Goal: Transaction & Acquisition: Purchase product/service

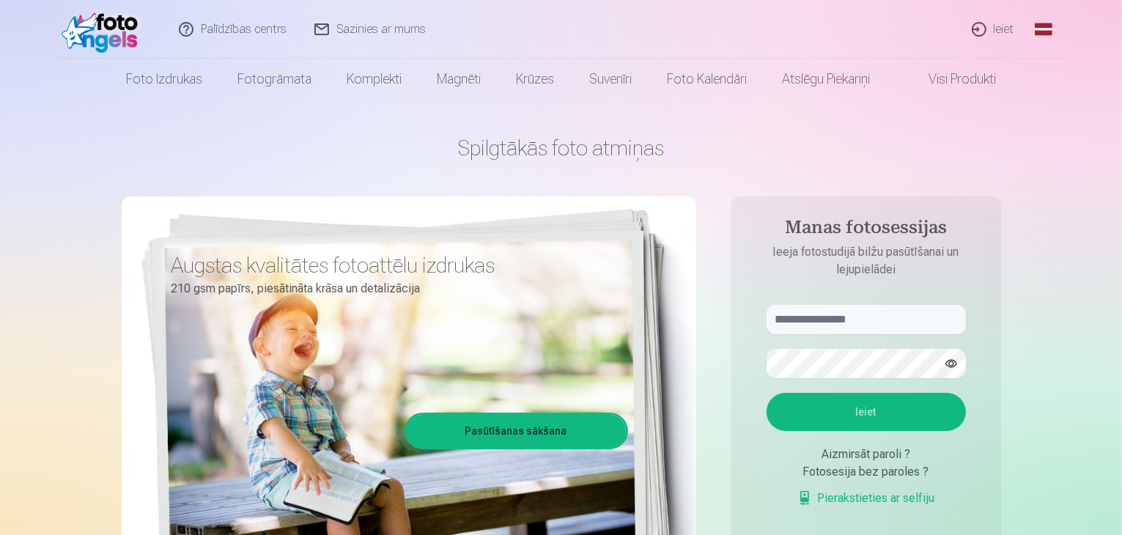
click at [1006, 29] on link "Ieiet" at bounding box center [994, 29] width 70 height 59
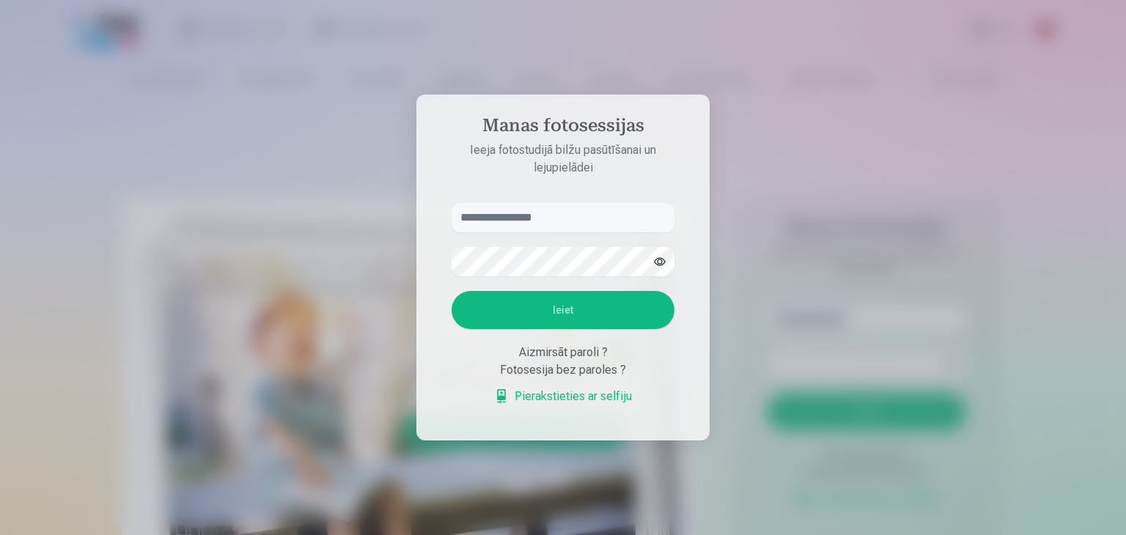
click at [534, 218] on input "text" at bounding box center [563, 217] width 223 height 29
type input "*"
type input "**********"
click at [573, 317] on button "Ieiet" at bounding box center [563, 310] width 223 height 38
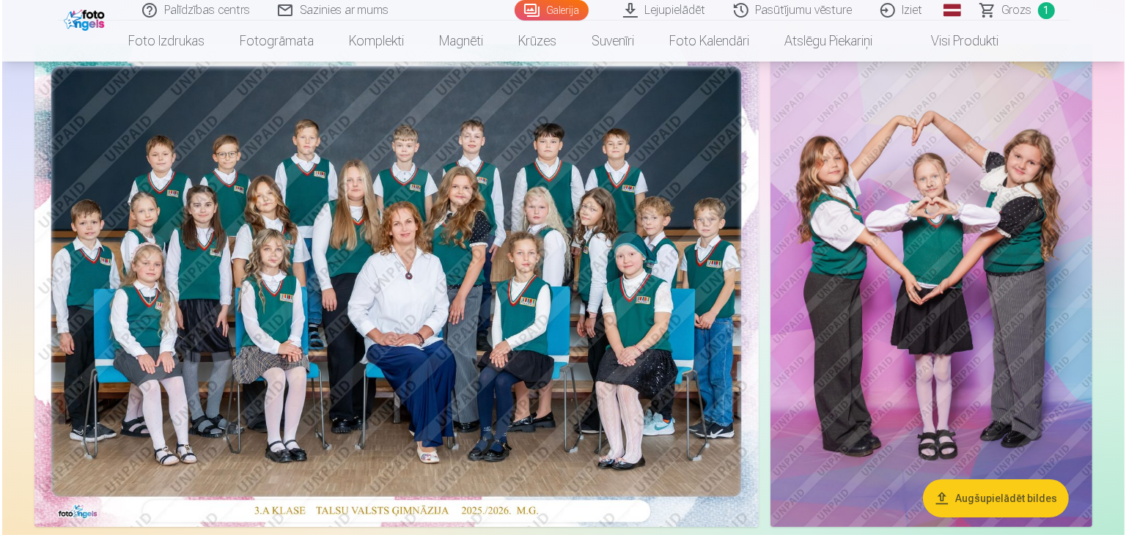
scroll to position [131, 0]
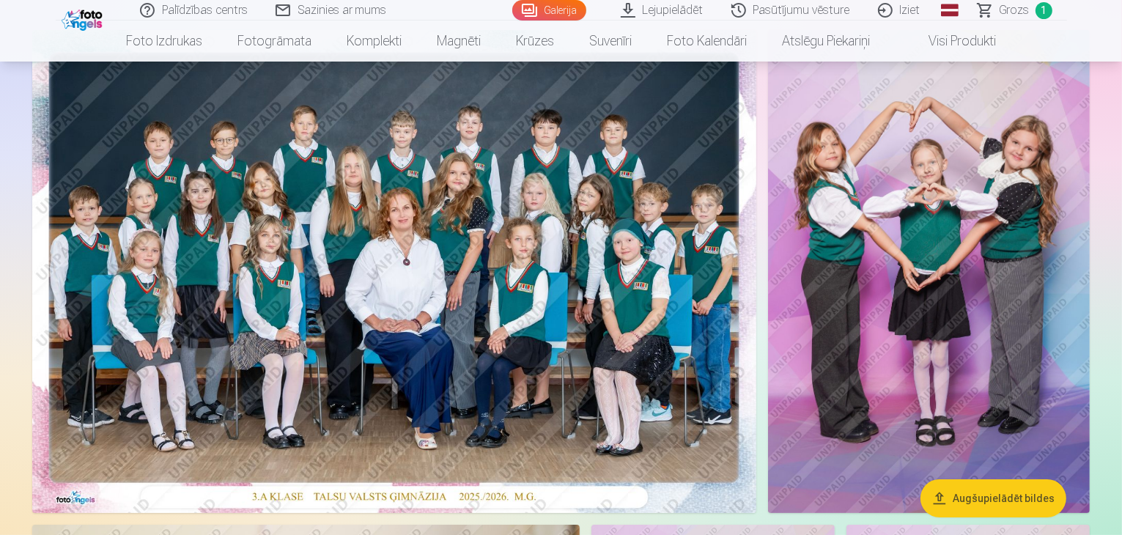
click at [424, 317] on img at bounding box center [394, 271] width 724 height 483
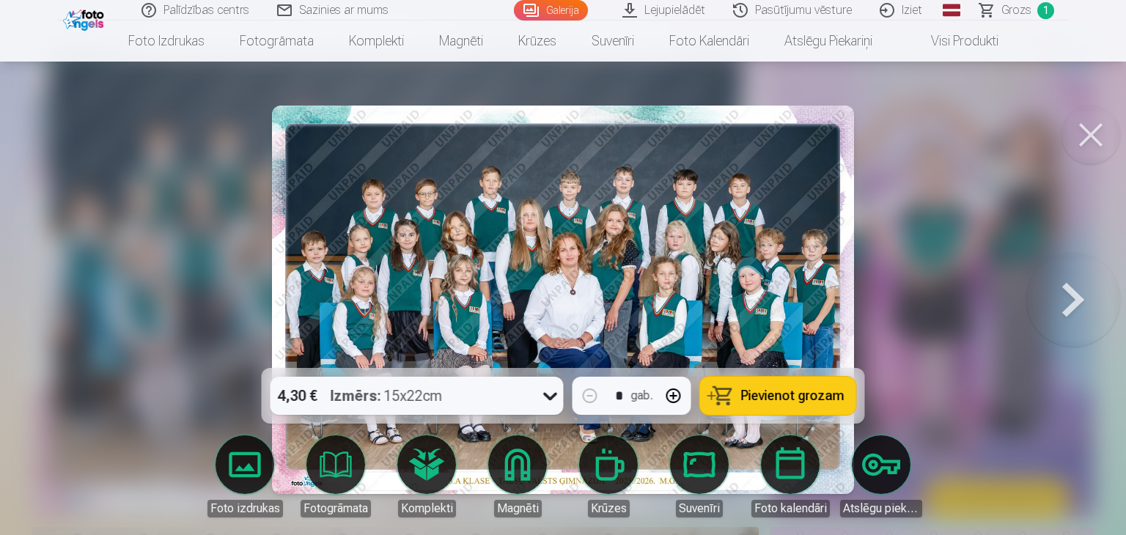
click at [755, 393] on span "Pievienot grozam" at bounding box center [792, 395] width 103 height 13
click at [1070, 292] on button at bounding box center [1073, 299] width 94 height 107
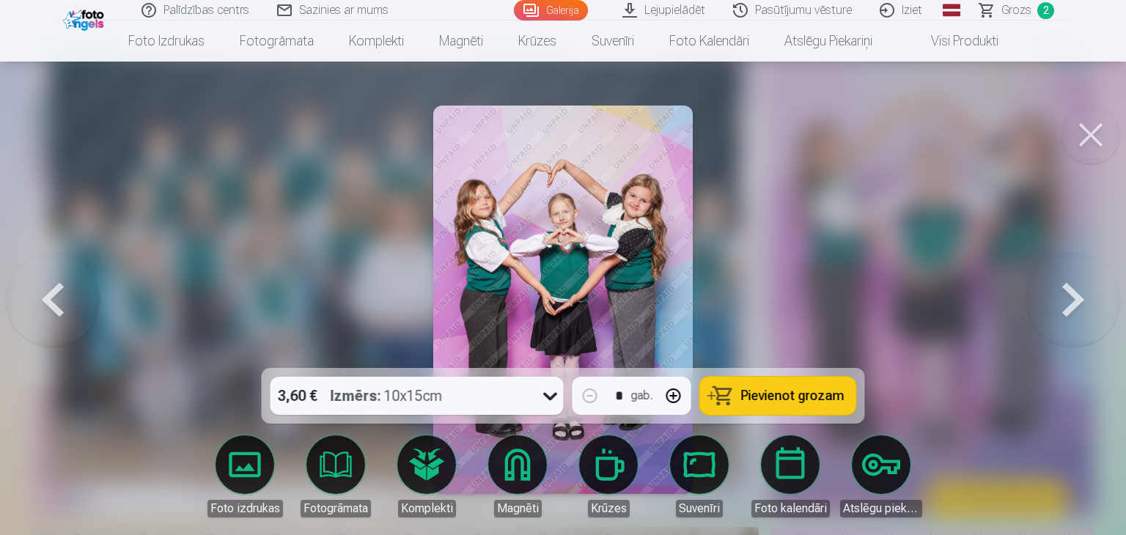
click at [1070, 292] on button at bounding box center [1073, 299] width 94 height 107
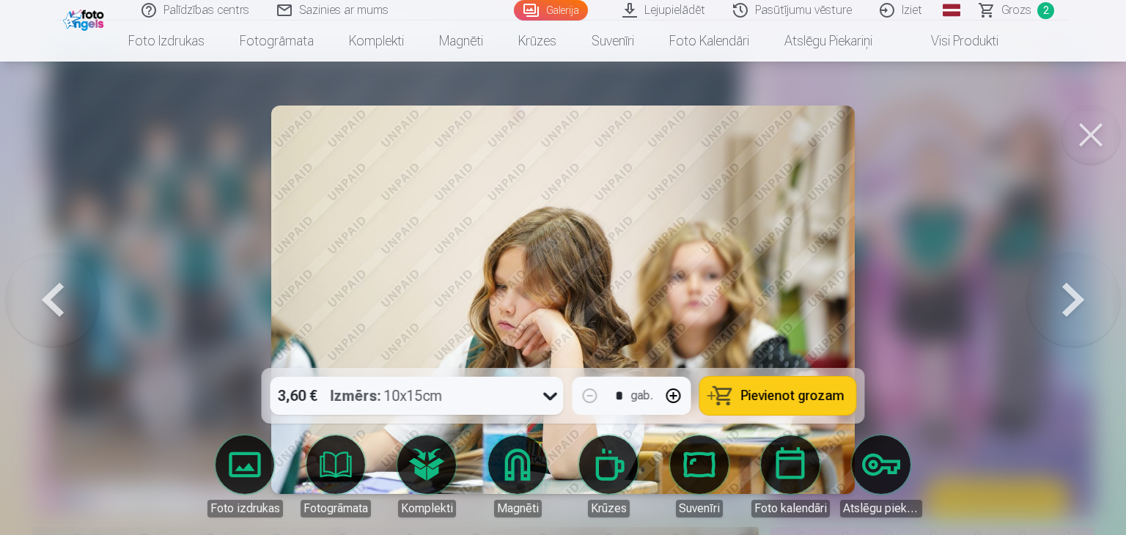
click at [54, 306] on button at bounding box center [53, 299] width 94 height 107
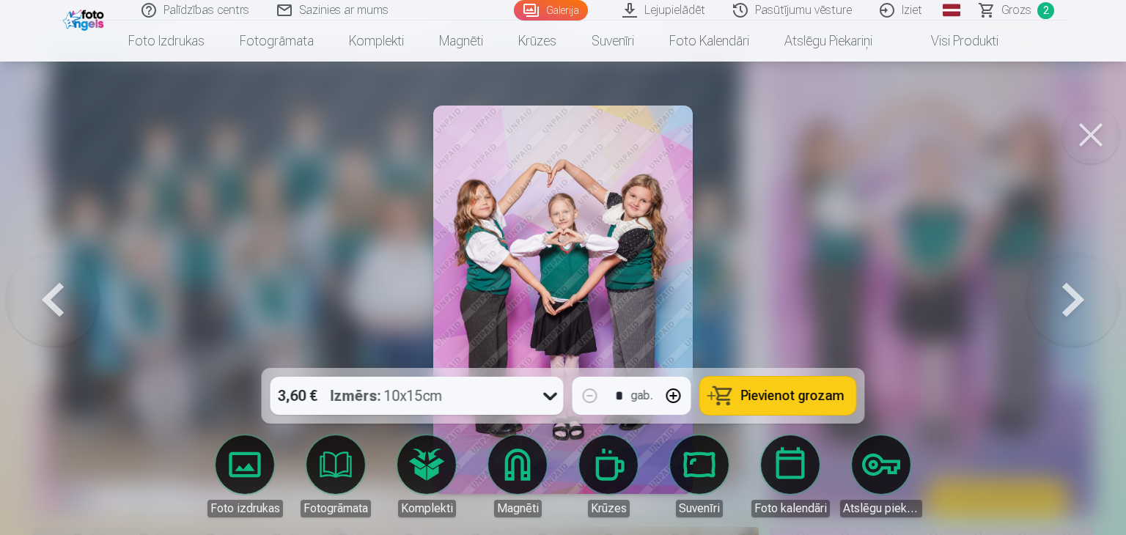
click at [1072, 298] on button at bounding box center [1073, 299] width 94 height 107
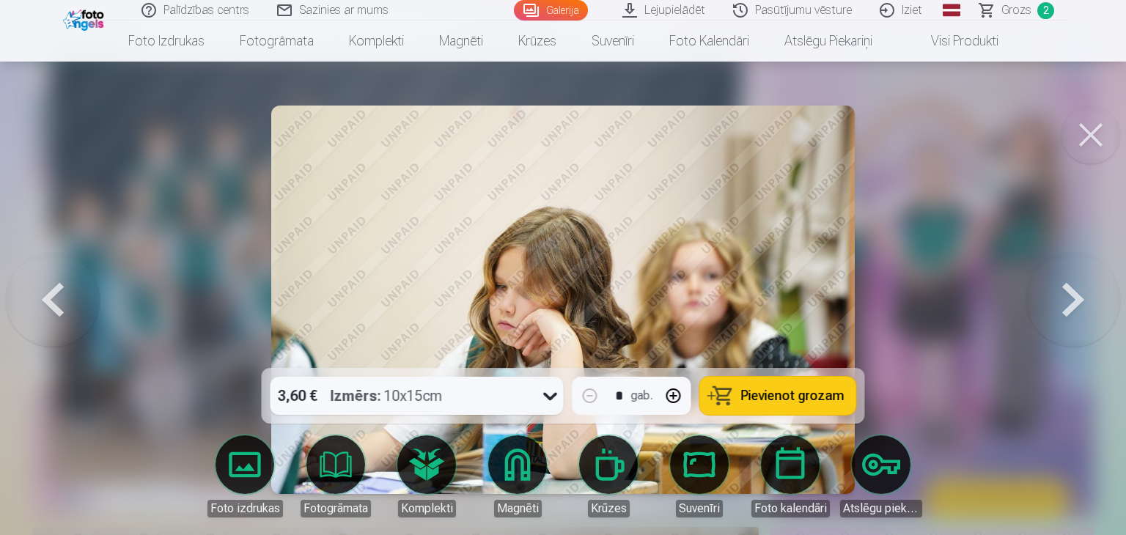
click at [1072, 298] on button at bounding box center [1073, 299] width 94 height 107
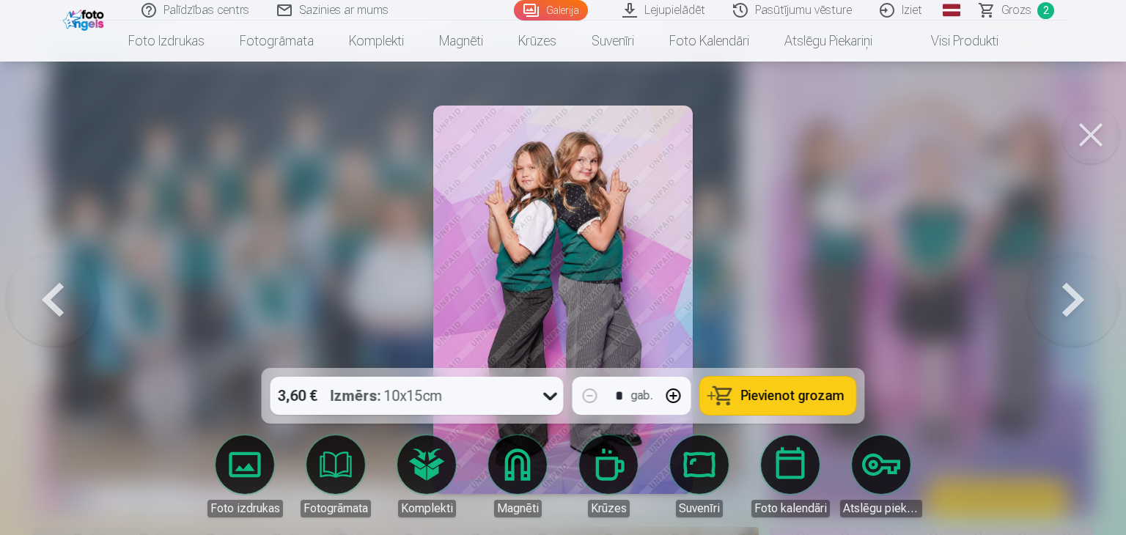
click at [803, 381] on button "Pievienot grozam" at bounding box center [778, 396] width 156 height 38
click at [1072, 301] on button at bounding box center [1073, 299] width 94 height 107
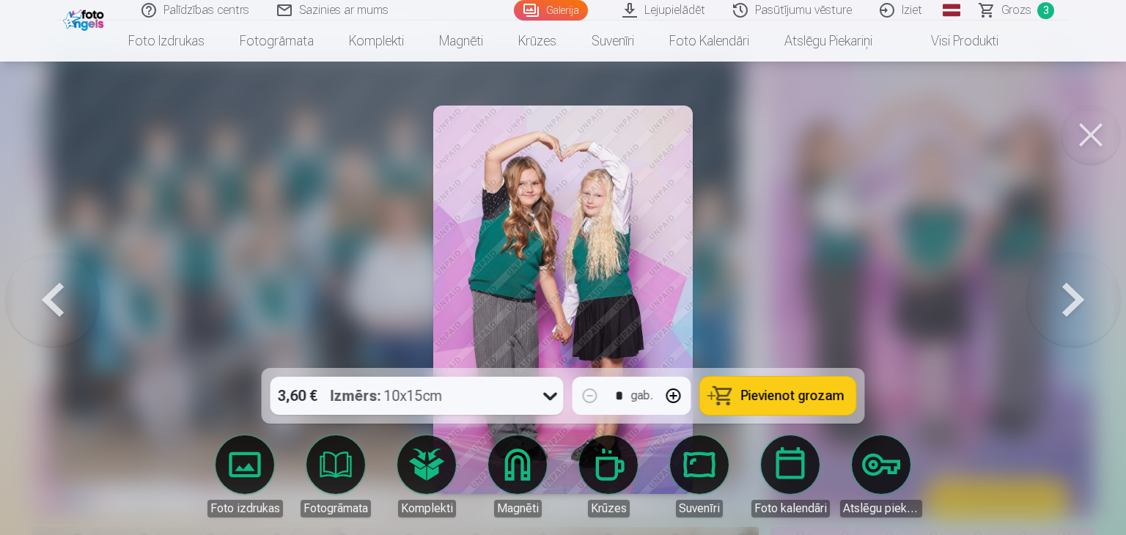
click at [1072, 301] on button at bounding box center [1073, 299] width 94 height 107
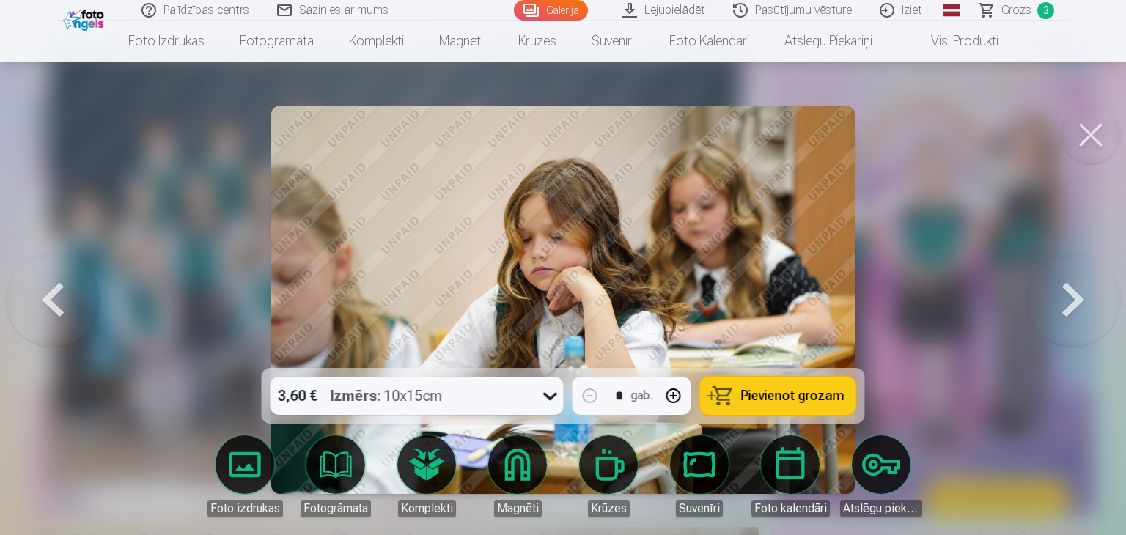
click at [1072, 301] on button at bounding box center [1073, 299] width 94 height 107
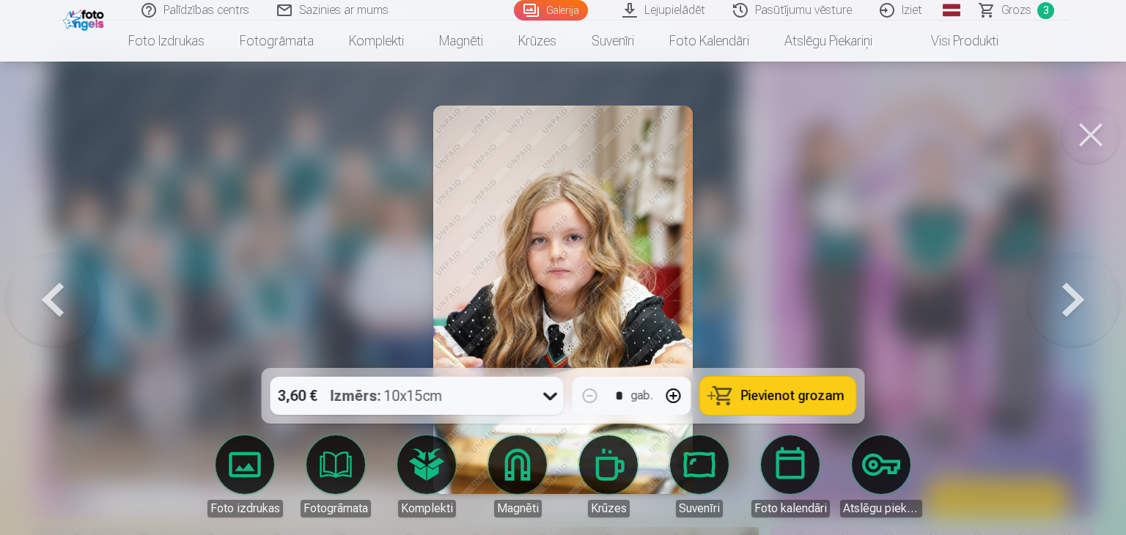
click at [1072, 301] on button at bounding box center [1073, 299] width 94 height 107
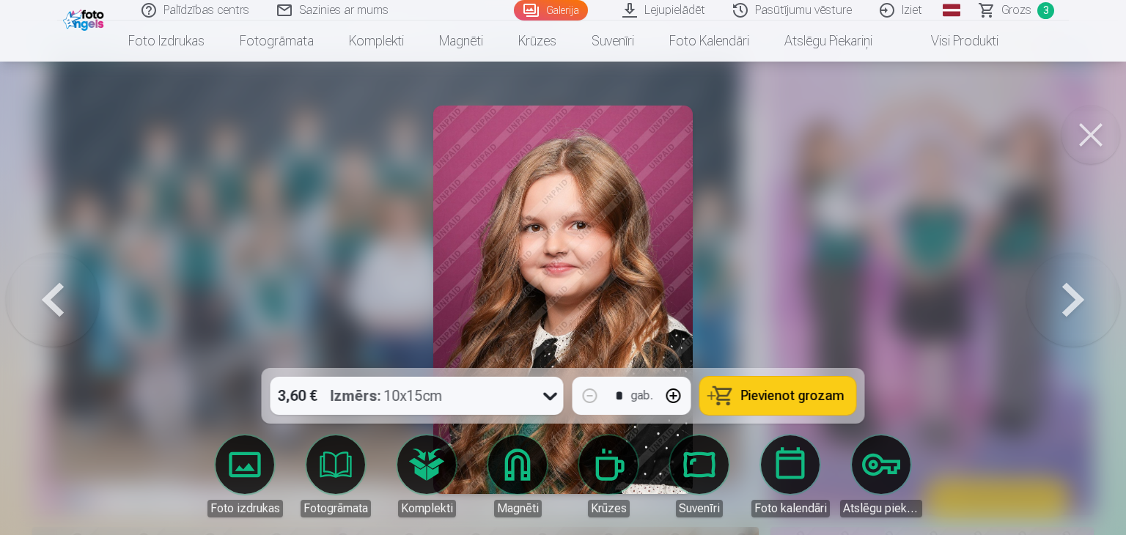
click at [802, 393] on span "Pievienot grozam" at bounding box center [792, 395] width 103 height 13
click at [1075, 303] on button at bounding box center [1073, 299] width 94 height 107
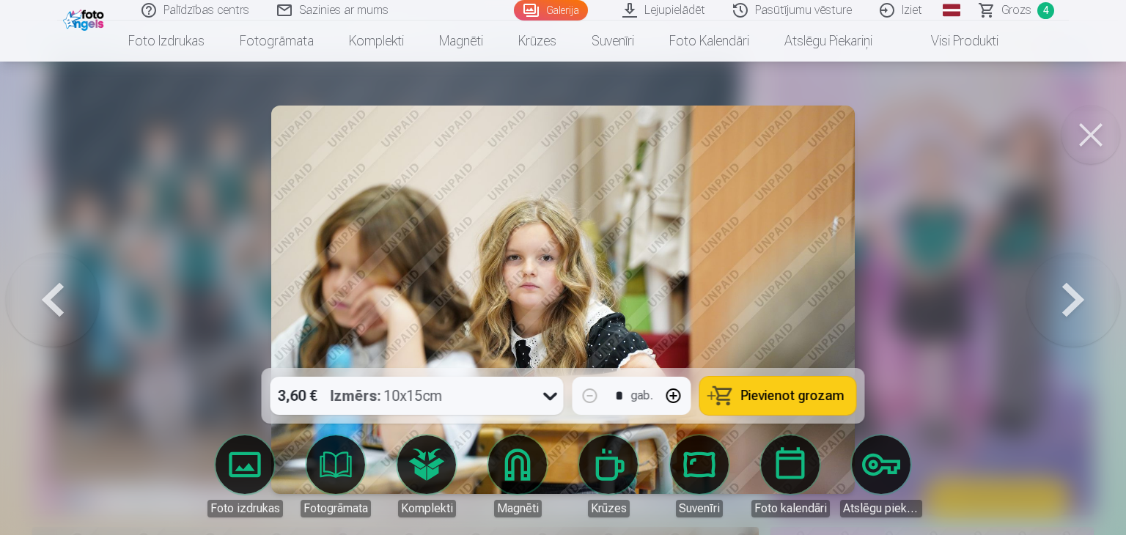
click at [1075, 303] on button at bounding box center [1073, 299] width 94 height 107
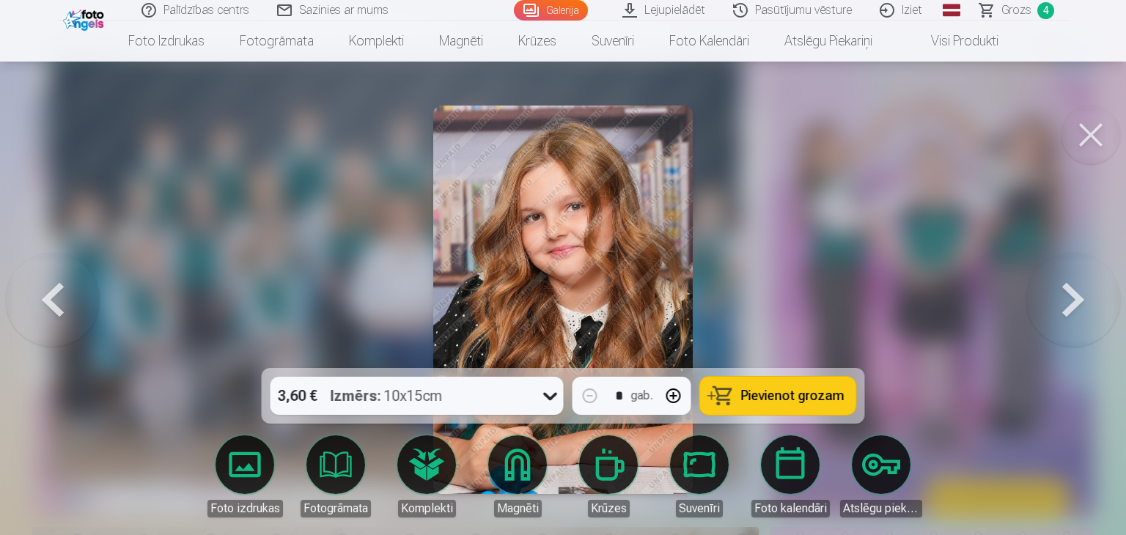
click at [801, 395] on span "Pievienot grozam" at bounding box center [792, 395] width 103 height 13
click at [1075, 314] on button at bounding box center [1073, 299] width 94 height 107
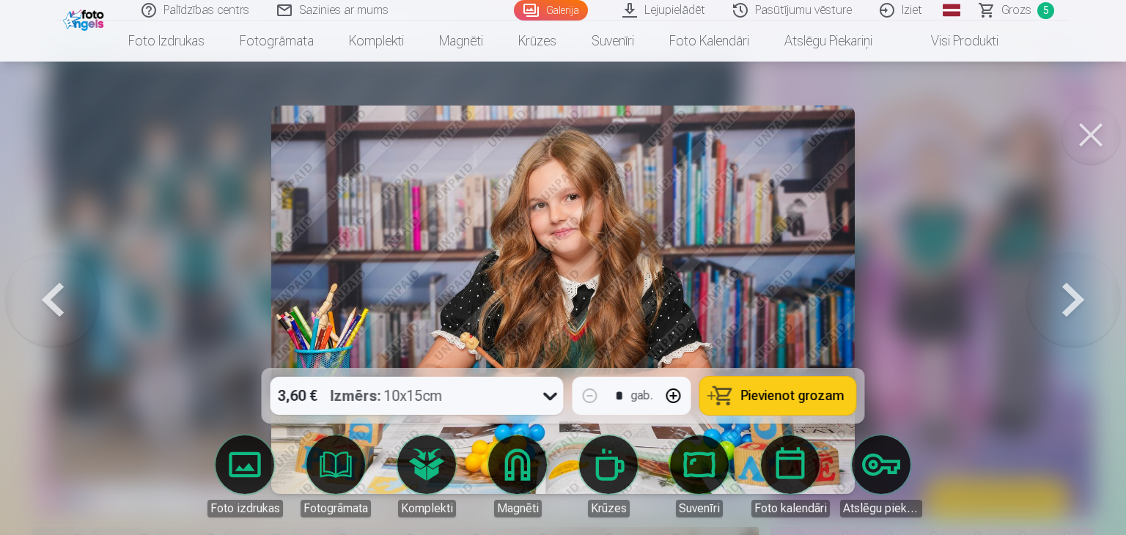
click at [795, 398] on span "Pievienot grozam" at bounding box center [792, 395] width 103 height 13
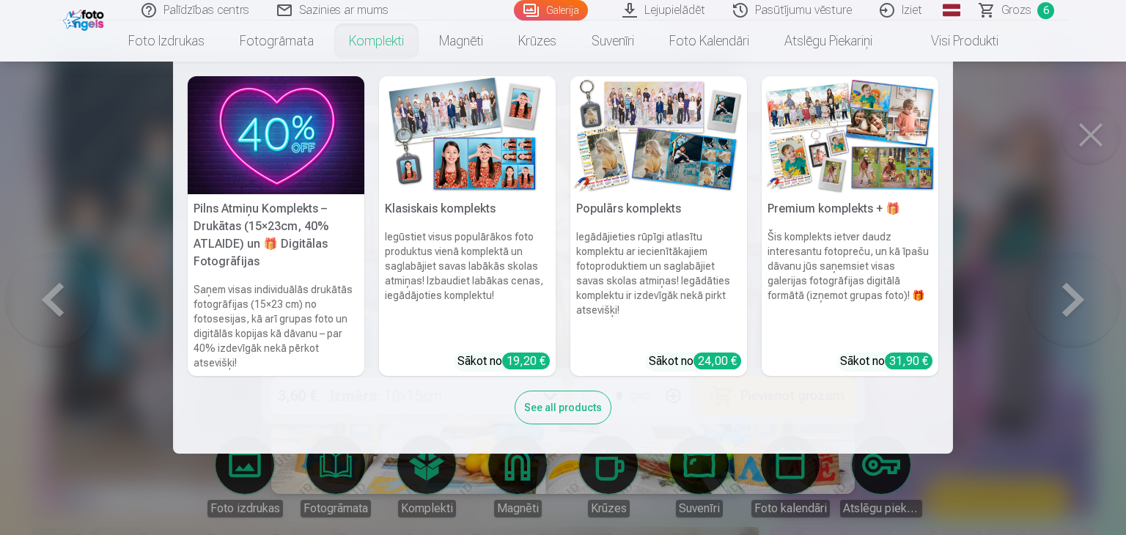
click at [386, 39] on link "Komplekti" at bounding box center [376, 41] width 90 height 41
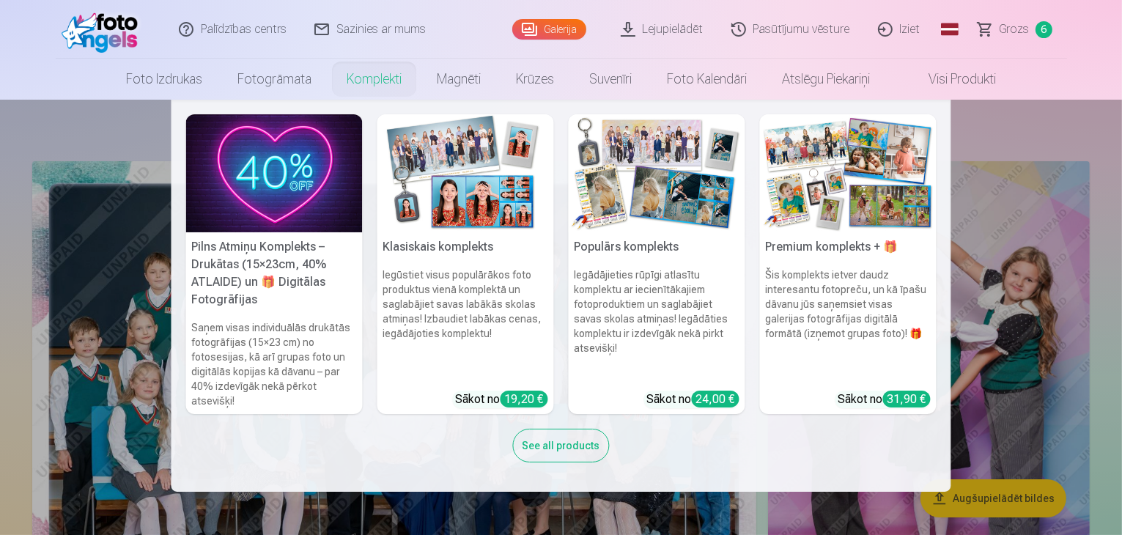
click at [372, 75] on link "Komplekti" at bounding box center [374, 79] width 90 height 41
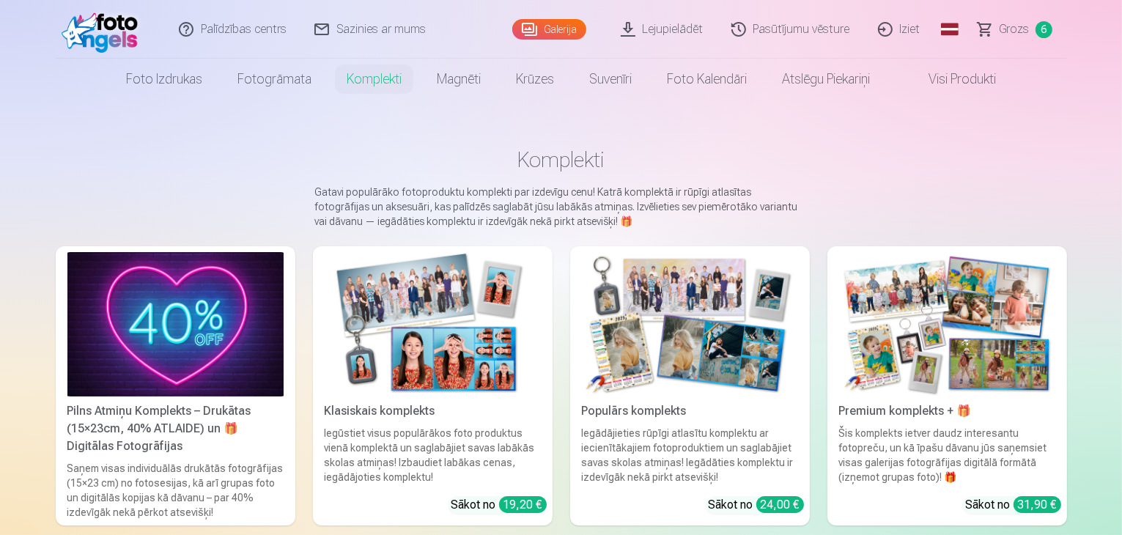
click at [736, 333] on img at bounding box center [690, 324] width 216 height 144
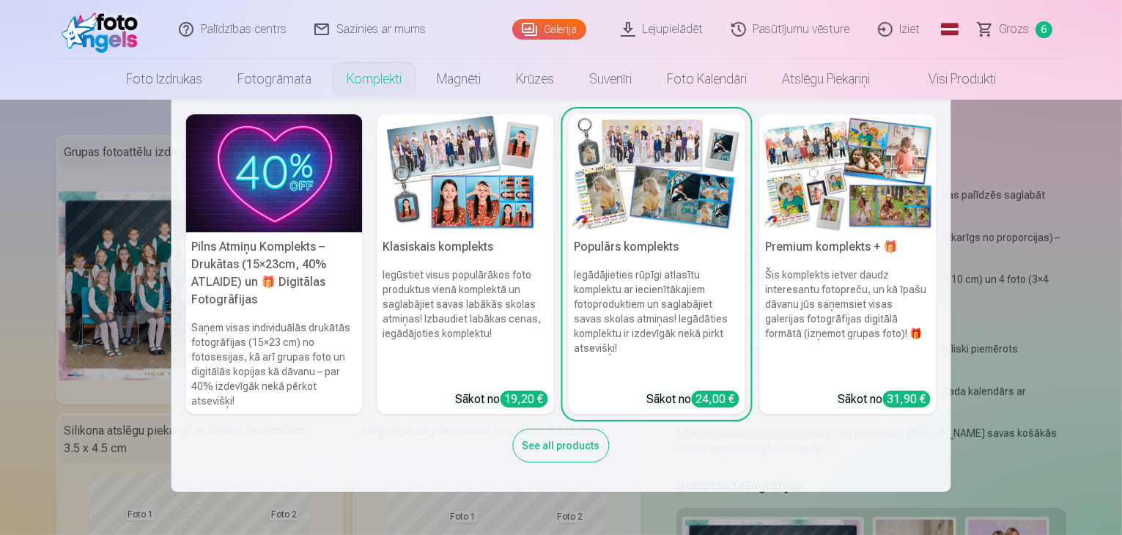
click at [474, 184] on img at bounding box center [466, 173] width 177 height 118
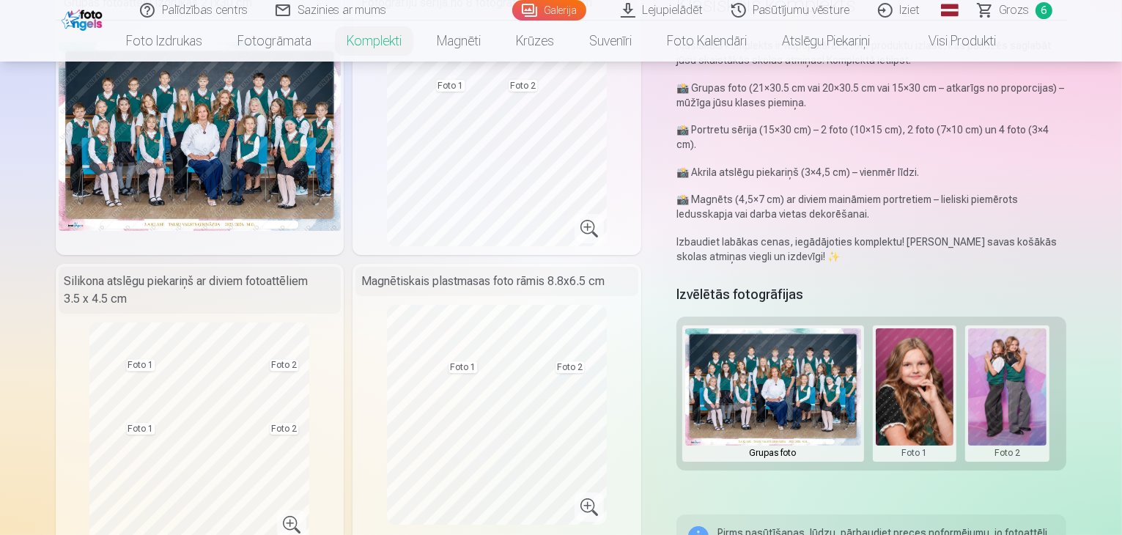
scroll to position [88, 0]
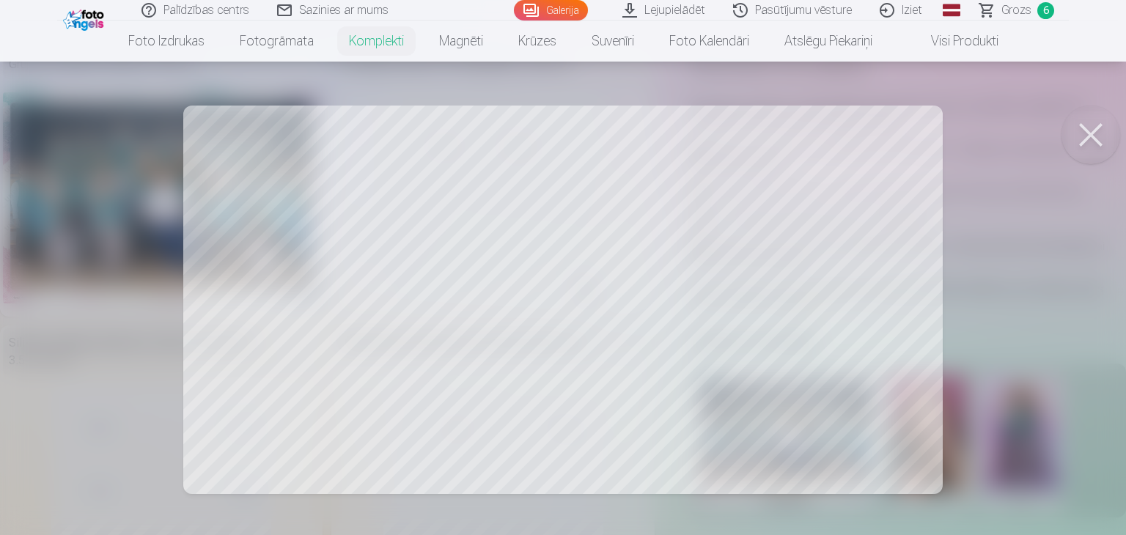
click at [1101, 130] on button at bounding box center [1090, 135] width 59 height 59
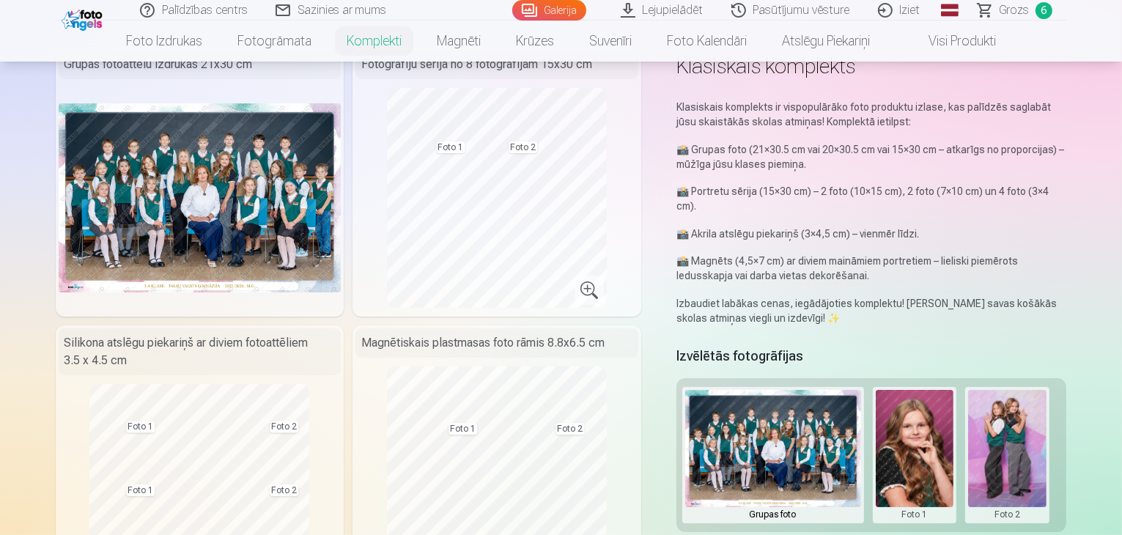
click at [1029, 432] on button at bounding box center [1007, 455] width 78 height 130
click at [668, 388] on div at bounding box center [561, 267] width 1122 height 535
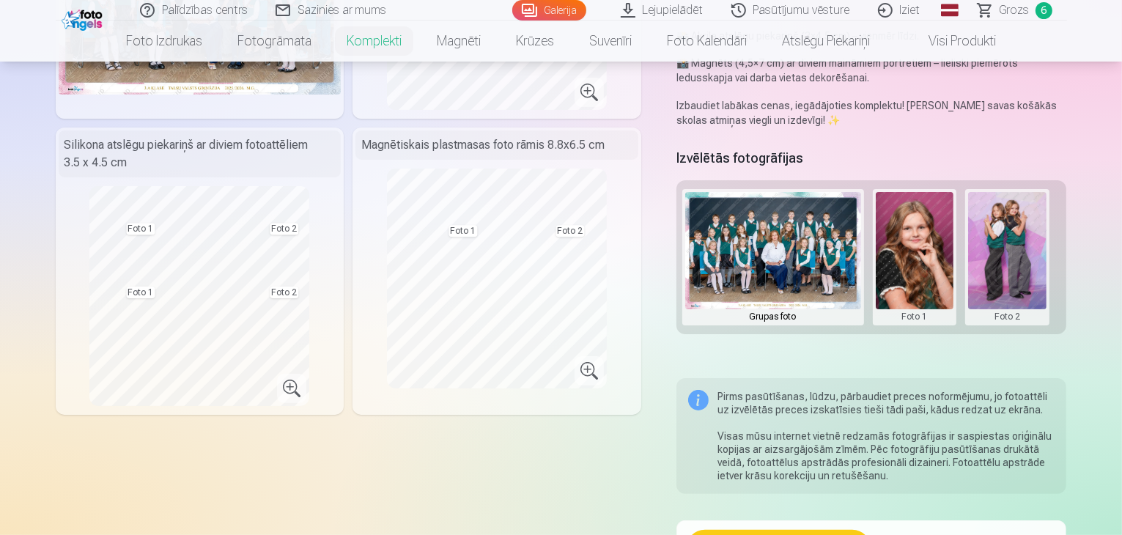
scroll to position [279, 0]
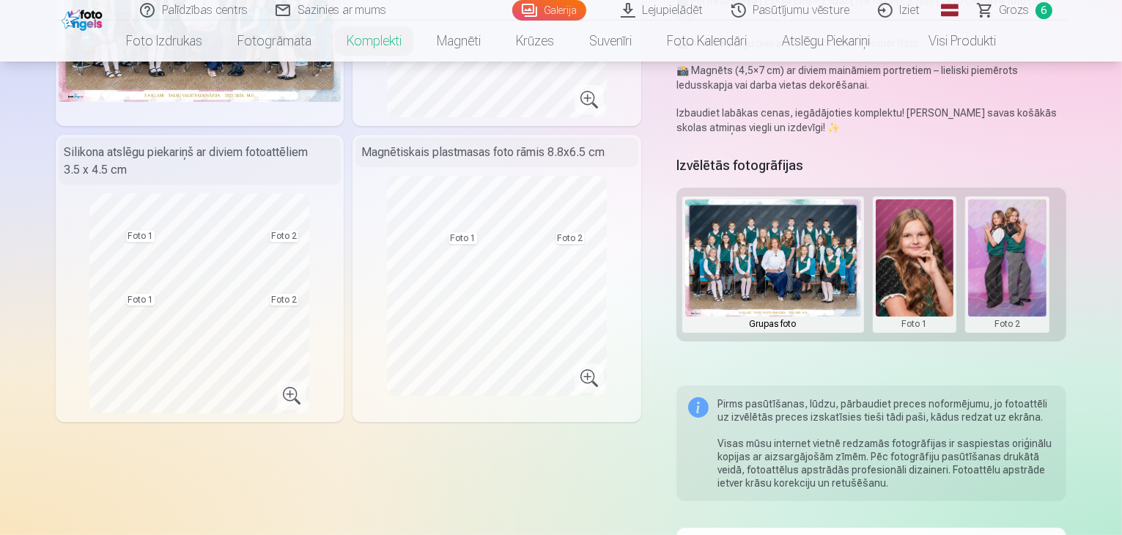
click at [1015, 250] on button at bounding box center [1007, 264] width 78 height 130
click at [1015, 250] on button "Nomainiet foto" at bounding box center [1018, 249] width 119 height 41
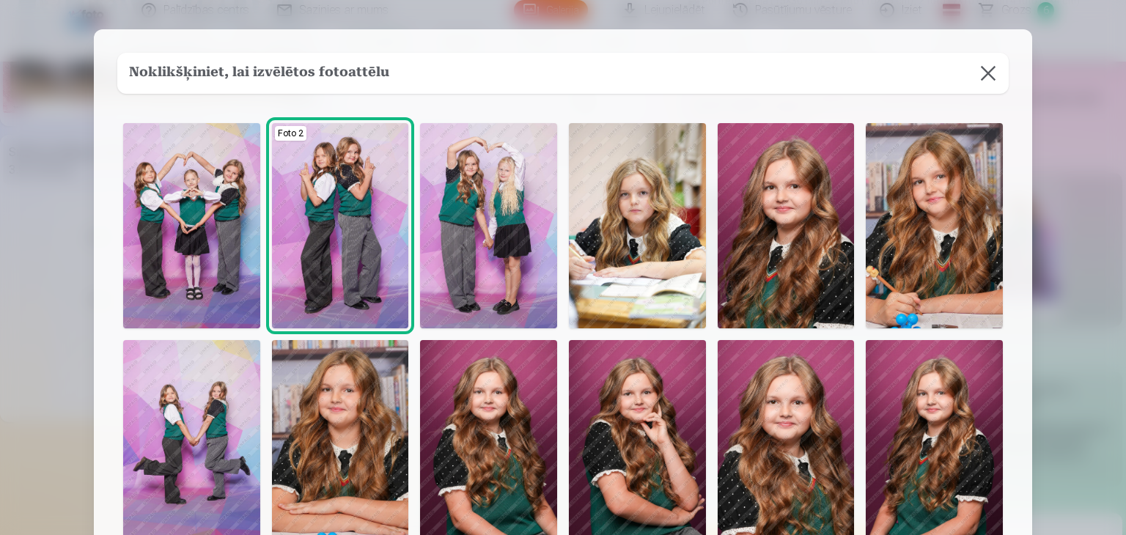
click at [497, 460] on img at bounding box center [488, 442] width 137 height 205
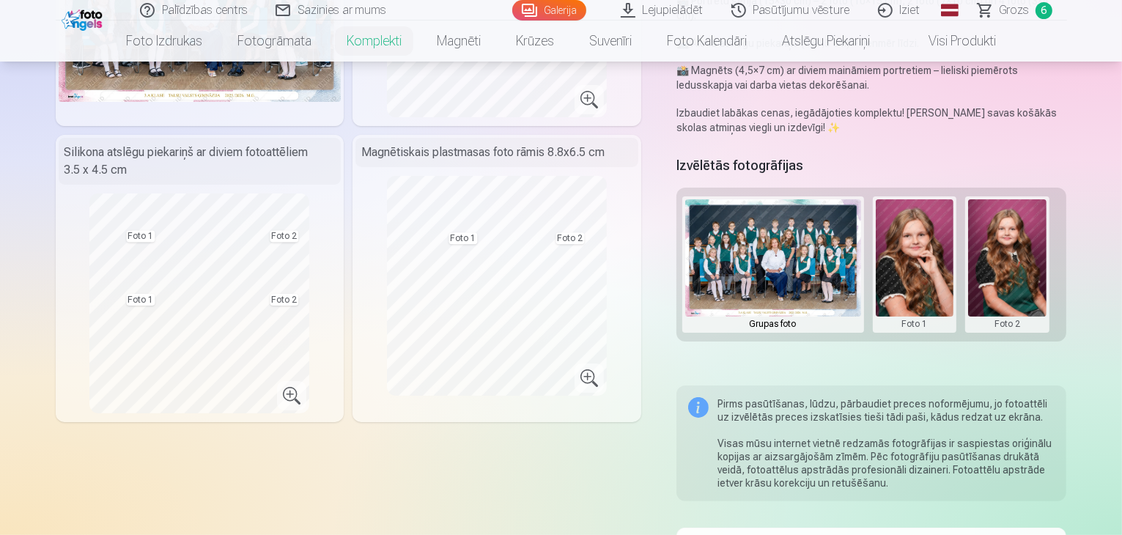
scroll to position [0, 0]
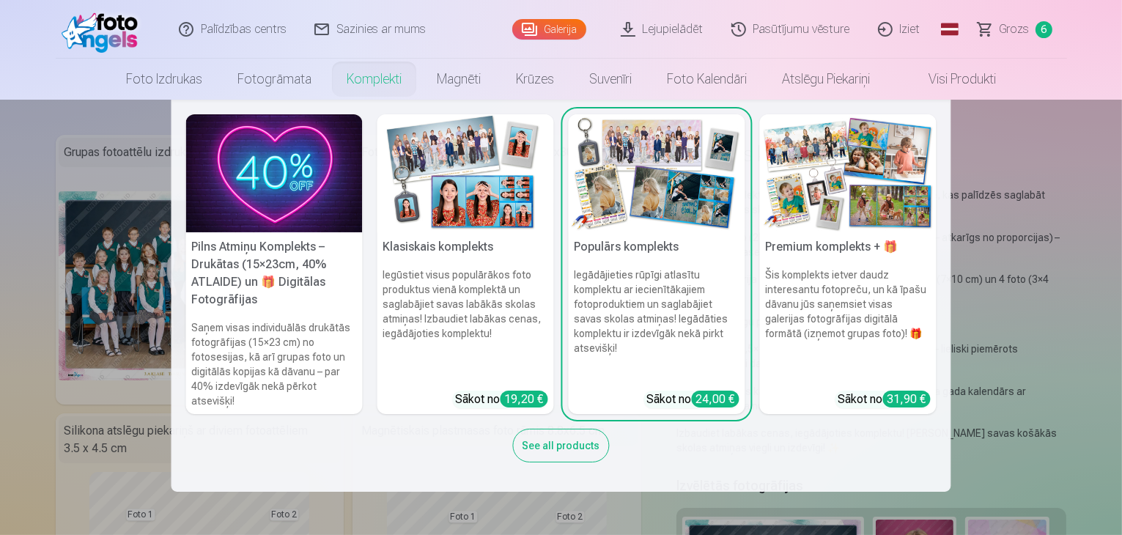
click at [361, 81] on link "Komplekti" at bounding box center [374, 79] width 90 height 41
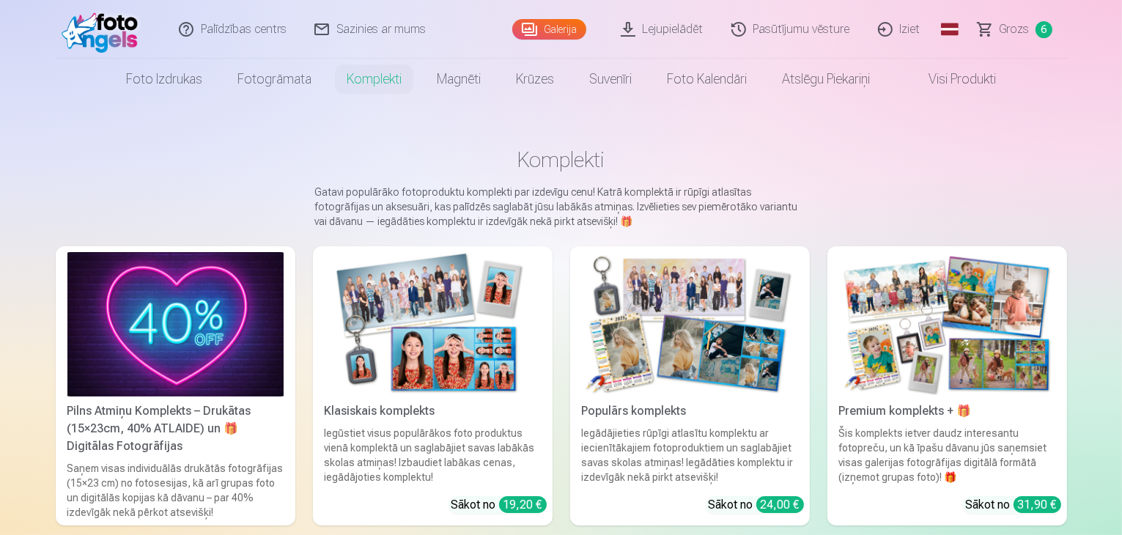
click at [710, 361] on img at bounding box center [690, 324] width 216 height 144
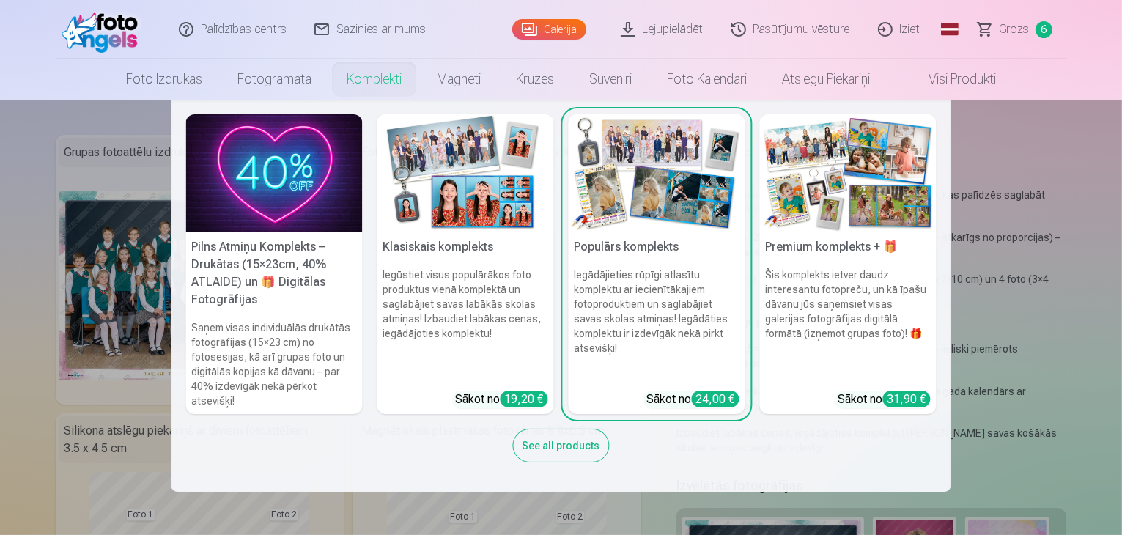
click at [353, 89] on link "Komplekti" at bounding box center [374, 79] width 90 height 41
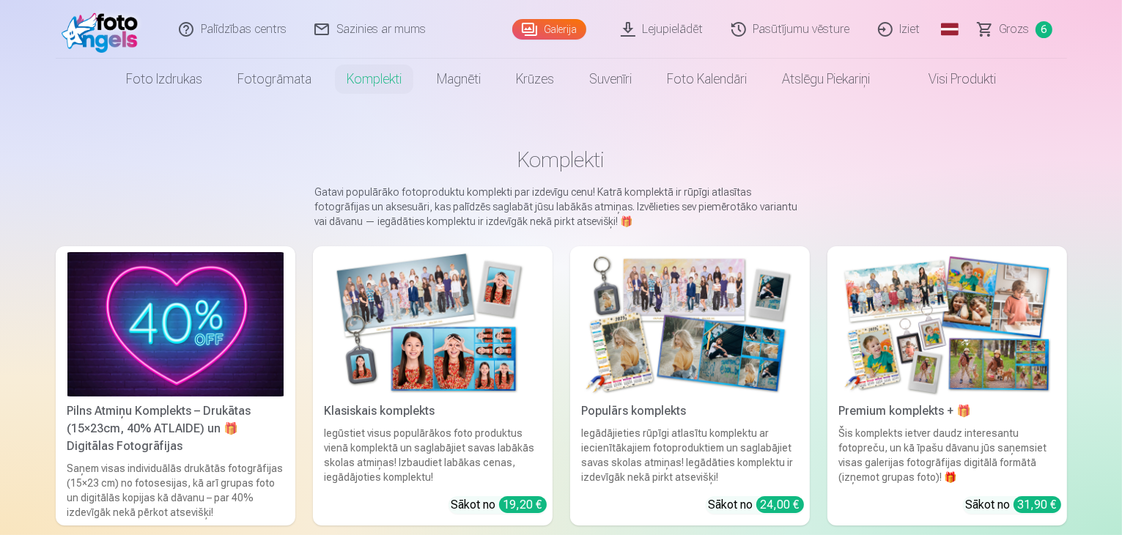
click at [739, 380] on img at bounding box center [690, 324] width 216 height 144
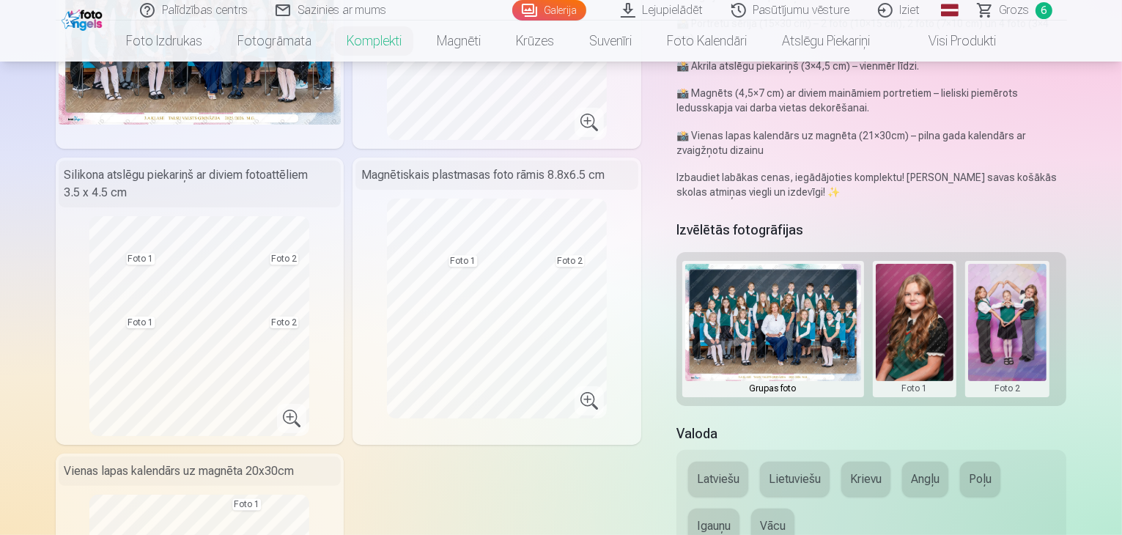
scroll to position [262, 0]
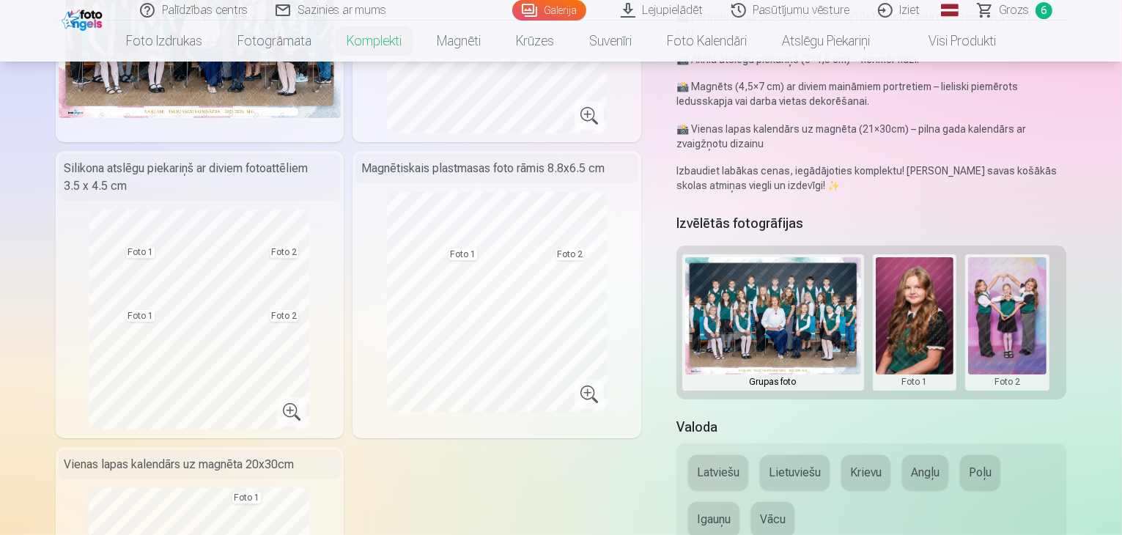
click at [1026, 276] on button at bounding box center [1007, 322] width 78 height 130
click at [989, 291] on button "Nomainiet foto" at bounding box center [1018, 293] width 119 height 41
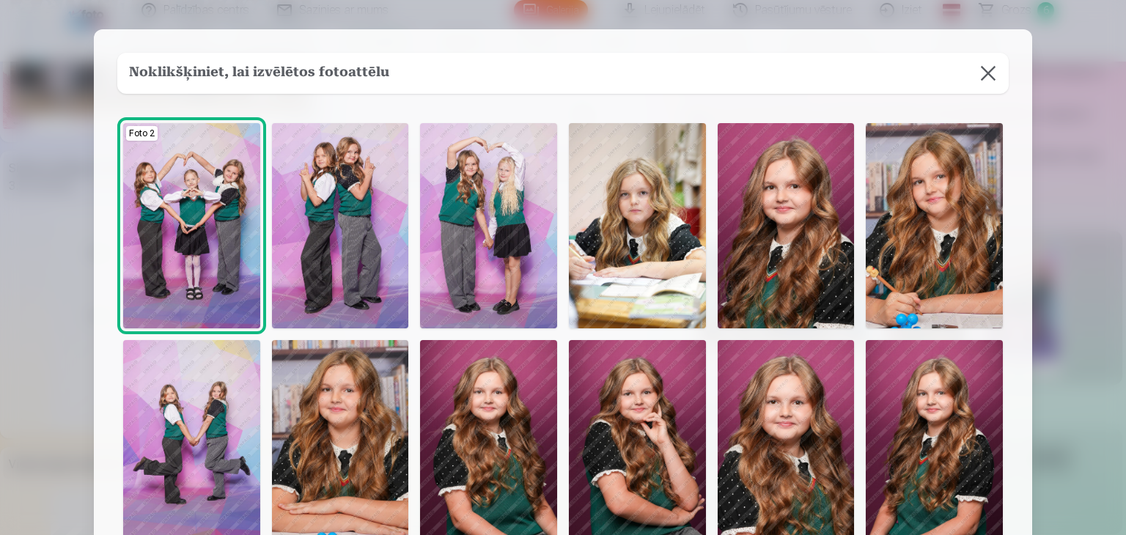
click at [655, 431] on img at bounding box center [637, 442] width 137 height 205
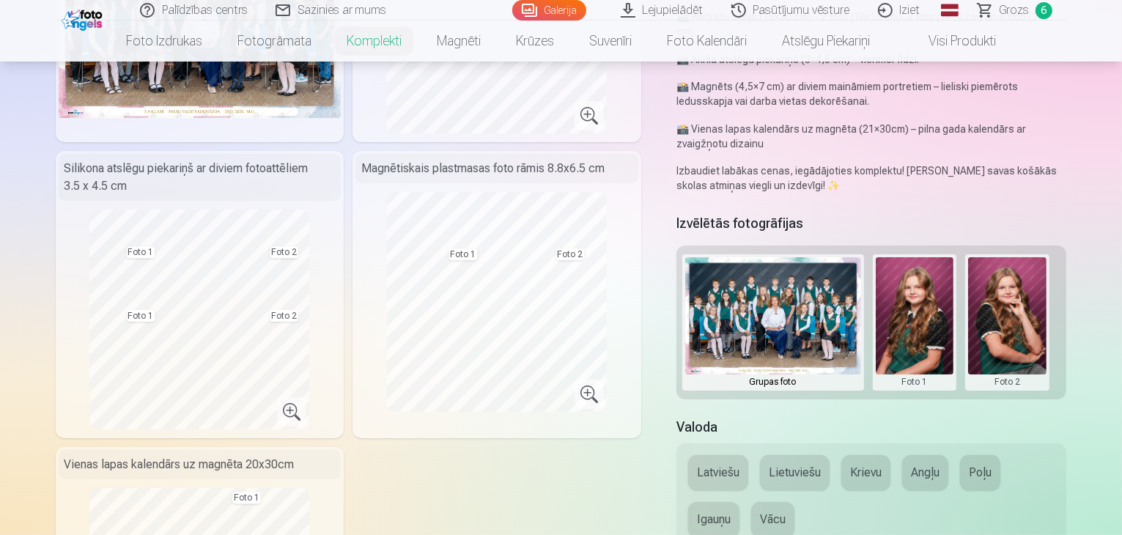
click at [922, 265] on button at bounding box center [915, 322] width 78 height 130
click at [918, 249] on div at bounding box center [561, 267] width 1122 height 535
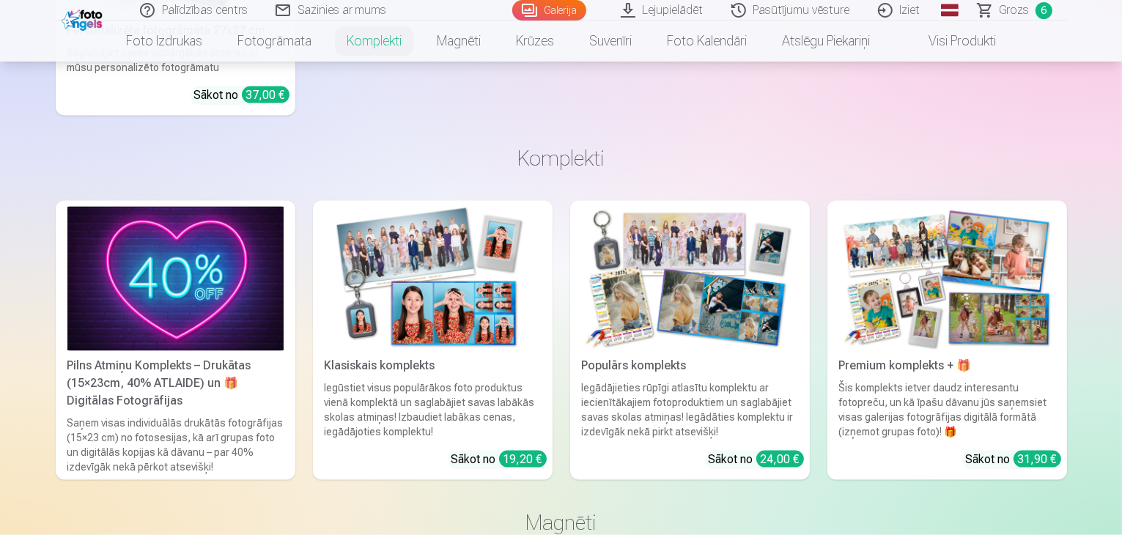
scroll to position [0, 0]
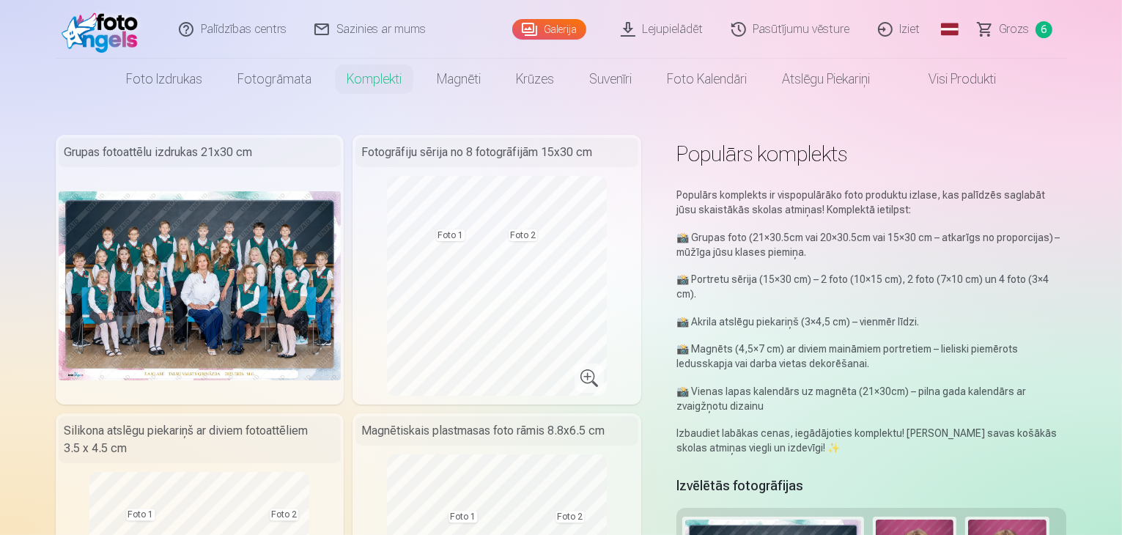
click at [682, 15] on link "Lejupielādēt" at bounding box center [663, 29] width 111 height 59
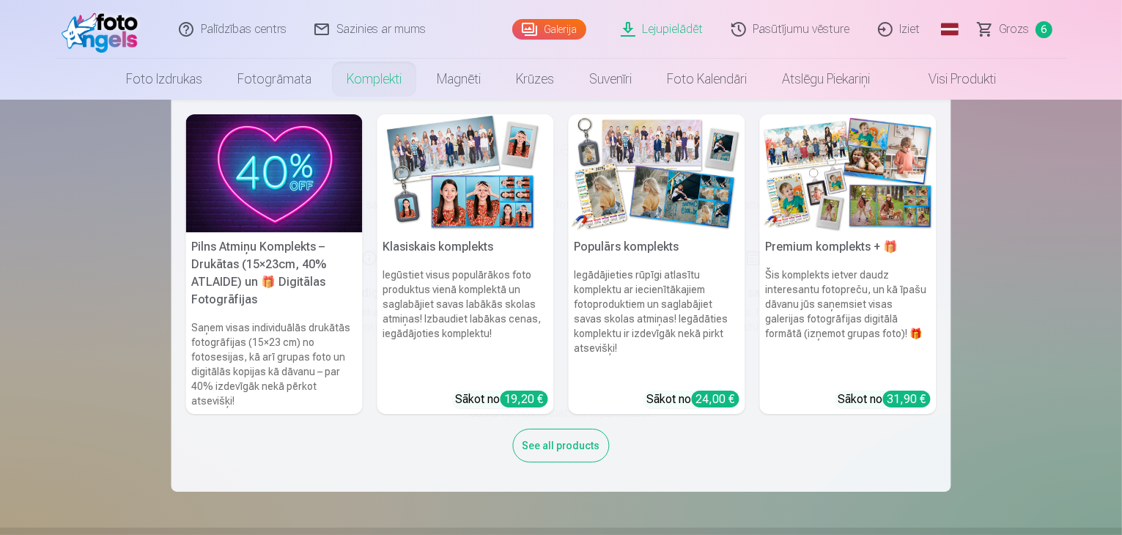
click at [379, 74] on link "Komplekti" at bounding box center [374, 79] width 90 height 41
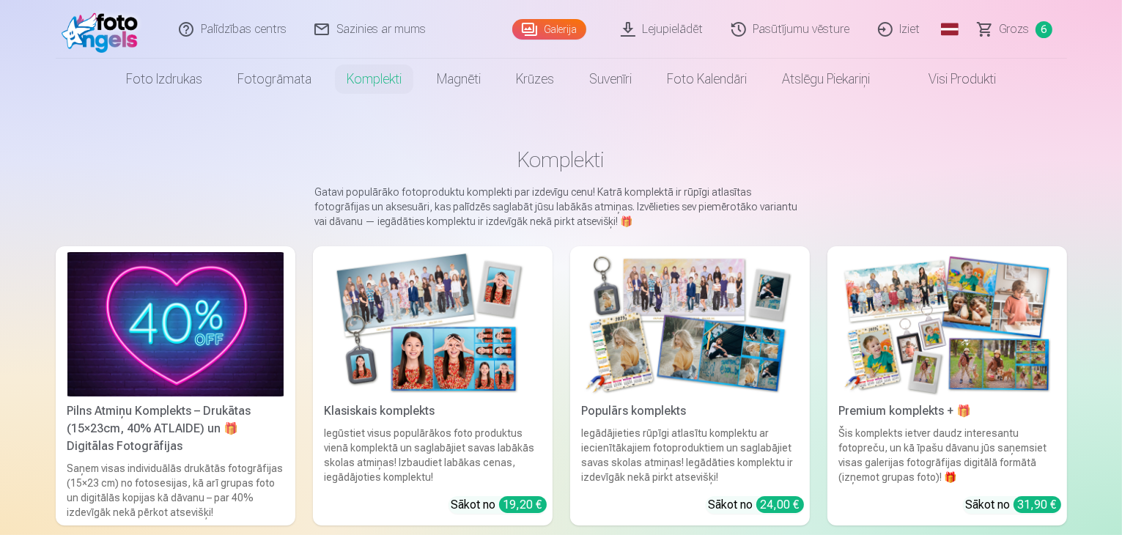
click at [1050, 358] on img at bounding box center [947, 324] width 216 height 144
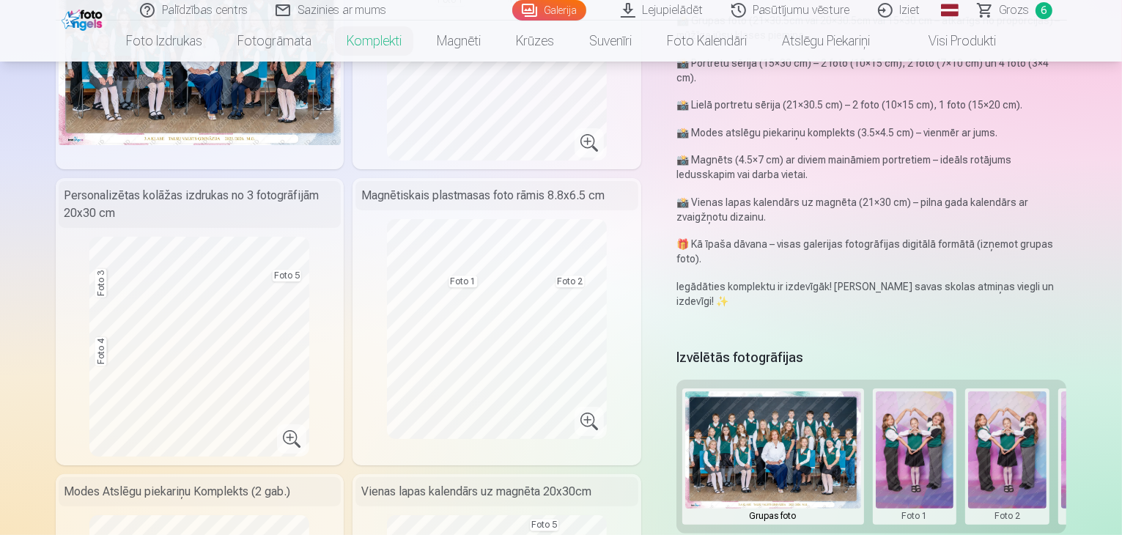
scroll to position [346, 0]
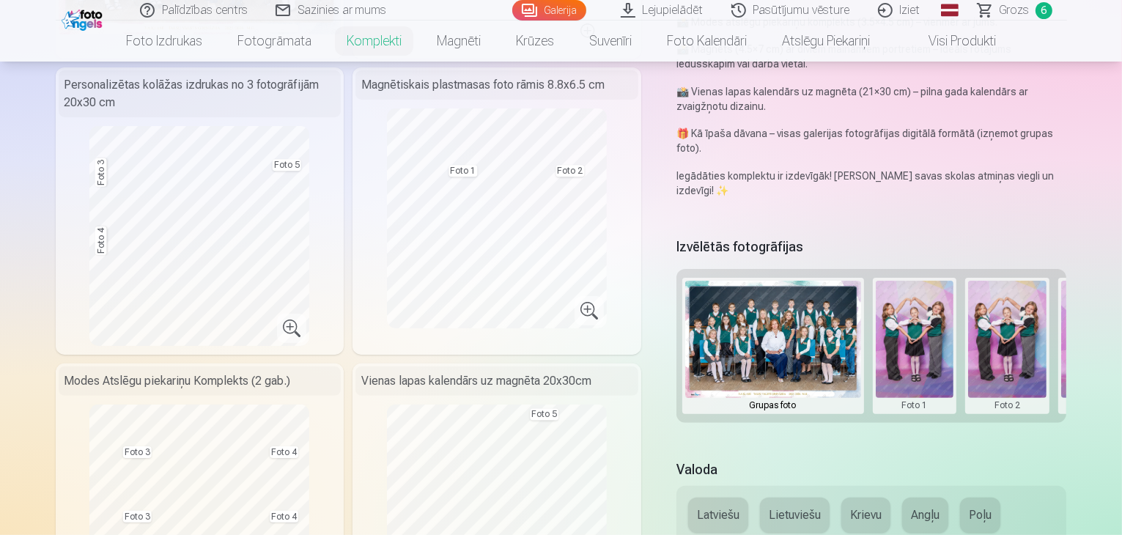
click at [922, 378] on button at bounding box center [915, 346] width 78 height 130
click at [921, 314] on button "Nomainiet foto" at bounding box center [925, 315] width 119 height 41
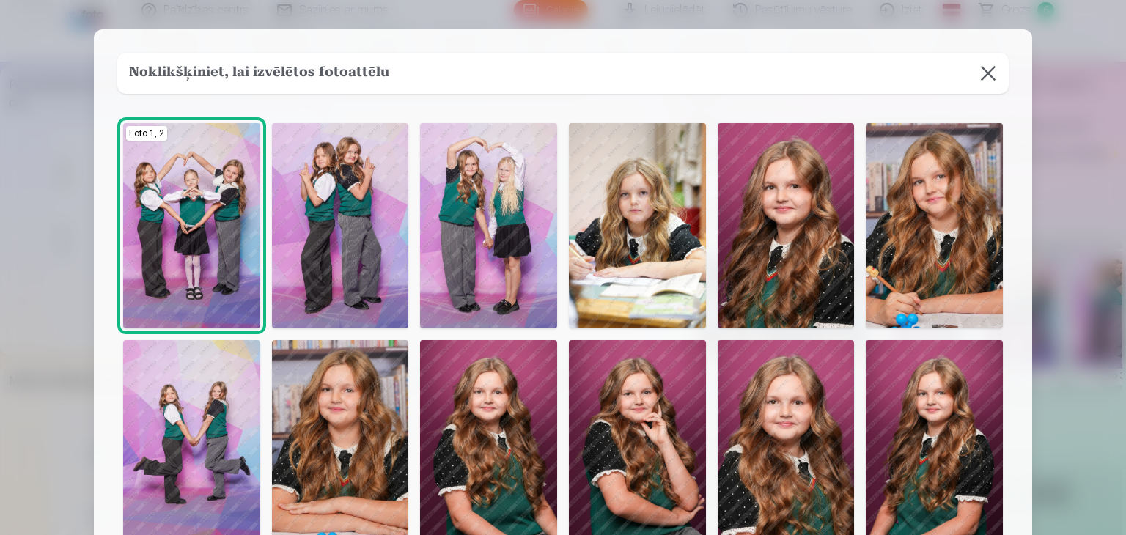
click at [369, 451] on img at bounding box center [340, 442] width 137 height 205
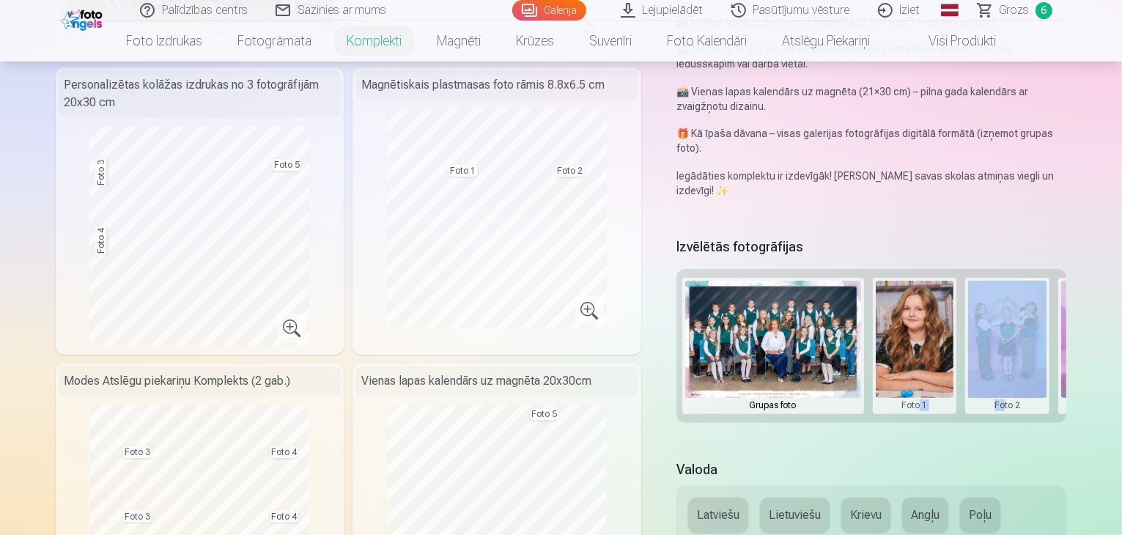
drag, startPoint x: 931, startPoint y: 391, endPoint x: 1015, endPoint y: 391, distance: 83.6
click at [1015, 391] on div "Grupas foto Foto 1 Foto 2 Foto 3 Foto 4 Foto 5" at bounding box center [872, 346] width 391 height 154
click at [955, 417] on div "Izvēlētās fotogrāfijas Grupas foto Foto 1 Foto 2 Foto 3 Foto 4 Foto 5" at bounding box center [872, 338] width 391 height 208
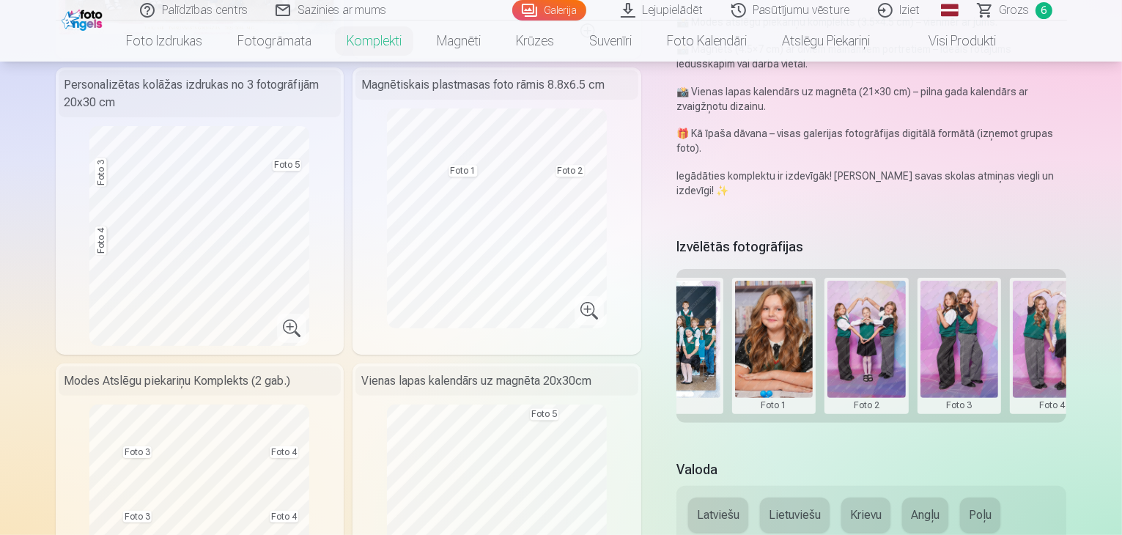
scroll to position [0, 160]
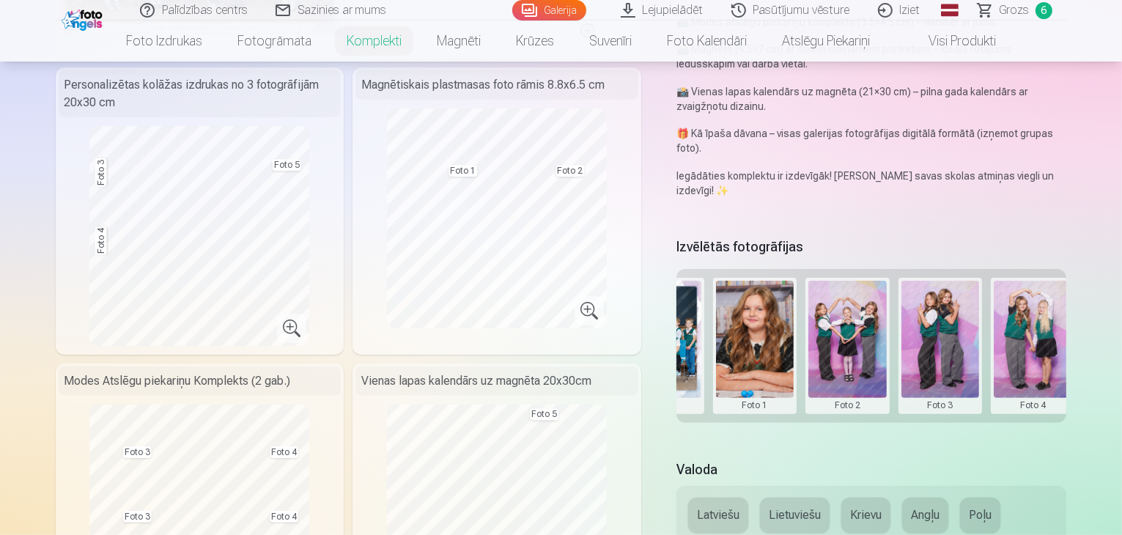
click at [871, 305] on button at bounding box center [848, 346] width 78 height 130
click at [875, 315] on button "Nomainiet foto" at bounding box center [857, 315] width 119 height 41
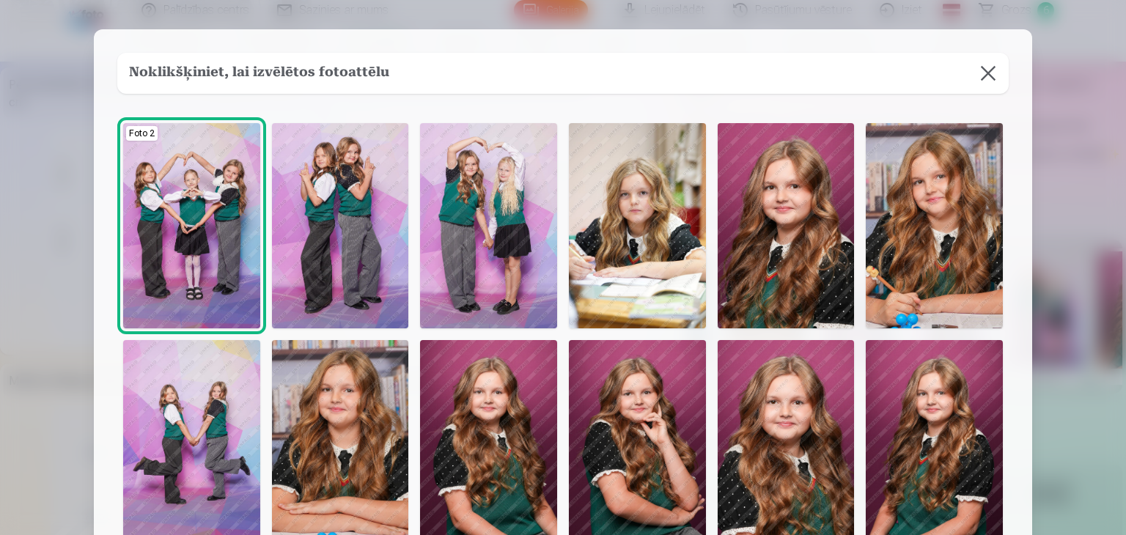
click at [930, 241] on img at bounding box center [934, 225] width 137 height 205
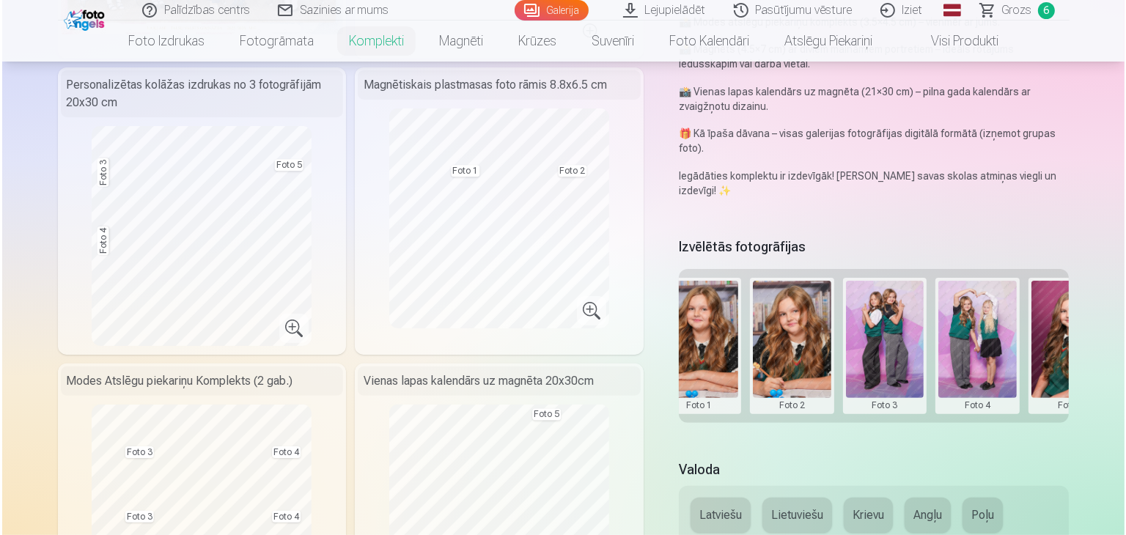
scroll to position [0, 222]
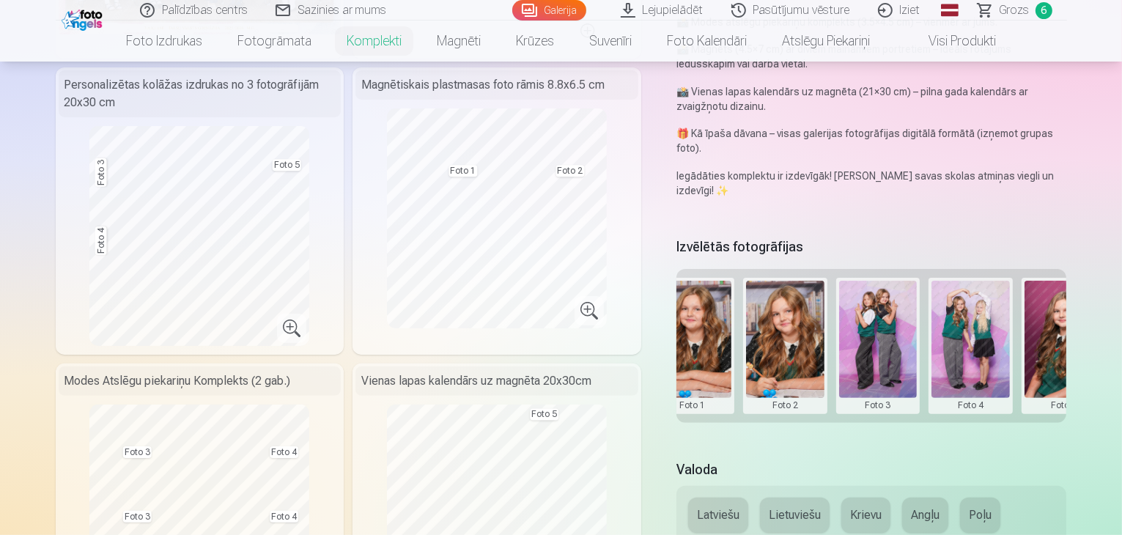
click at [895, 296] on button at bounding box center [878, 346] width 78 height 130
click at [890, 320] on button "Nomainiet foto" at bounding box center [888, 315] width 119 height 41
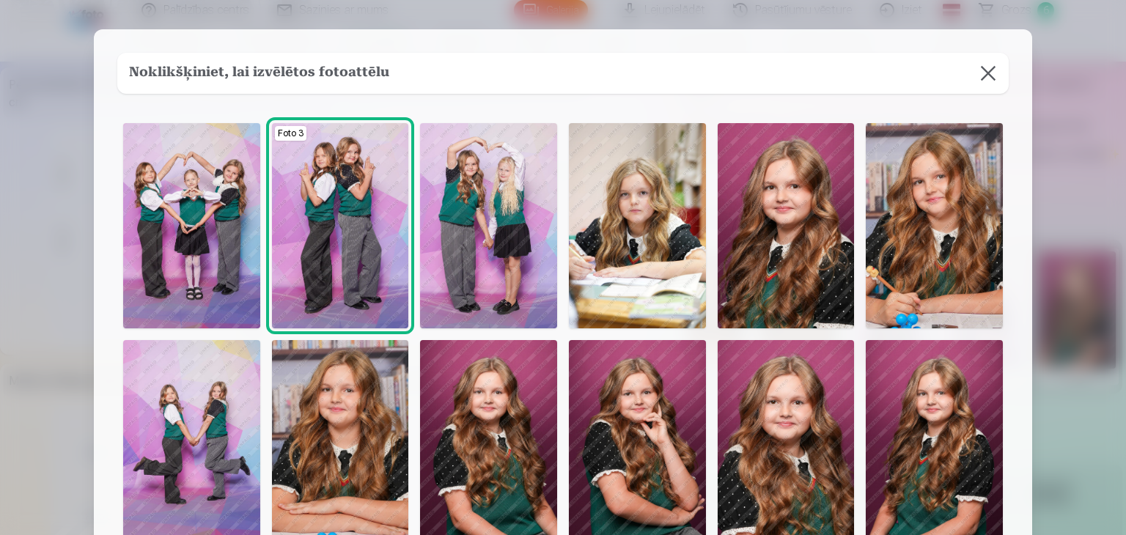
click at [864, 306] on div "Foto 3" at bounding box center [562, 439] width 891 height 645
click at [623, 493] on img at bounding box center [637, 442] width 137 height 205
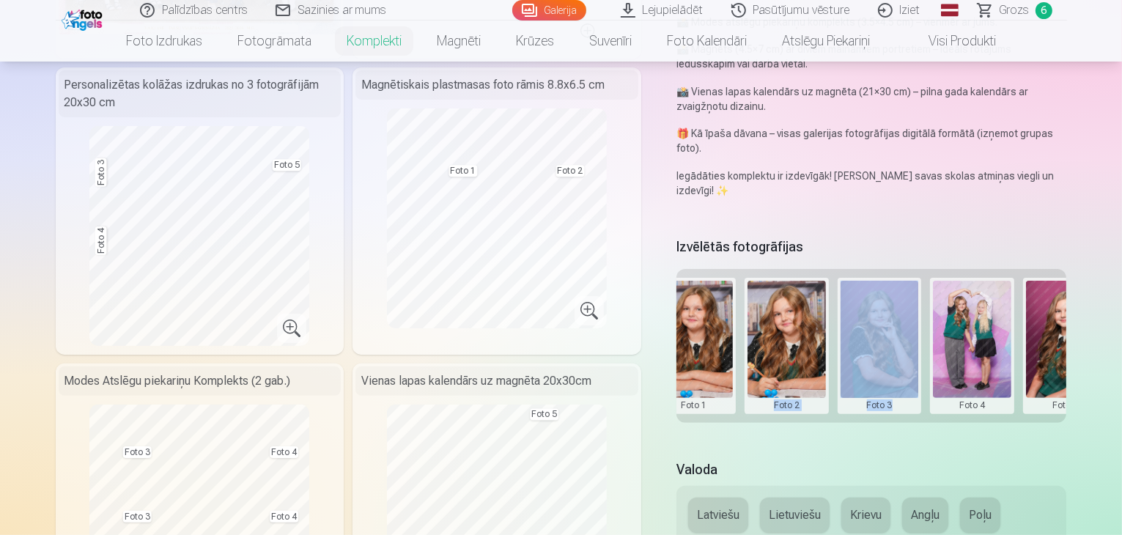
drag, startPoint x: 904, startPoint y: 391, endPoint x: 774, endPoint y: 416, distance: 132.3
click at [774, 416] on div "Izvēlētās fotogrāfijas Grupas foto Foto 1 Foto 2 Foto 3 Foto 4 Foto 5" at bounding box center [872, 338] width 391 height 208
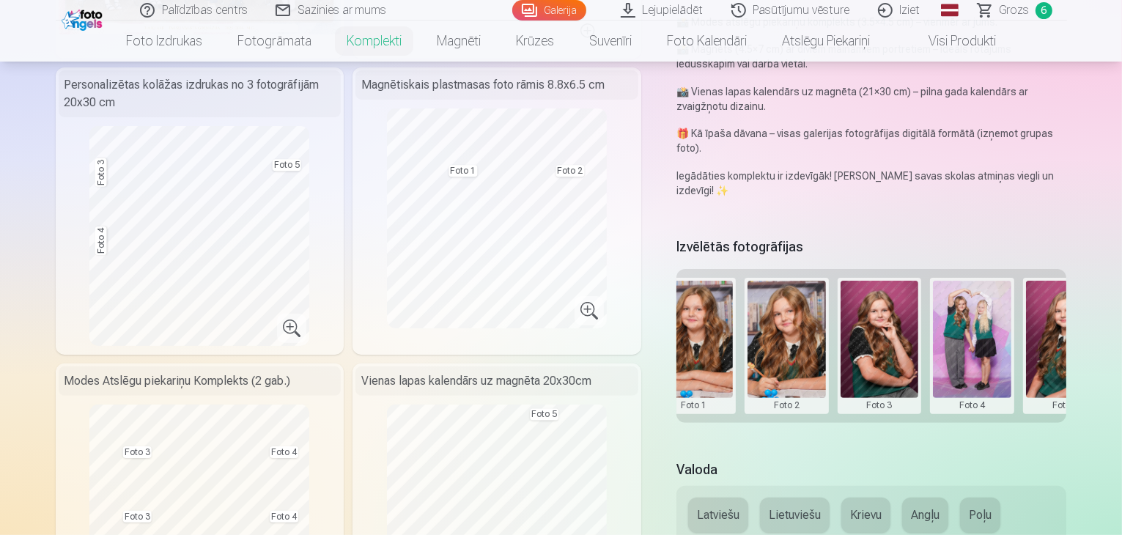
click at [906, 434] on div "Premium komplekts + 🎁 Premium komplekts – pilns populārāko fotopreču komplekts,…" at bounding box center [562, 485] width 1012 height 1393
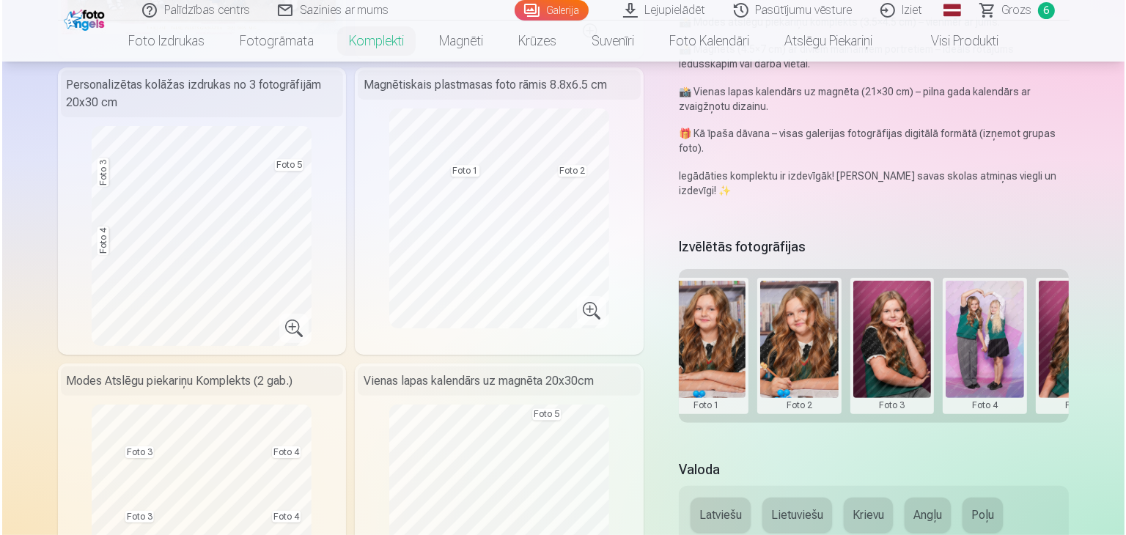
scroll to position [0, 222]
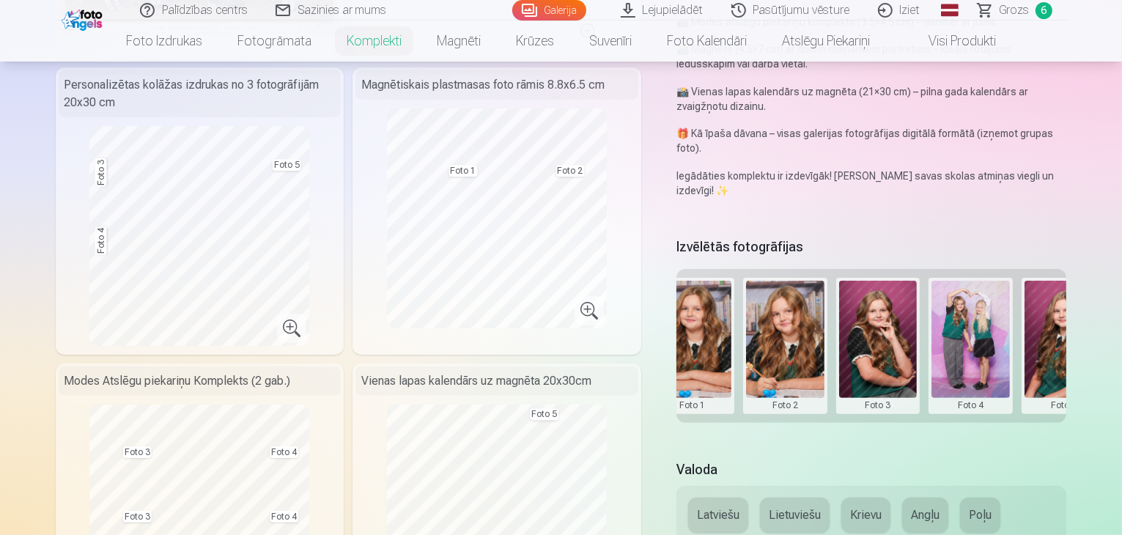
click at [1000, 309] on button at bounding box center [971, 346] width 78 height 130
click at [1000, 309] on button "Nomainiet foto" at bounding box center [981, 315] width 119 height 41
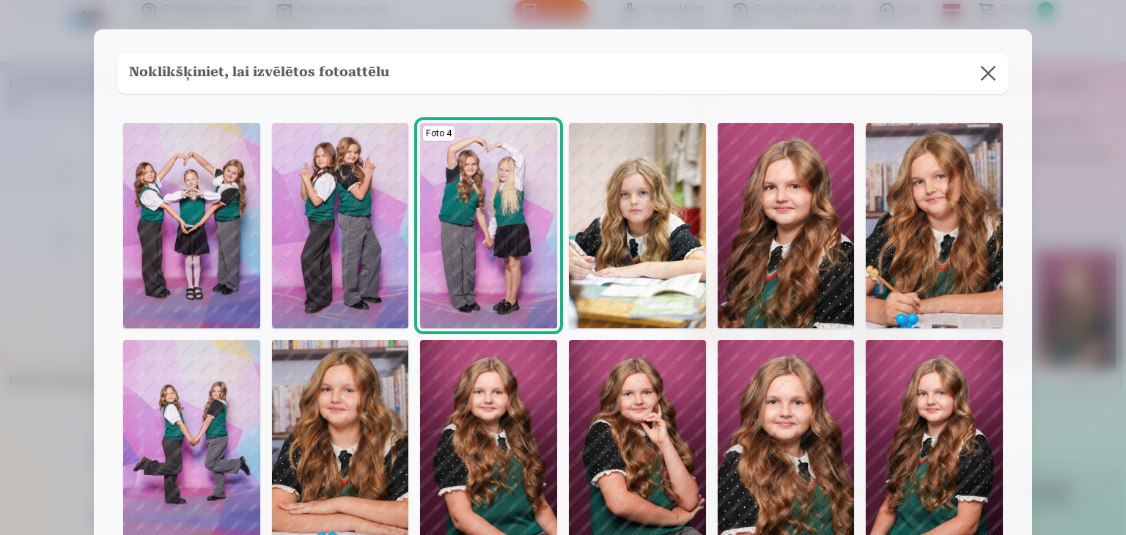
click at [927, 473] on img at bounding box center [934, 442] width 137 height 205
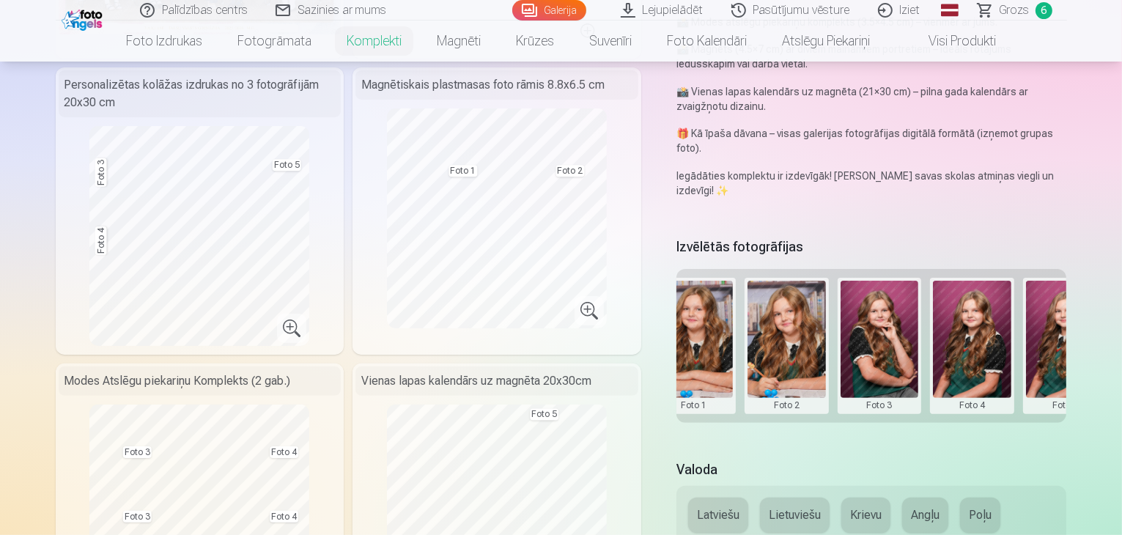
click at [870, 391] on div "Grupas foto Foto 1 Foto 2 Foto 3 Foto 4 Foto 5" at bounding box center [872, 346] width 391 height 154
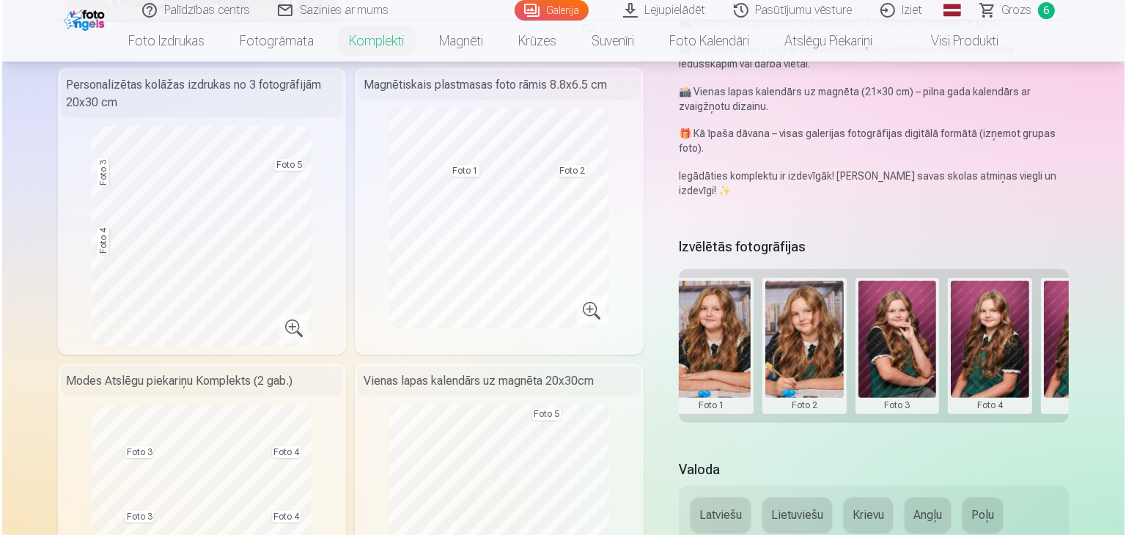
scroll to position [0, 222]
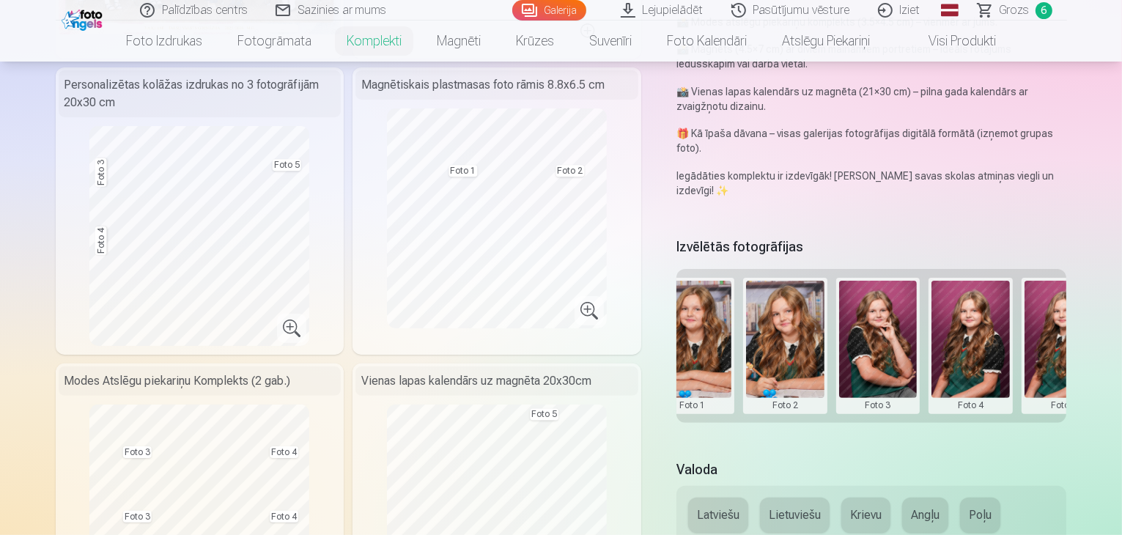
click at [1064, 370] on button at bounding box center [1064, 346] width 78 height 130
click at [1067, 312] on button "Nomainiet foto" at bounding box center [1059, 315] width 119 height 41
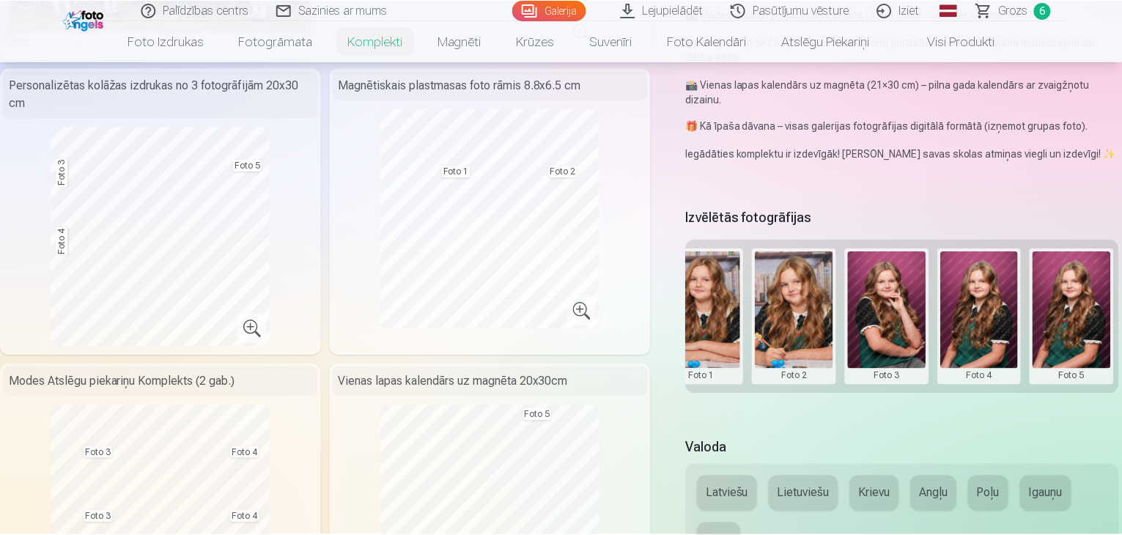
scroll to position [0, 221]
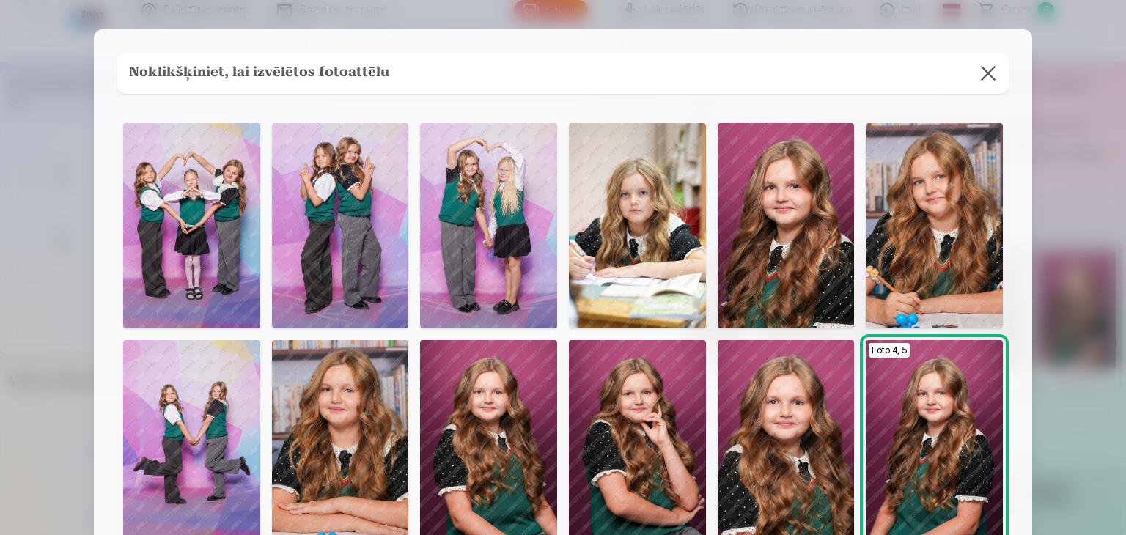
click at [784, 473] on img at bounding box center [786, 442] width 137 height 205
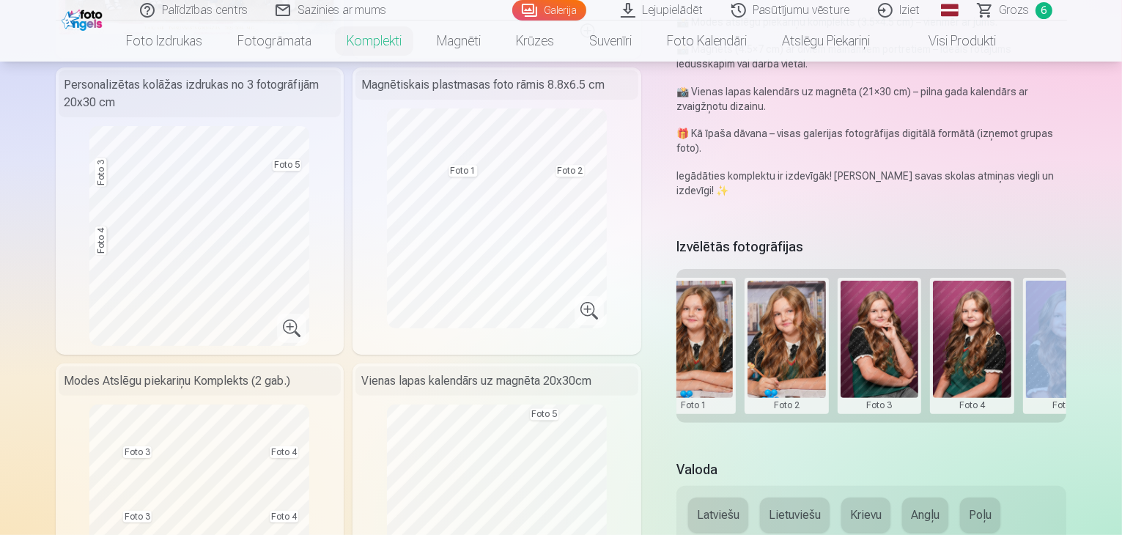
drag, startPoint x: 997, startPoint y: 391, endPoint x: 1051, endPoint y: 389, distance: 54.3
click at [1051, 389] on div "Grupas foto Foto 1 Foto 2 Foto 3 Foto 4 Foto 5" at bounding box center [872, 346] width 391 height 154
click at [1034, 423] on div "Premium komplekts + 🎁 Premium komplekts – pilns populārāko fotopreču komplekts,…" at bounding box center [562, 485] width 1012 height 1393
click at [1017, 400] on div "Izvēlētās fotogrāfijas Grupas foto Foto 1 Foto 2 Foto 3 Foto 4 Foto 5" at bounding box center [872, 338] width 391 height 208
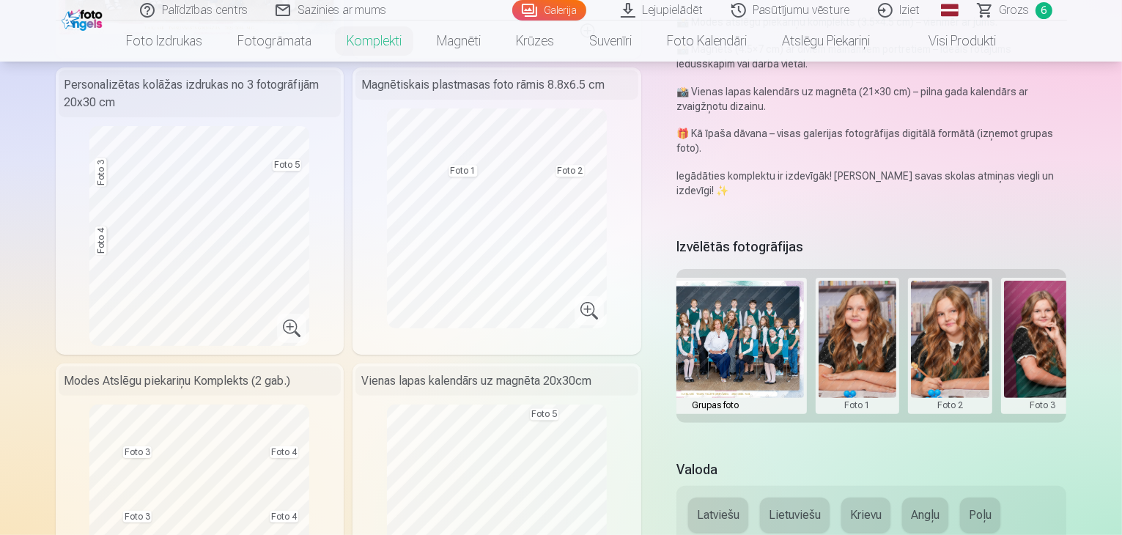
scroll to position [0, 0]
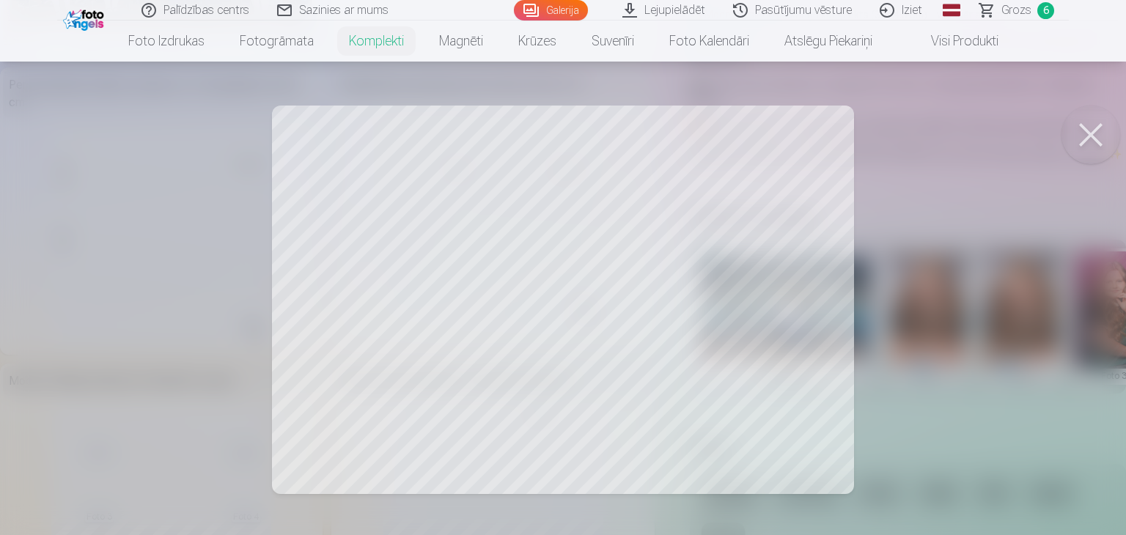
click at [707, 286] on div at bounding box center [563, 267] width 1126 height 535
click at [397, 290] on div at bounding box center [563, 267] width 1126 height 535
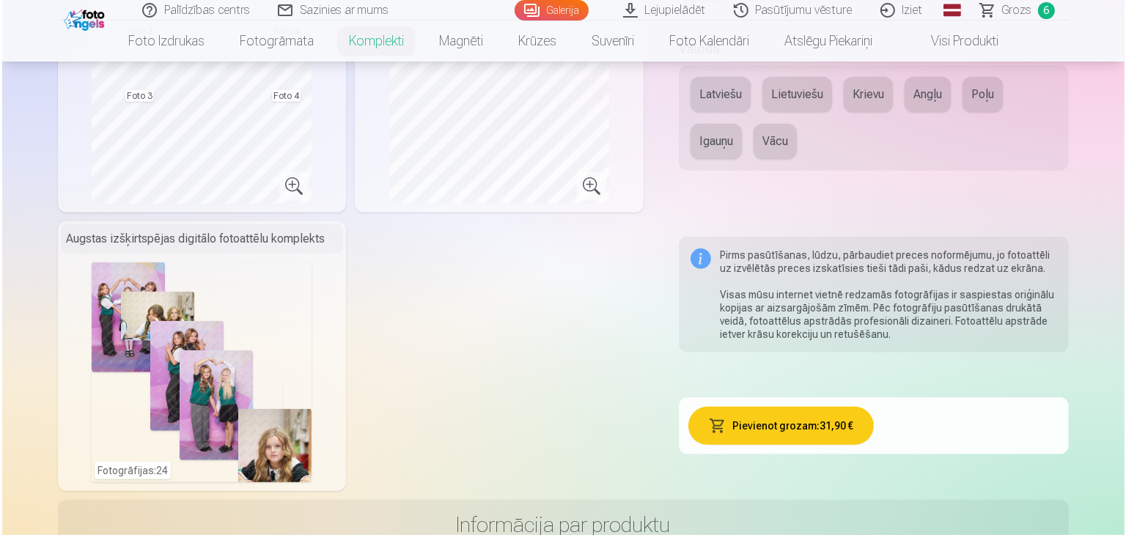
scroll to position [811, 0]
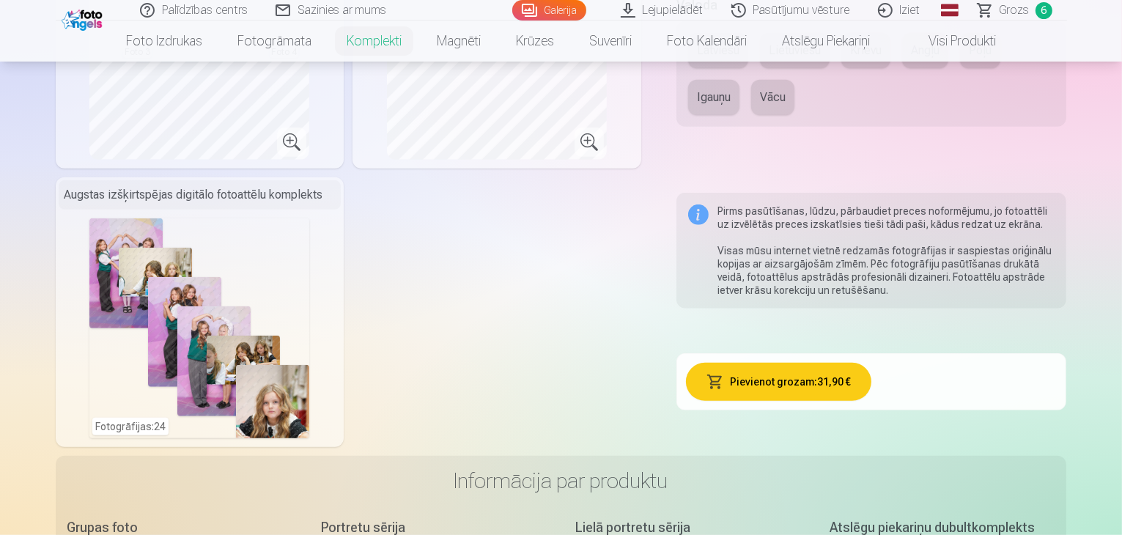
click at [117, 425] on div "Fotogrāfijas : 24" at bounding box center [199, 328] width 220 height 220
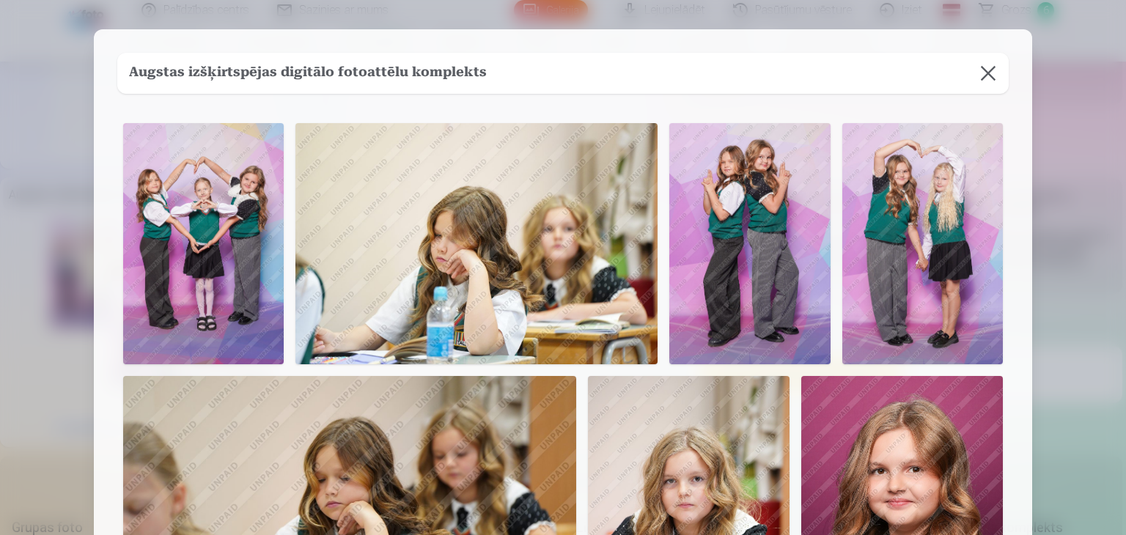
click at [478, 276] on img at bounding box center [476, 243] width 362 height 241
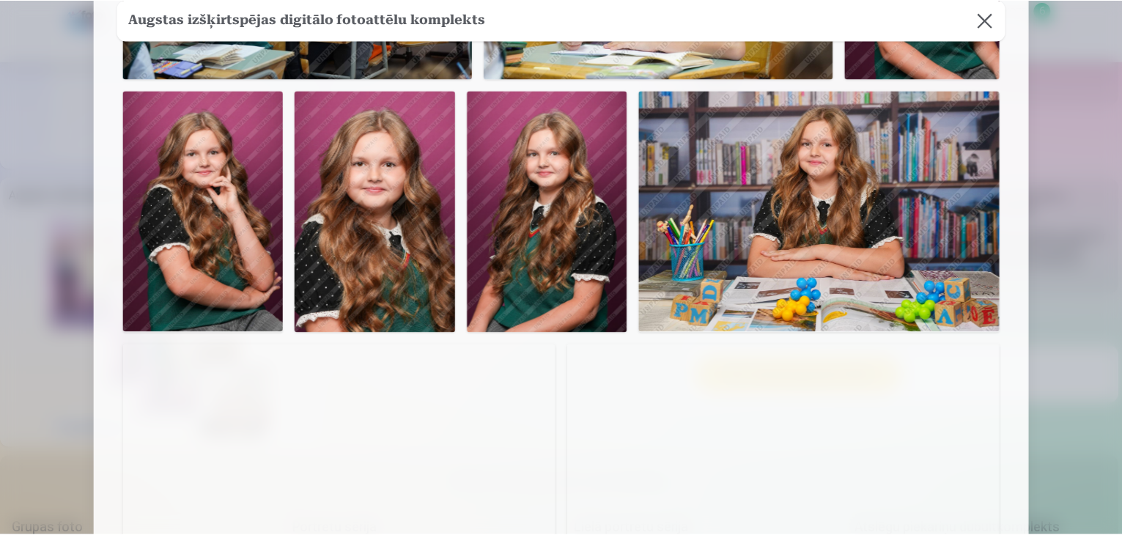
scroll to position [1860, 0]
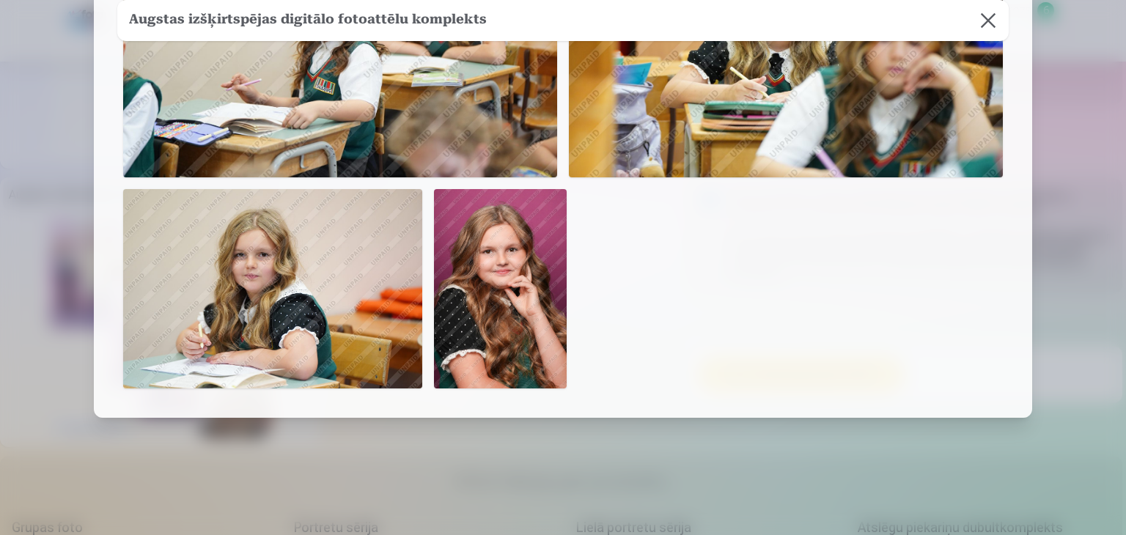
click at [987, 18] on button at bounding box center [988, 20] width 41 height 41
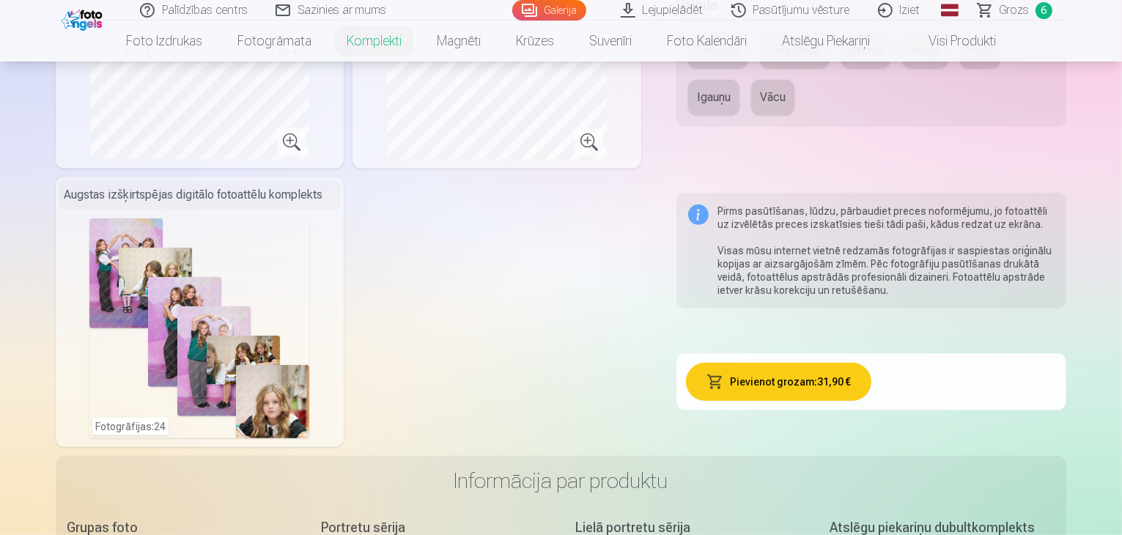
click at [780, 369] on button "Pievienot grozam : 31,90 €" at bounding box center [778, 382] width 185 height 38
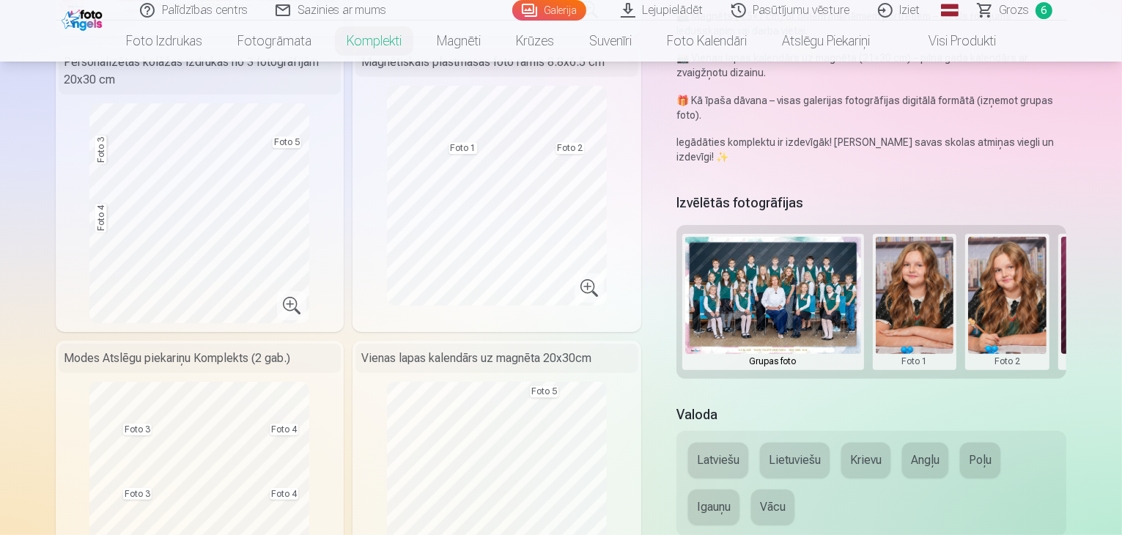
scroll to position [391, 0]
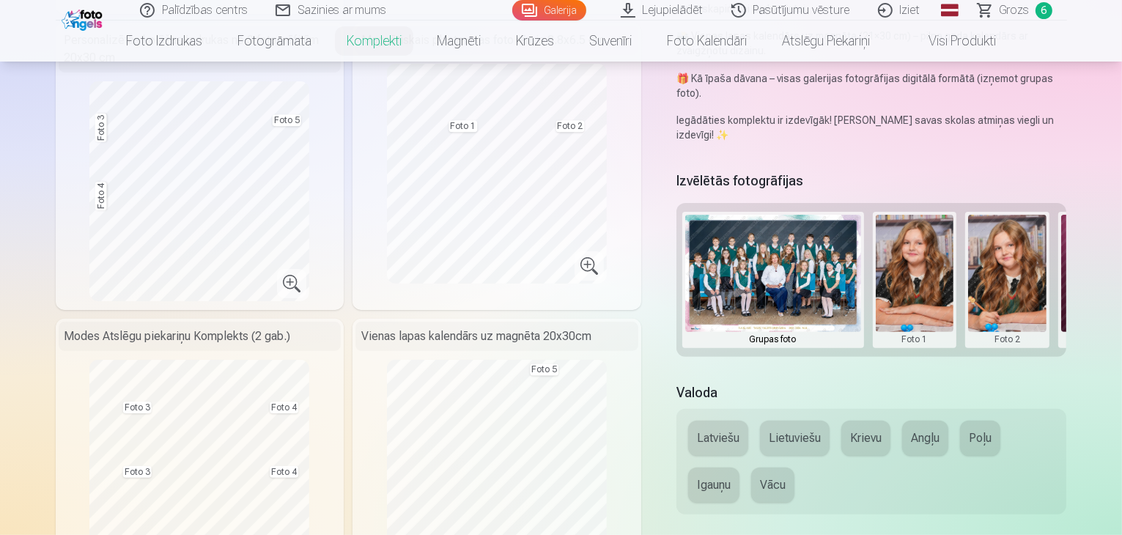
click at [735, 421] on button "Latviešu" at bounding box center [718, 438] width 60 height 35
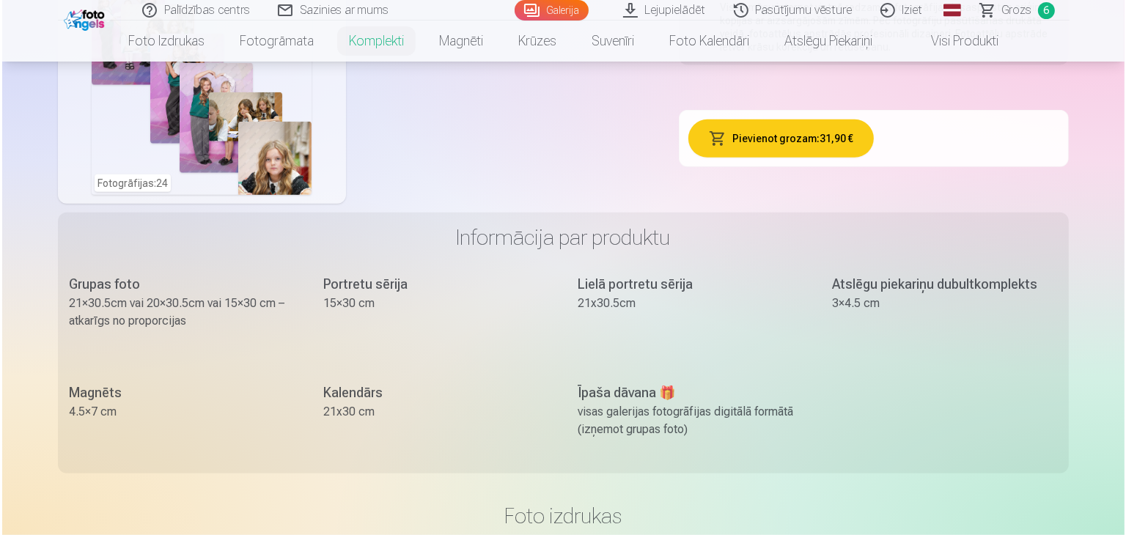
scroll to position [1003, 0]
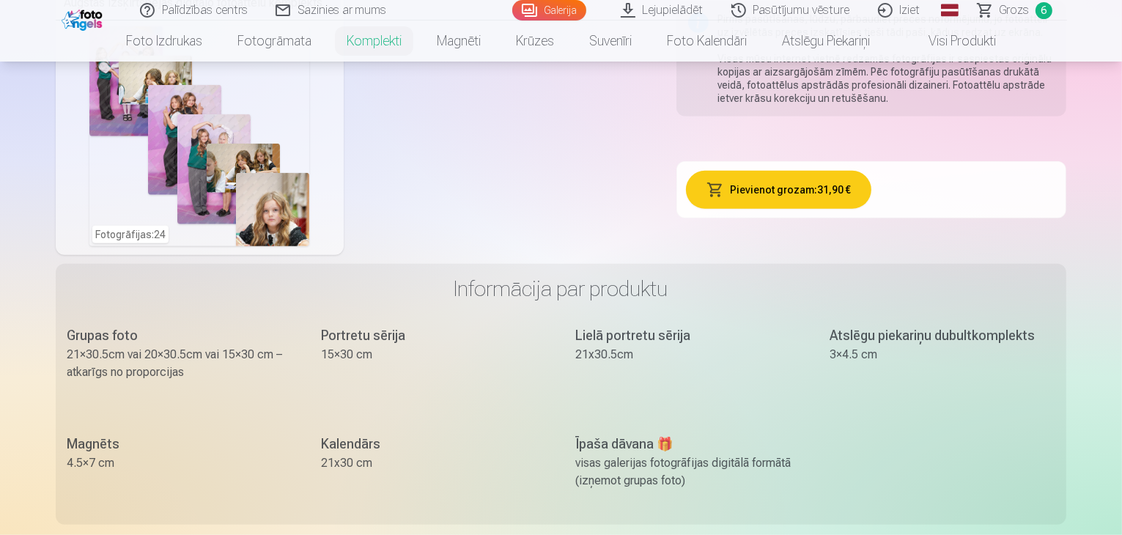
click at [872, 176] on button "Pievienot grozam : 31,90 €" at bounding box center [778, 190] width 185 height 38
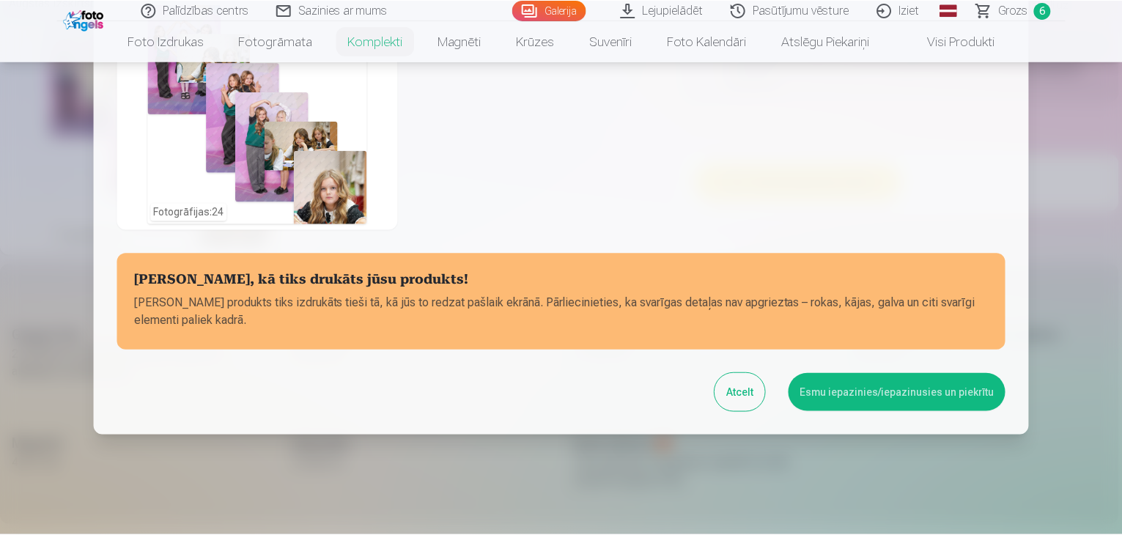
scroll to position [603, 0]
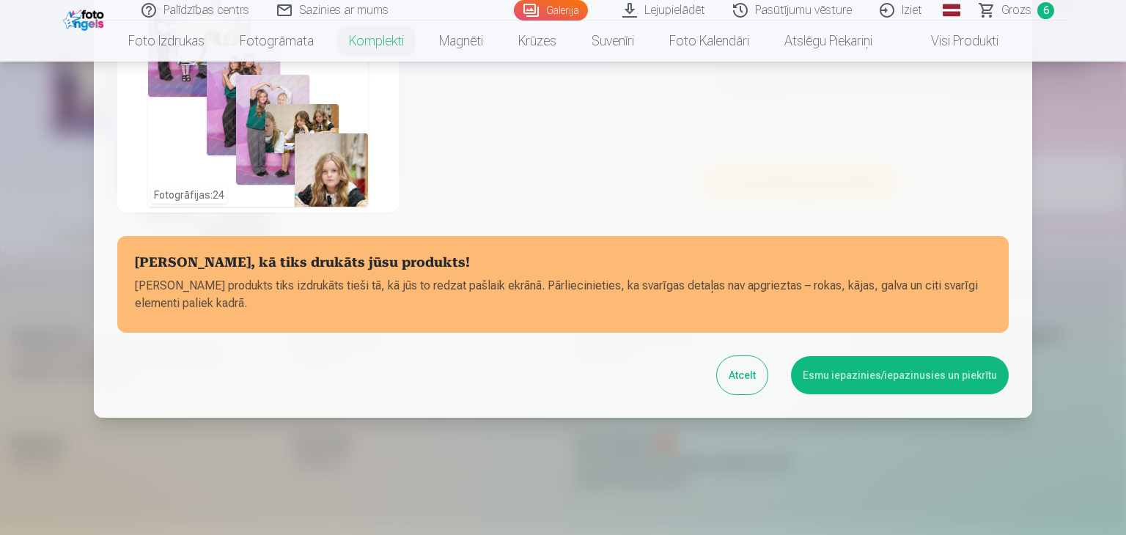
click at [1041, 10] on div at bounding box center [563, 267] width 1126 height 535
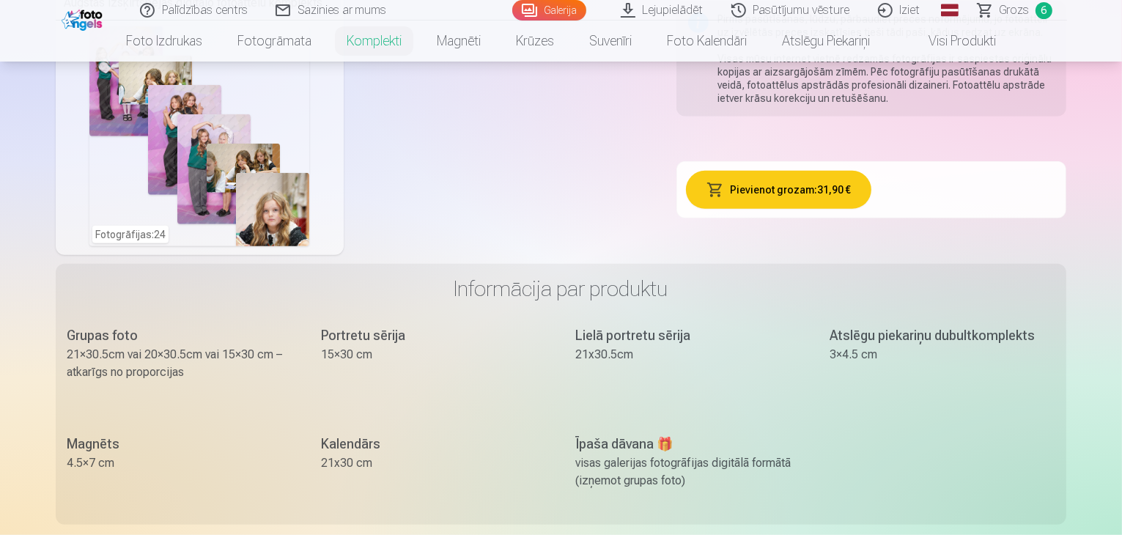
click at [1016, 12] on span "Grozs" at bounding box center [1015, 10] width 30 height 18
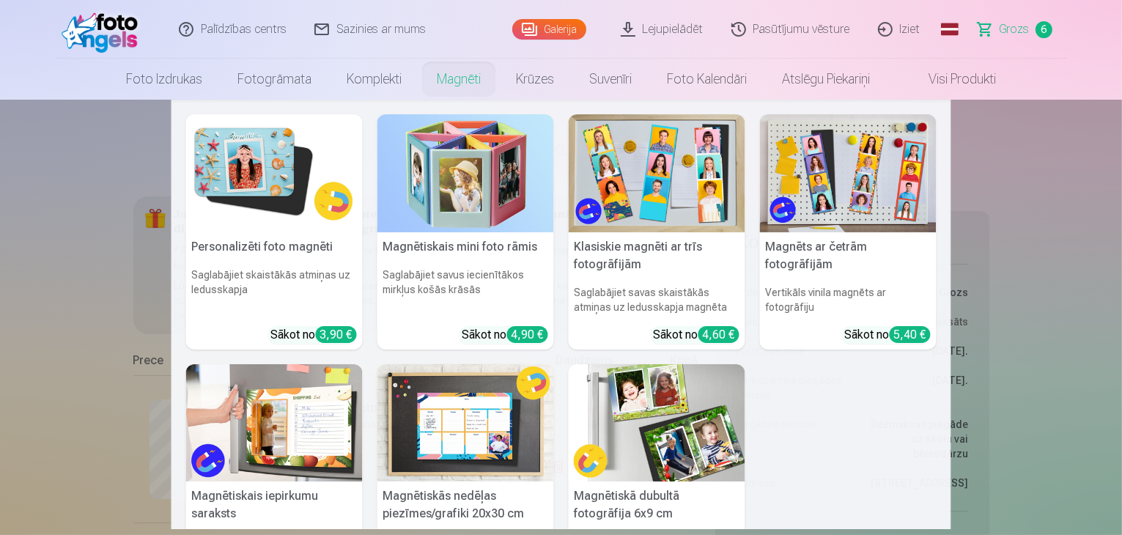
click at [454, 79] on link "Magnēti" at bounding box center [458, 79] width 79 height 41
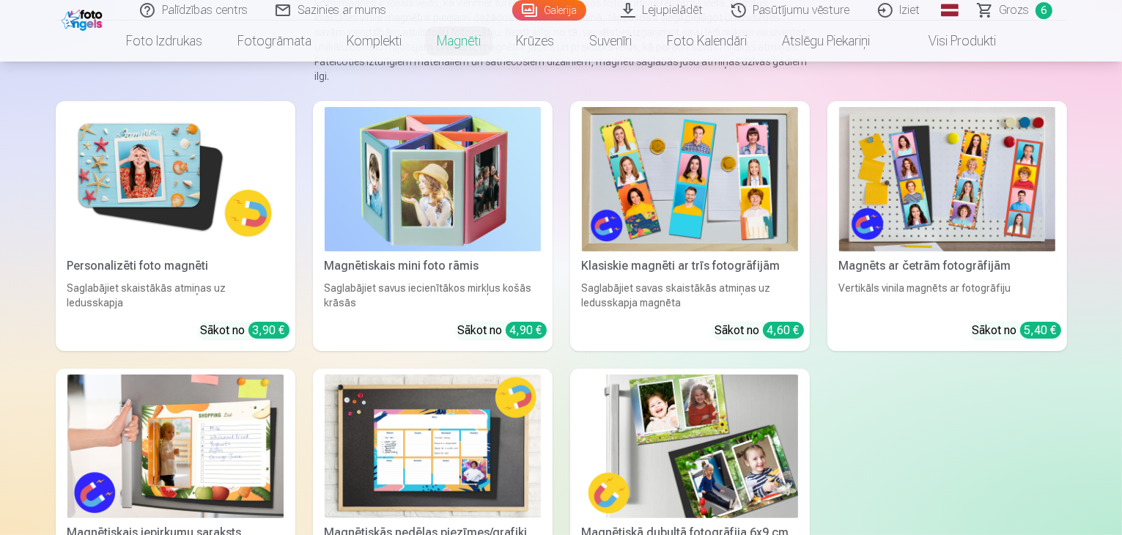
scroll to position [179, 0]
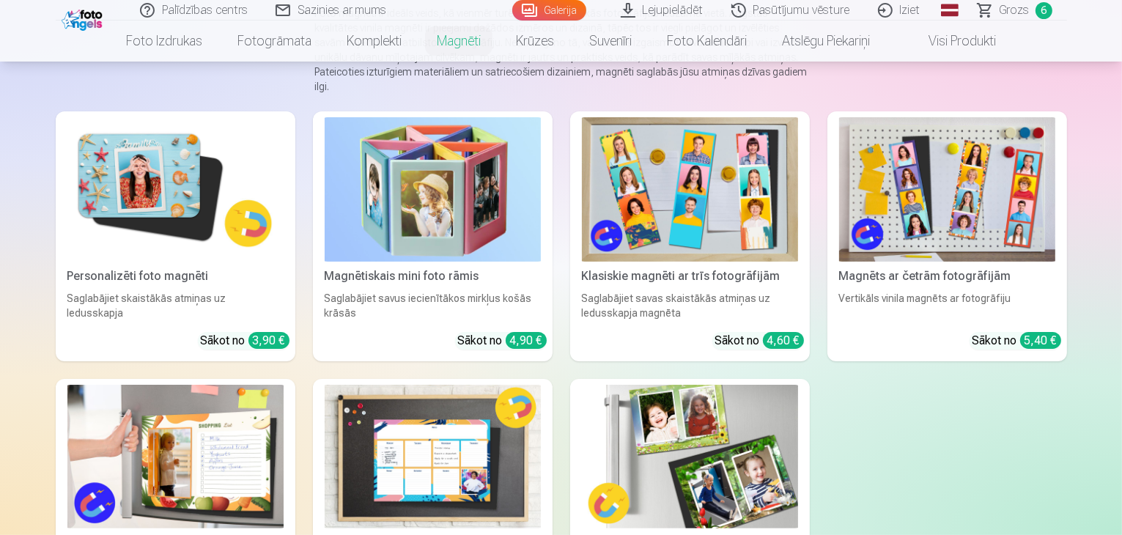
click at [67, 163] on img at bounding box center [175, 189] width 216 height 144
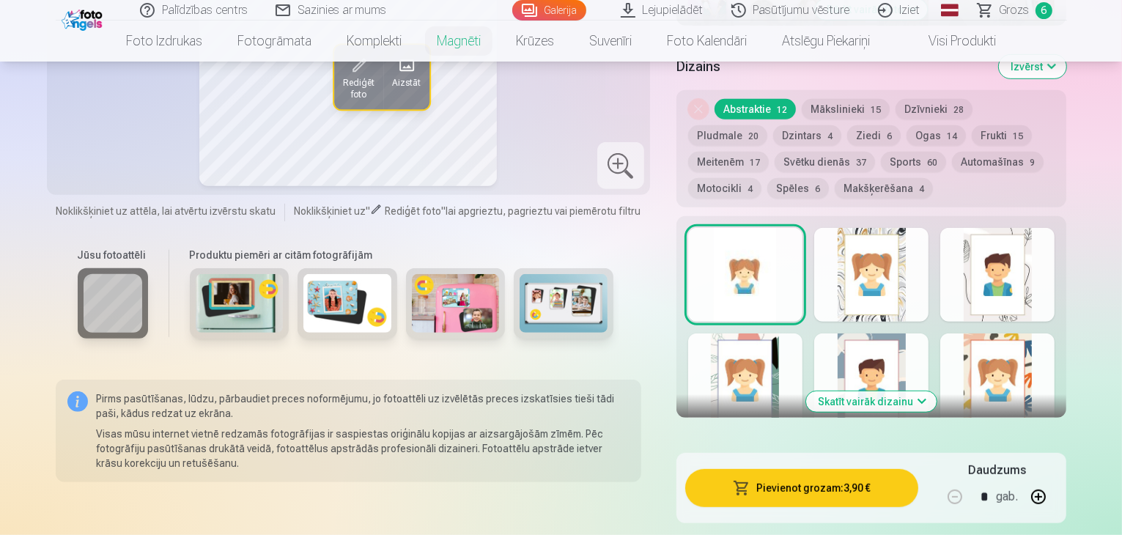
scroll to position [718, 0]
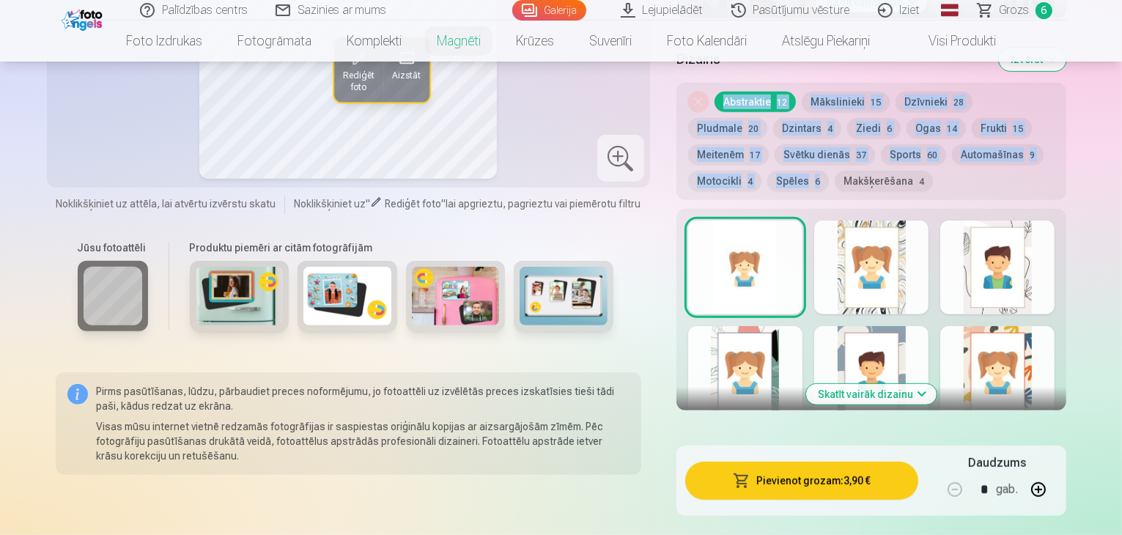
drag, startPoint x: 1120, startPoint y: 85, endPoint x: 1123, endPoint y: 40, distance: 44.8
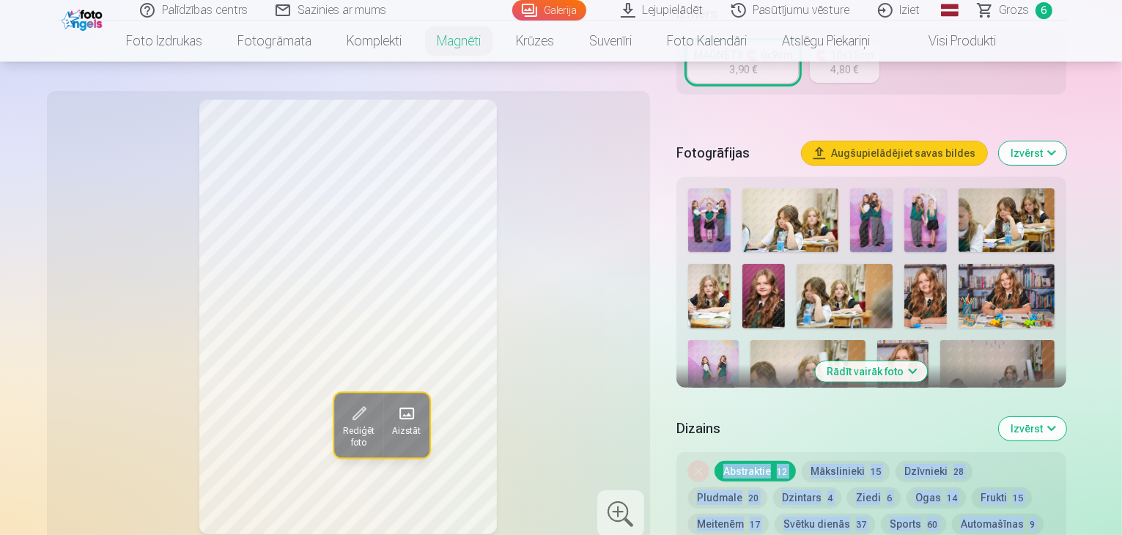
scroll to position [304, 0]
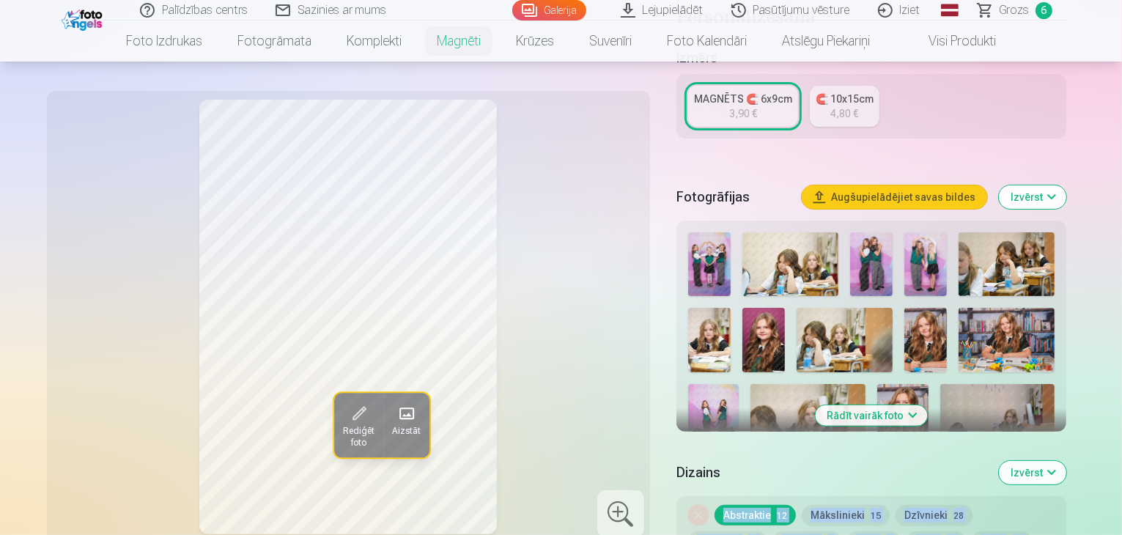
click at [797, 336] on img at bounding box center [845, 340] width 96 height 64
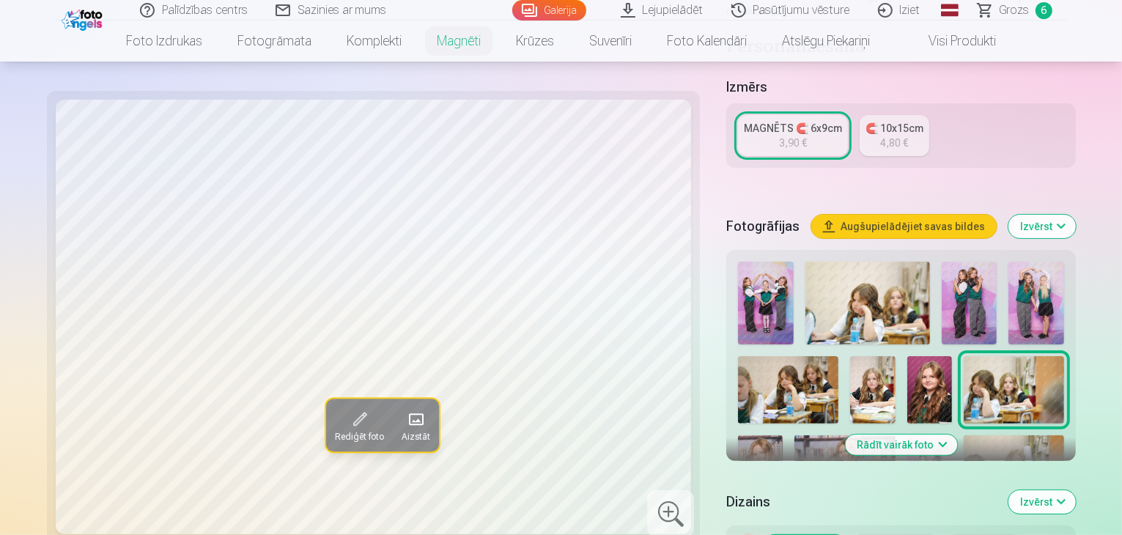
click at [757, 334] on div at bounding box center [901, 544] width 338 height 576
click at [908, 356] on img at bounding box center [930, 389] width 45 height 67
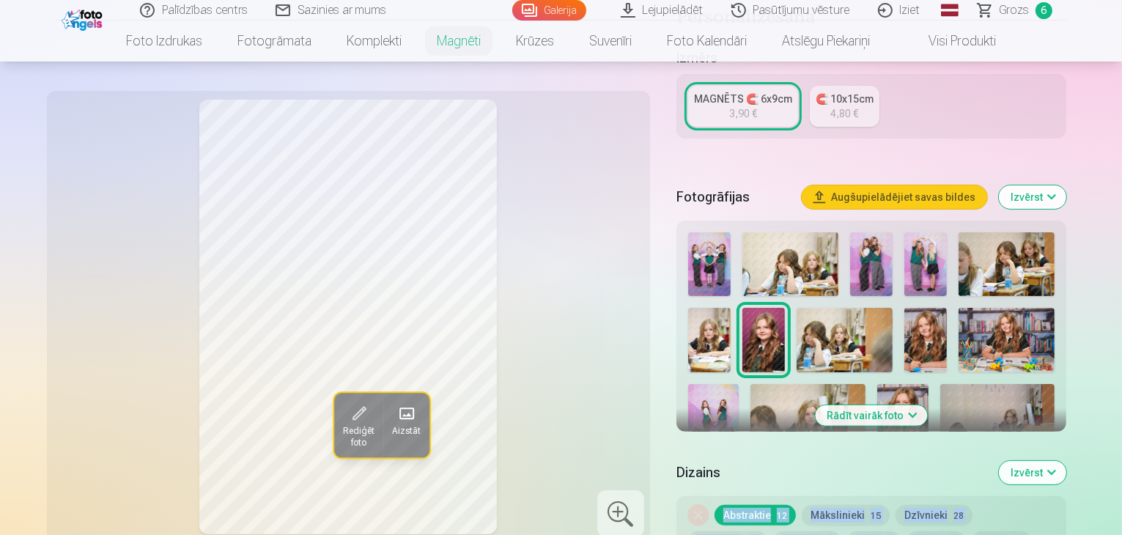
click at [866, 472] on img at bounding box center [840, 510] width 51 height 77
click at [905, 317] on img at bounding box center [926, 340] width 43 height 64
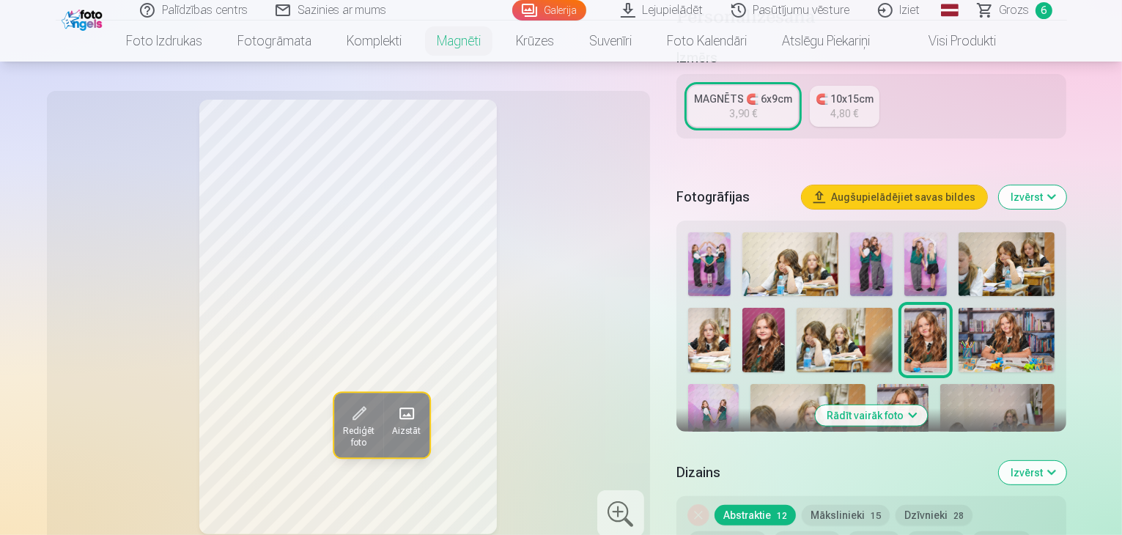
click at [1038, 367] on div at bounding box center [871, 470] width 379 height 487
click at [900, 405] on button "Rādīt vairāk foto" at bounding box center [872, 415] width 112 height 21
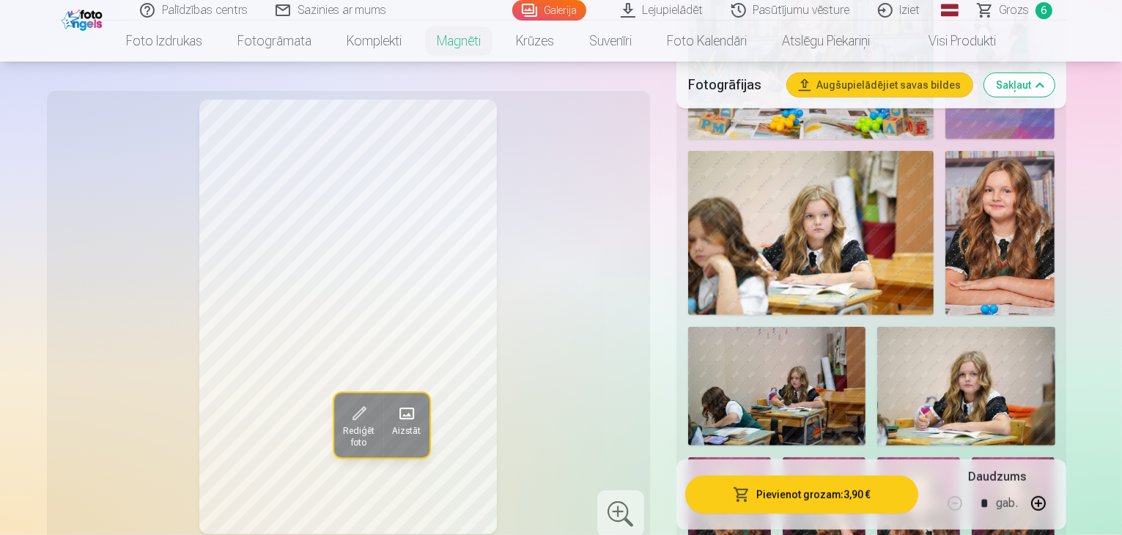
scroll to position [944, 0]
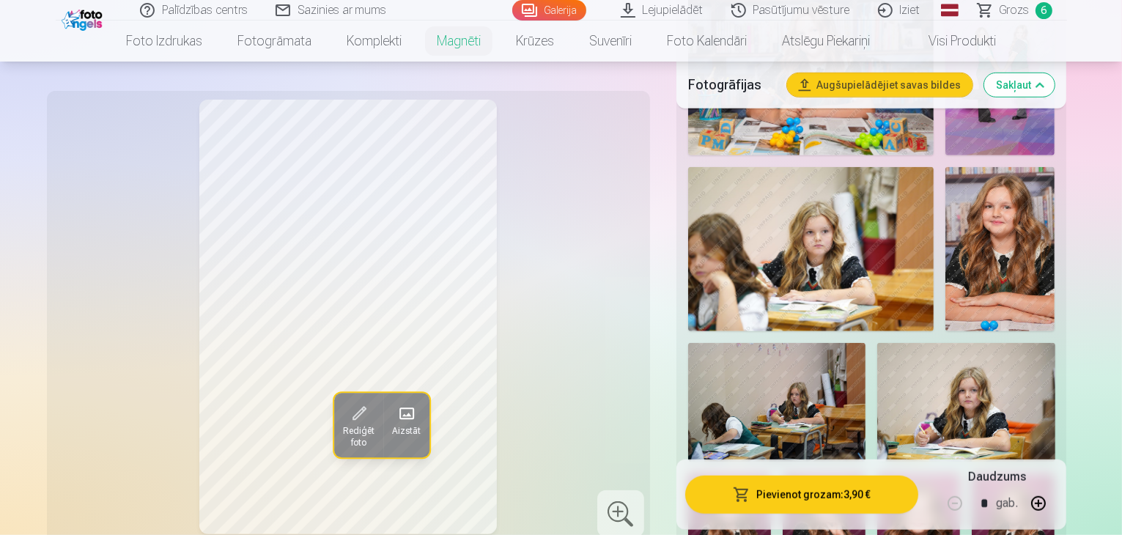
click at [877, 474] on img at bounding box center [918, 536] width 83 height 125
click at [771, 474] on img at bounding box center [729, 536] width 83 height 125
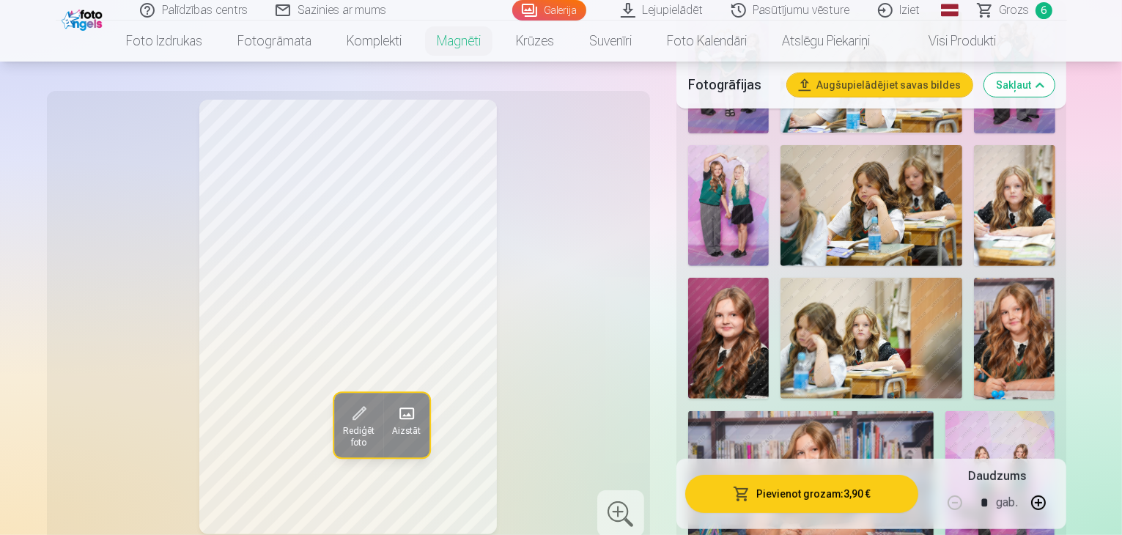
scroll to position [443, 0]
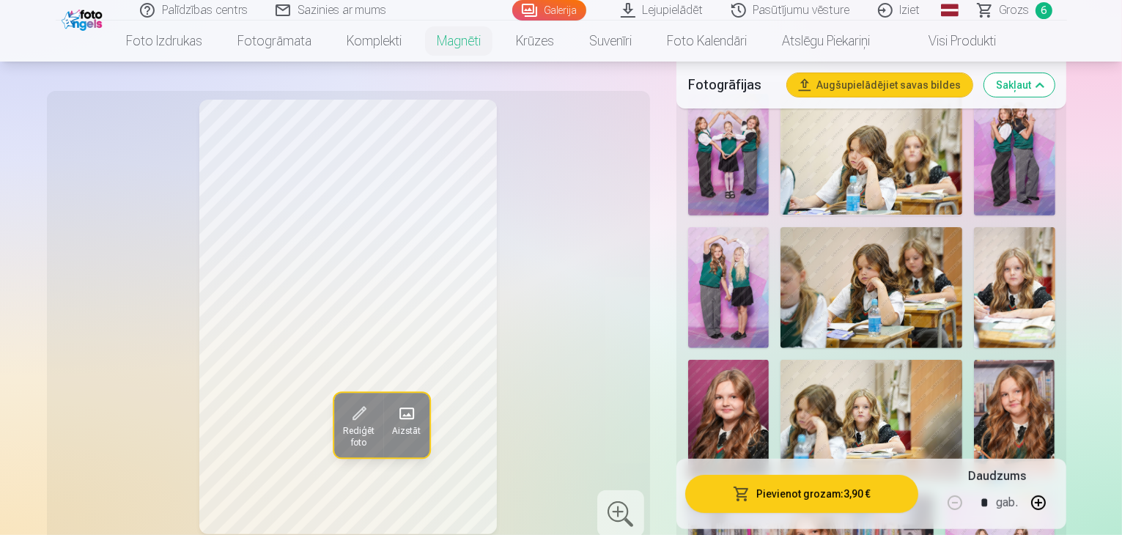
click at [974, 397] on img at bounding box center [1014, 421] width 81 height 122
click at [769, 360] on img at bounding box center [728, 420] width 81 height 121
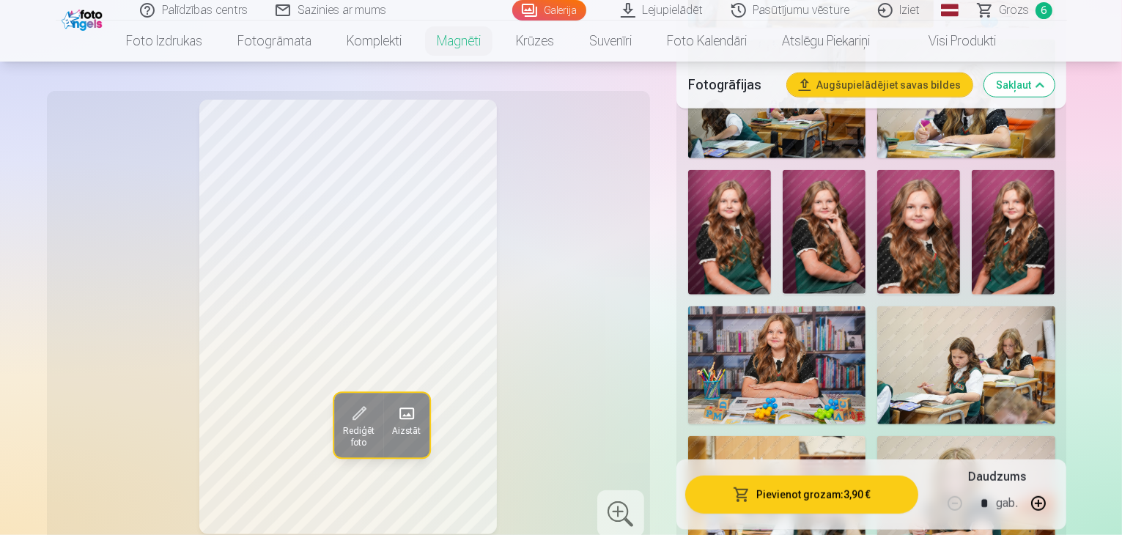
scroll to position [1199, 0]
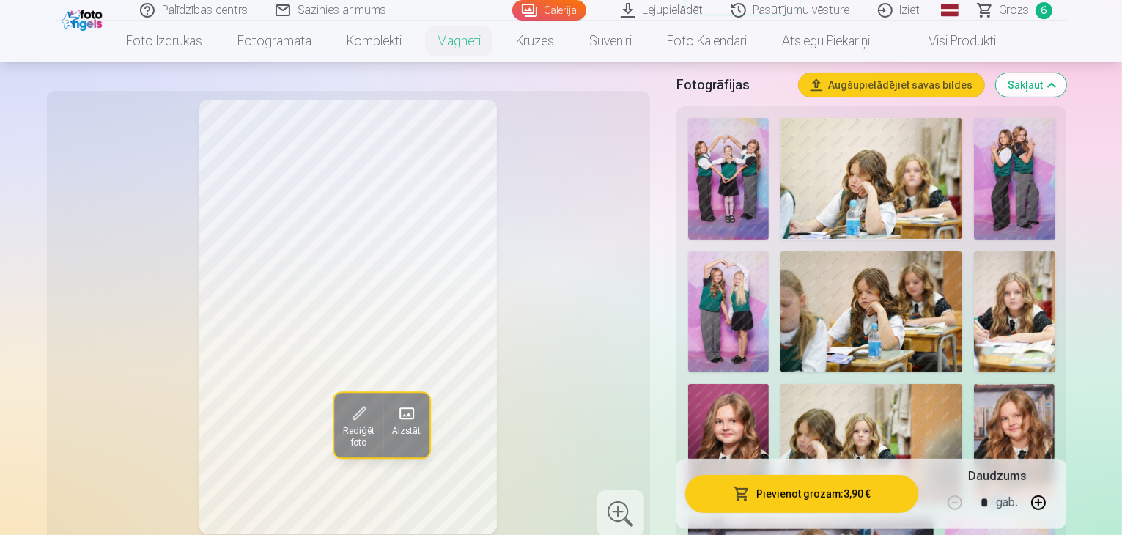
scroll to position [435, 0]
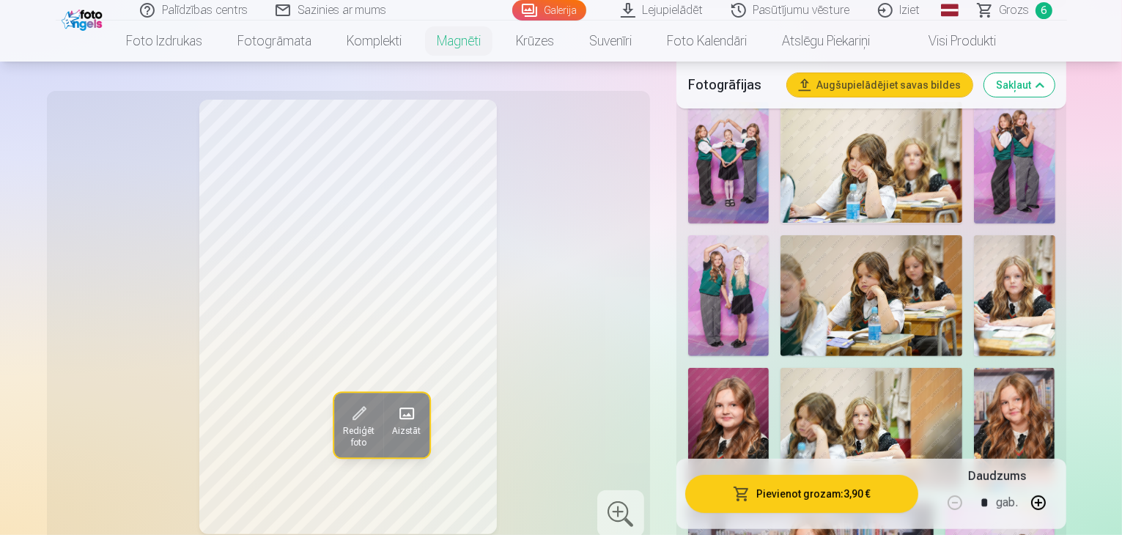
click at [769, 368] on img at bounding box center [728, 428] width 81 height 121
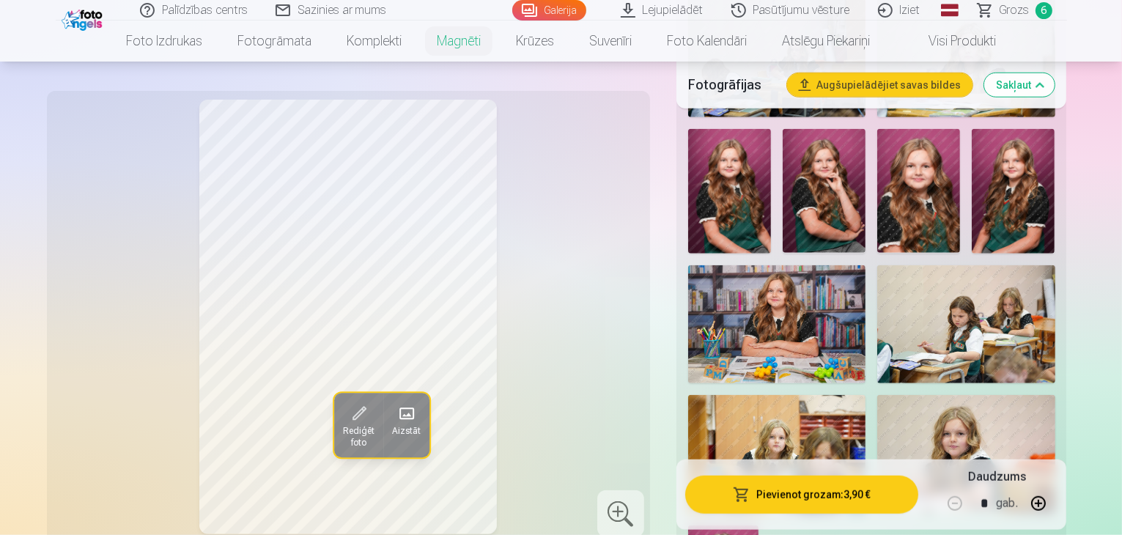
scroll to position [1380, 0]
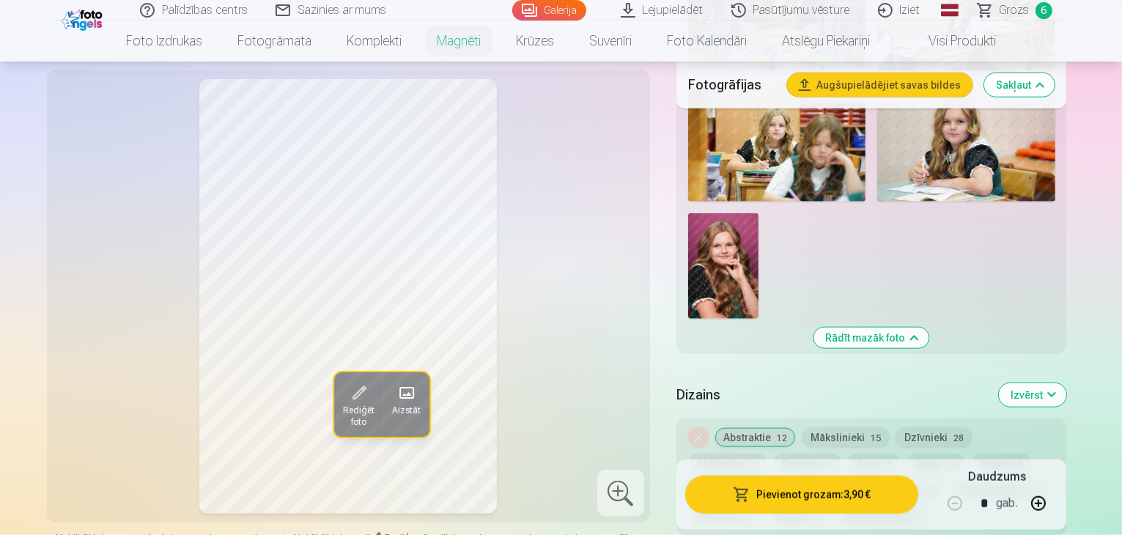
scroll to position [1617, 0]
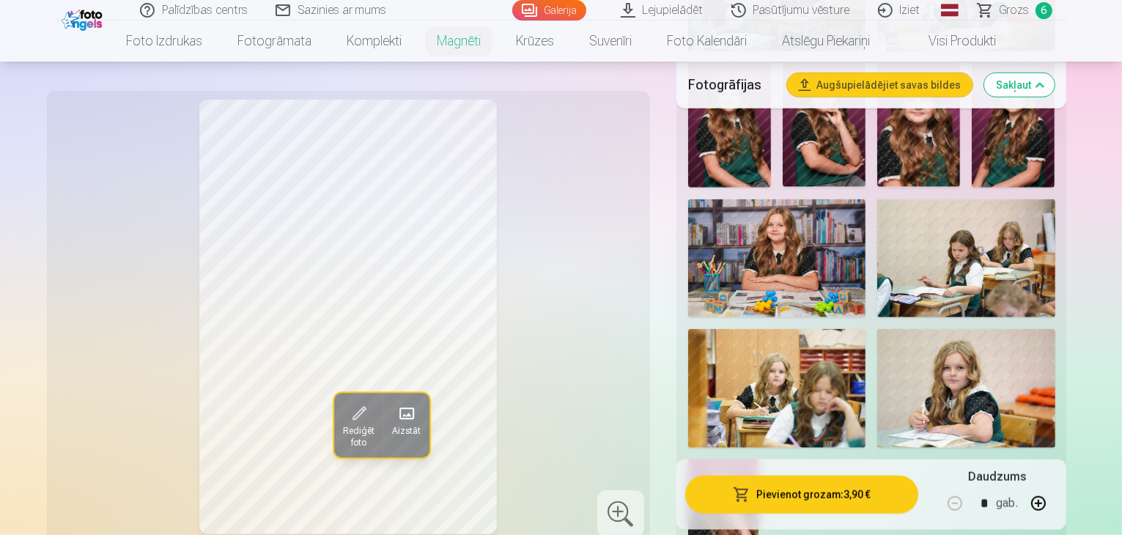
scroll to position [1285, 0]
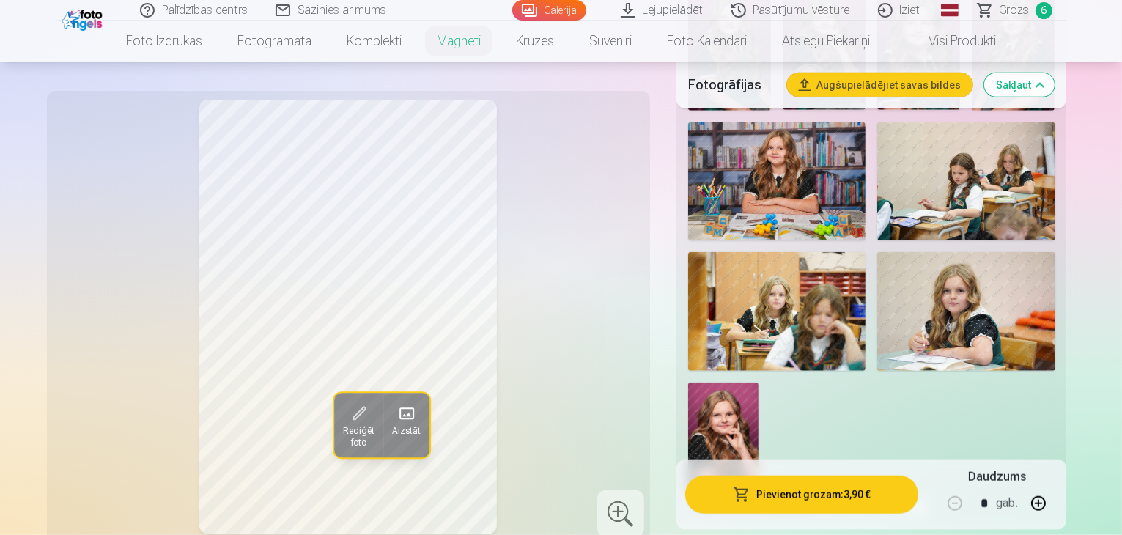
scroll to position [1527, 0]
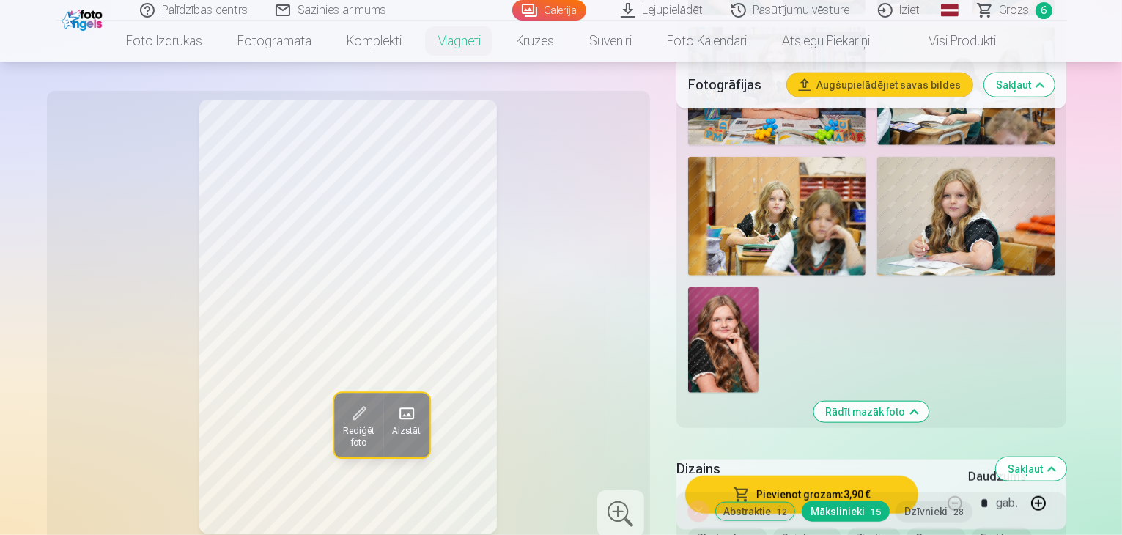
click at [773, 528] on button "Dzintars 4" at bounding box center [807, 538] width 68 height 21
click at [847, 528] on button "Ziedi 6" at bounding box center [874, 538] width 54 height 21
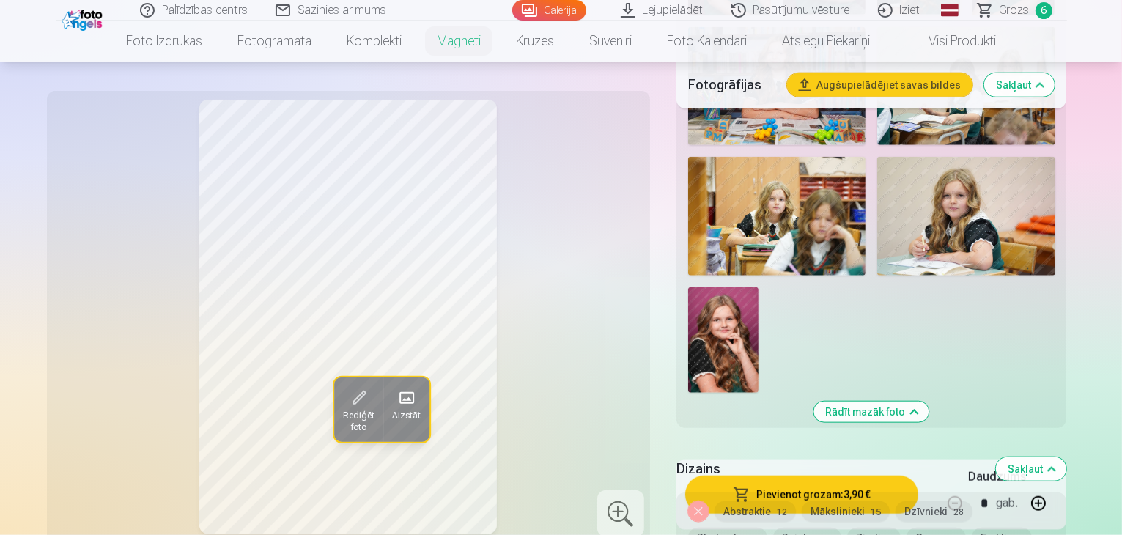
click at [1013, 534] on span "15" at bounding box center [1018, 539] width 10 height 10
click at [907, 528] on button "Ogas 14" at bounding box center [936, 538] width 59 height 21
click at [847, 528] on button "Ziedi 6" at bounding box center [874, 538] width 54 height 21
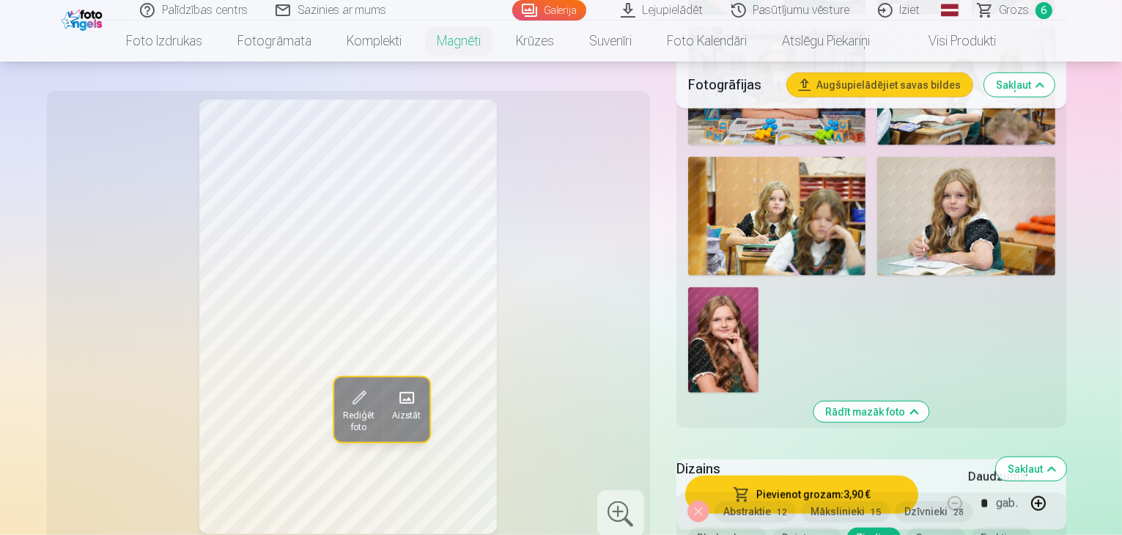
click at [773, 528] on button "Dzintars 4" at bounding box center [807, 538] width 68 height 21
click at [847, 528] on button "Ziedi 6" at bounding box center [874, 538] width 54 height 21
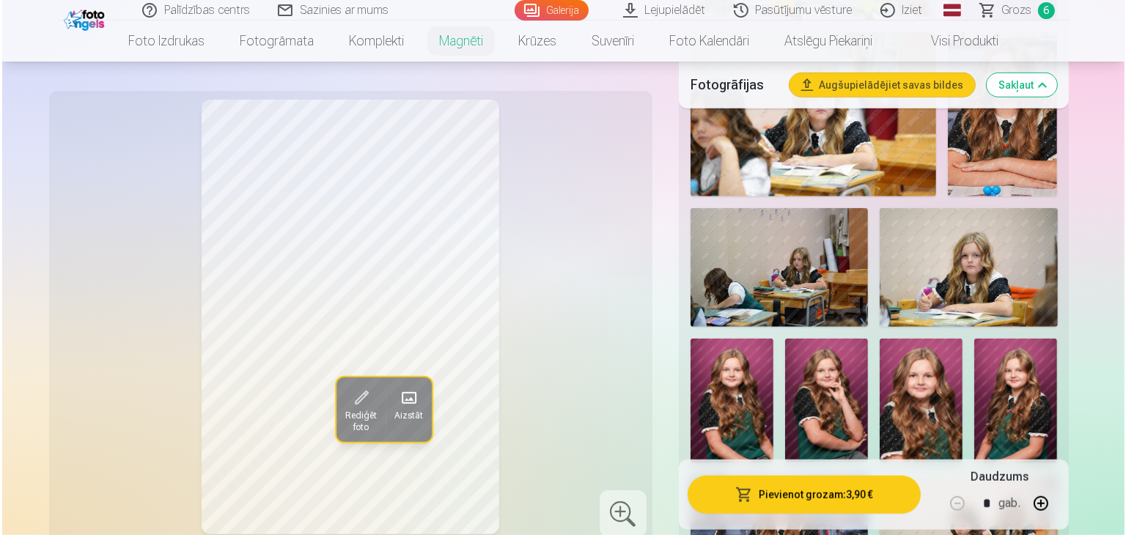
scroll to position [1059, 0]
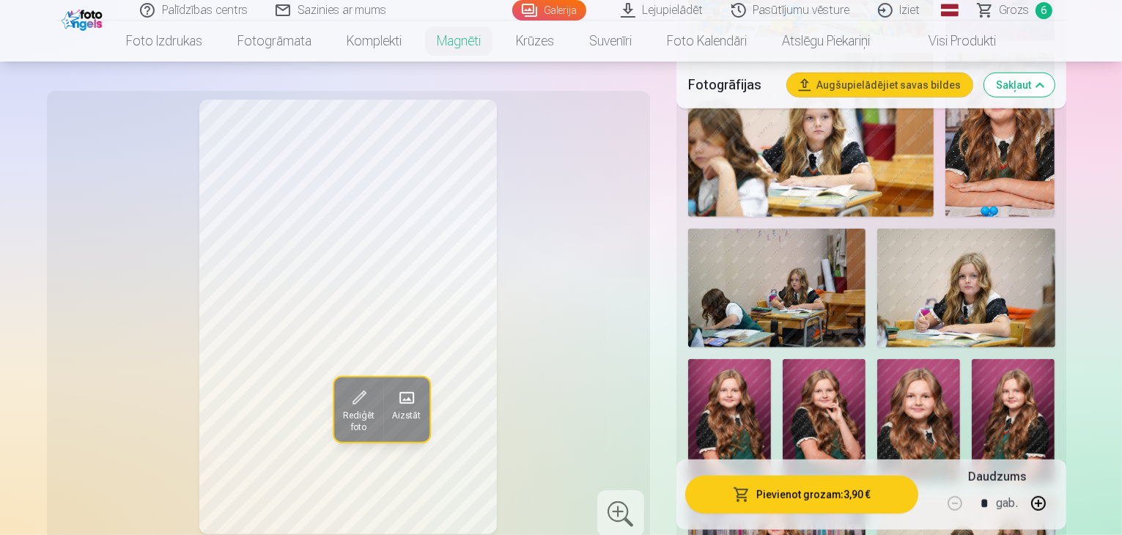
click at [845, 496] on button "Pievienot grozam : 3,90 €" at bounding box center [802, 494] width 234 height 38
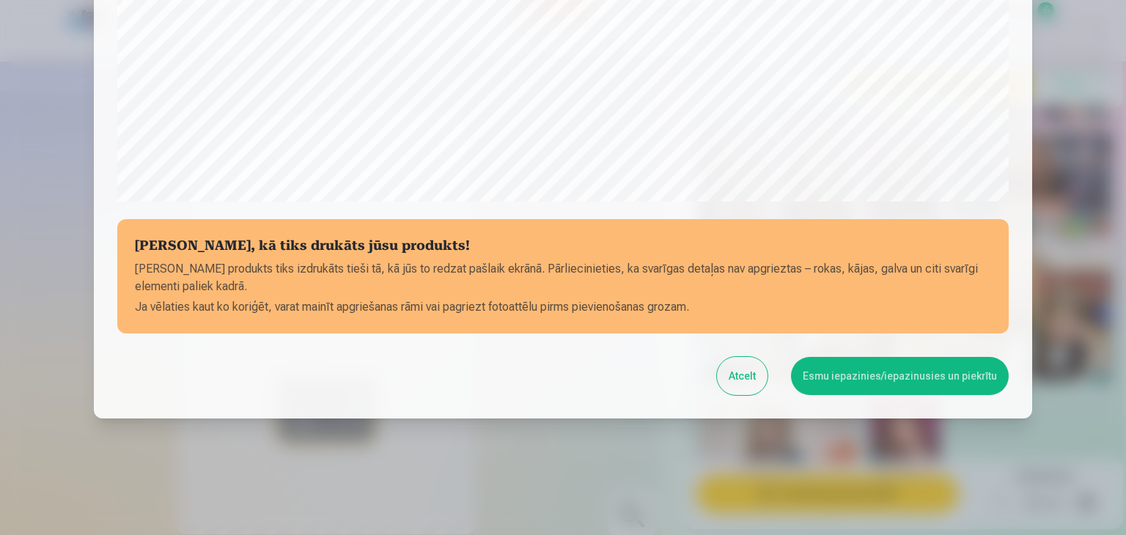
scroll to position [520, 0]
click at [765, 376] on button "Atcelt" at bounding box center [742, 375] width 51 height 38
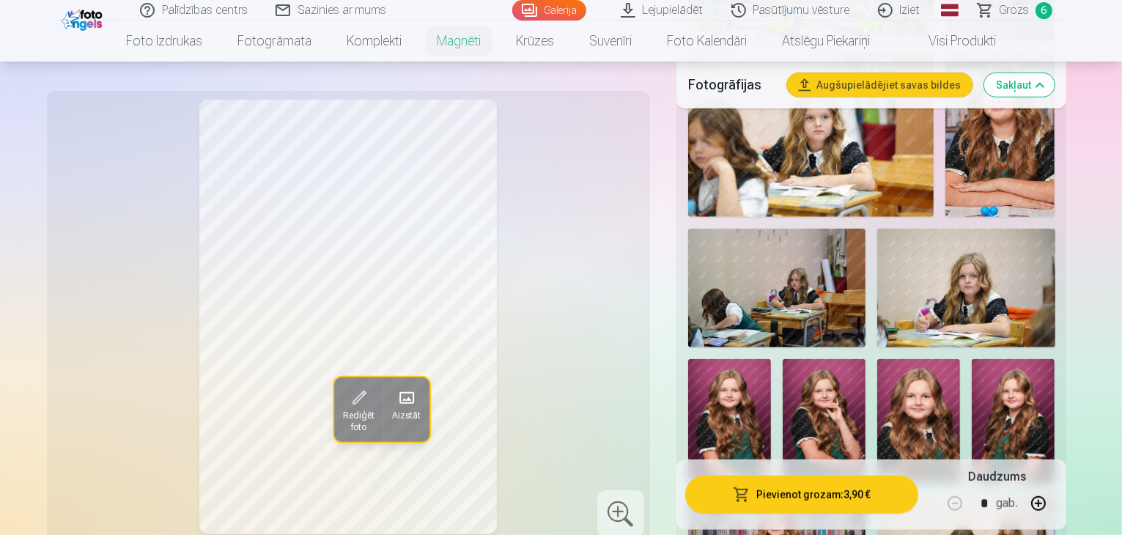
click at [866, 509] on button "Pievienot grozam : 3,90 €" at bounding box center [802, 494] width 234 height 38
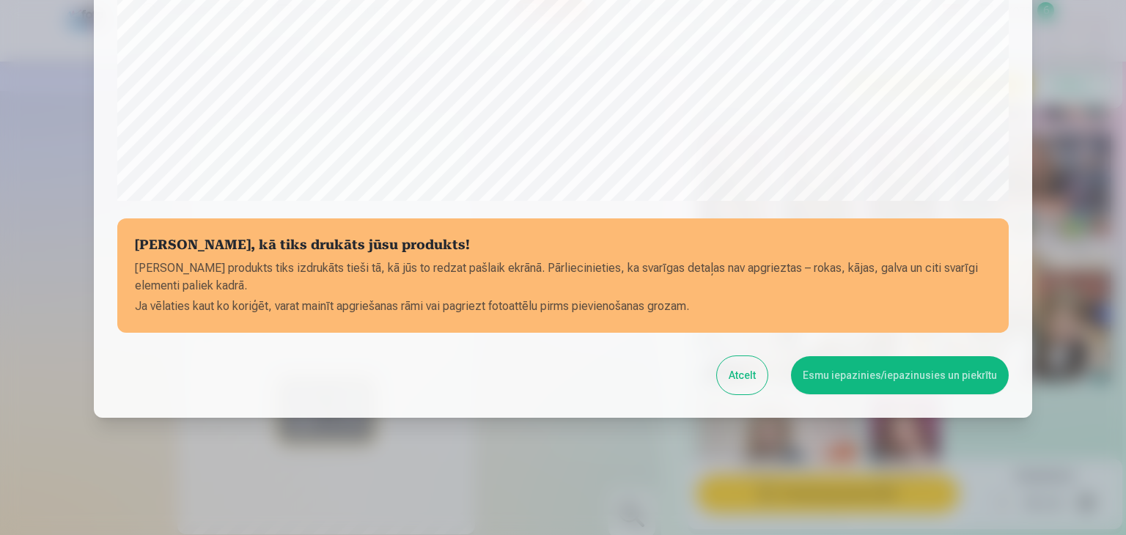
click at [879, 382] on button "Esmu iepazinies/iepazinusies un piekrītu" at bounding box center [900, 375] width 218 height 38
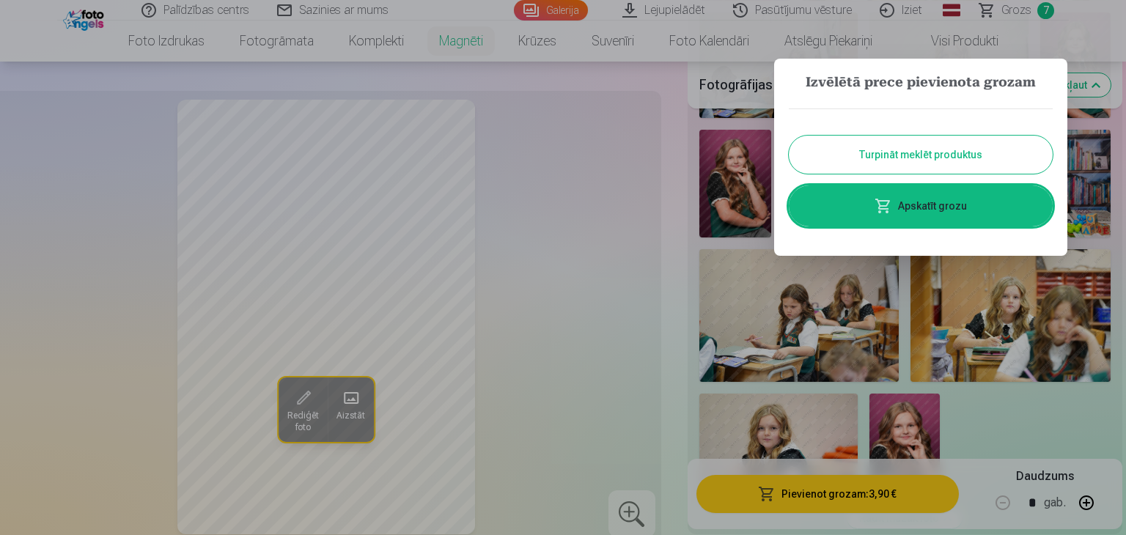
click at [584, 232] on div at bounding box center [563, 267] width 1126 height 535
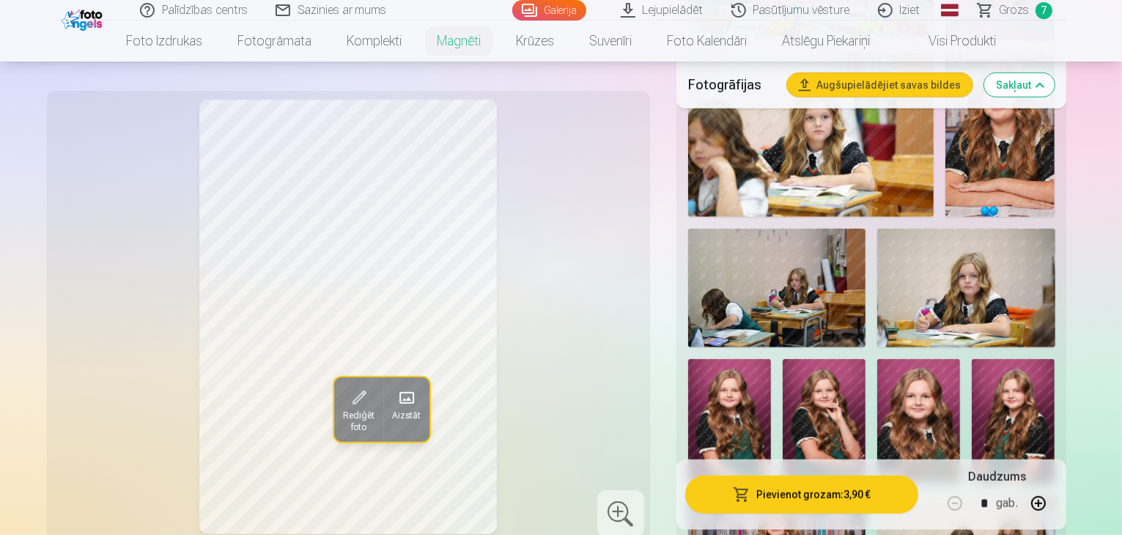
click at [334, 12] on link "Sazinies ar mums" at bounding box center [331, 10] width 139 height 21
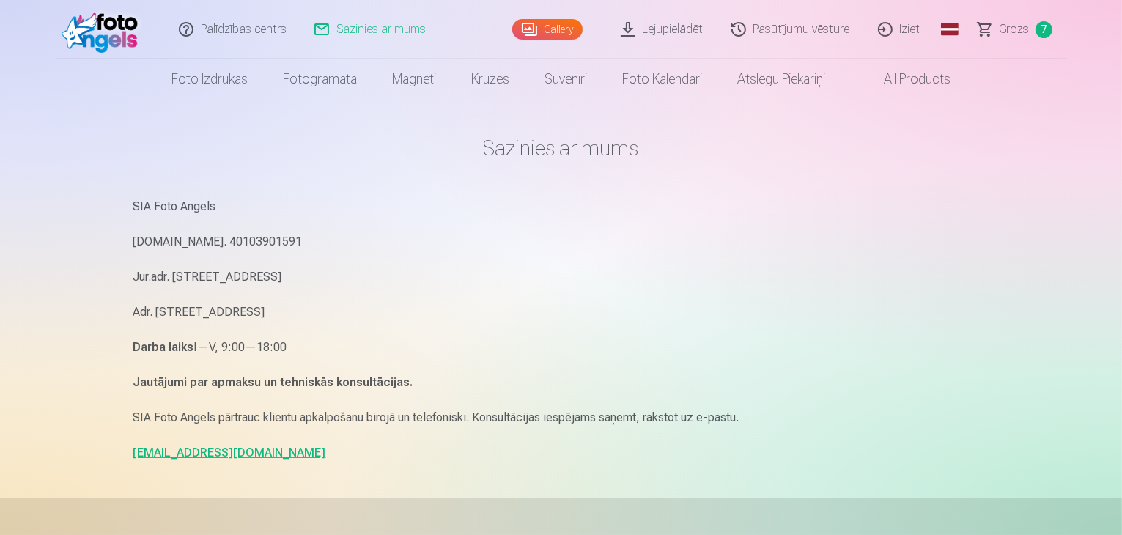
click at [205, 457] on link "[EMAIL_ADDRESS][DOMAIN_NAME]" at bounding box center [229, 453] width 193 height 14
click at [944, 235] on p "Reg.Nr. 40103901591" at bounding box center [561, 242] width 856 height 21
drag, startPoint x: 238, startPoint y: 453, endPoint x: 103, endPoint y: 452, distance: 134.9
click at [103, 452] on div "Palīdzības centrs Sazinies ar mums Gallery Lejupielādēt Pasūtījumu vēsture Izie…" at bounding box center [561, 451] width 1122 height 902
copy link "info@fotoangels.lv"
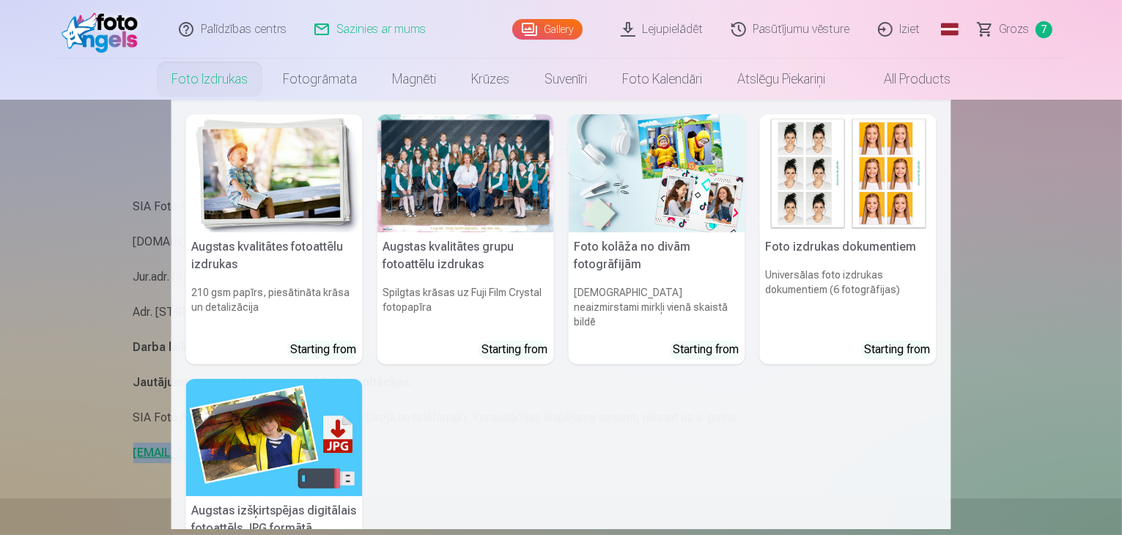
click at [229, 78] on link "Foto izdrukas" at bounding box center [209, 79] width 111 height 41
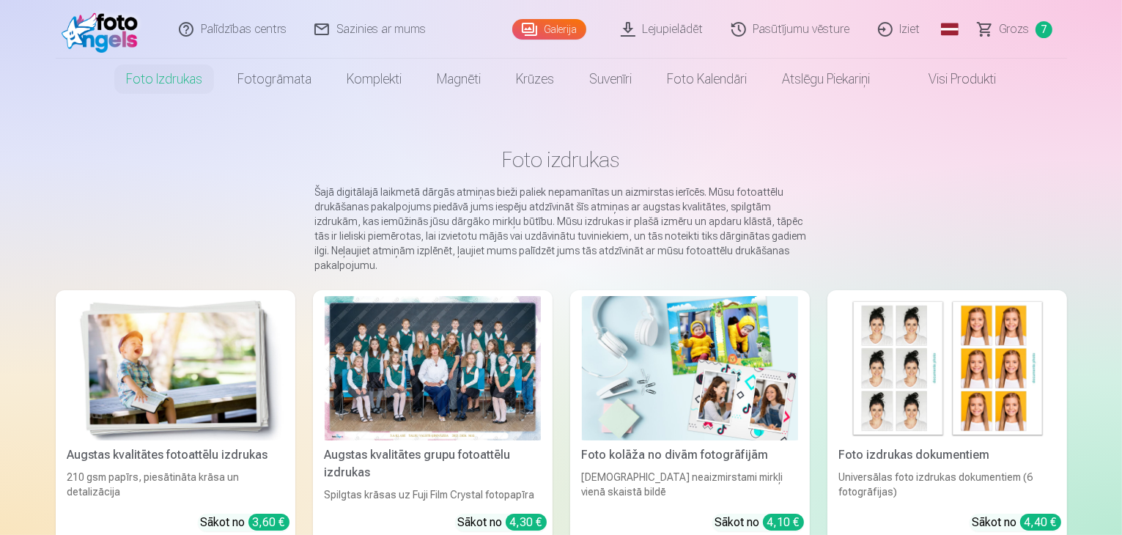
drag, startPoint x: 1122, startPoint y: 110, endPoint x: 1125, endPoint y: 152, distance: 41.9
click at [1122, 152] on html "Palīdzības centrs Sazinies ar mums Galerija Lejupielādēt Pasūtījumu vēsture Izi…" at bounding box center [561, 267] width 1122 height 535
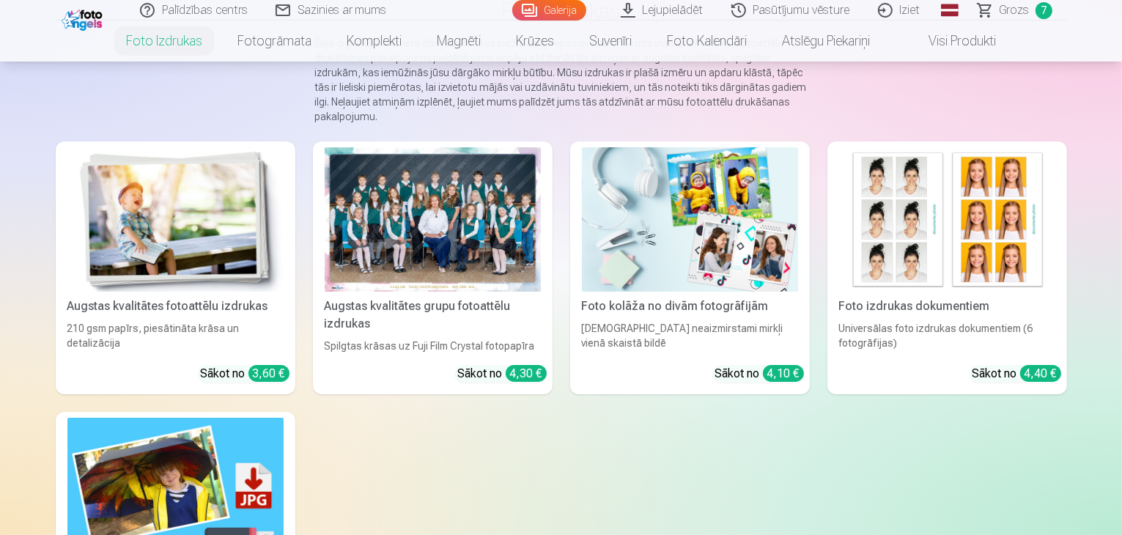
scroll to position [146, 0]
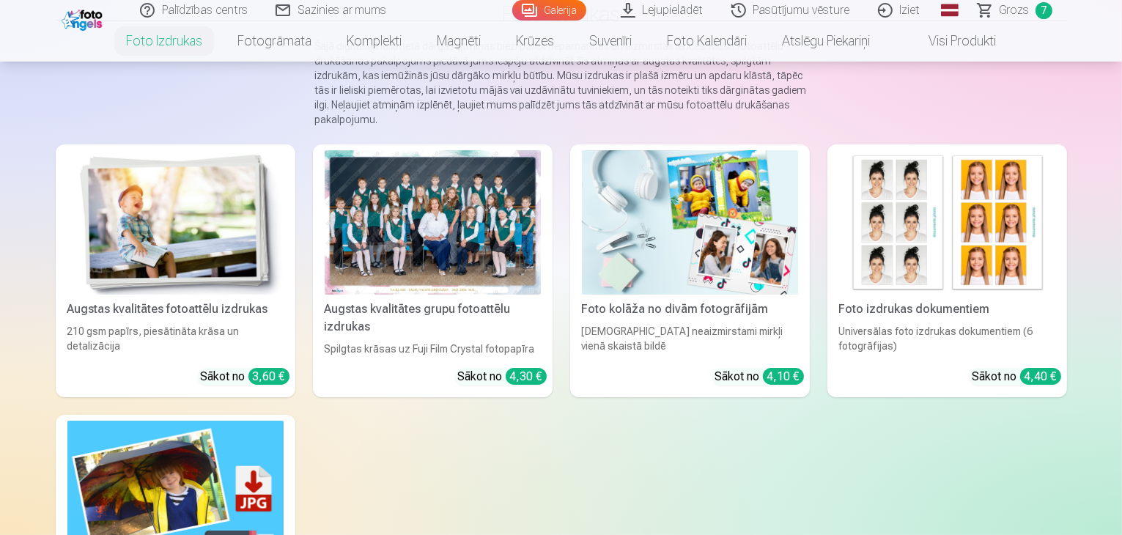
click at [743, 232] on img at bounding box center [690, 222] width 216 height 144
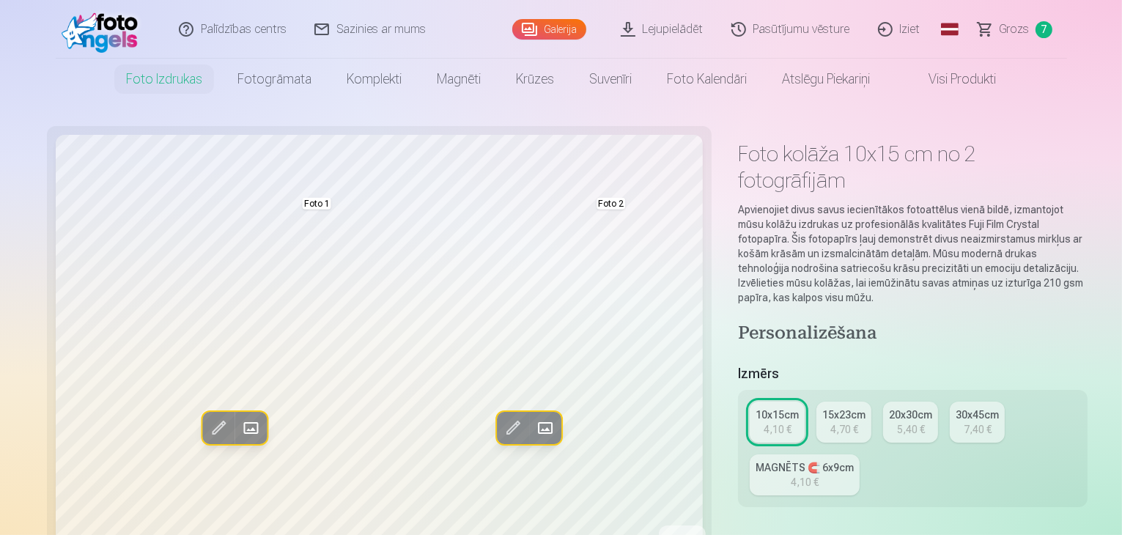
click at [239, 426] on span at bounding box center [250, 427] width 23 height 23
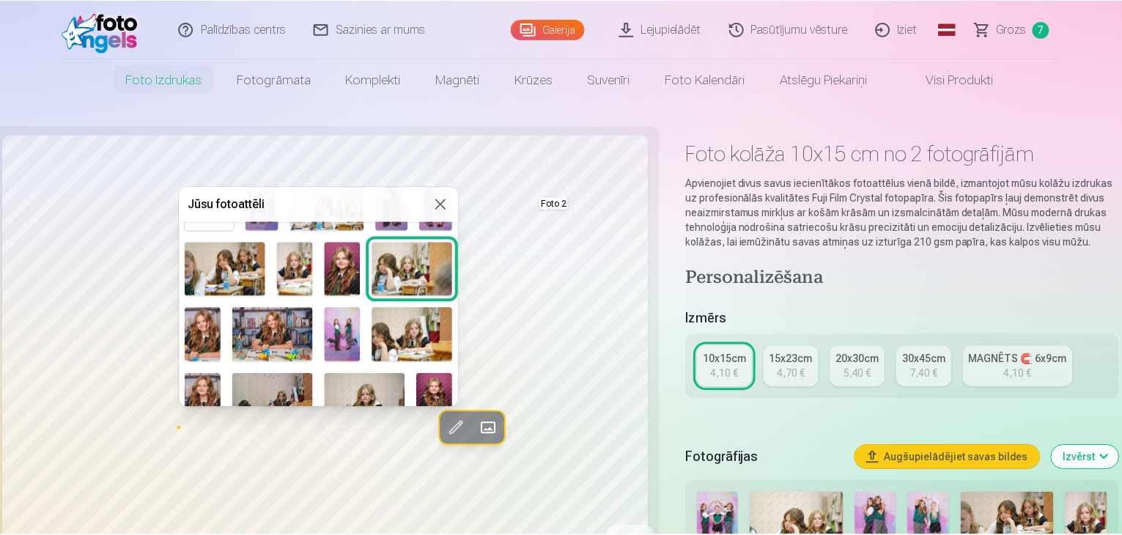
scroll to position [59, 0]
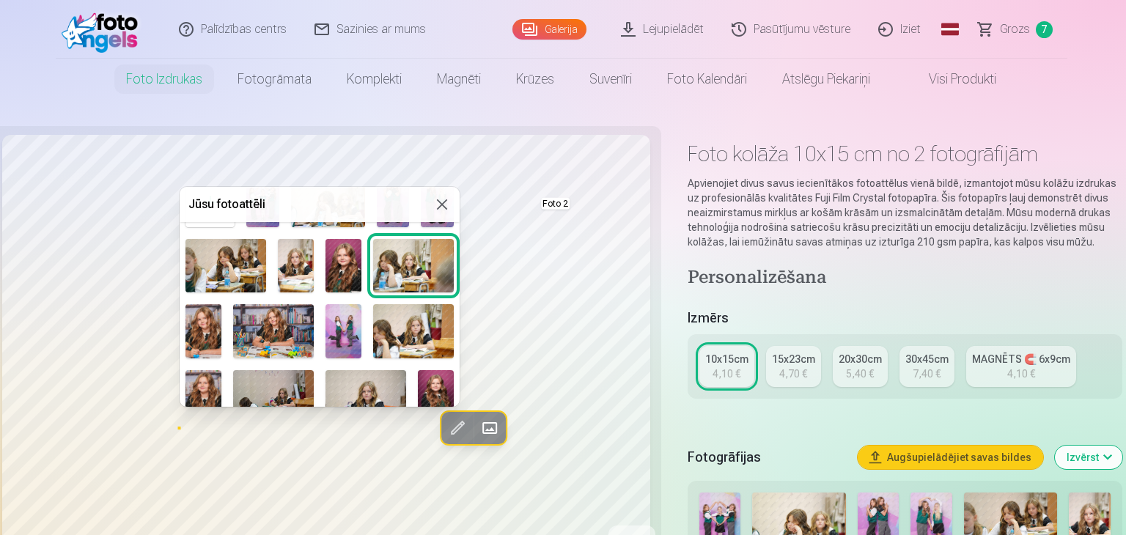
click at [264, 326] on img at bounding box center [273, 331] width 81 height 54
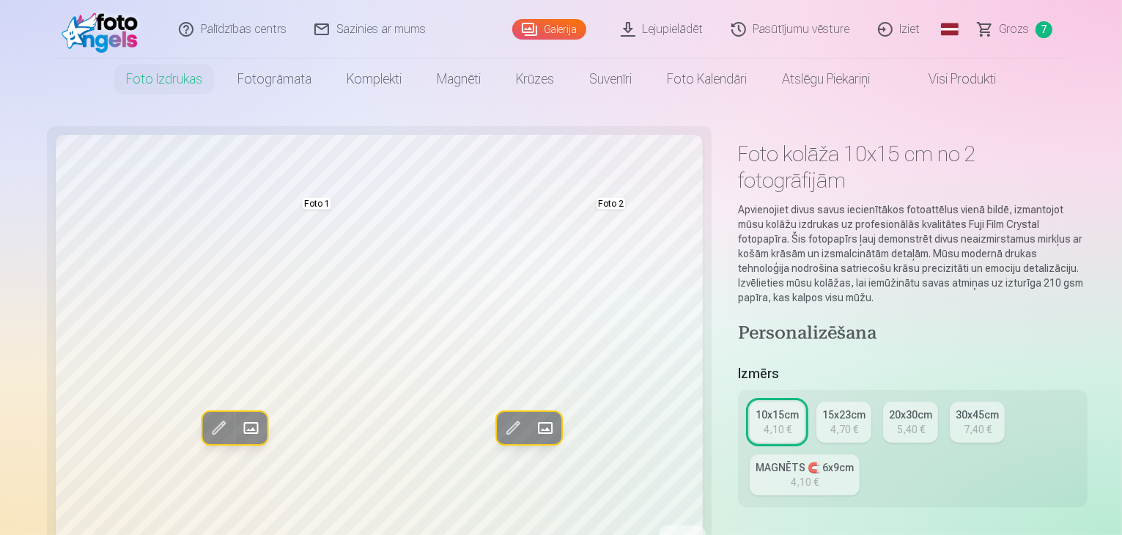
click at [533, 421] on span at bounding box center [544, 427] width 23 height 23
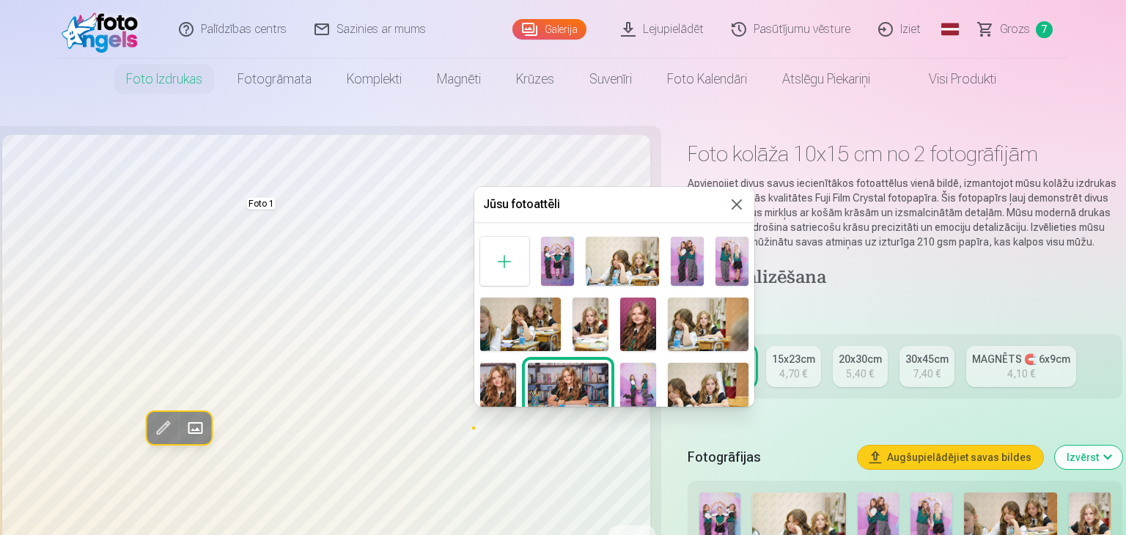
click at [630, 323] on img at bounding box center [638, 325] width 36 height 54
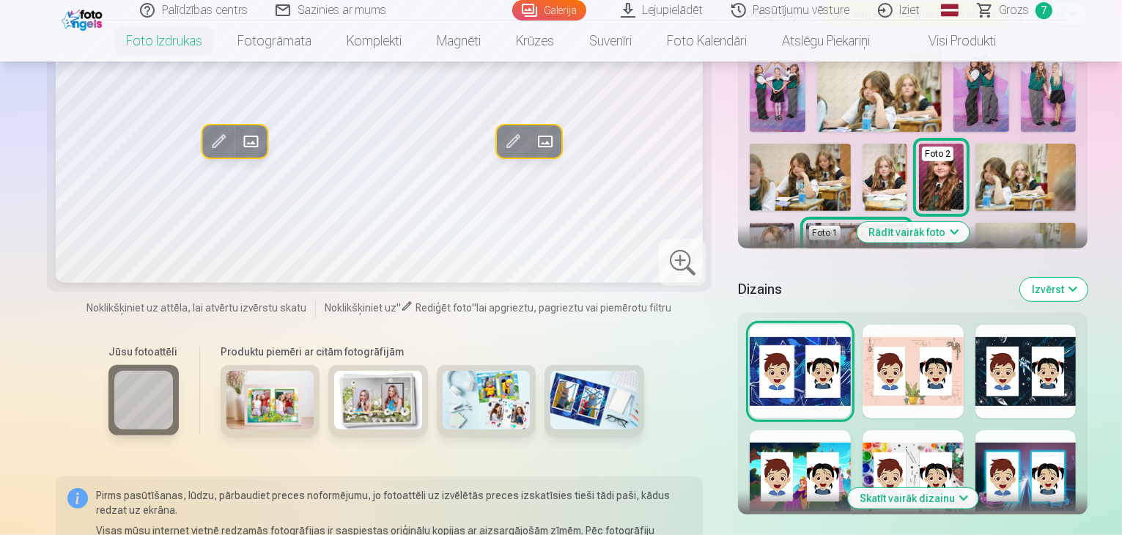
scroll to position [566, 0]
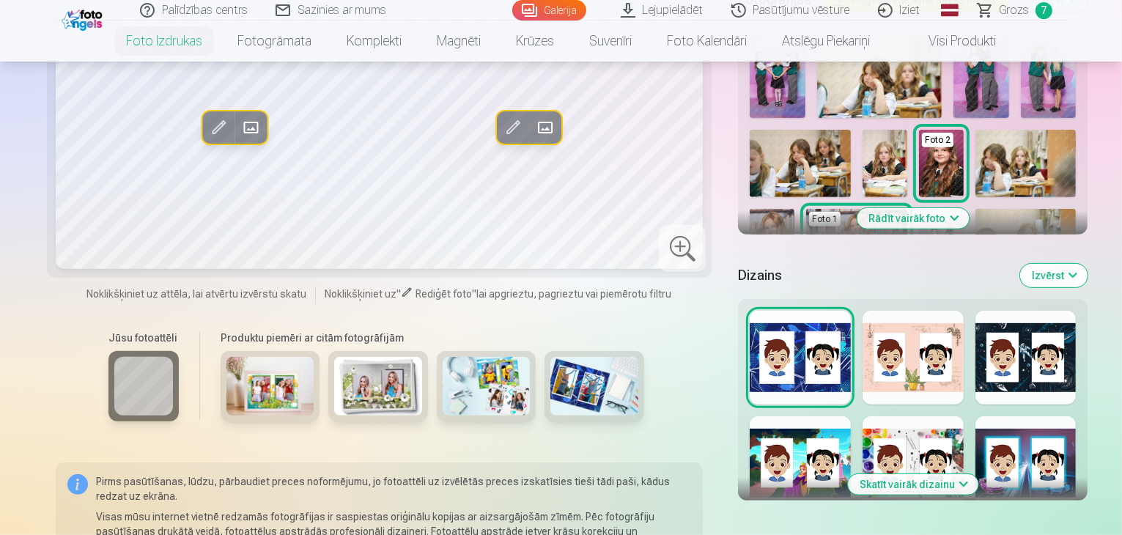
click at [898, 311] on div at bounding box center [913, 358] width 101 height 94
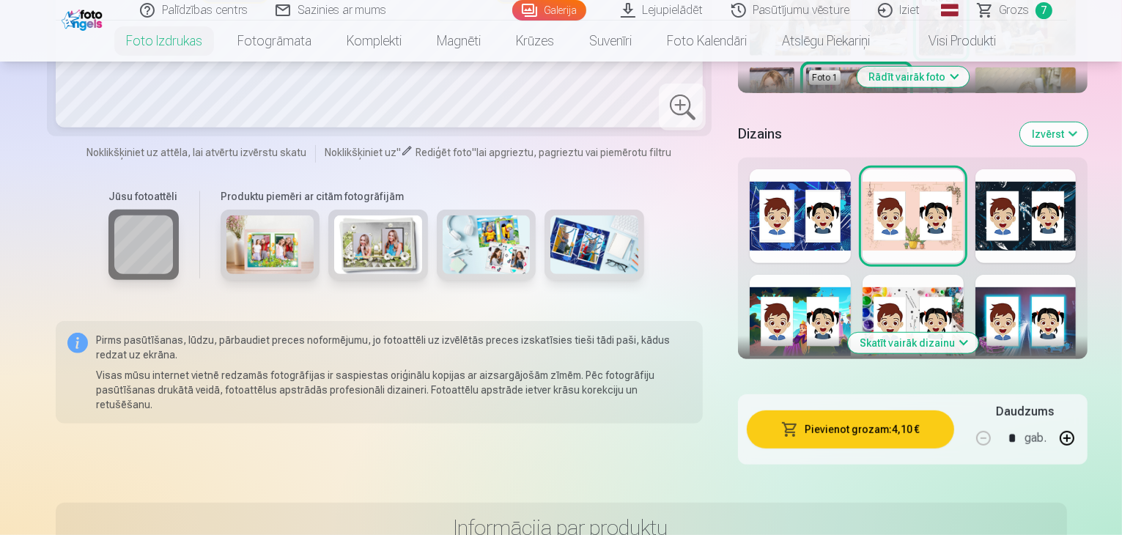
scroll to position [581, 0]
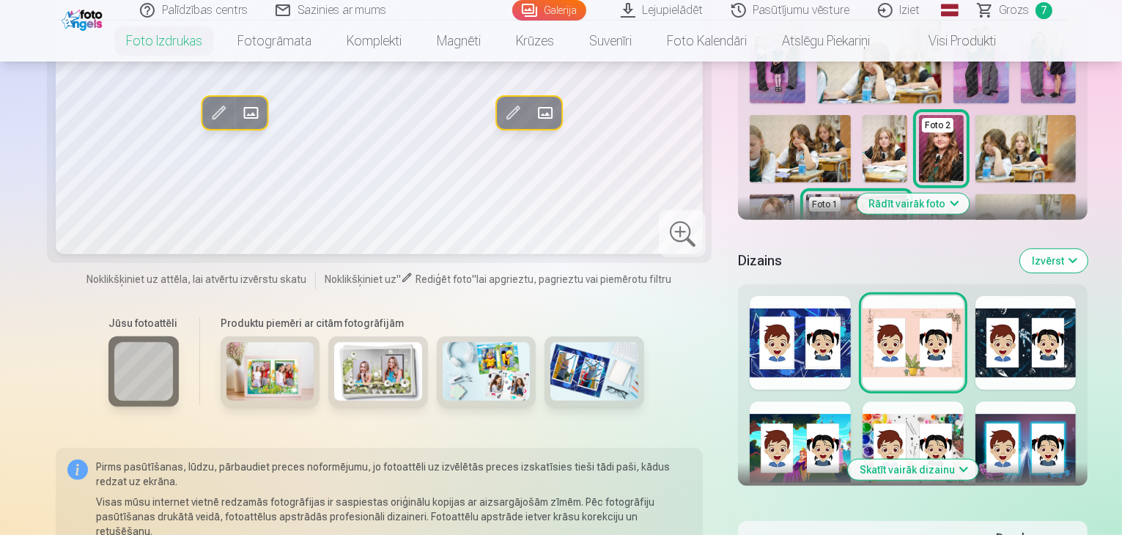
click at [946, 460] on button "Skatīt vairāk dizainu" at bounding box center [913, 470] width 130 height 21
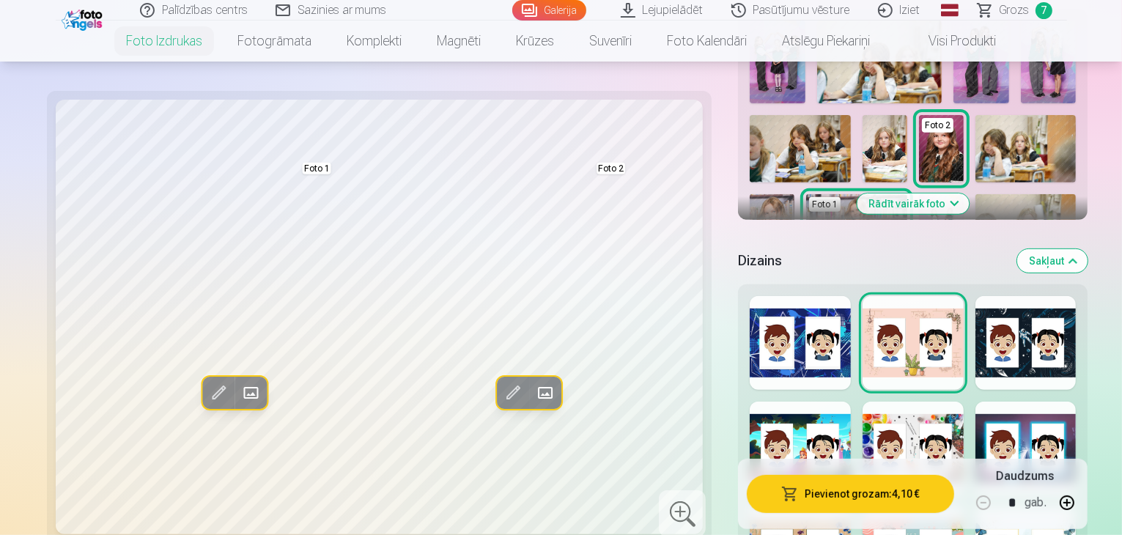
scroll to position [719, 0]
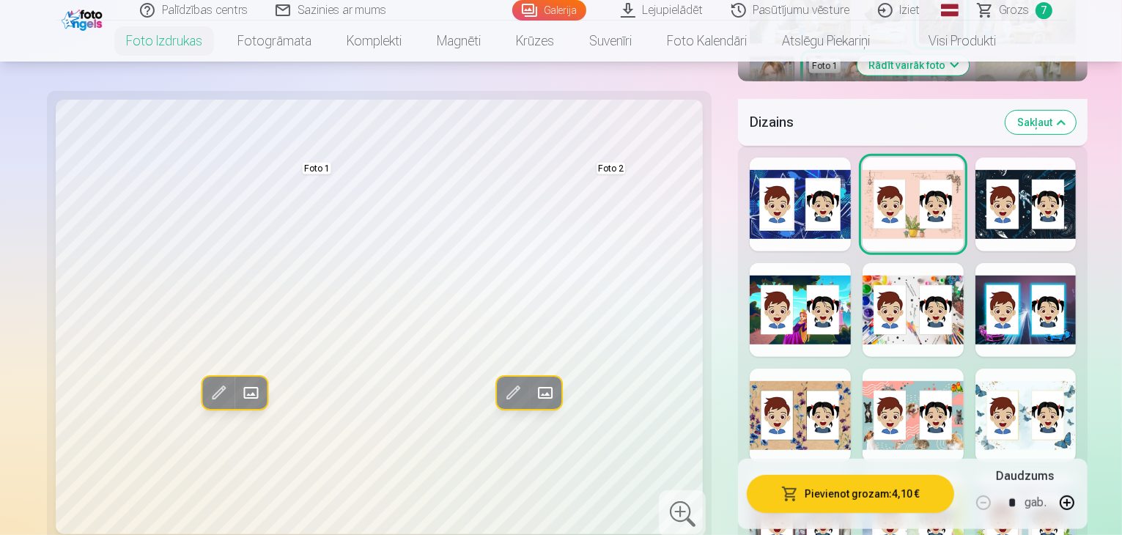
click at [820, 263] on div at bounding box center [800, 310] width 101 height 94
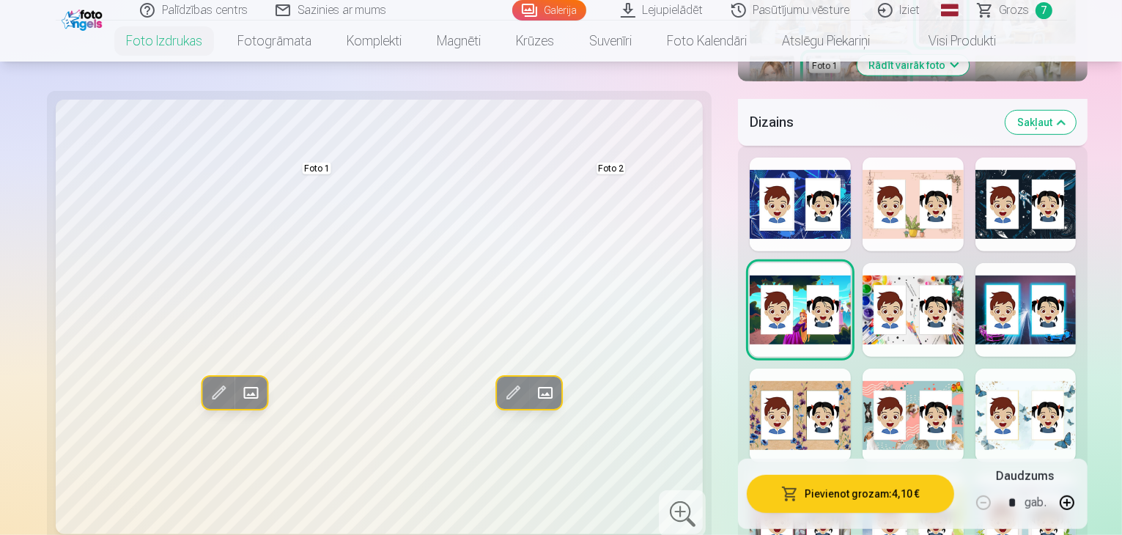
click at [894, 263] on div at bounding box center [913, 310] width 101 height 94
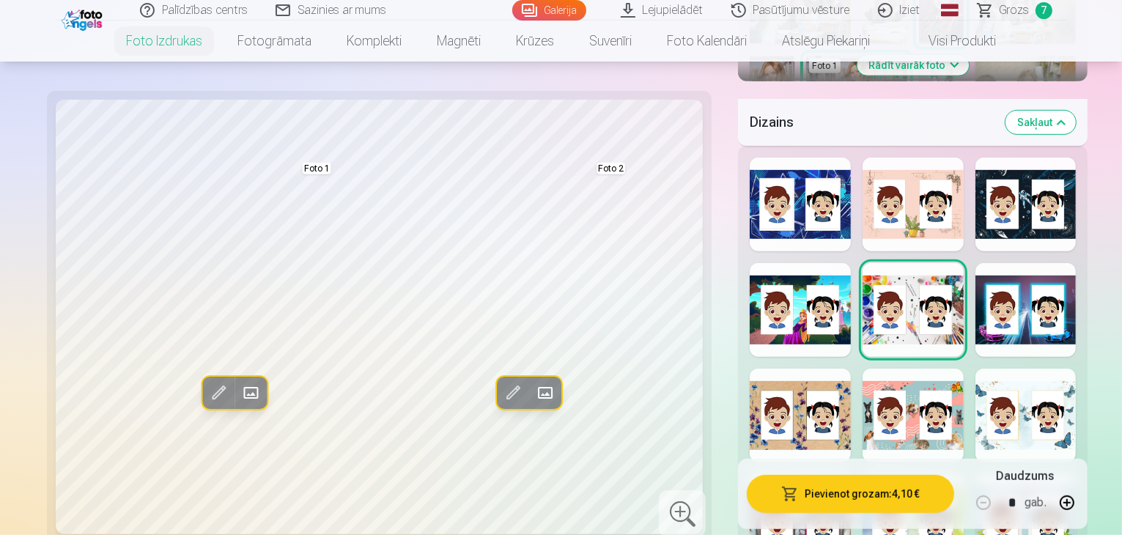
click at [1025, 263] on div at bounding box center [1026, 310] width 101 height 94
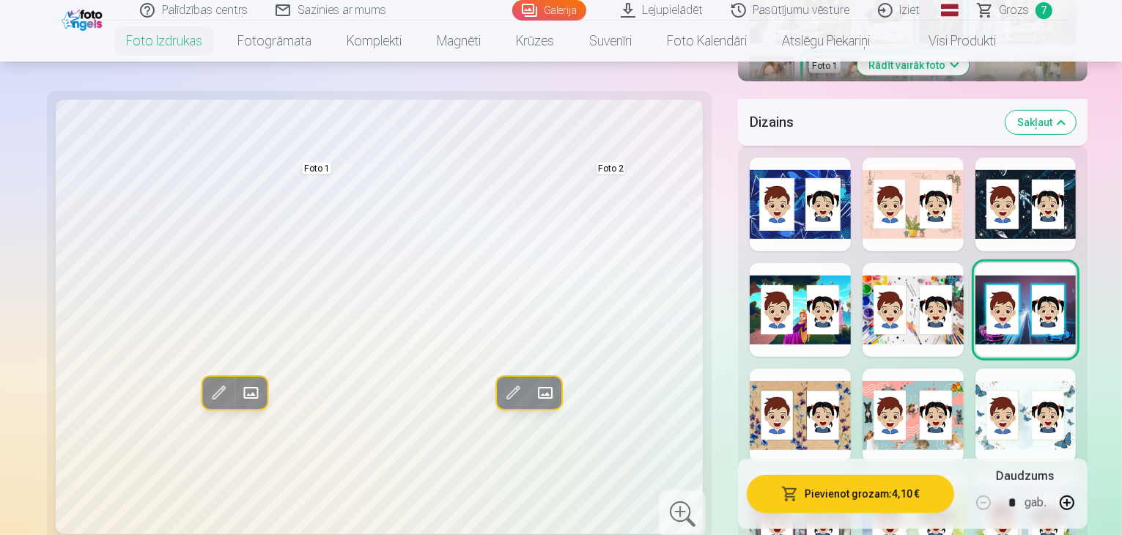
click at [780, 369] on div at bounding box center [800, 416] width 101 height 94
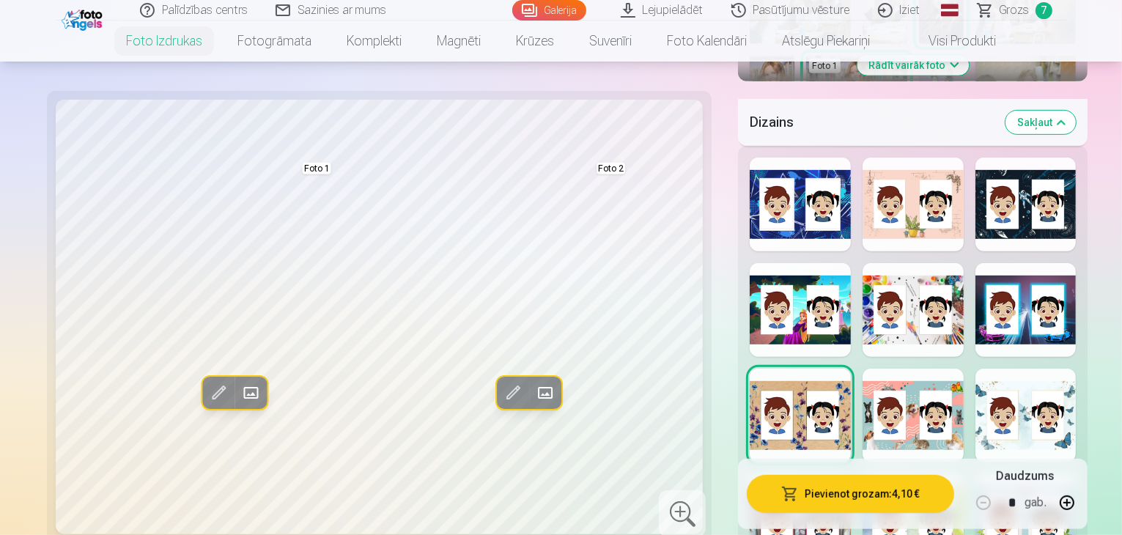
click at [869, 369] on div at bounding box center [913, 416] width 101 height 94
click at [1060, 369] on div at bounding box center [1026, 416] width 101 height 94
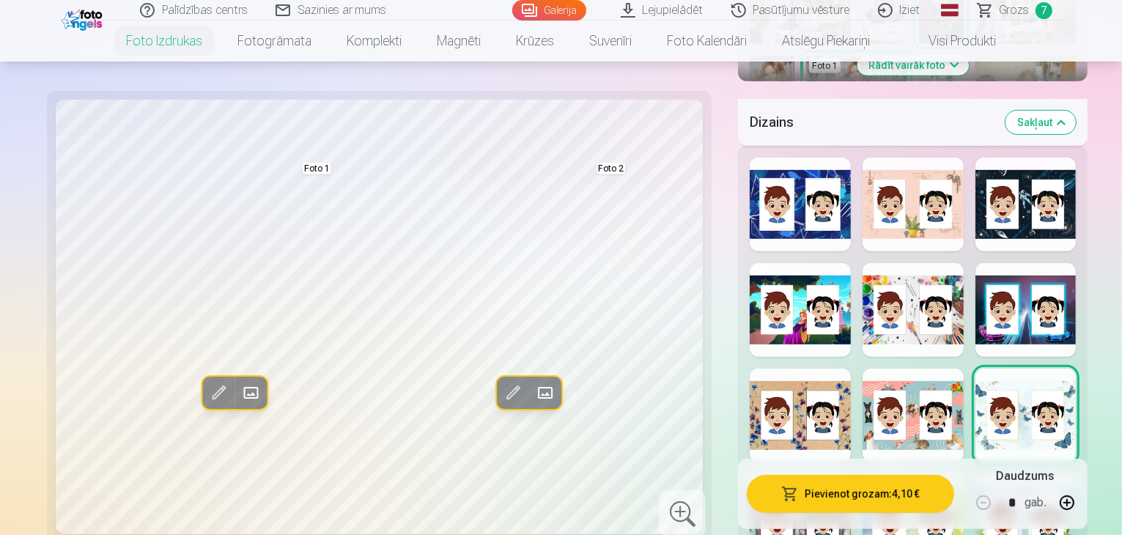
click at [783, 263] on div at bounding box center [800, 310] width 101 height 94
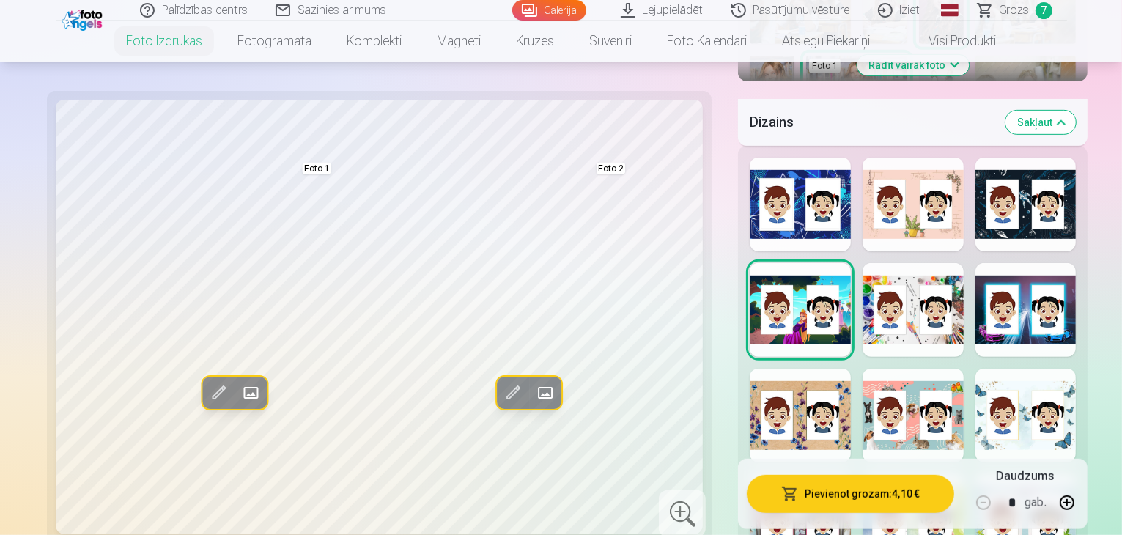
click at [869, 263] on div at bounding box center [913, 310] width 101 height 94
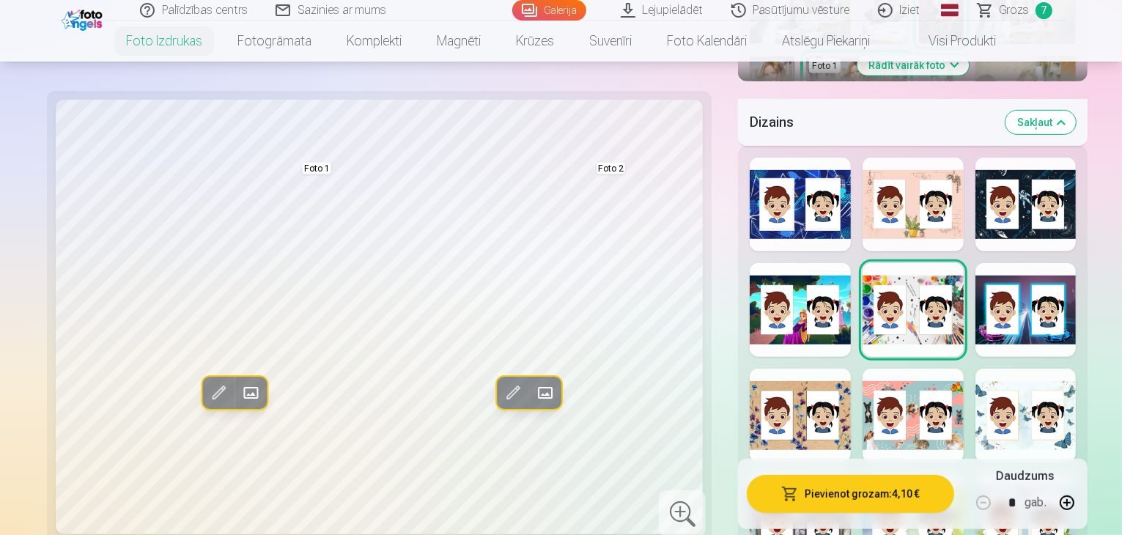
click at [1056, 263] on div at bounding box center [1026, 310] width 101 height 94
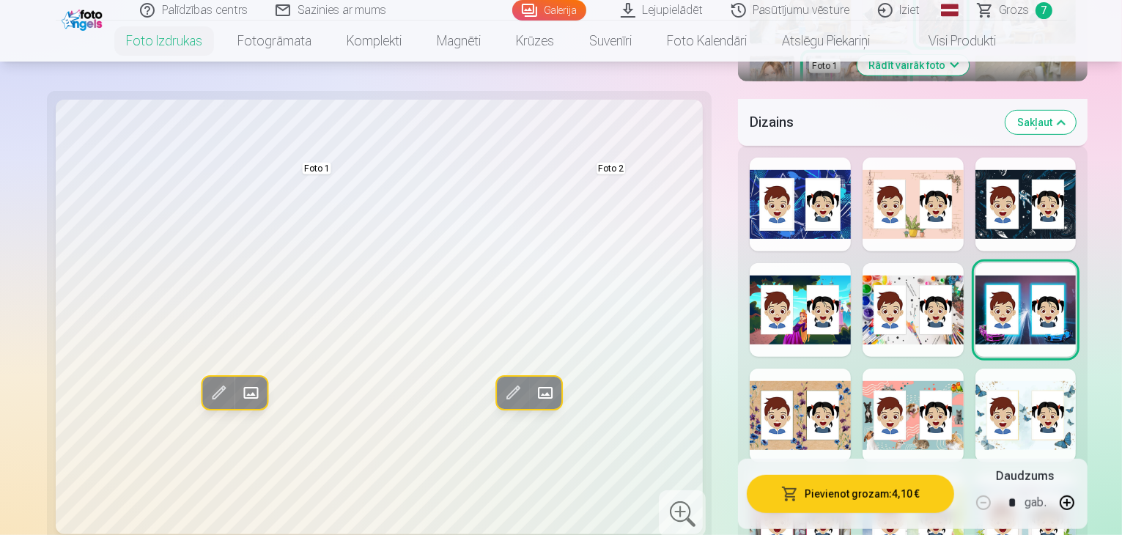
click at [773, 369] on div at bounding box center [800, 416] width 101 height 94
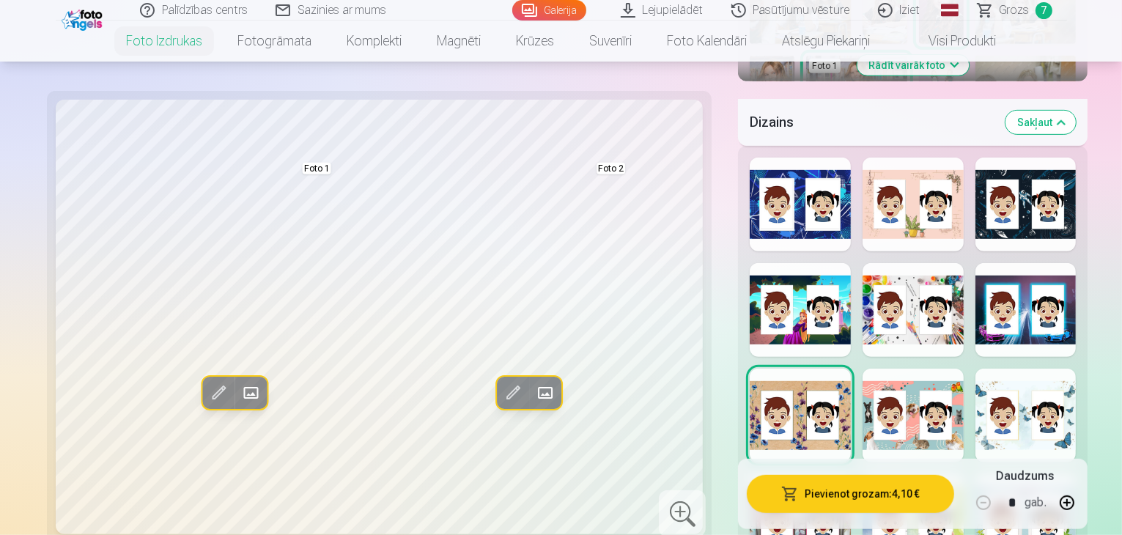
click at [909, 369] on div at bounding box center [913, 416] width 101 height 94
click at [1059, 369] on div at bounding box center [1026, 416] width 101 height 94
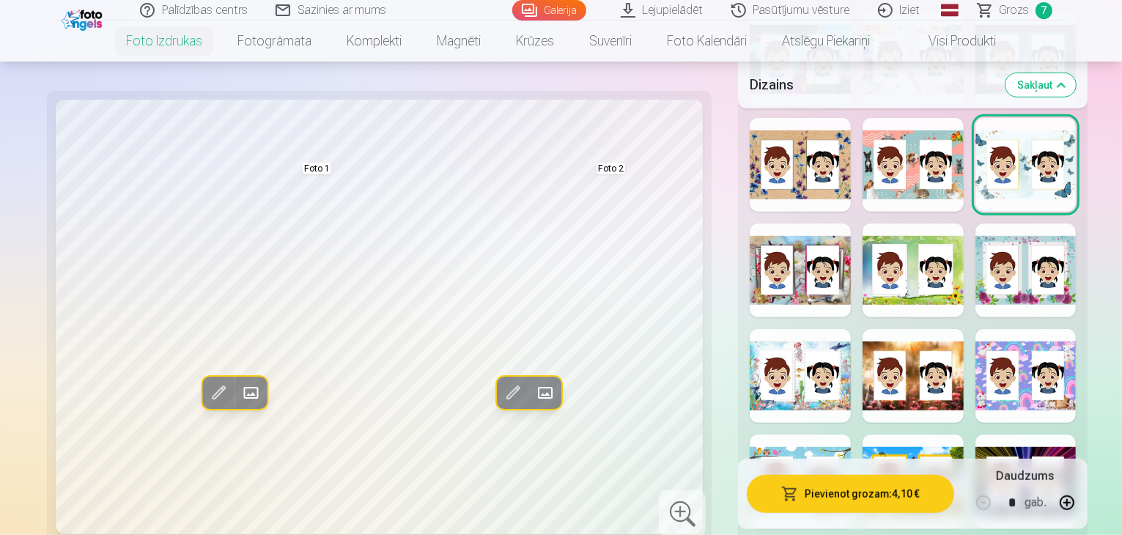
scroll to position [994, 0]
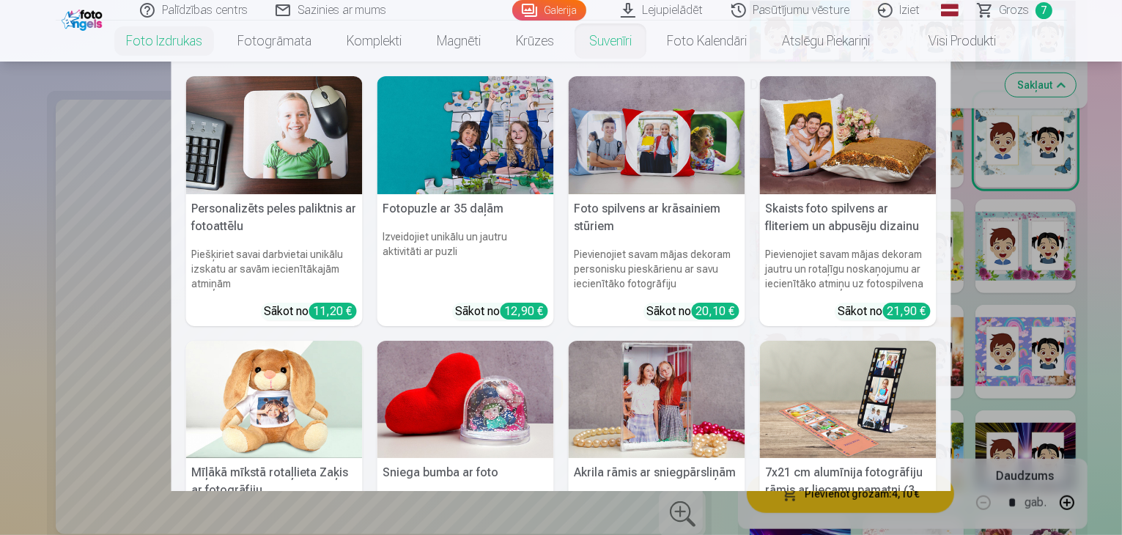
click at [1061, 143] on nav "Personalizēts peles paliktnis ar fotoattēlu Piešķiriet savai darbvietai unikālu…" at bounding box center [561, 277] width 1122 height 430
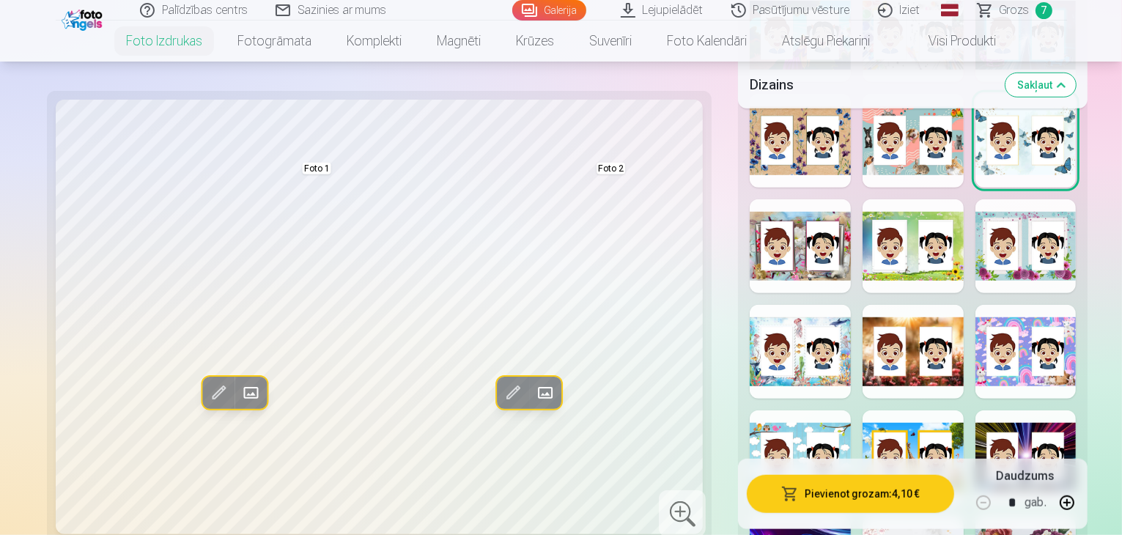
click at [806, 199] on div at bounding box center [800, 246] width 101 height 94
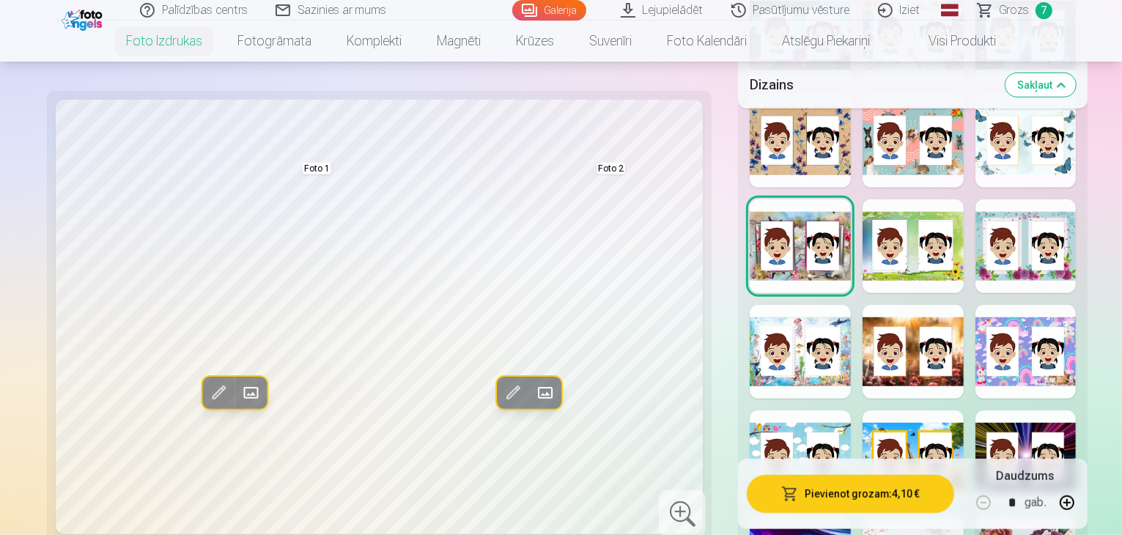
click at [907, 199] on div at bounding box center [913, 246] width 101 height 94
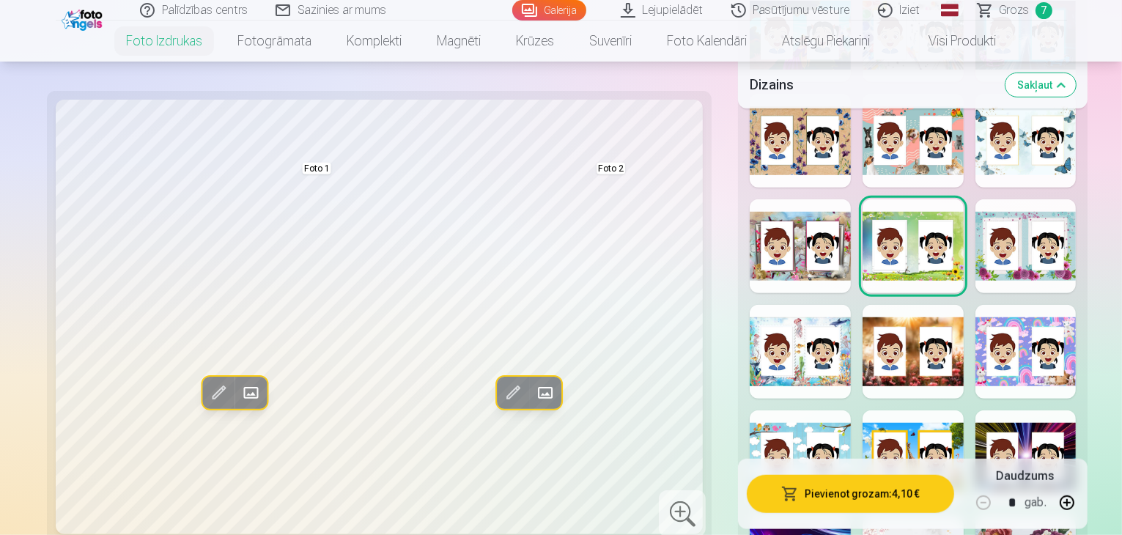
click at [1049, 199] on div at bounding box center [1026, 246] width 101 height 94
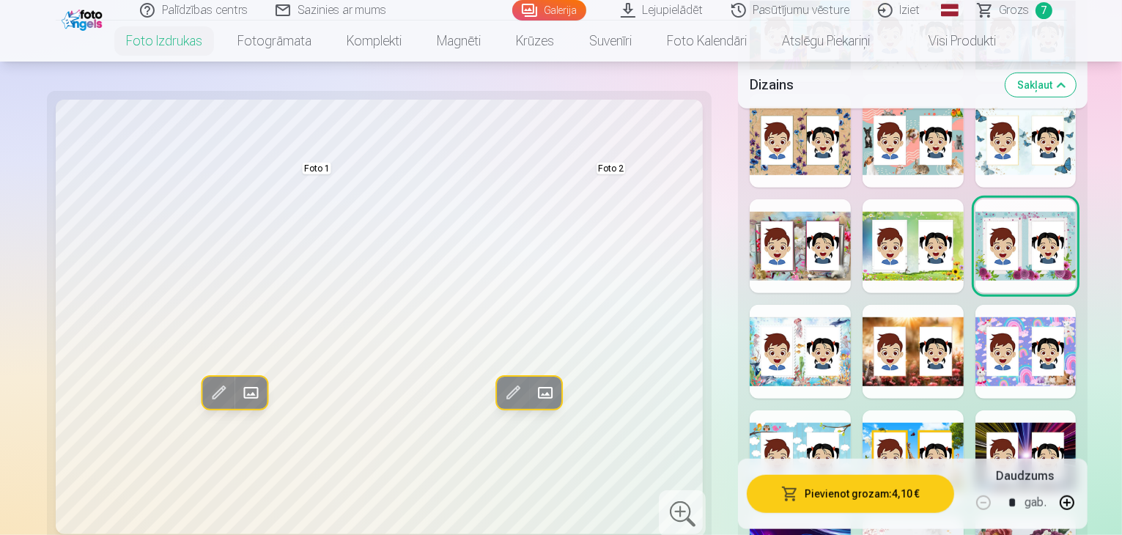
click at [758, 305] on div at bounding box center [800, 352] width 101 height 94
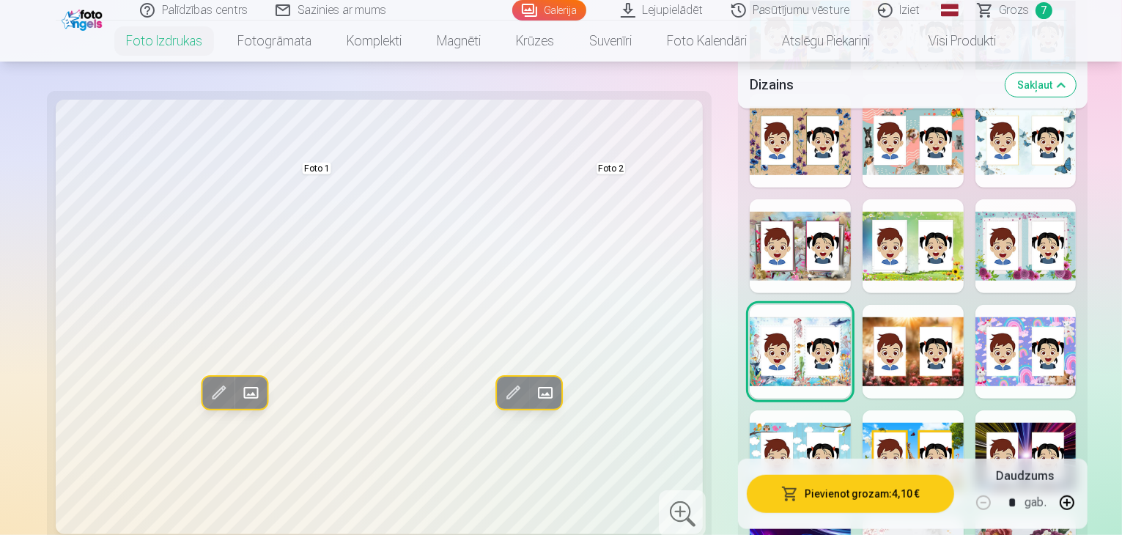
click at [919, 305] on div at bounding box center [913, 352] width 101 height 94
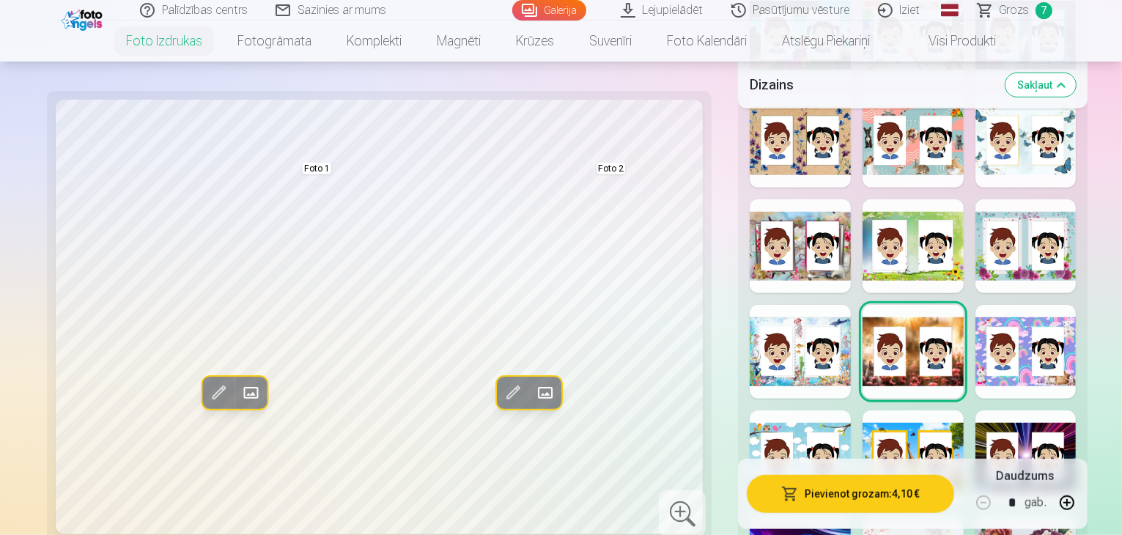
click at [1028, 305] on div at bounding box center [1026, 352] width 101 height 94
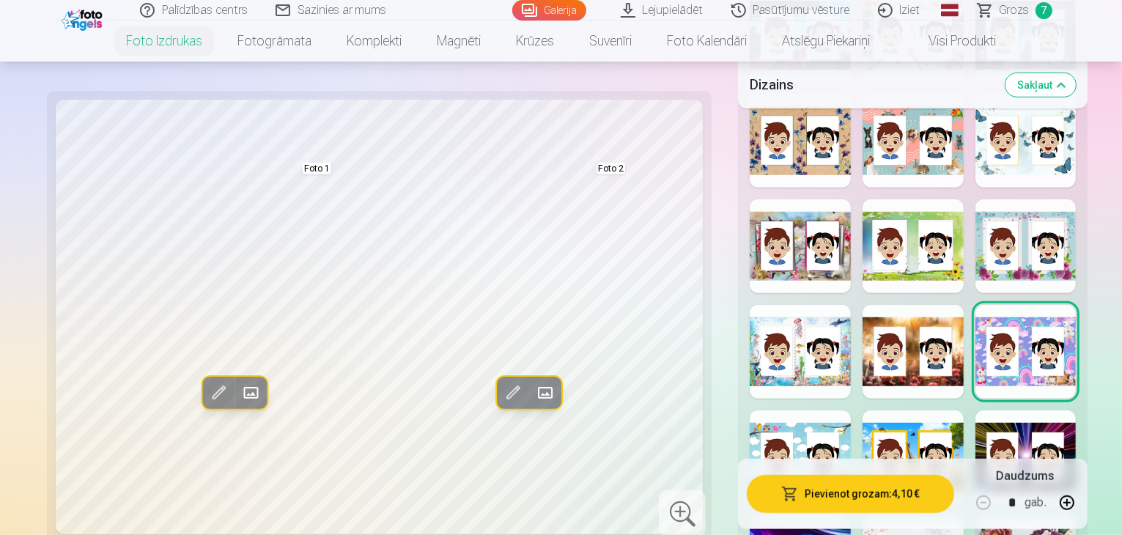
click at [806, 411] on div at bounding box center [800, 458] width 101 height 94
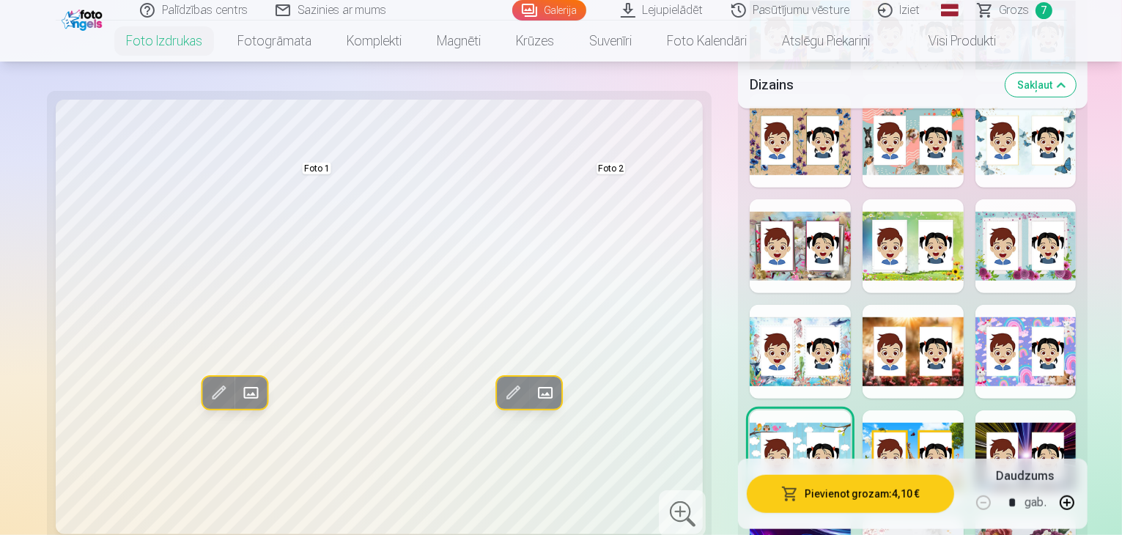
click at [918, 411] on div at bounding box center [913, 458] width 101 height 94
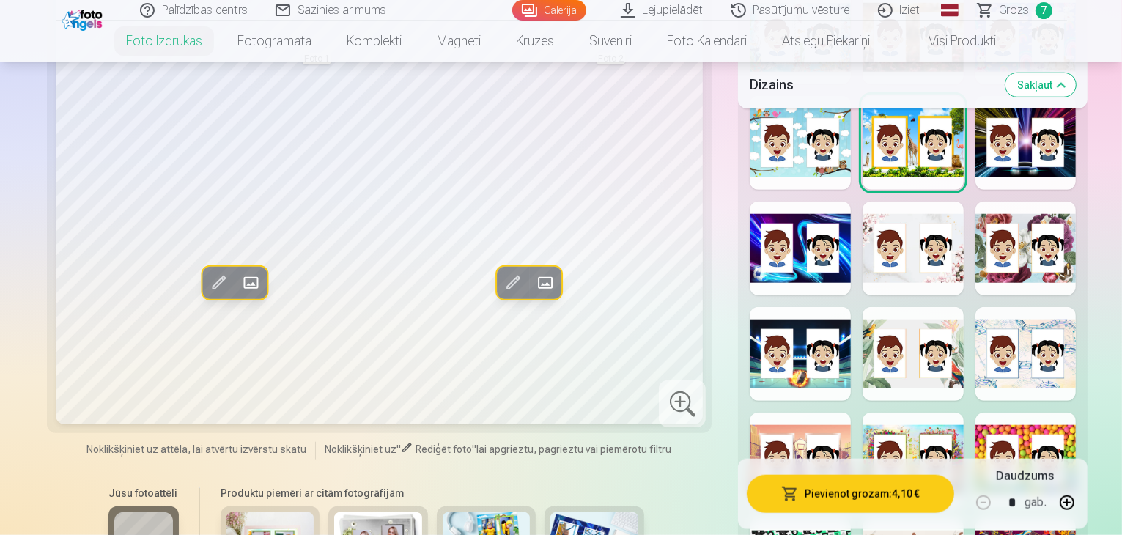
scroll to position [1366, 0]
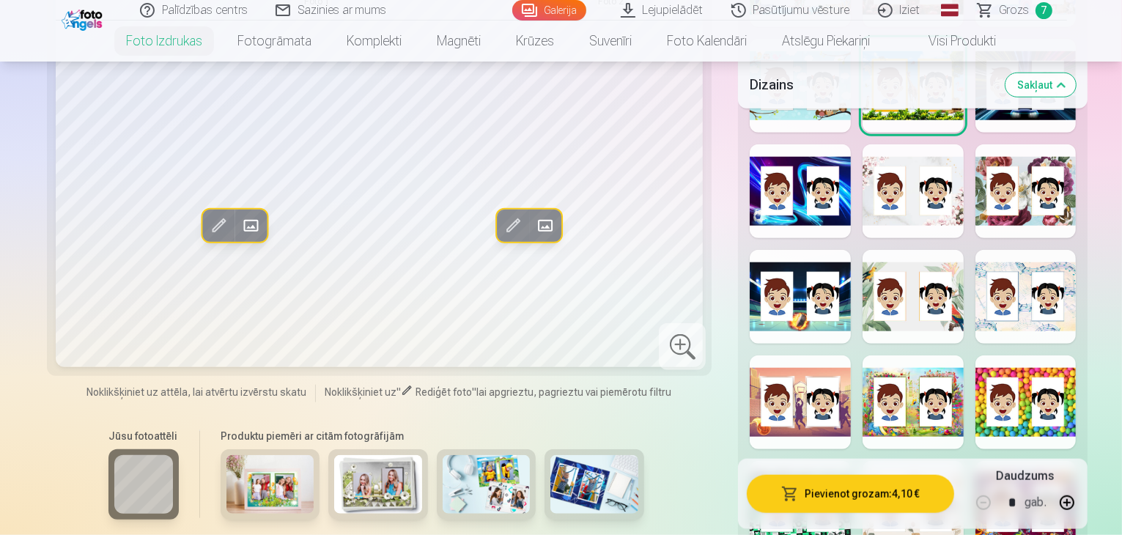
click at [765, 250] on div at bounding box center [800, 297] width 101 height 94
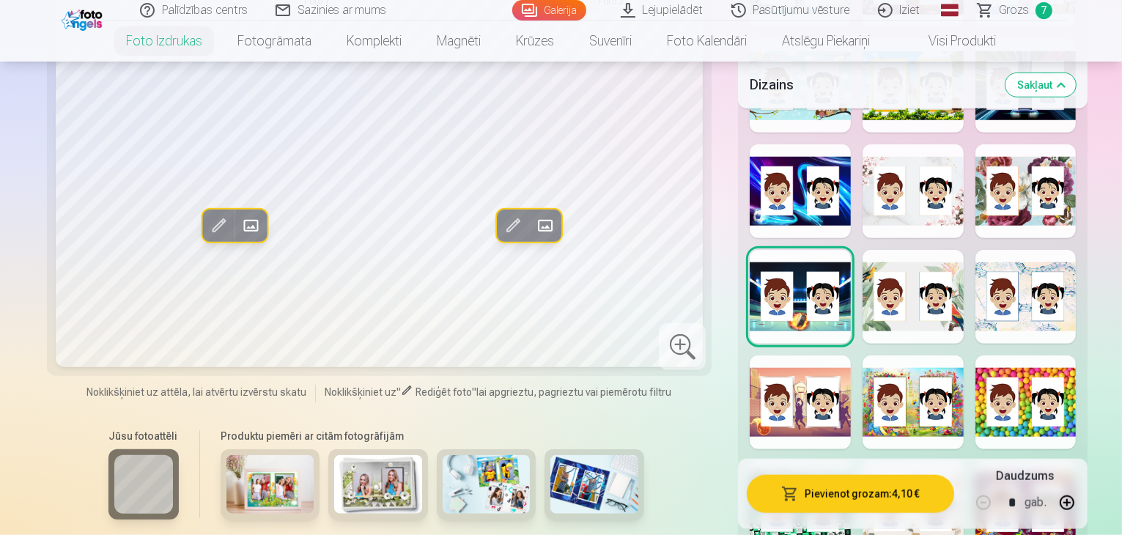
click at [920, 144] on div at bounding box center [913, 191] width 101 height 94
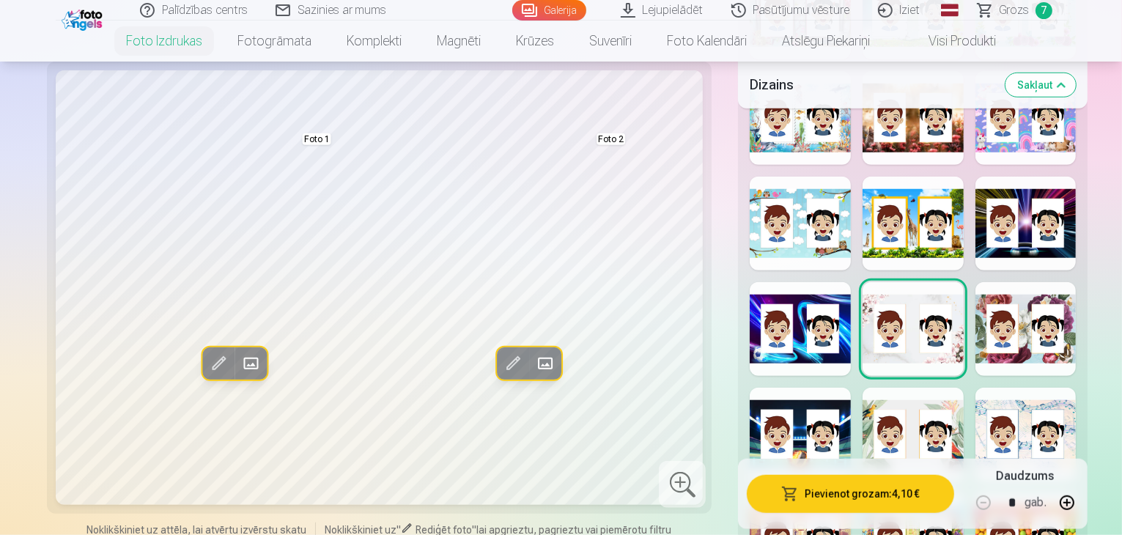
scroll to position [1188, 0]
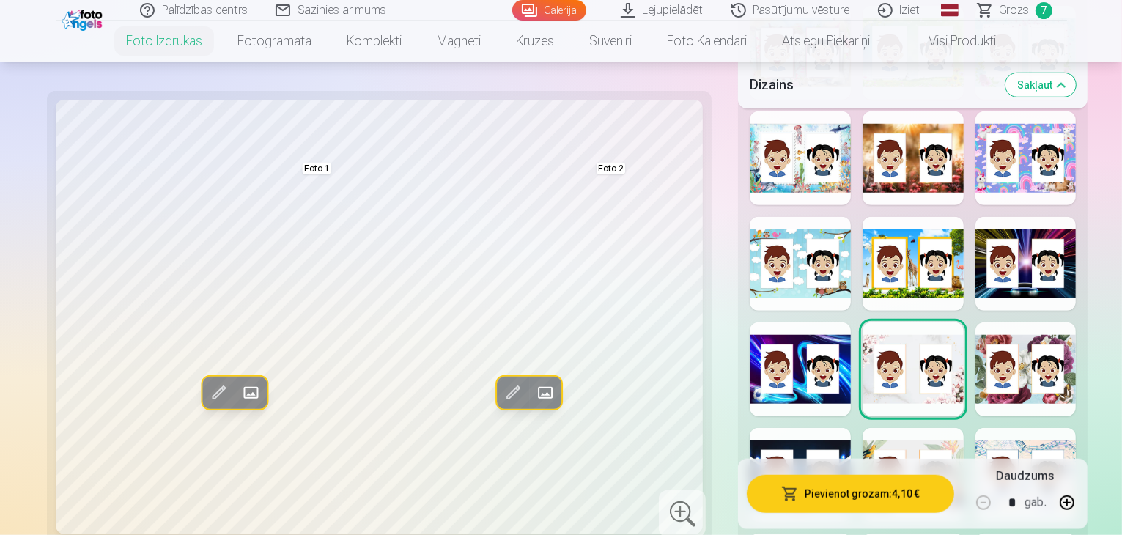
drag, startPoint x: 1119, startPoint y: 101, endPoint x: 1120, endPoint y: 114, distance: 12.5
click at [1088, 114] on div "Dizains Sakļaut Rādīt mazāk dizainu" at bounding box center [913, 213] width 350 height 1164
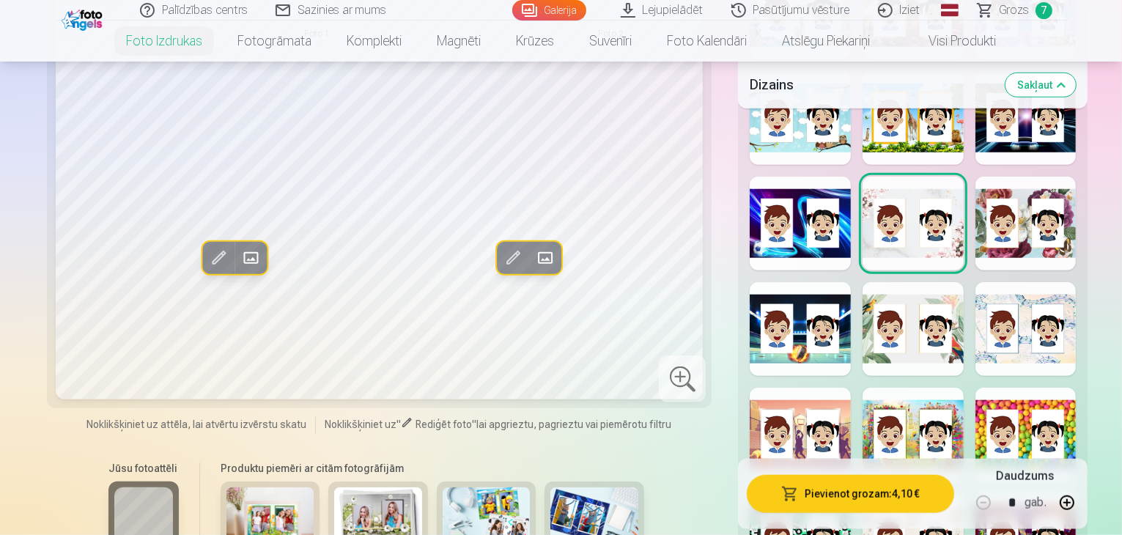
scroll to position [1366, 0]
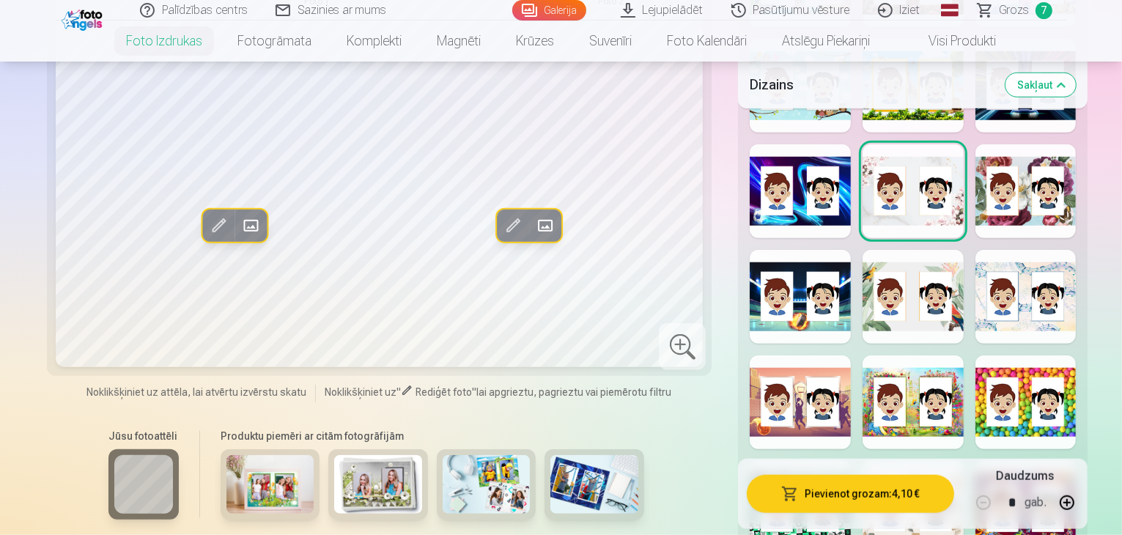
drag, startPoint x: 976, startPoint y: 383, endPoint x: 925, endPoint y: 444, distance: 79.1
click at [925, 461] on div at bounding box center [913, 508] width 101 height 94
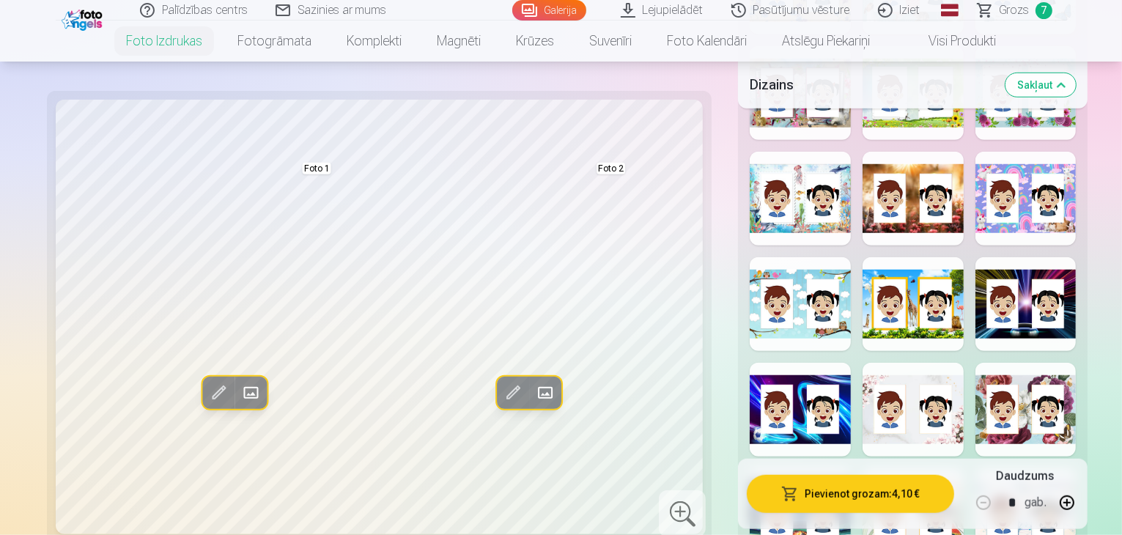
scroll to position [1107, 0]
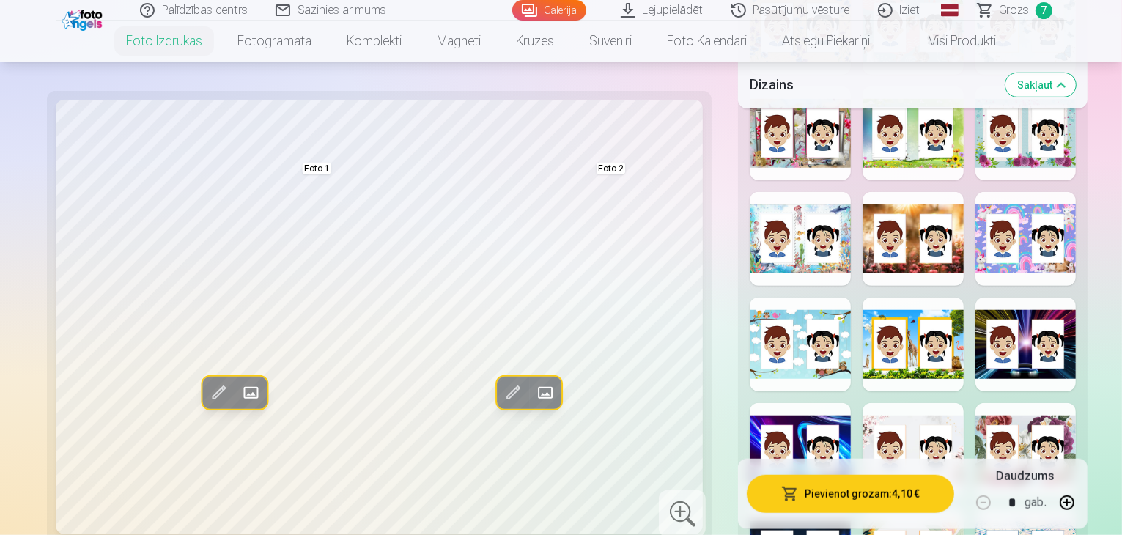
click at [863, 403] on div at bounding box center [913, 450] width 101 height 94
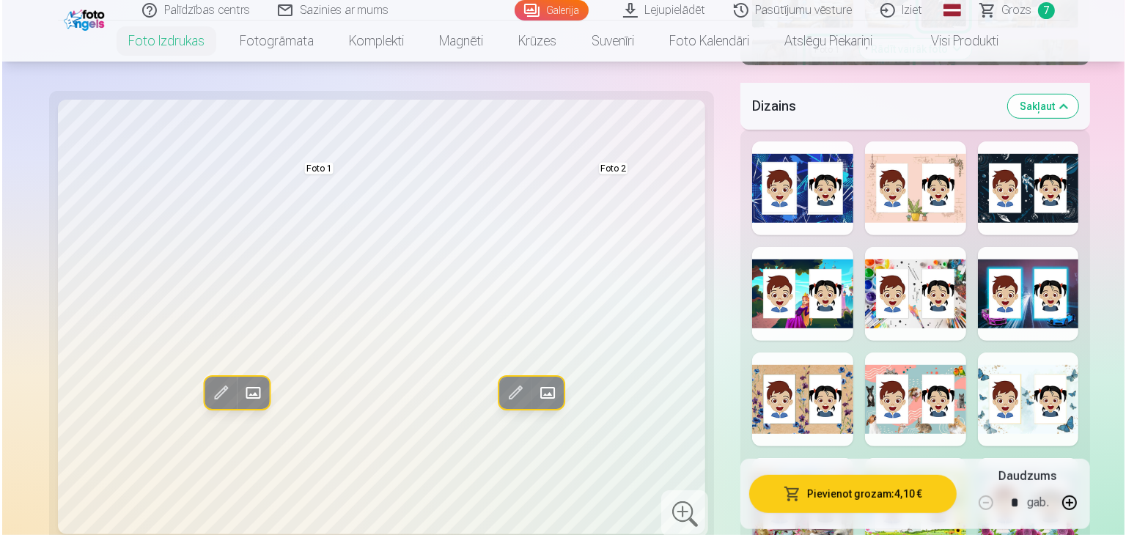
scroll to position [743, 0]
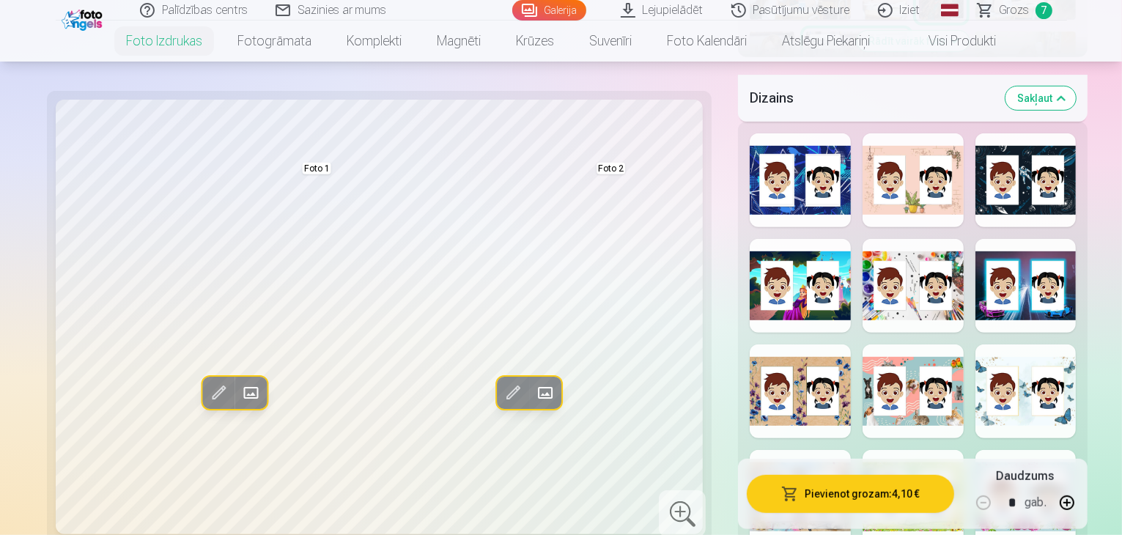
click at [1038, 345] on div at bounding box center [1026, 392] width 101 height 94
click at [872, 483] on button "Pievienot grozam : 4,10 €" at bounding box center [850, 494] width 207 height 38
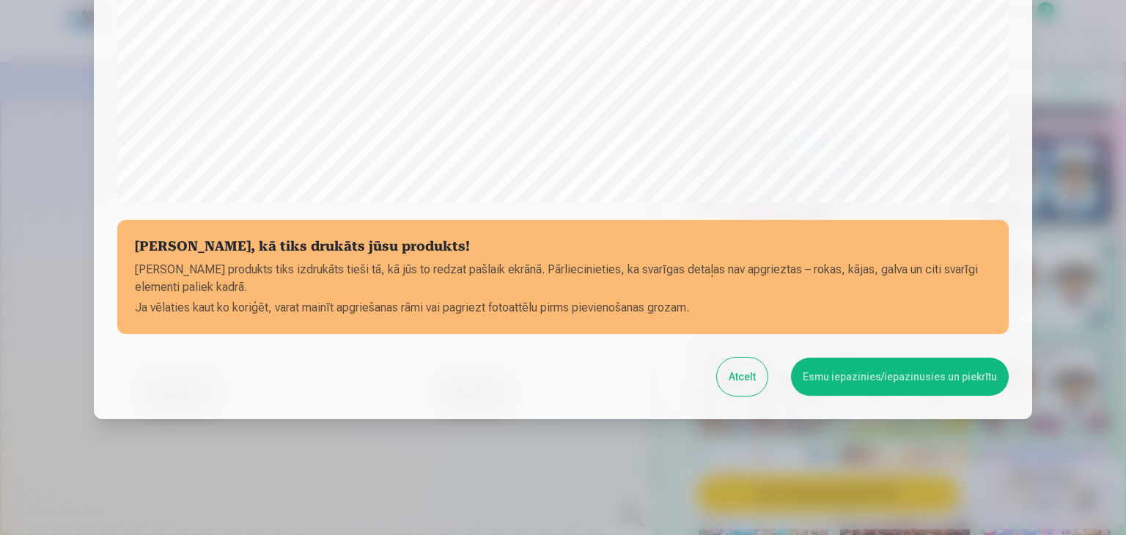
scroll to position [520, 0]
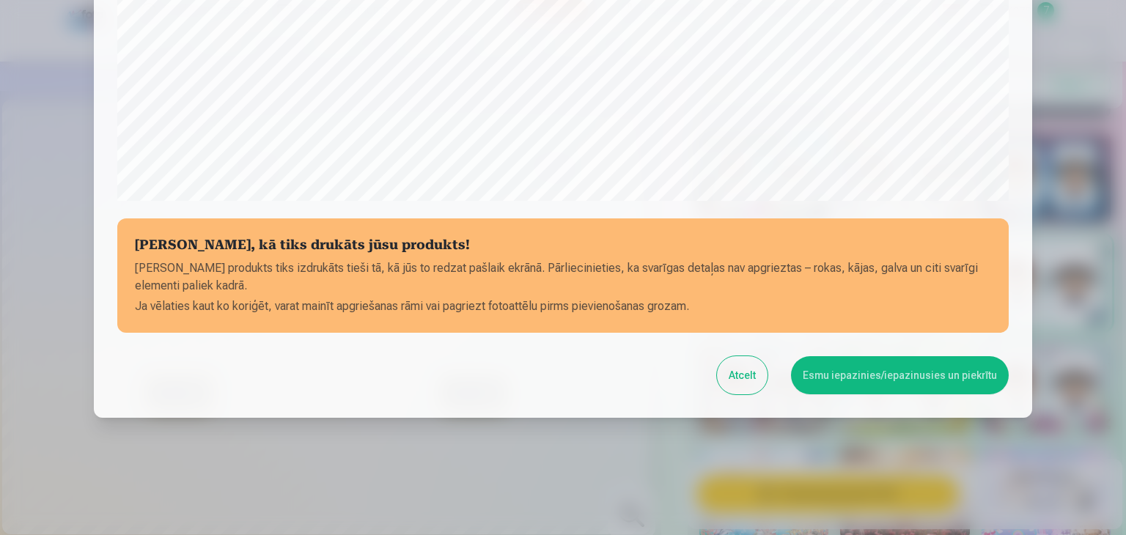
click at [896, 377] on button "Esmu iepazinies/iepazinusies un piekrītu" at bounding box center [900, 375] width 218 height 38
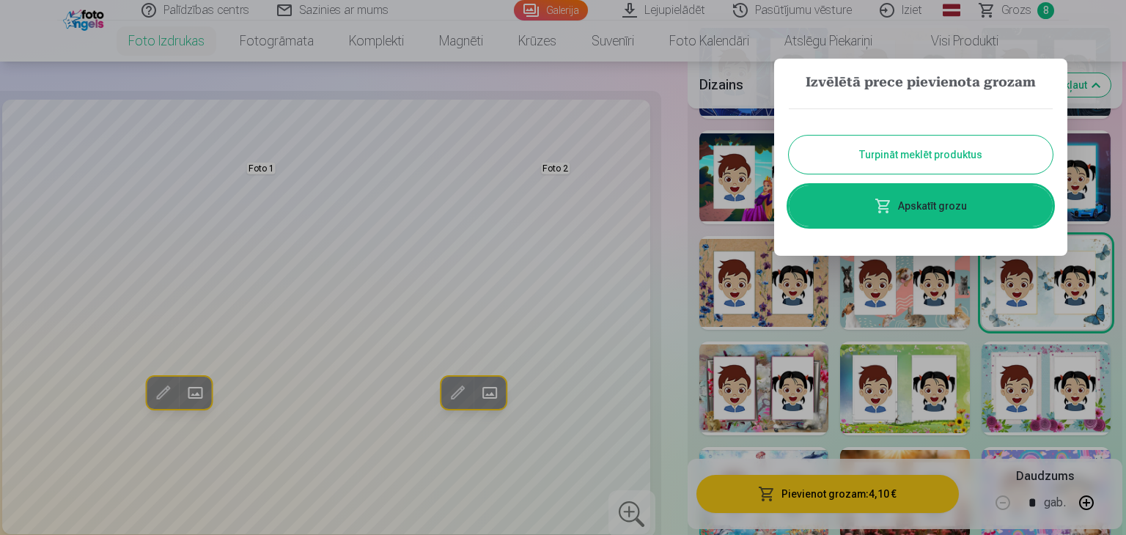
click at [939, 204] on link "Apskatīt grozu" at bounding box center [921, 205] width 264 height 41
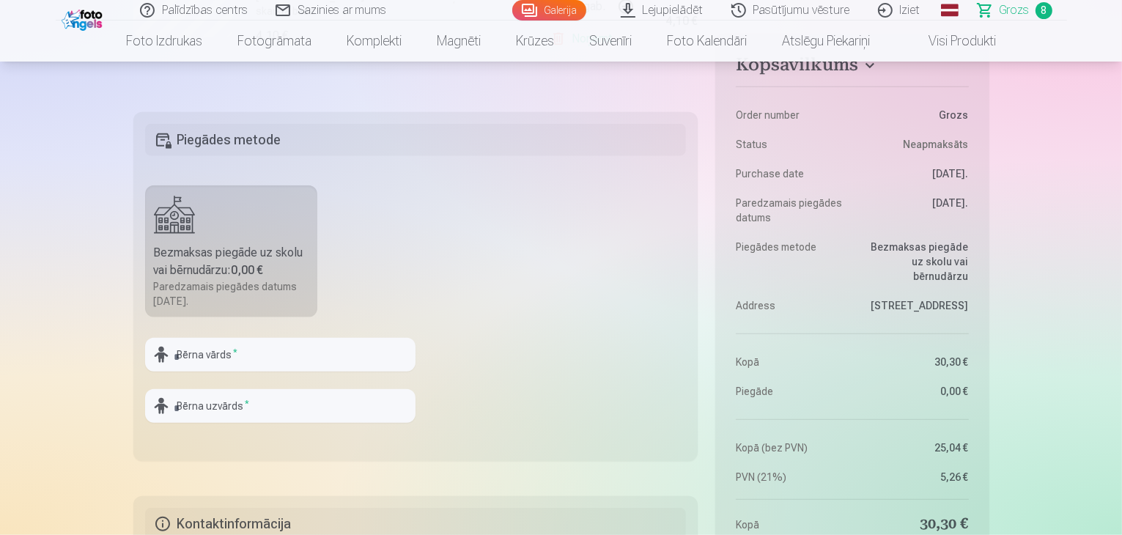
scroll to position [1452, 0]
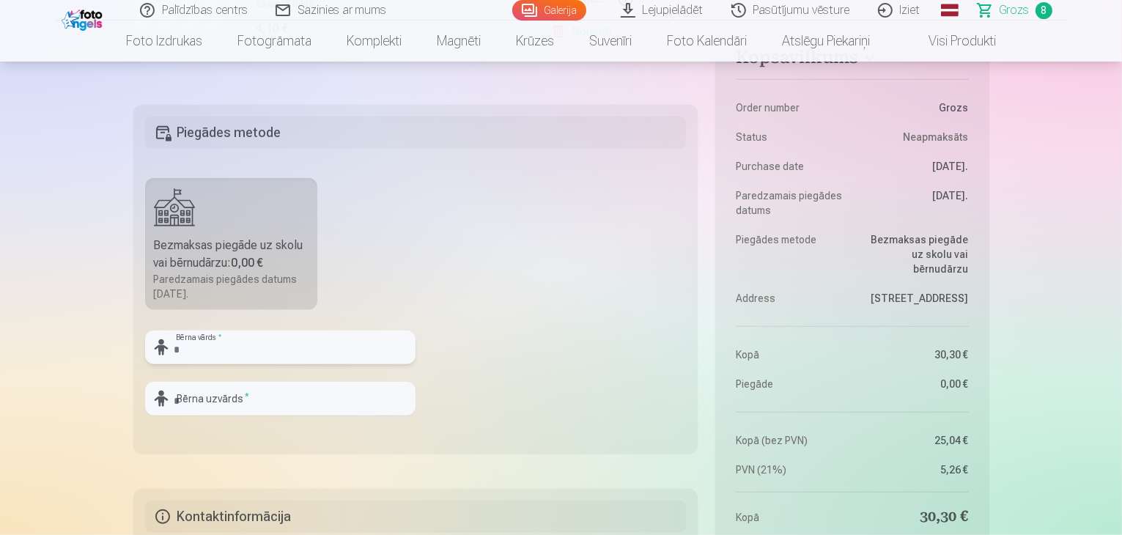
click at [348, 334] on input "text" at bounding box center [280, 348] width 271 height 34
type input "*****"
click at [262, 410] on input "text" at bounding box center [280, 399] width 271 height 34
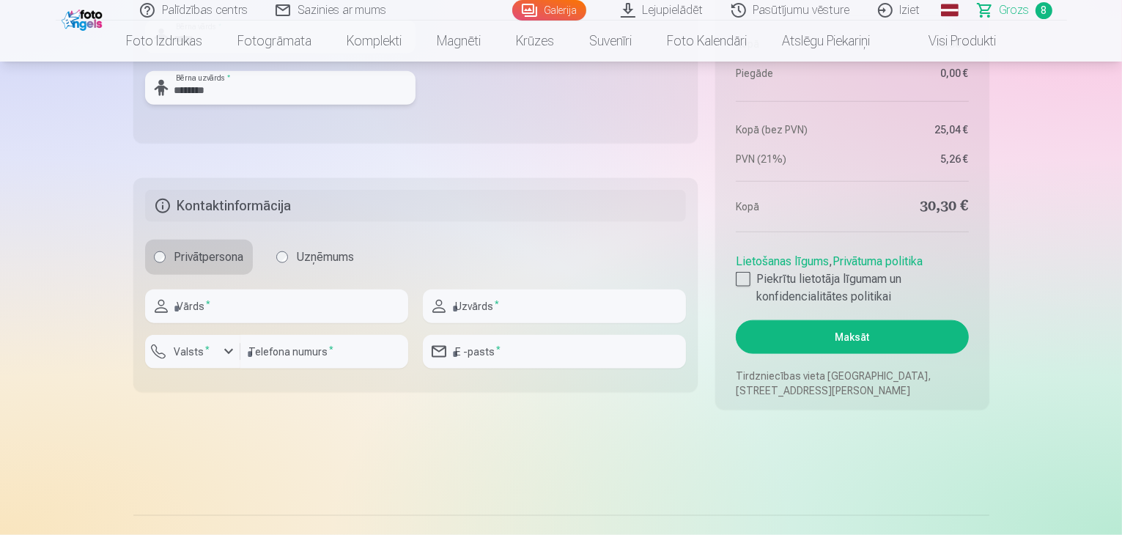
scroll to position [1724, 0]
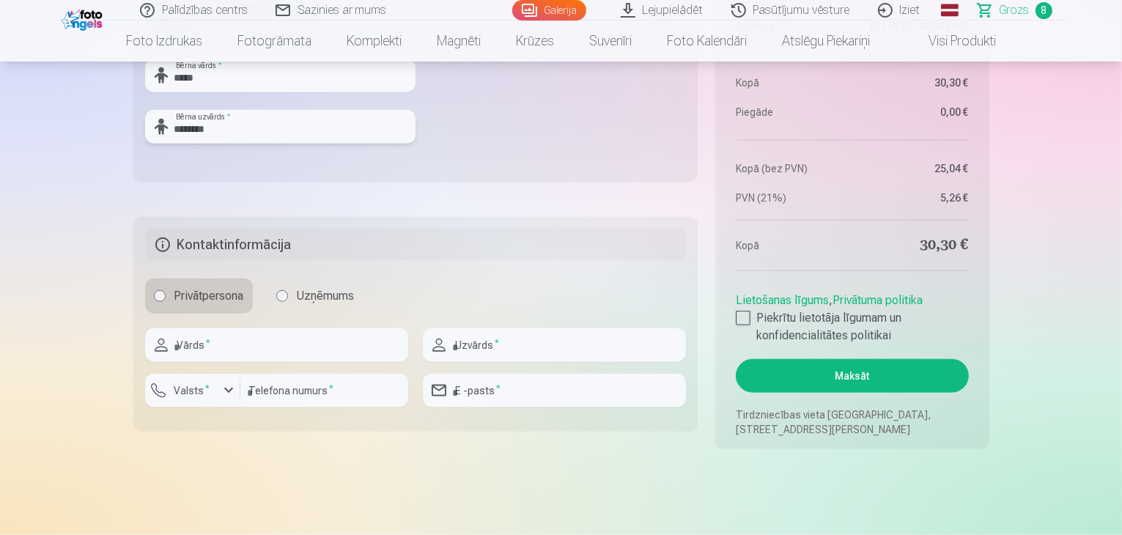
type input "********"
click at [323, 350] on input "text" at bounding box center [276, 345] width 263 height 34
type input "****"
click at [566, 343] on input "text" at bounding box center [554, 345] width 263 height 34
type input "*********"
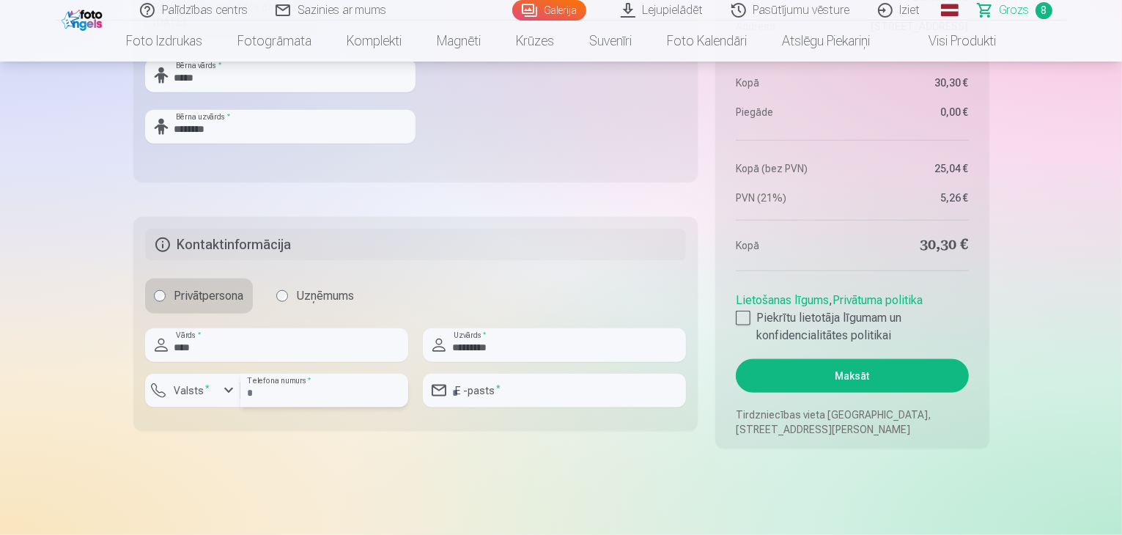
click at [325, 391] on input "number" at bounding box center [324, 391] width 168 height 34
type input "********"
type input "**********"
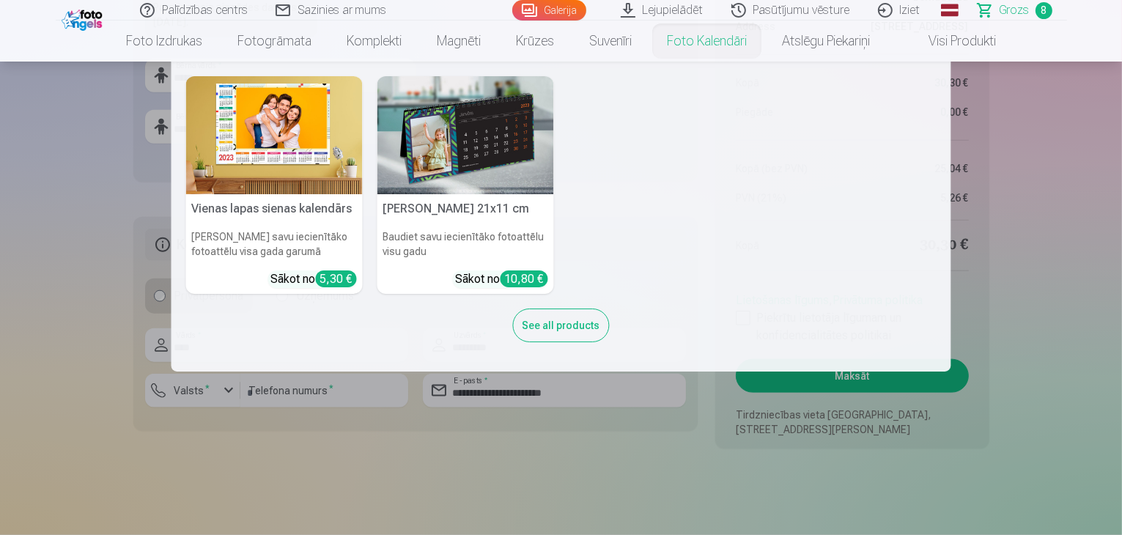
click at [704, 37] on link "Foto kalendāri" at bounding box center [706, 41] width 115 height 41
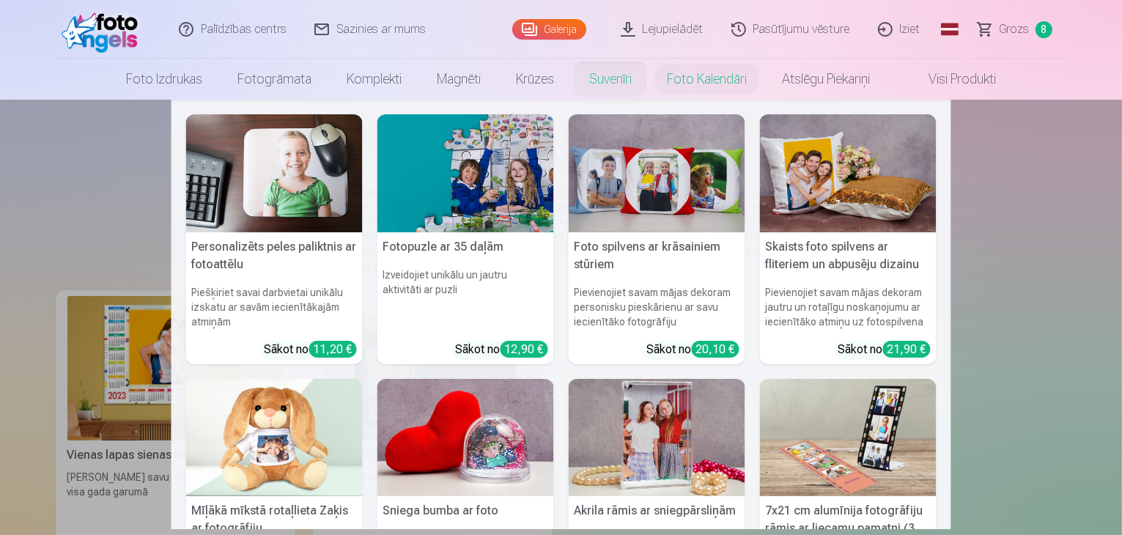
click at [609, 87] on link "Suvenīri" at bounding box center [611, 79] width 78 height 41
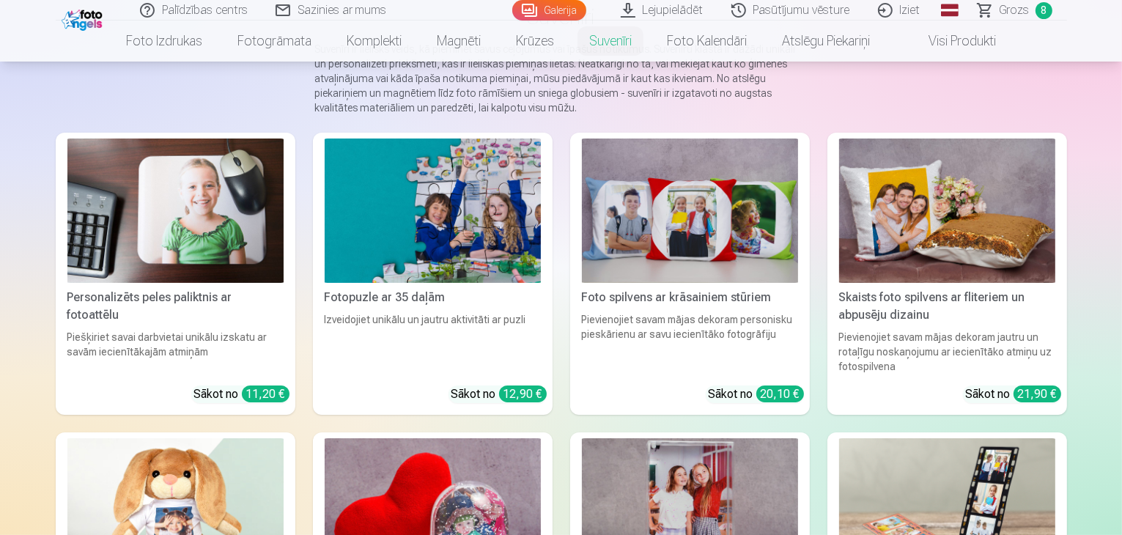
scroll to position [152, 0]
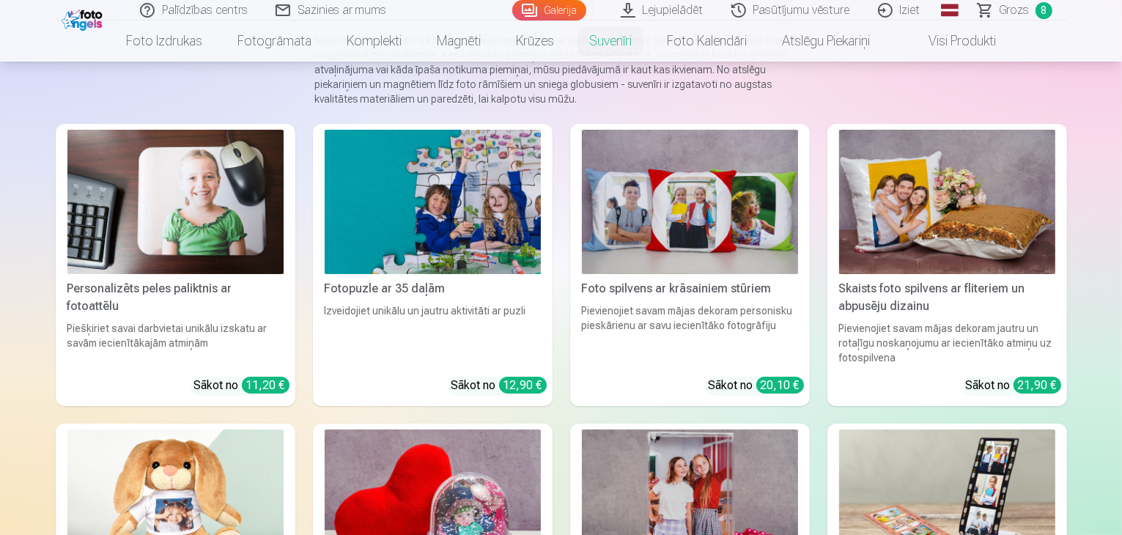
drag, startPoint x: 1122, startPoint y: 107, endPoint x: 1125, endPoint y: 153, distance: 46.3
click at [1122, 153] on html "Palīdzības centrs Sazinies ar mums Galerija Lejupielādēt Pasūtījumu vēsture Izi…" at bounding box center [561, 115] width 1122 height 535
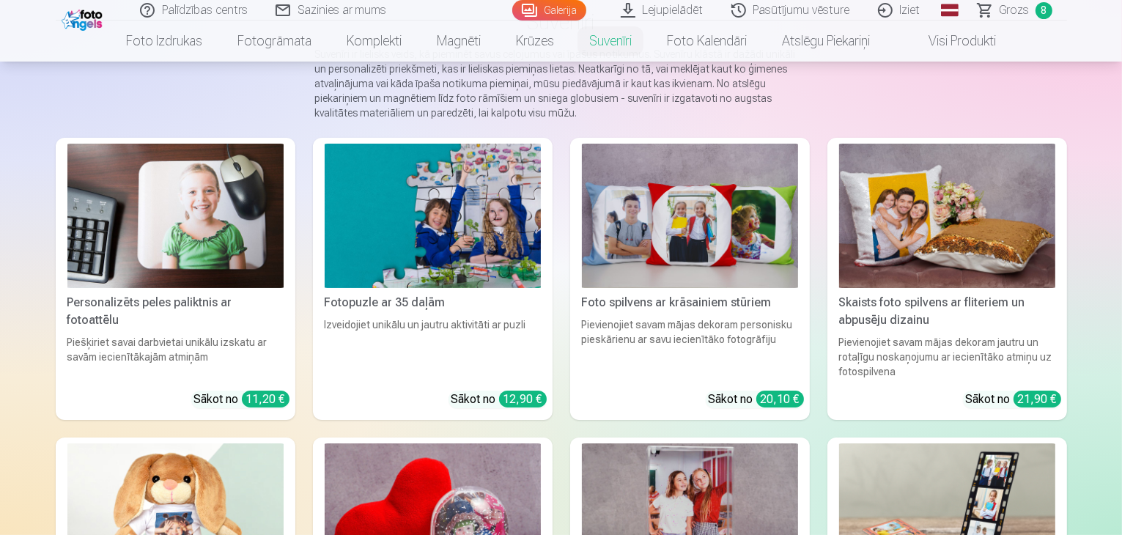
scroll to position [102, 0]
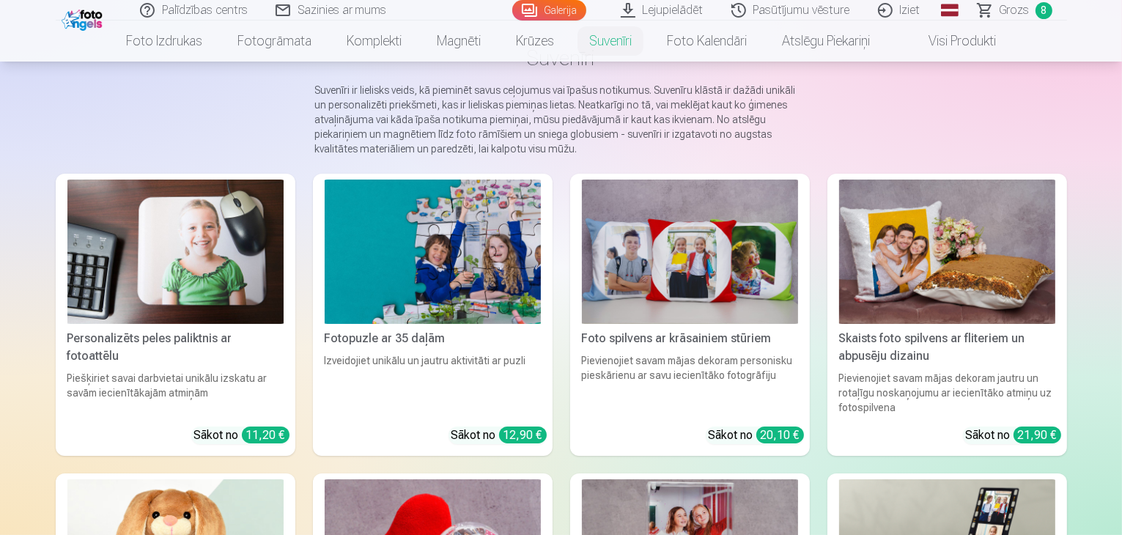
click at [956, 87] on main "Suvenīri Suvenīri ir lielisks veids, kā pieminēt savus ceļojumus vai īpašus not…" at bounding box center [562, 523] width 1012 height 1051
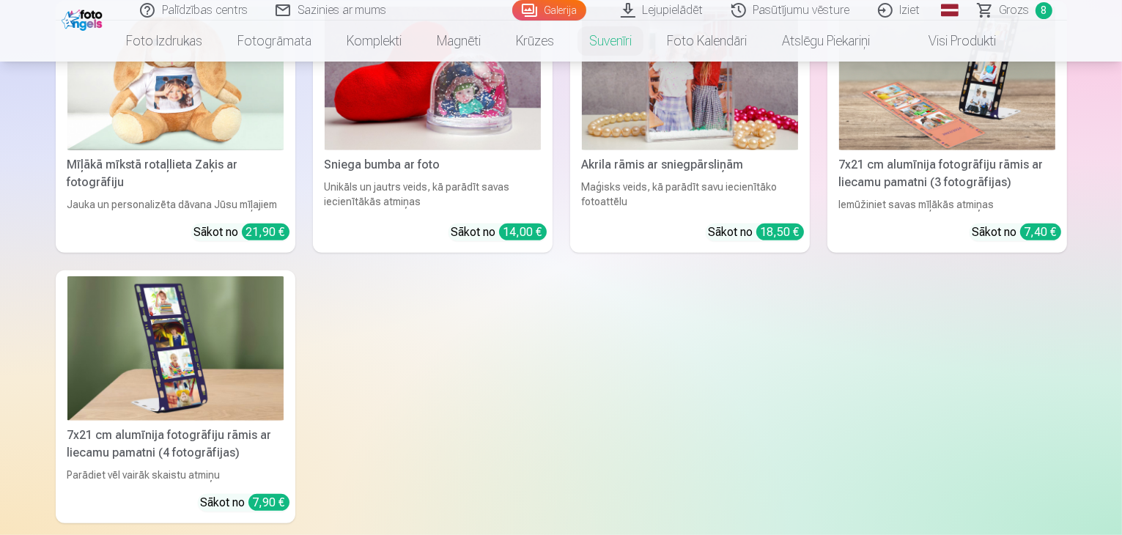
scroll to position [588, 0]
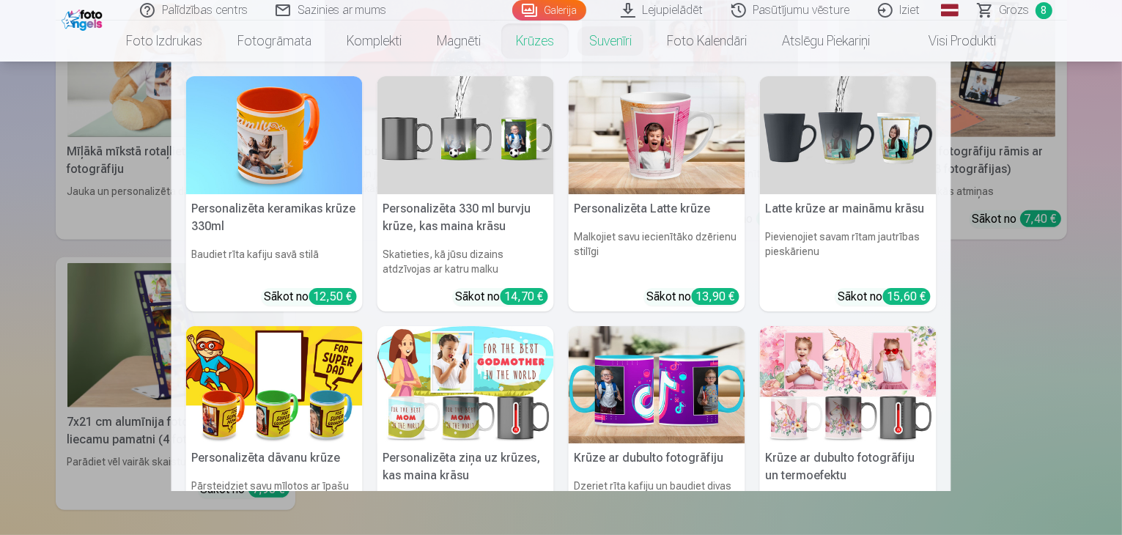
click at [545, 36] on link "Krūzes" at bounding box center [534, 41] width 73 height 41
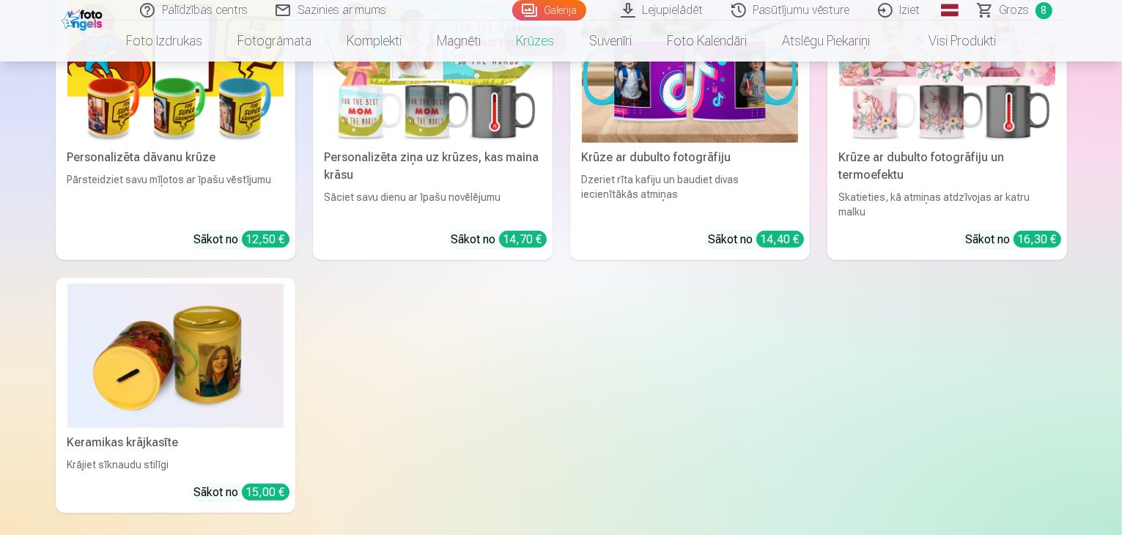
scroll to position [599, 0]
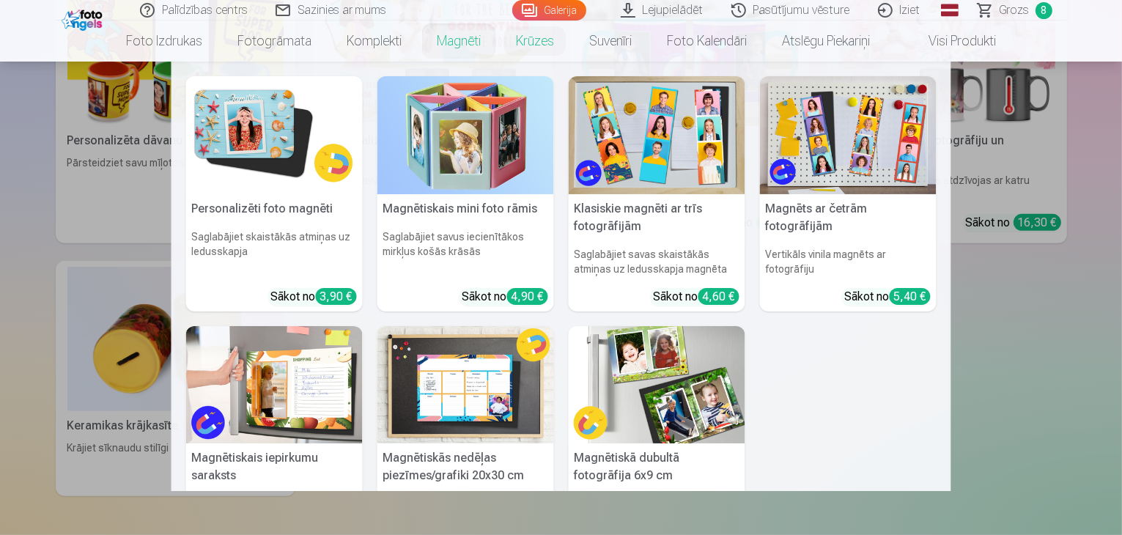
click at [465, 41] on link "Magnēti" at bounding box center [458, 41] width 79 height 41
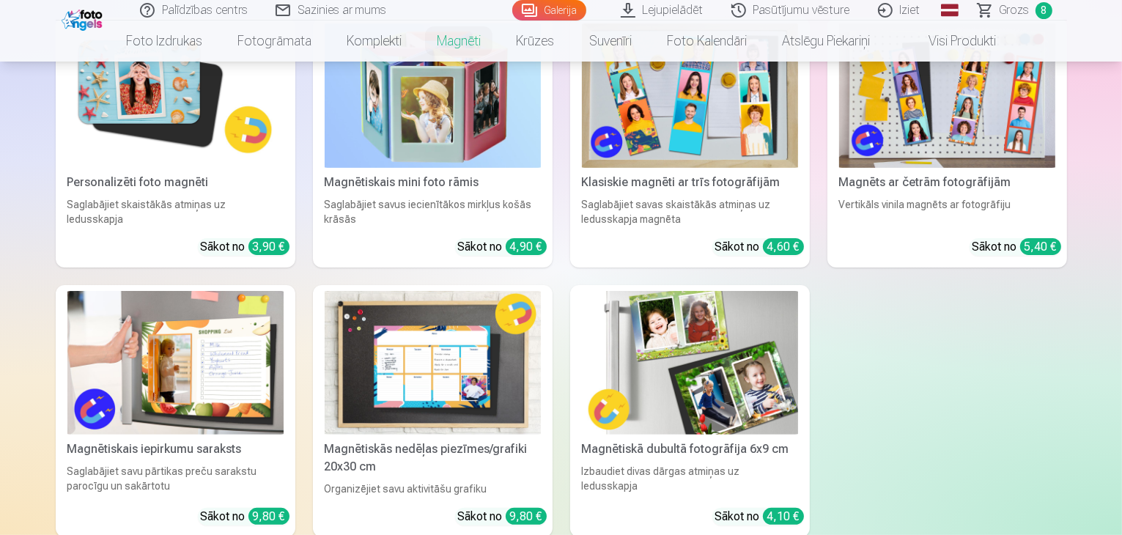
scroll to position [303, 0]
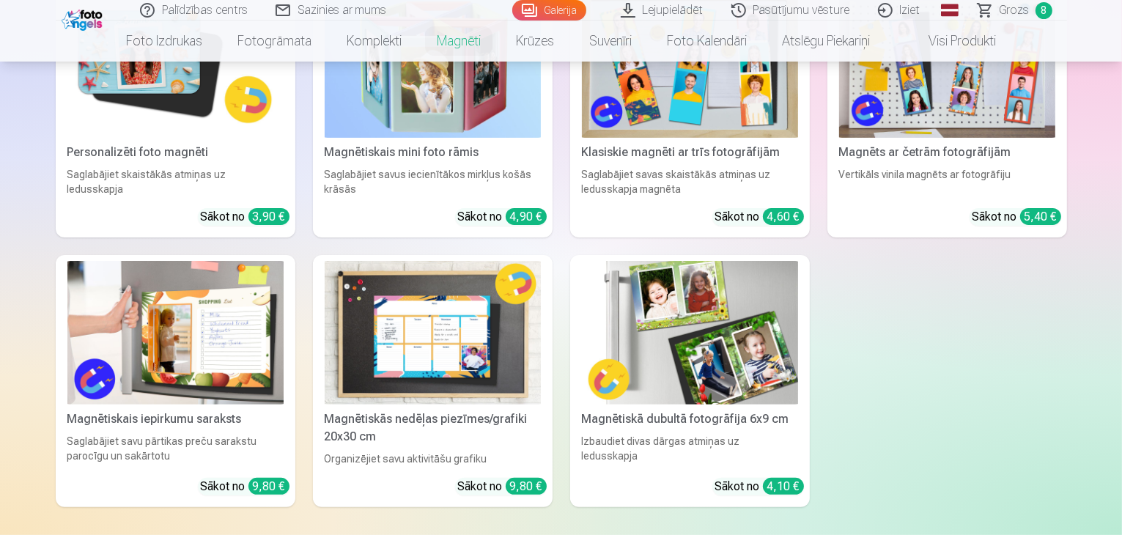
click at [122, 373] on img at bounding box center [175, 333] width 216 height 144
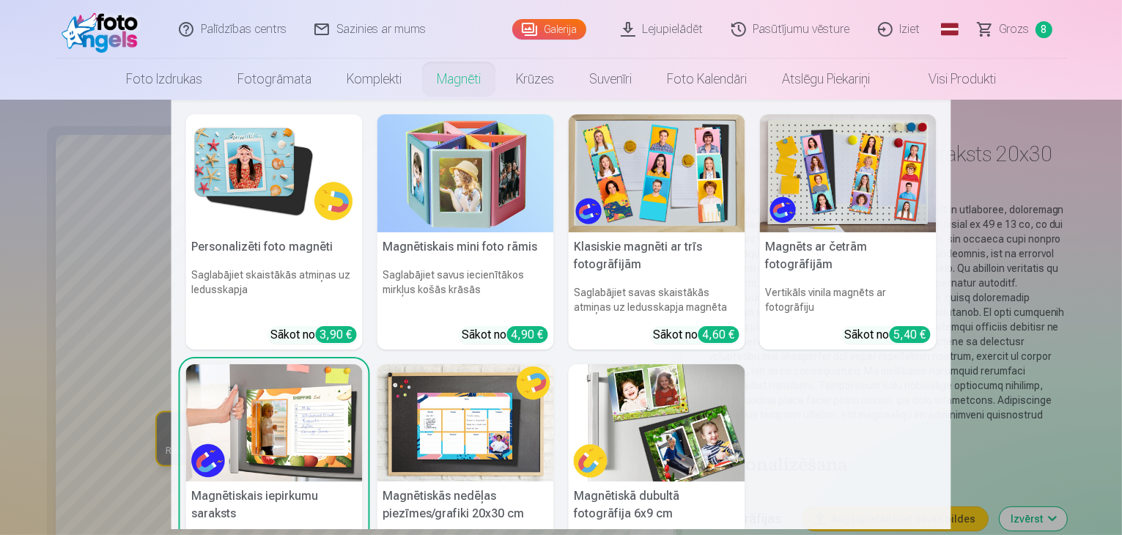
click at [460, 77] on link "Magnēti" at bounding box center [458, 79] width 79 height 41
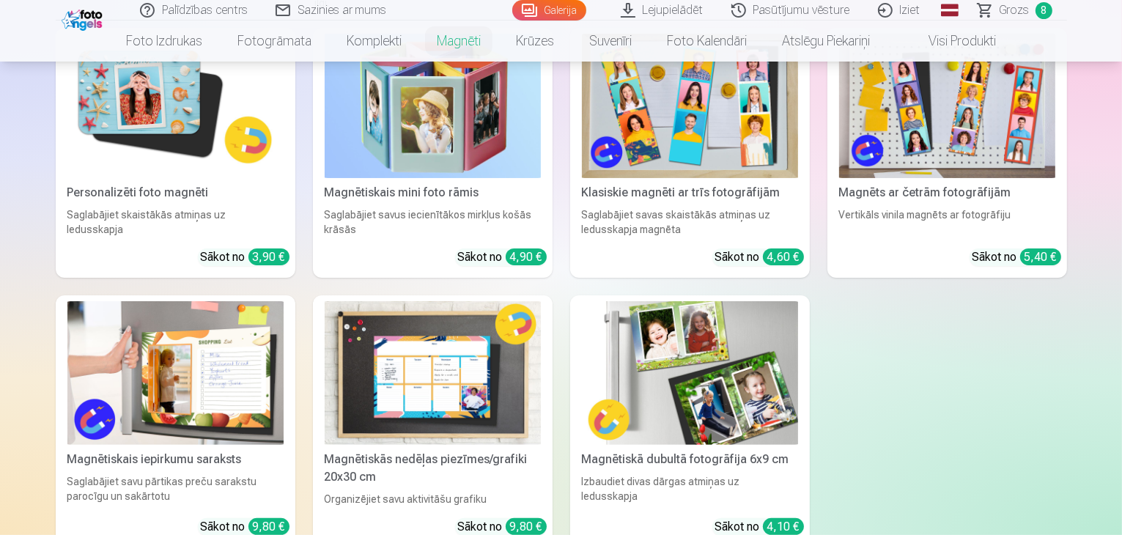
scroll to position [267, 0]
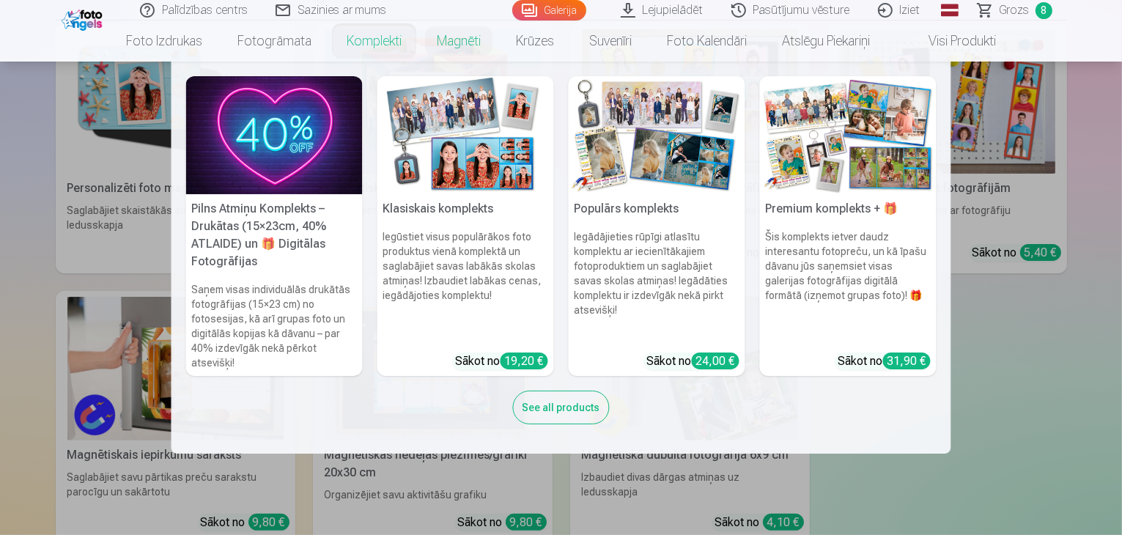
click at [391, 44] on link "Komplekti" at bounding box center [374, 41] width 90 height 41
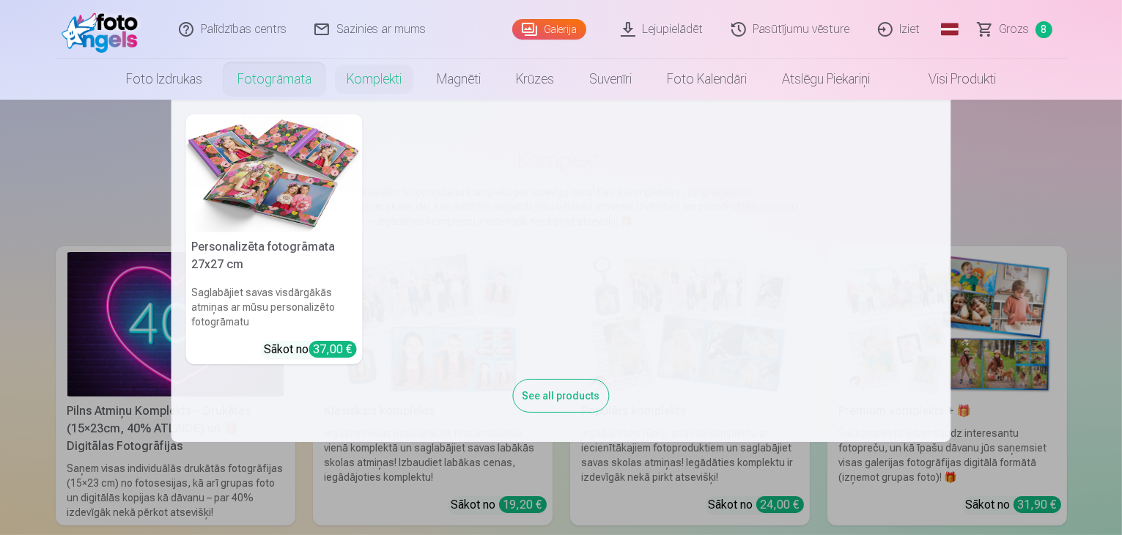
click at [265, 84] on link "Fotogrāmata" at bounding box center [274, 79] width 109 height 41
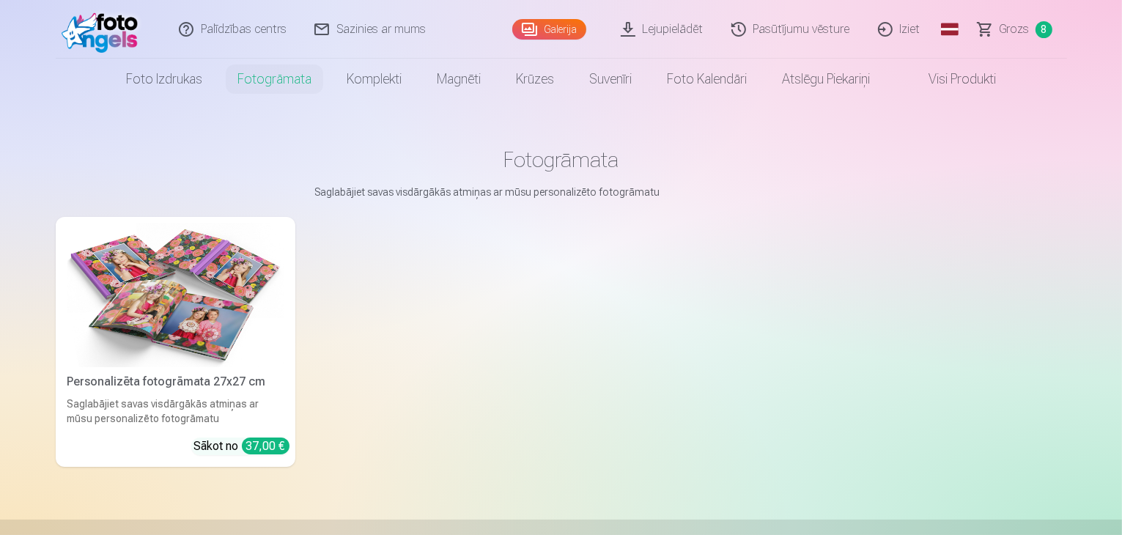
click at [184, 292] on img at bounding box center [175, 295] width 216 height 144
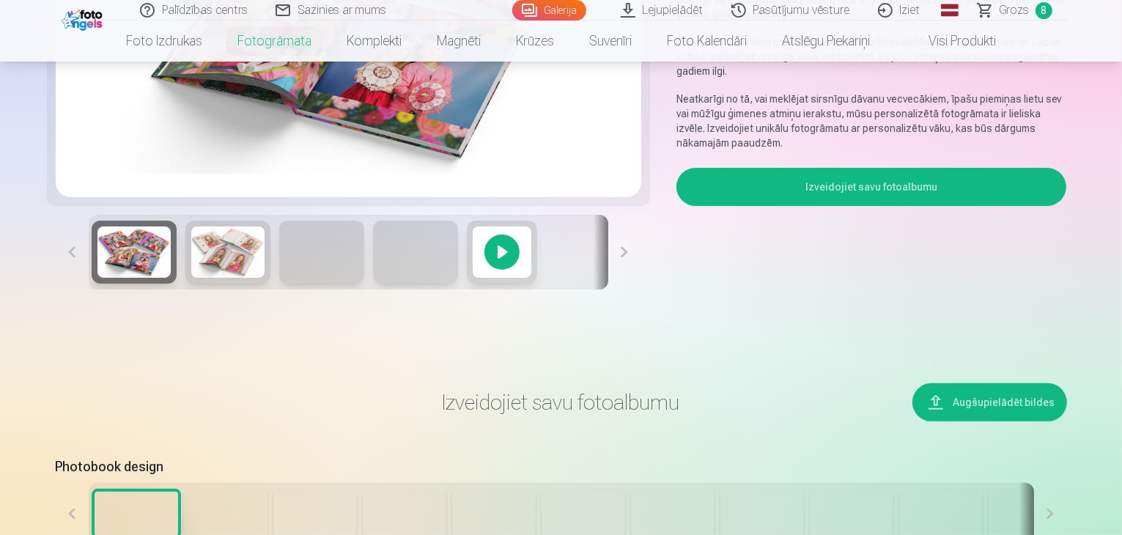
scroll to position [407, 0]
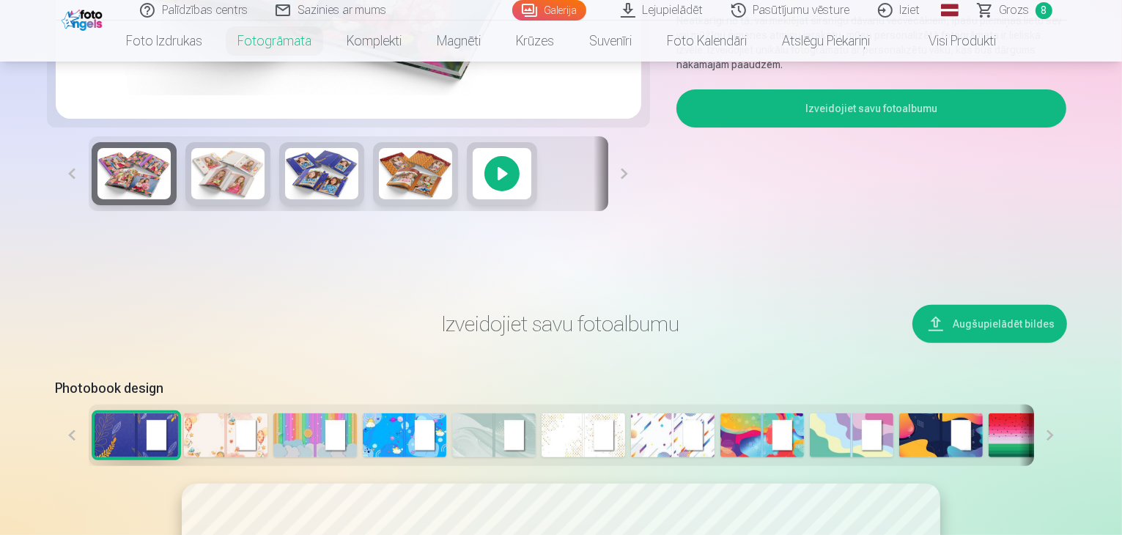
click at [467, 205] on div at bounding box center [502, 173] width 70 height 63
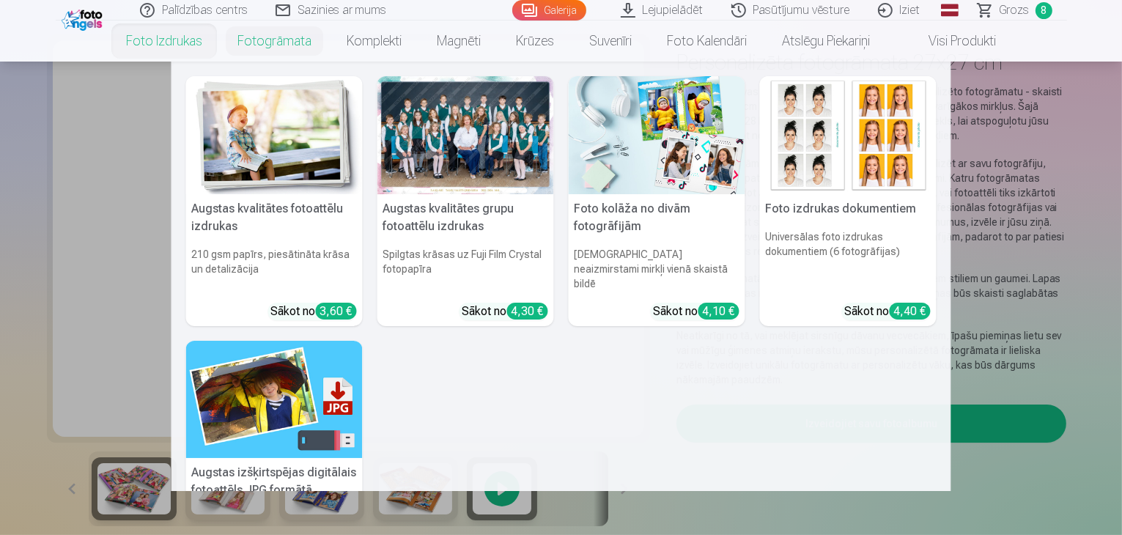
scroll to position [93, 0]
click at [137, 341] on nav "Augstas kvalitātes fotoattēlu izdrukas 210 gsm papīrs, piesātināta krāsa un det…" at bounding box center [561, 277] width 1122 height 430
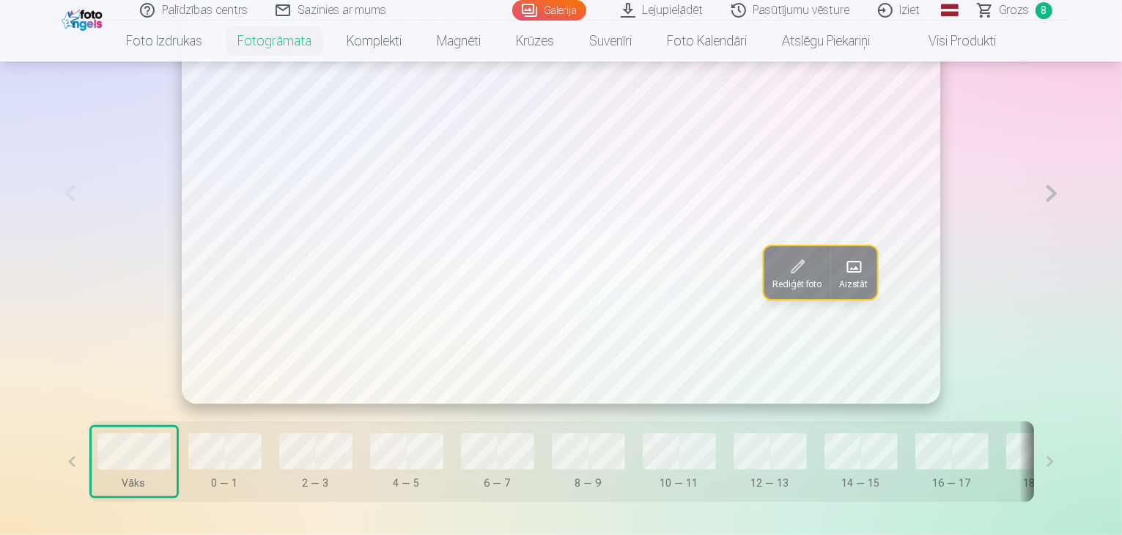
scroll to position [899, 0]
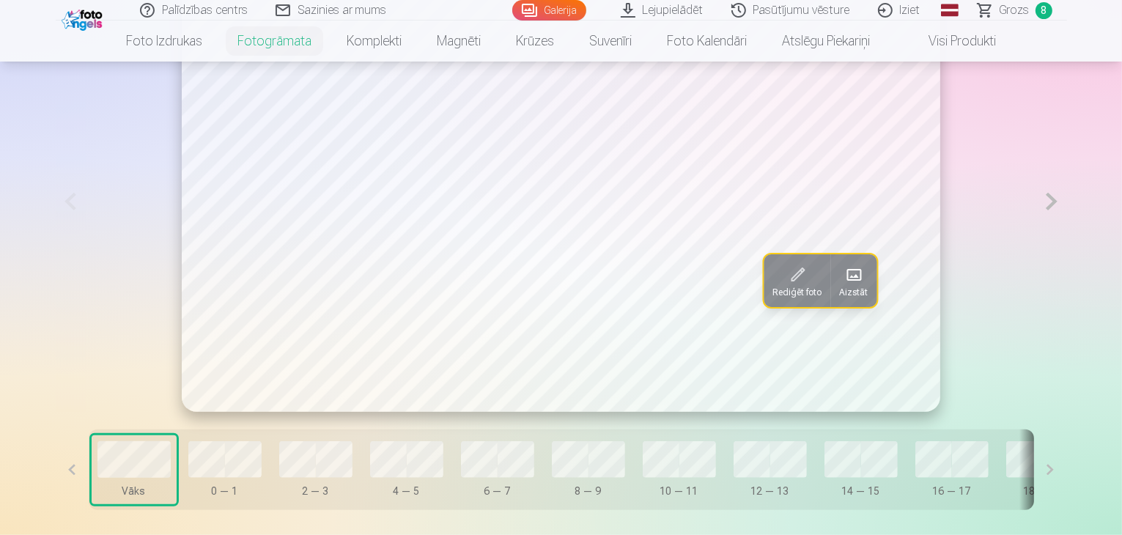
click at [1067, 245] on button at bounding box center [1052, 201] width 30 height 421
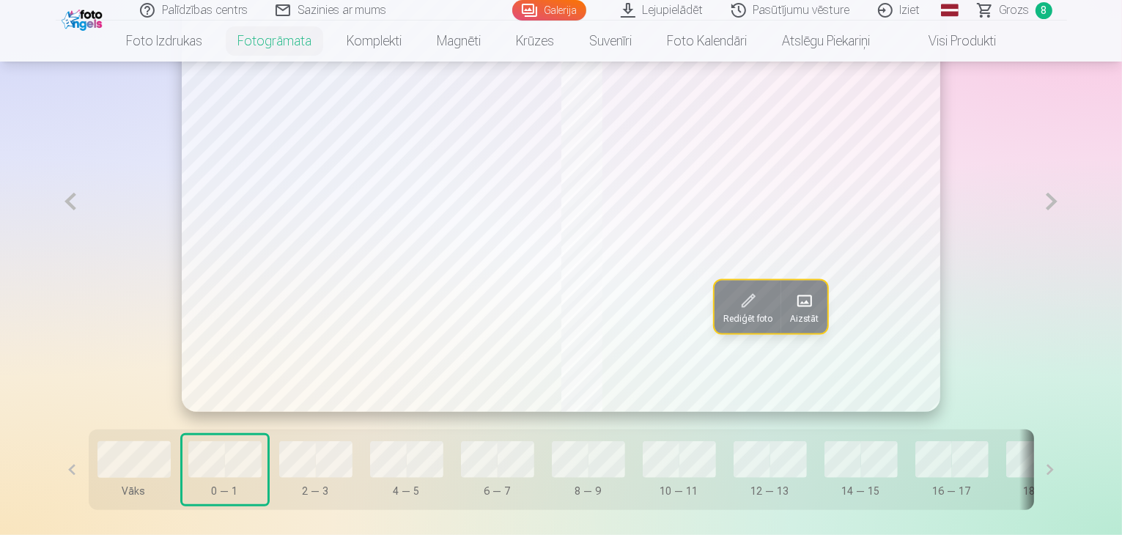
click at [1067, 245] on button at bounding box center [1052, 201] width 30 height 421
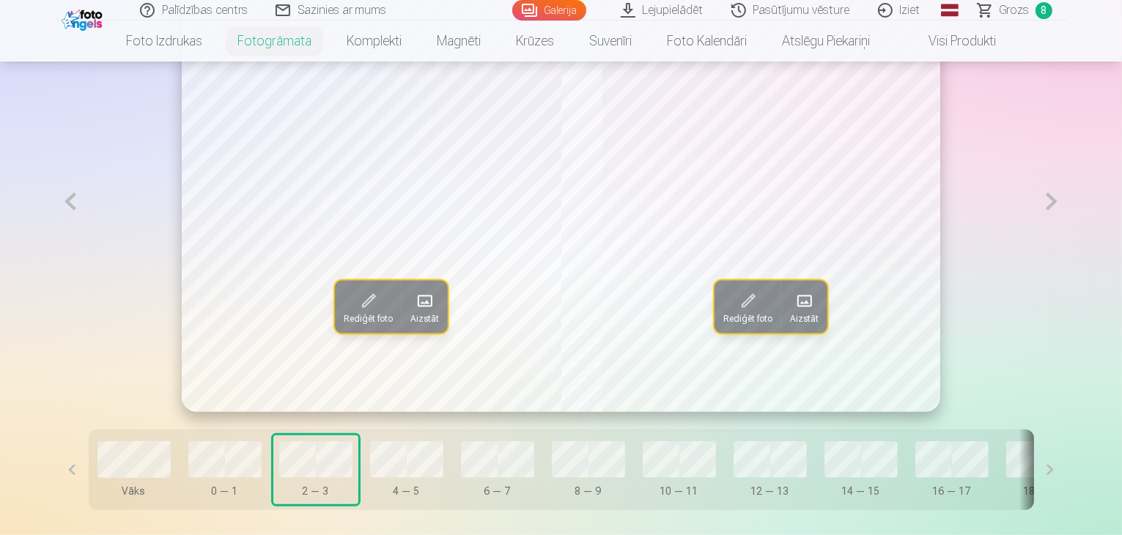
click at [1067, 245] on button at bounding box center [1052, 201] width 30 height 421
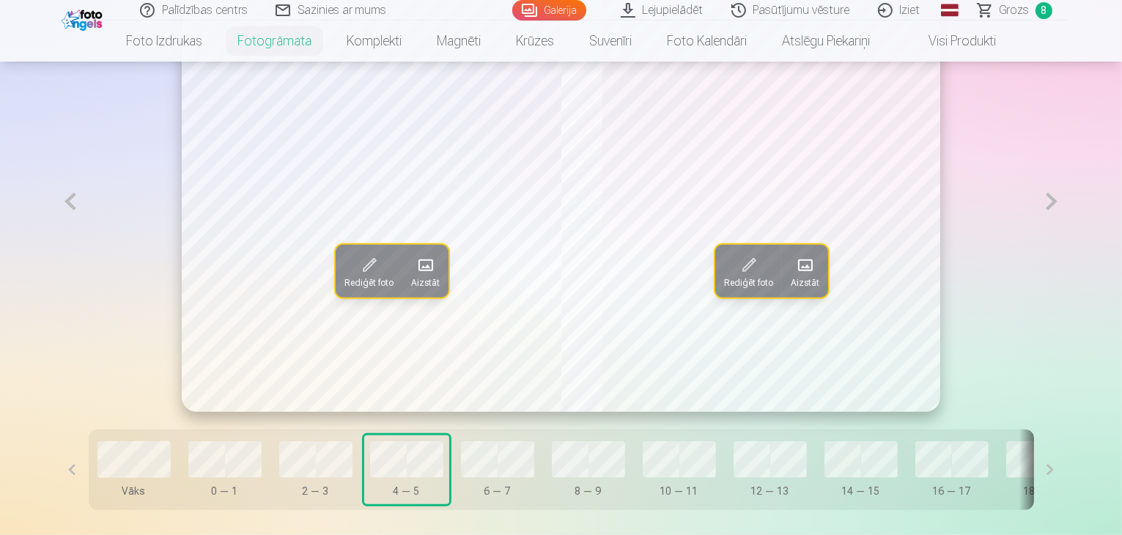
click at [1067, 245] on button at bounding box center [1052, 201] width 30 height 421
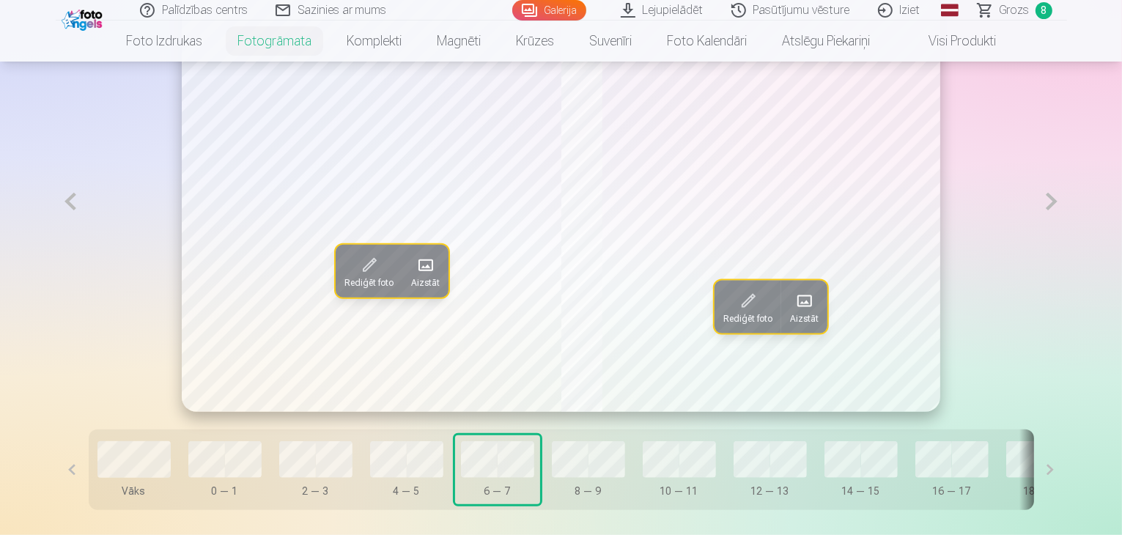
click at [1067, 245] on button at bounding box center [1052, 201] width 30 height 421
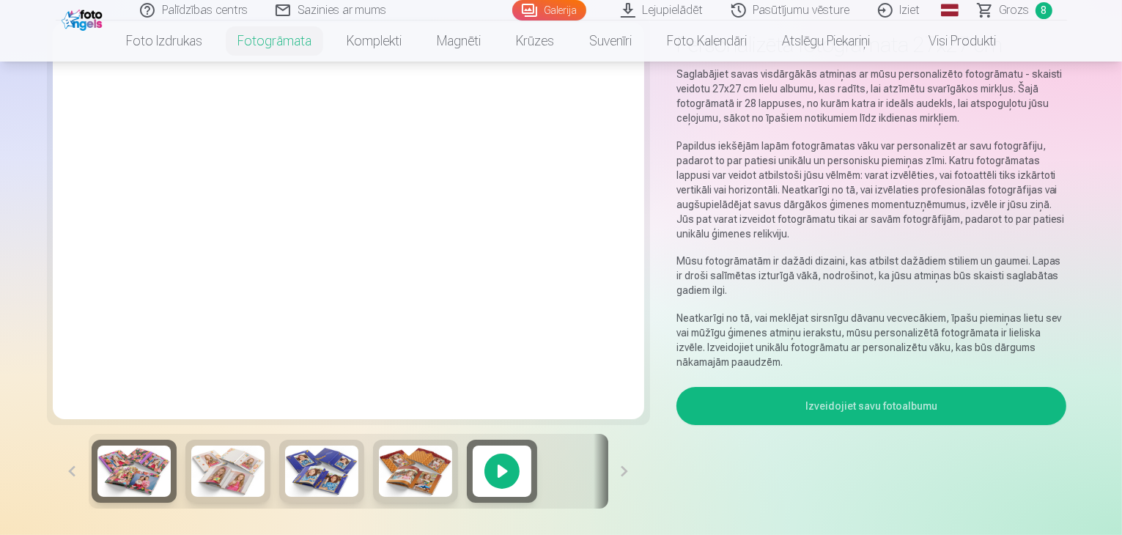
scroll to position [0, 0]
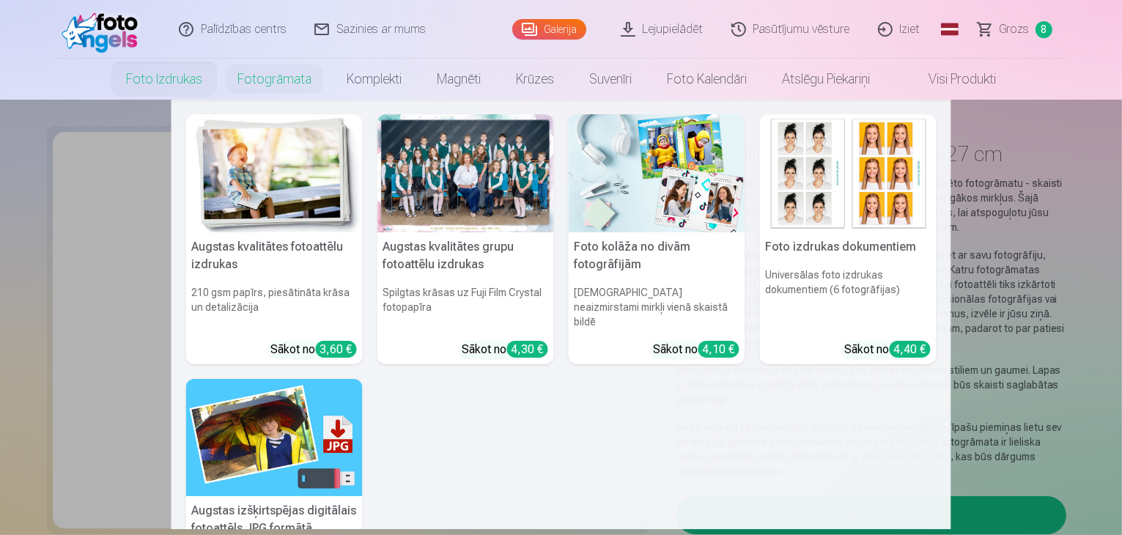
click at [164, 74] on link "Foto izdrukas" at bounding box center [163, 79] width 111 height 41
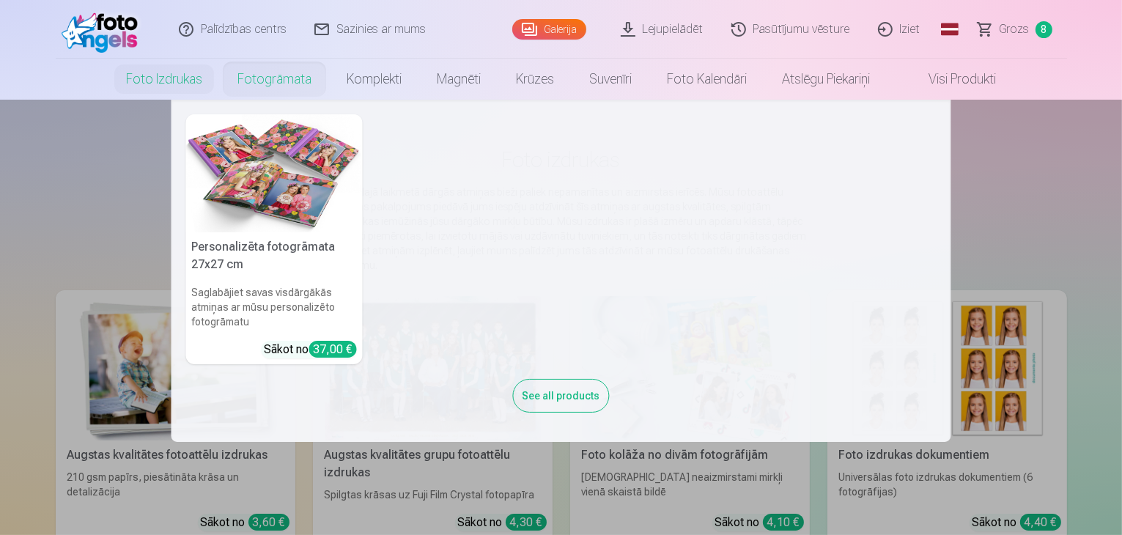
click at [260, 81] on link "Fotogrāmata" at bounding box center [274, 79] width 109 height 41
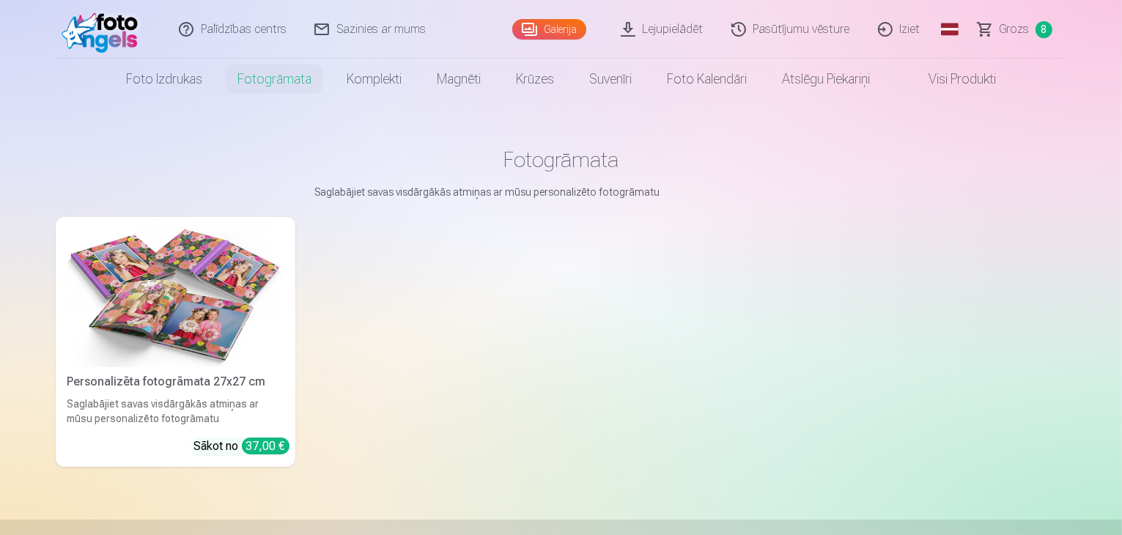
click at [201, 345] on img at bounding box center [175, 295] width 216 height 144
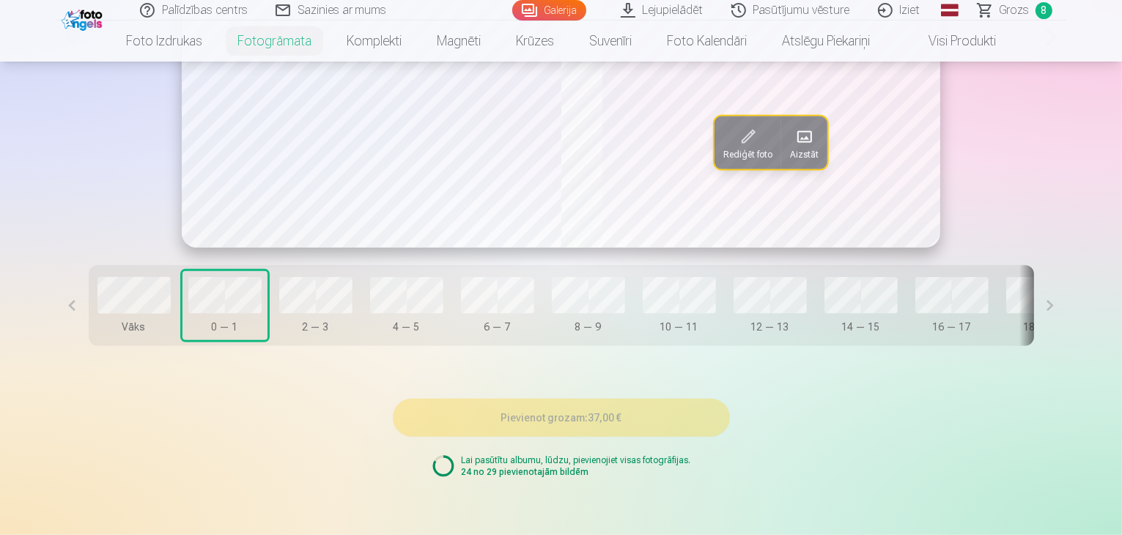
scroll to position [938, 0]
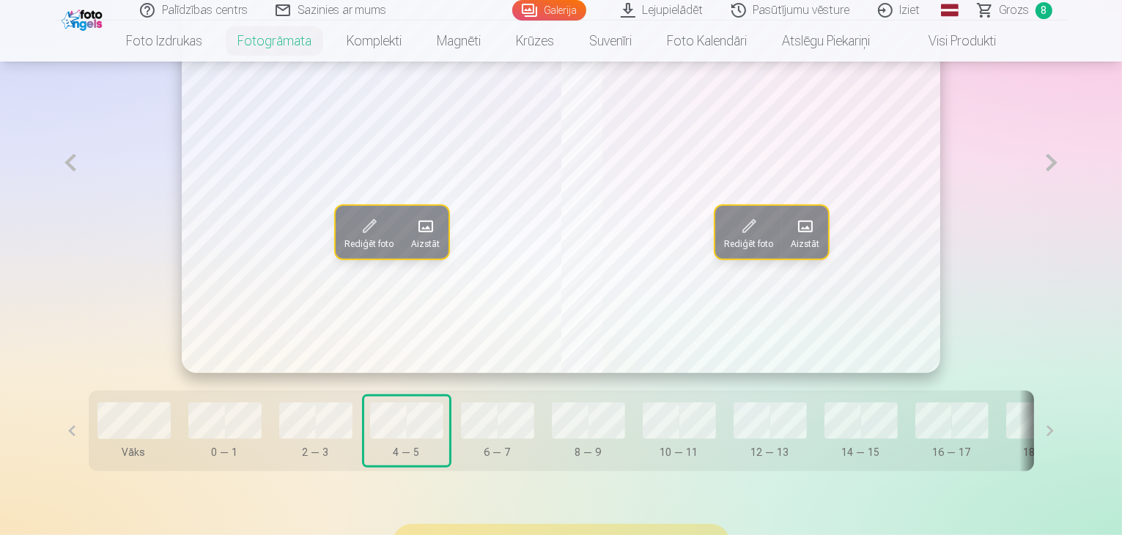
click at [463, 465] on button "6 — 7" at bounding box center [497, 431] width 85 height 69
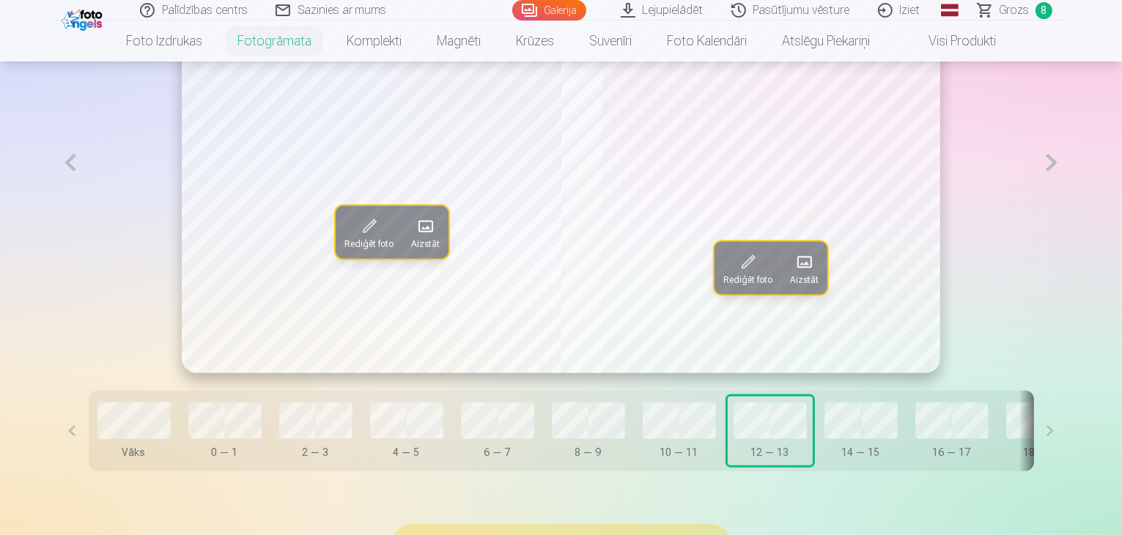
click at [825, 460] on div "14 — 15" at bounding box center [861, 452] width 73 height 15
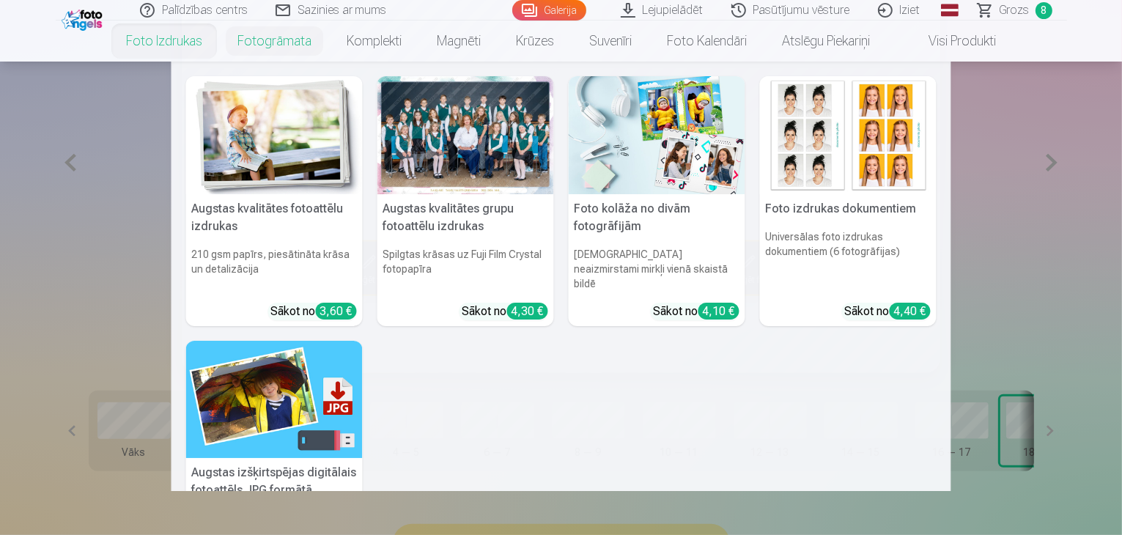
click at [188, 38] on link "Foto izdrukas" at bounding box center [163, 41] width 111 height 41
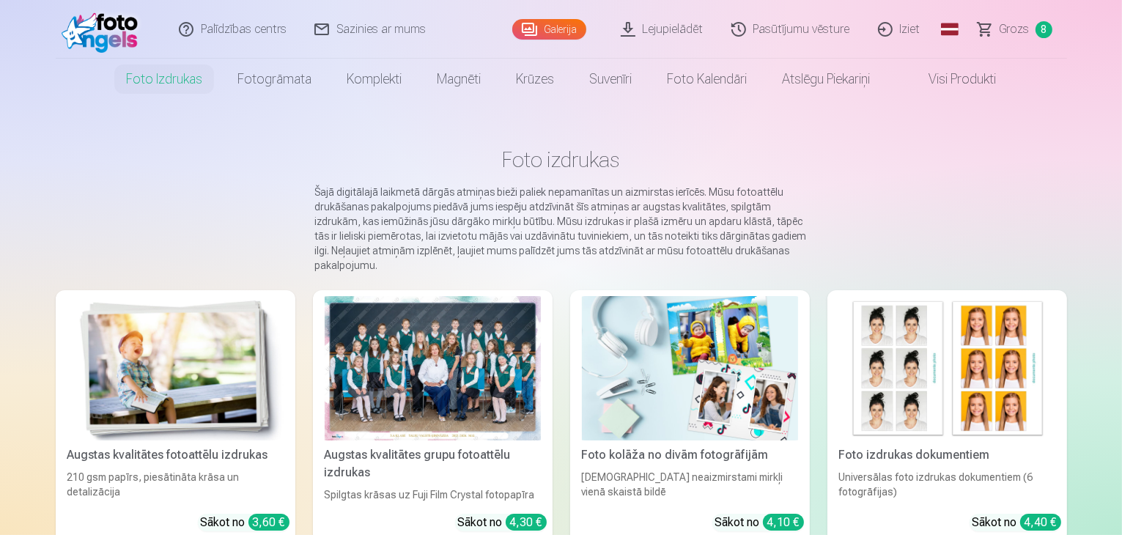
click at [1019, 48] on link "Grozs 8" at bounding box center [1016, 29] width 103 height 59
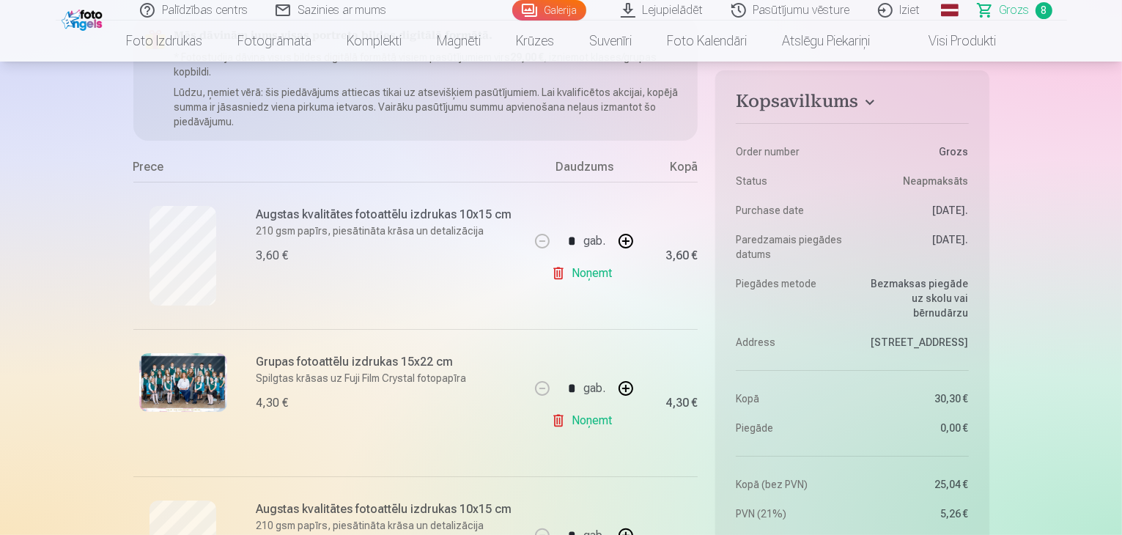
scroll to position [194, 0]
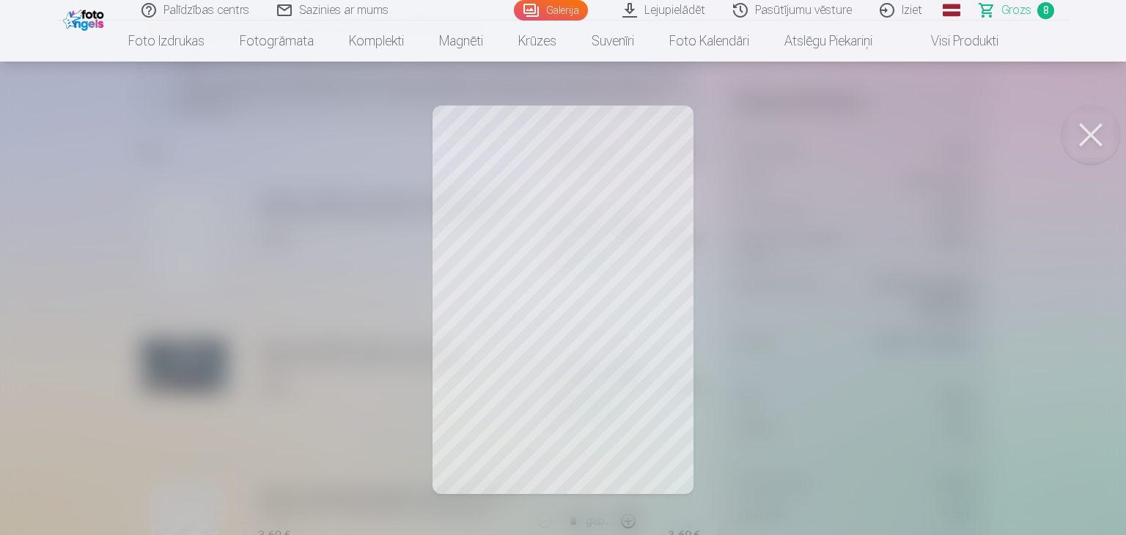
click at [1092, 147] on button at bounding box center [1090, 135] width 59 height 59
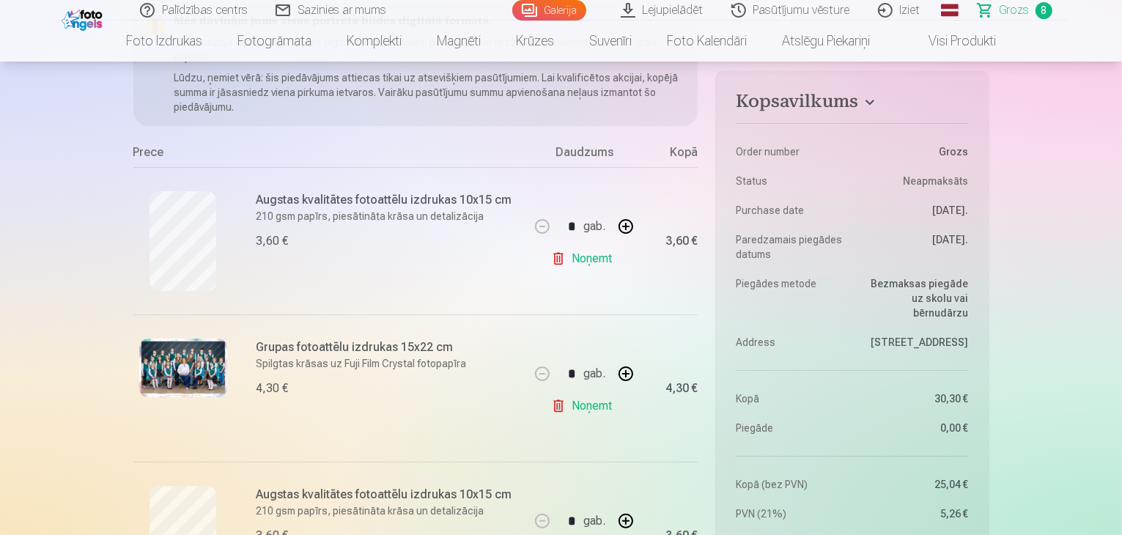
click at [151, 369] on img at bounding box center [183, 368] width 88 height 59
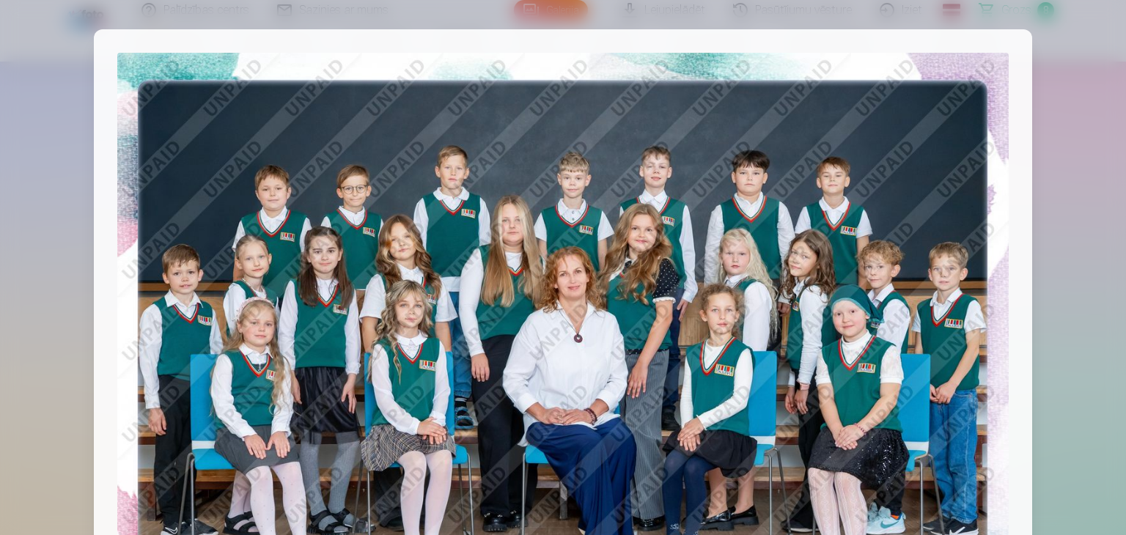
click at [746, 271] on img at bounding box center [562, 350] width 891 height 595
click at [38, 53] on div at bounding box center [563, 267] width 1126 height 535
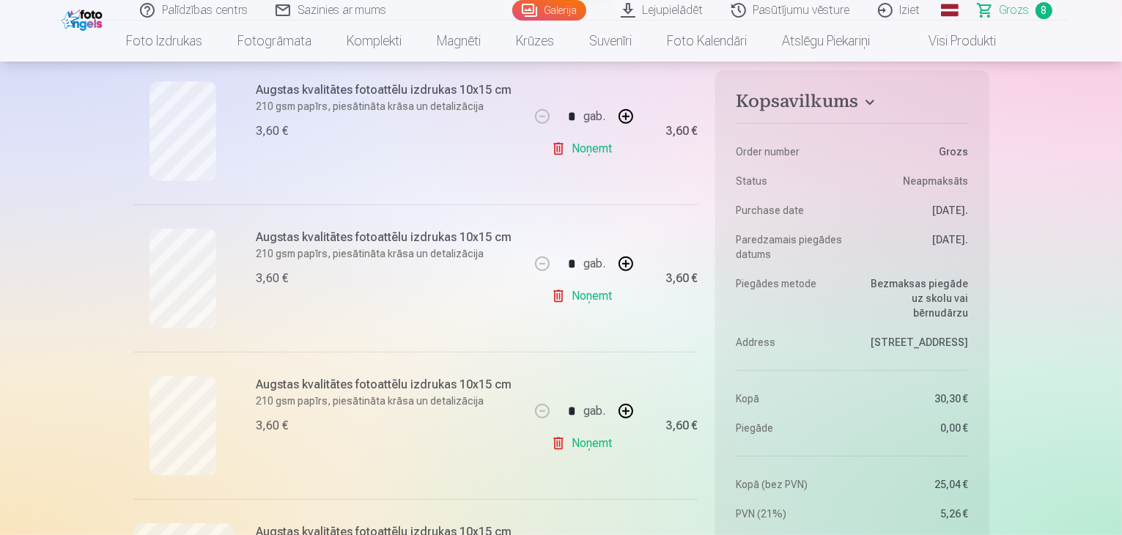
scroll to position [520, 0]
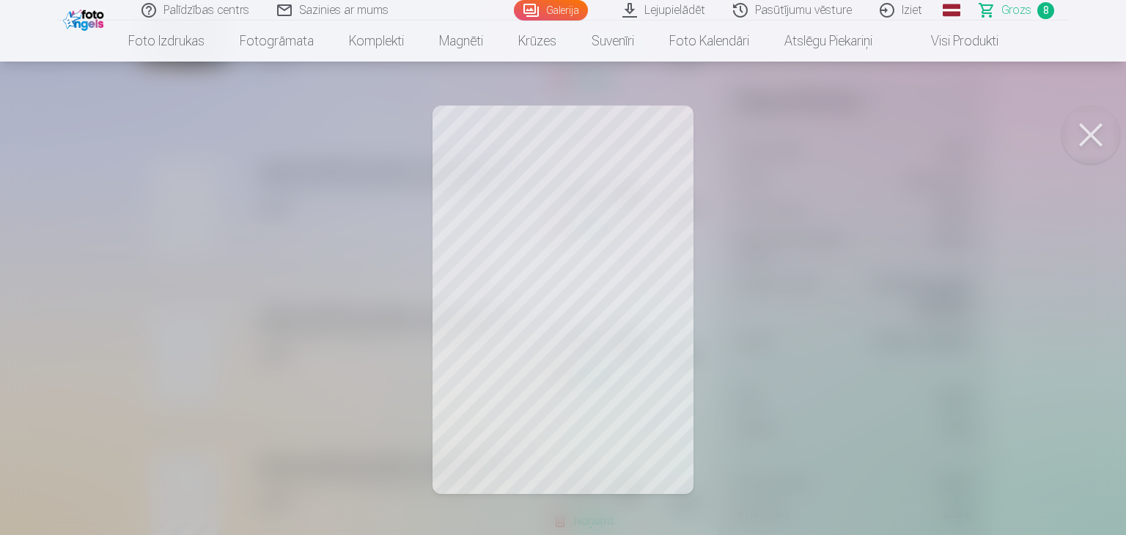
click at [1105, 122] on button at bounding box center [1090, 135] width 59 height 59
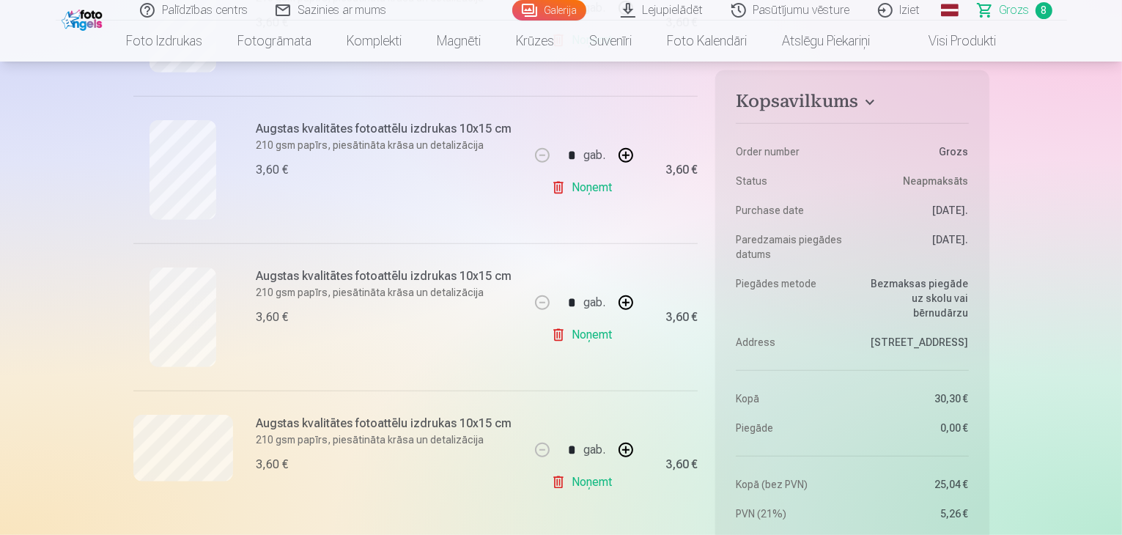
scroll to position [730, 0]
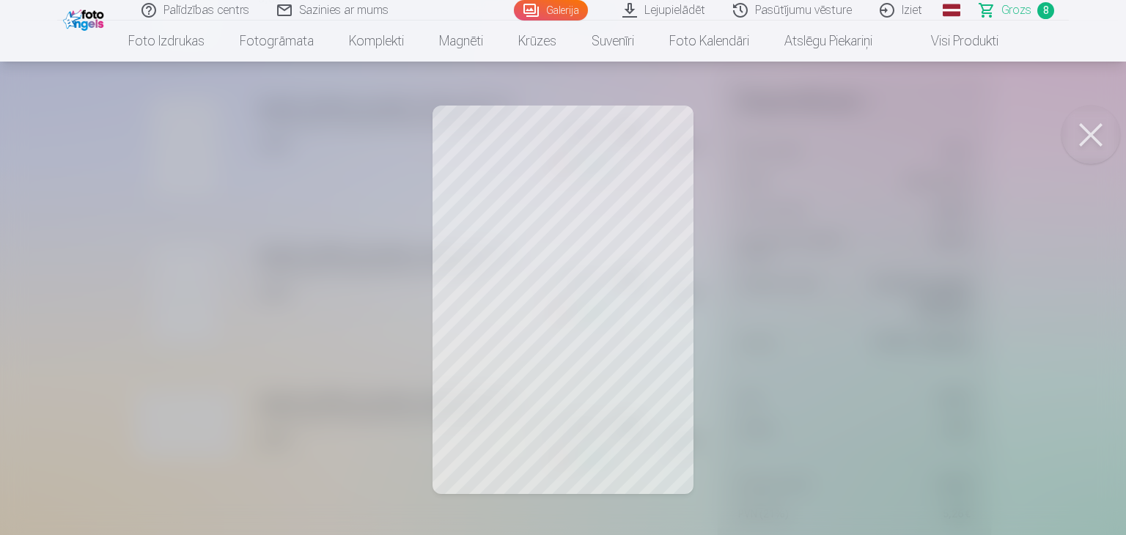
click at [1122, 131] on div at bounding box center [563, 267] width 1126 height 535
click at [1097, 139] on button at bounding box center [1090, 135] width 59 height 59
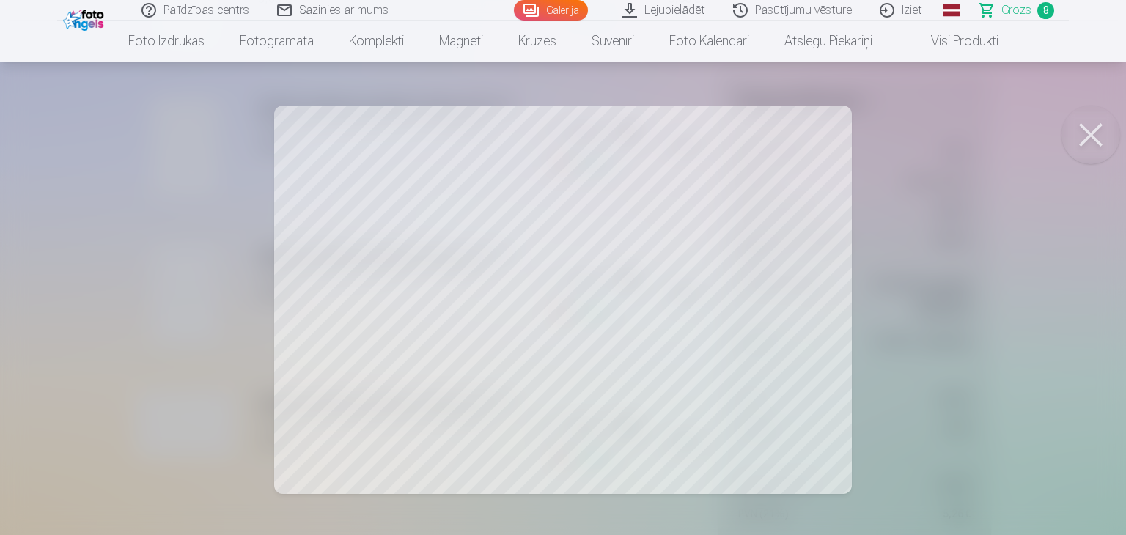
click at [1103, 153] on button at bounding box center [1090, 135] width 59 height 59
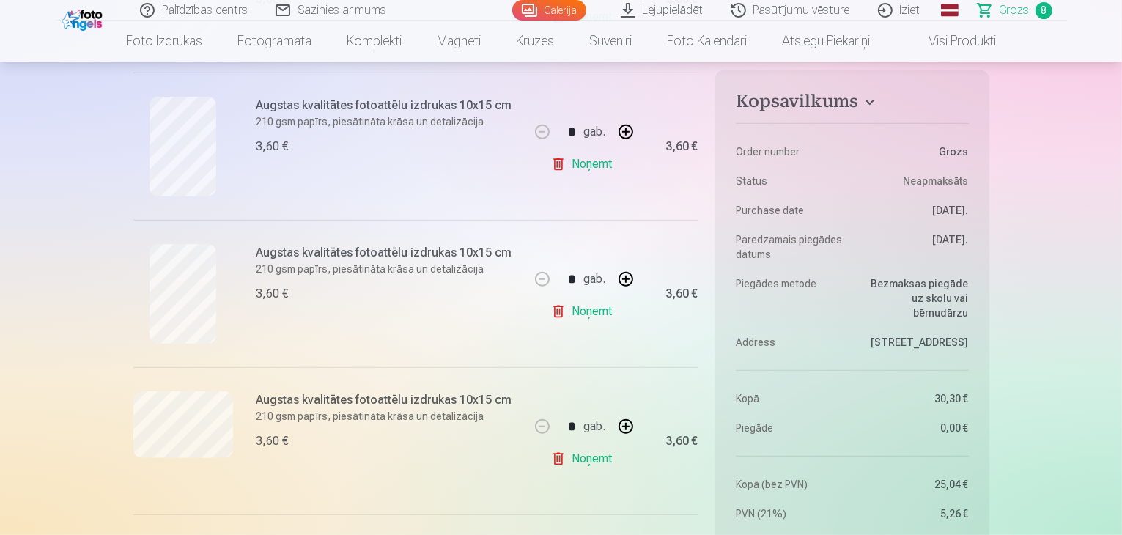
scroll to position [1198, 0]
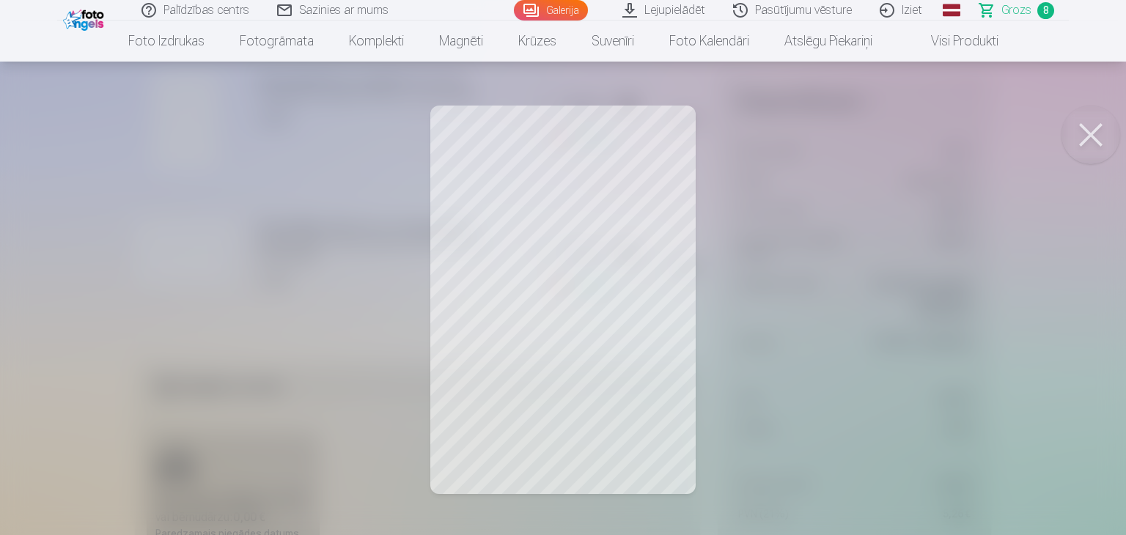
click at [1117, 141] on button at bounding box center [1090, 135] width 59 height 59
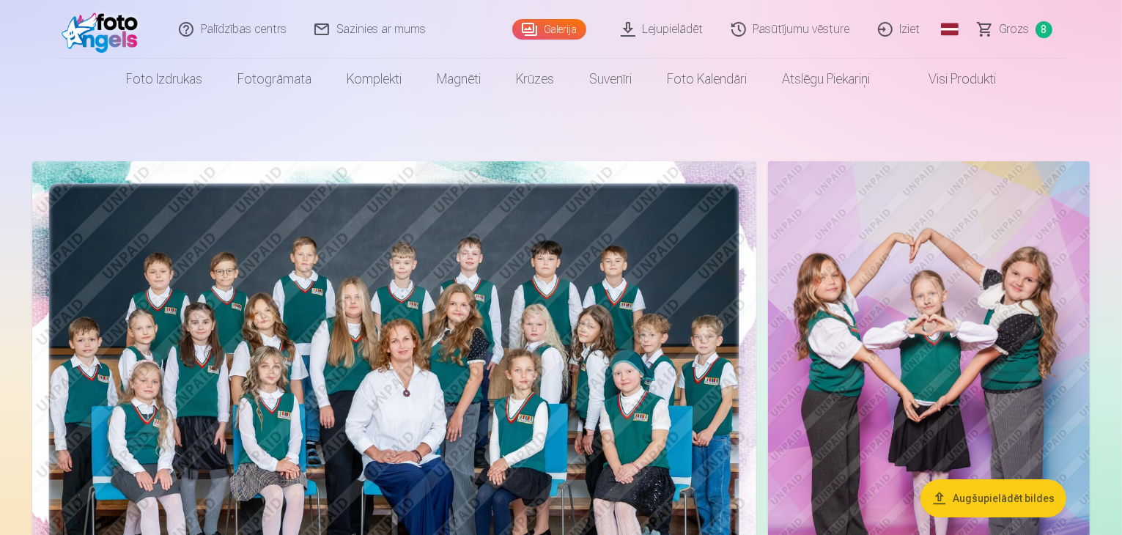
click at [1015, 33] on span "Grozs" at bounding box center [1015, 30] width 30 height 18
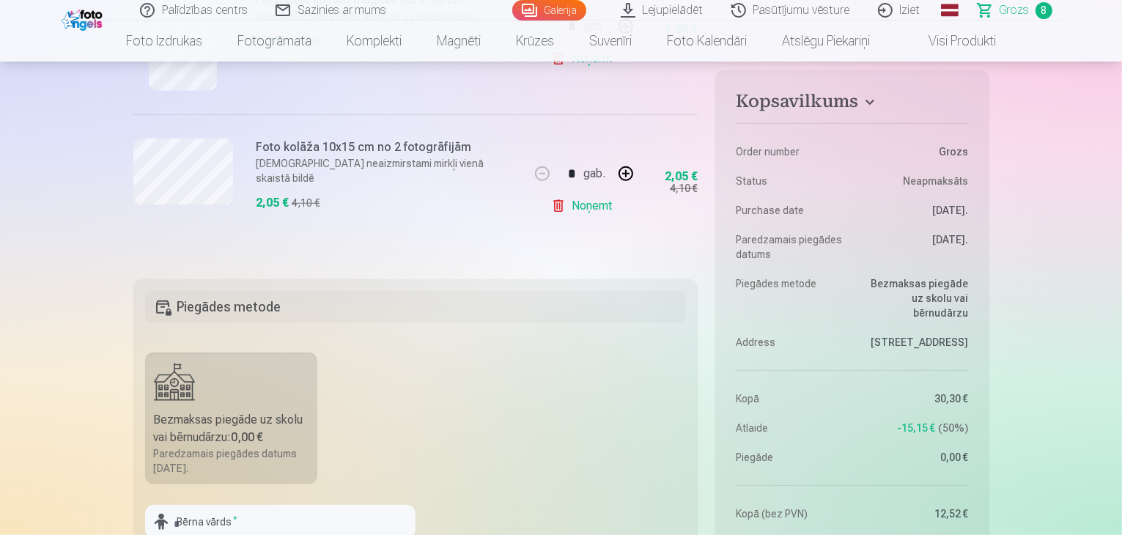
scroll to position [1402, 0]
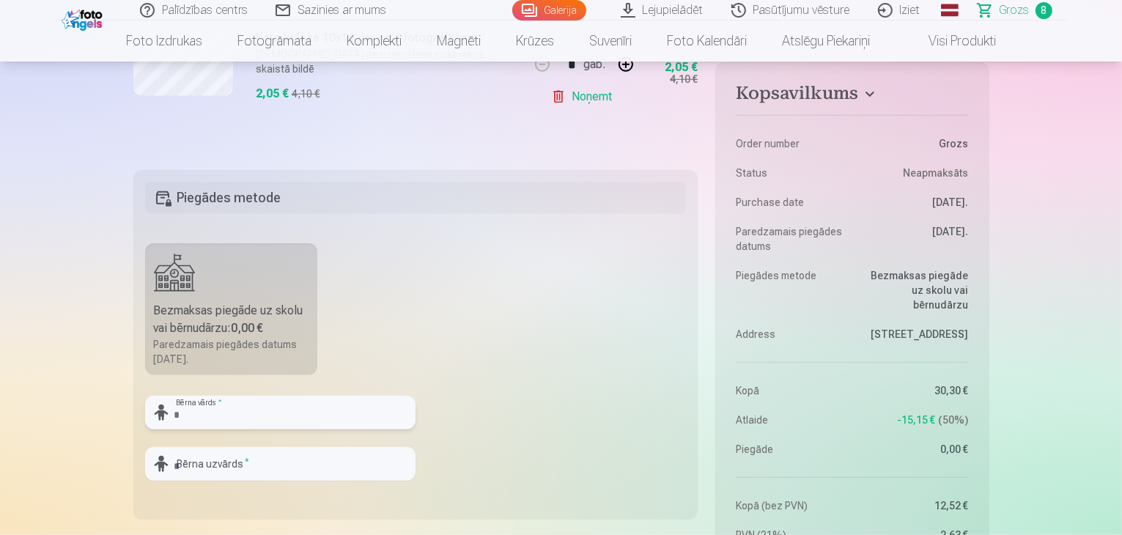
click at [190, 411] on input "text" at bounding box center [280, 413] width 271 height 34
type input "*****"
click at [208, 471] on input "text" at bounding box center [280, 464] width 271 height 34
click at [272, 460] on input "*********" at bounding box center [280, 464] width 271 height 34
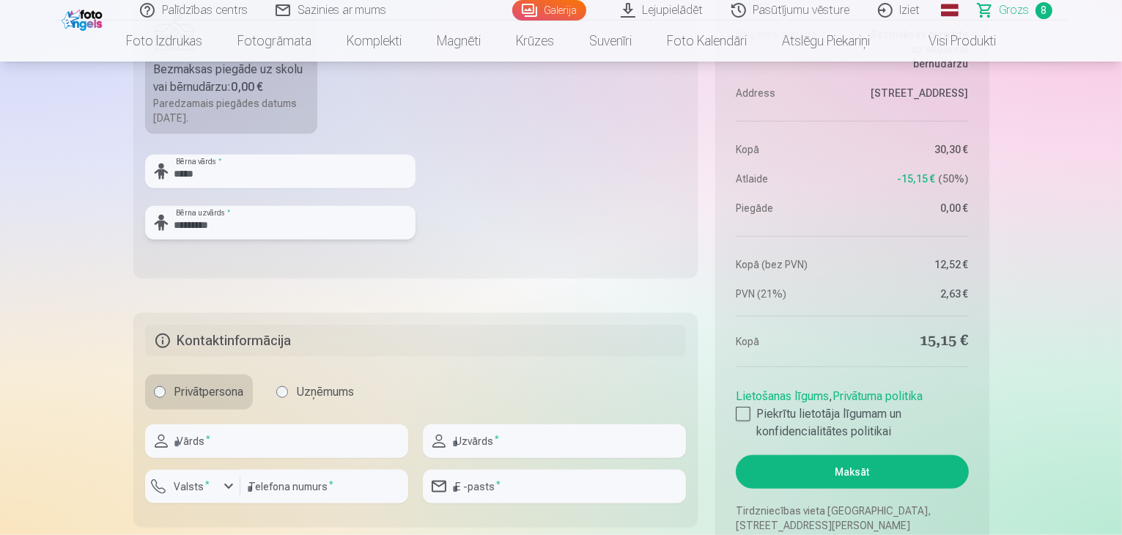
scroll to position [1759, 0]
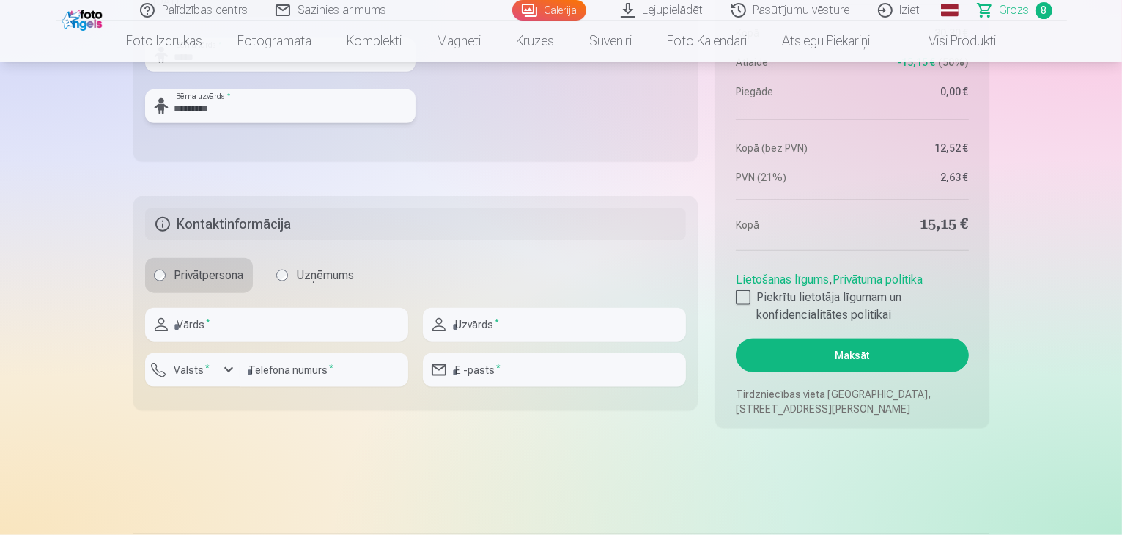
type input "*********"
click at [230, 322] on input "text" at bounding box center [276, 325] width 263 height 34
type input "****"
type input "*********"
type input "********"
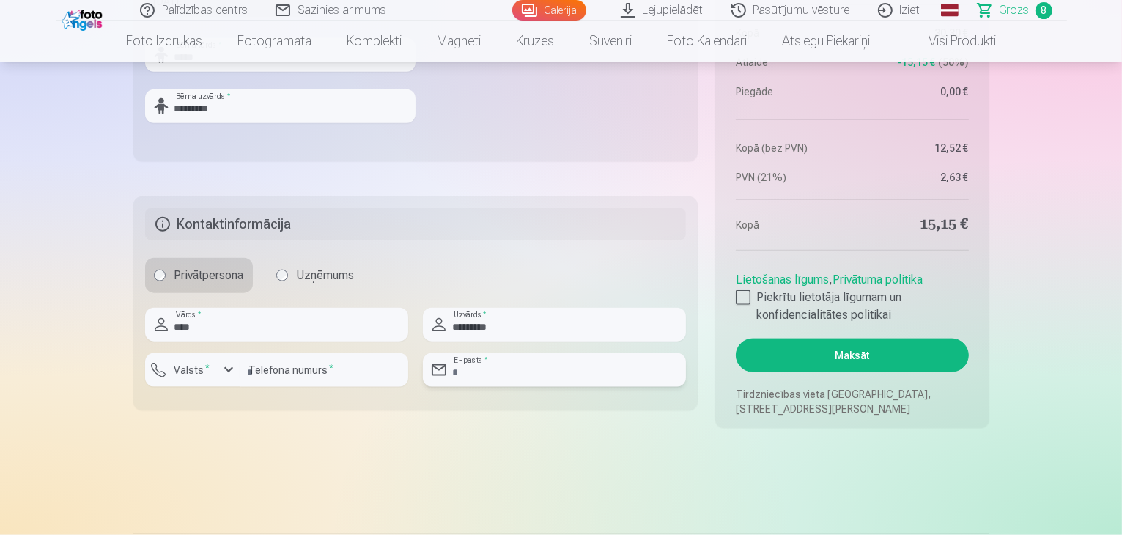
click at [520, 364] on input "email" at bounding box center [554, 370] width 263 height 34
type input "**********"
click at [489, 325] on input "*********" at bounding box center [554, 325] width 263 height 34
type input "*********"
click at [742, 296] on div at bounding box center [743, 297] width 15 height 15
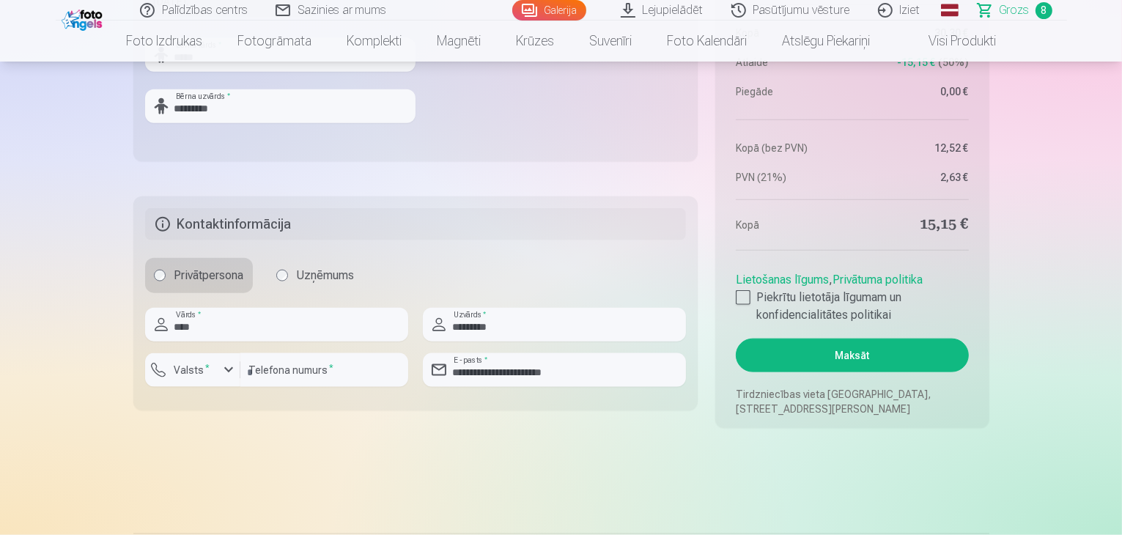
click at [859, 354] on button "Maksāt" at bounding box center [852, 356] width 232 height 34
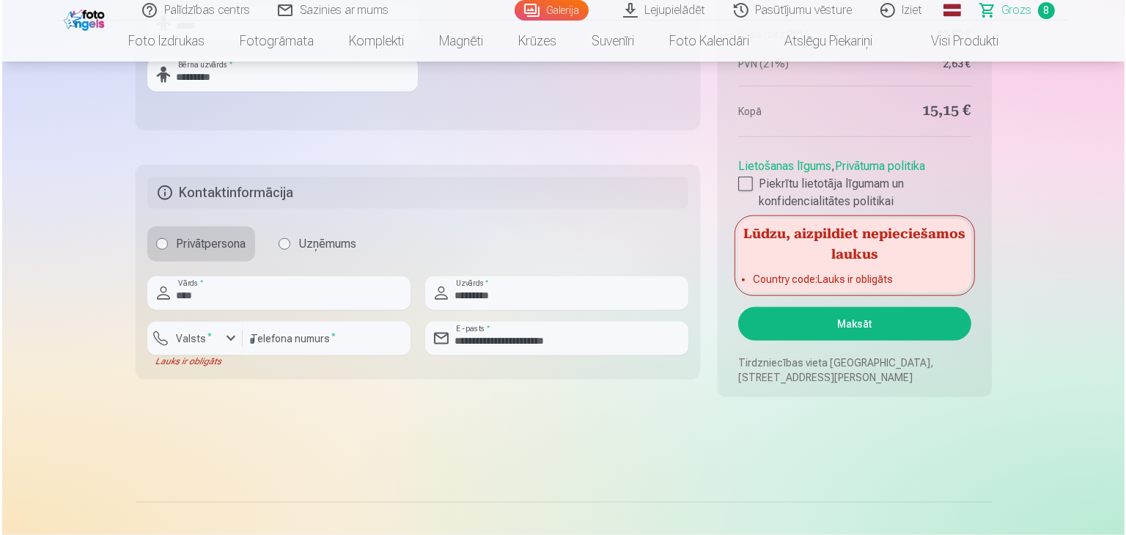
scroll to position [1806, 0]
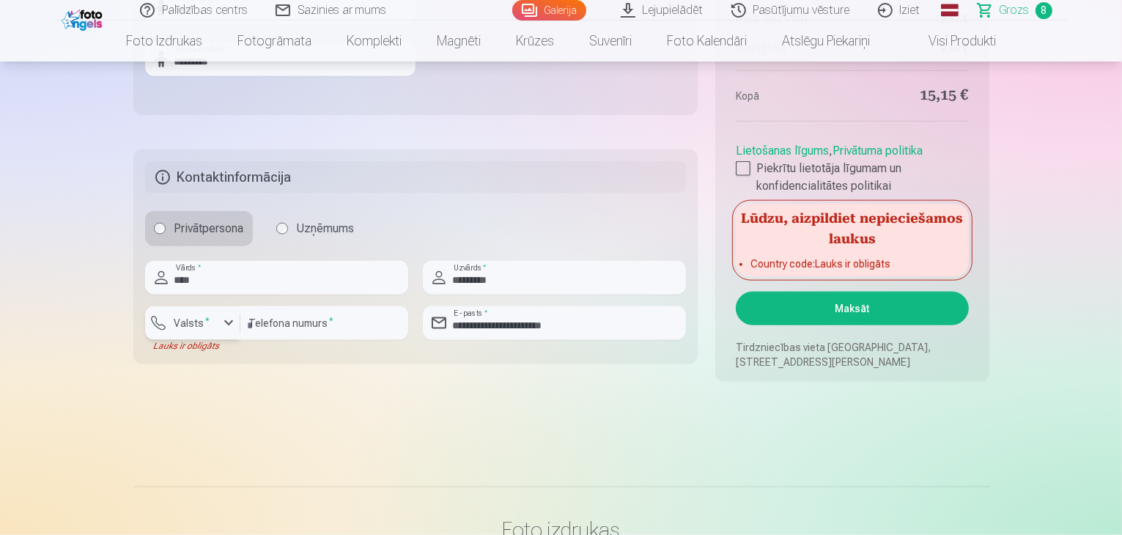
click at [232, 321] on div "button" at bounding box center [229, 323] width 18 height 18
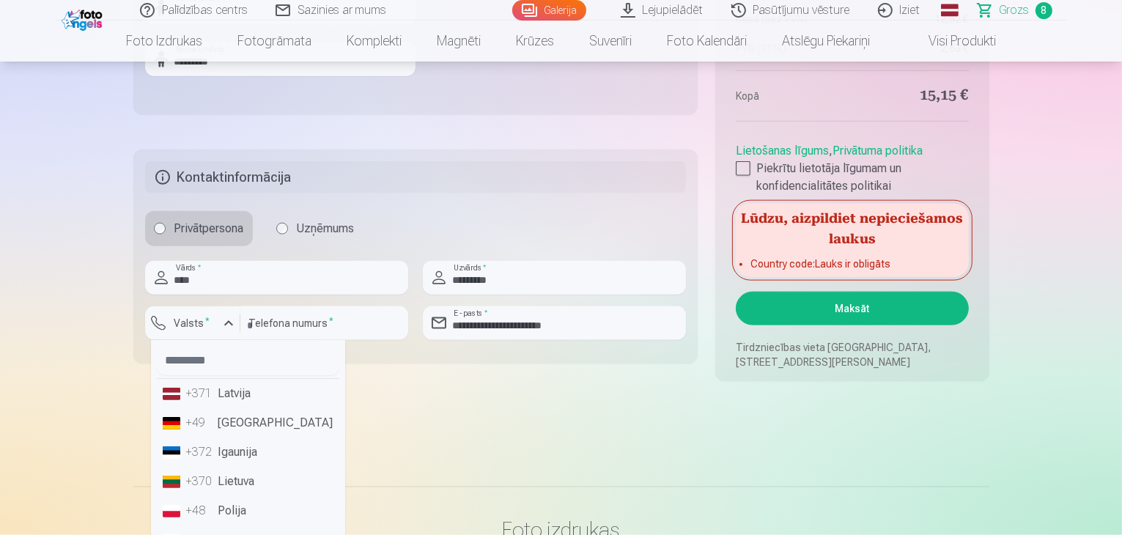
click at [249, 395] on li "+371 Latvija" at bounding box center [248, 393] width 183 height 29
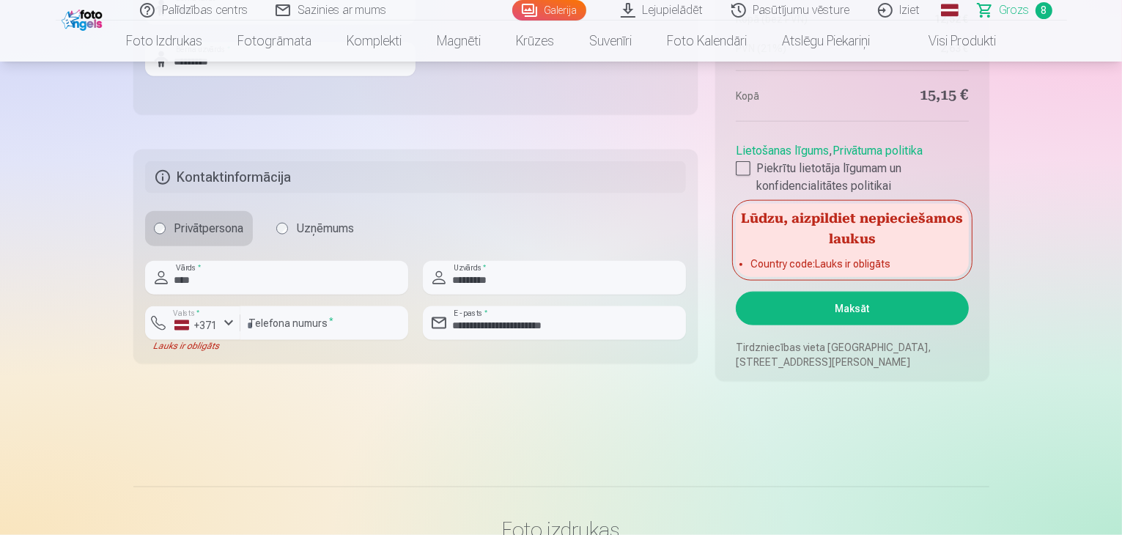
click at [839, 303] on button "Maksāt" at bounding box center [852, 309] width 232 height 34
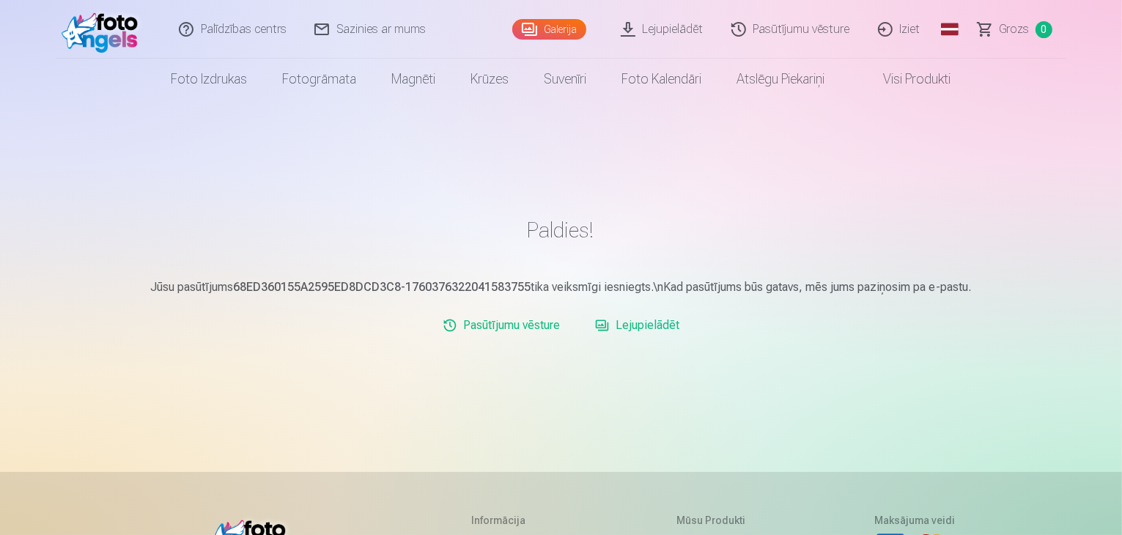
click at [651, 323] on link "Lejupielādēt" at bounding box center [637, 325] width 96 height 29
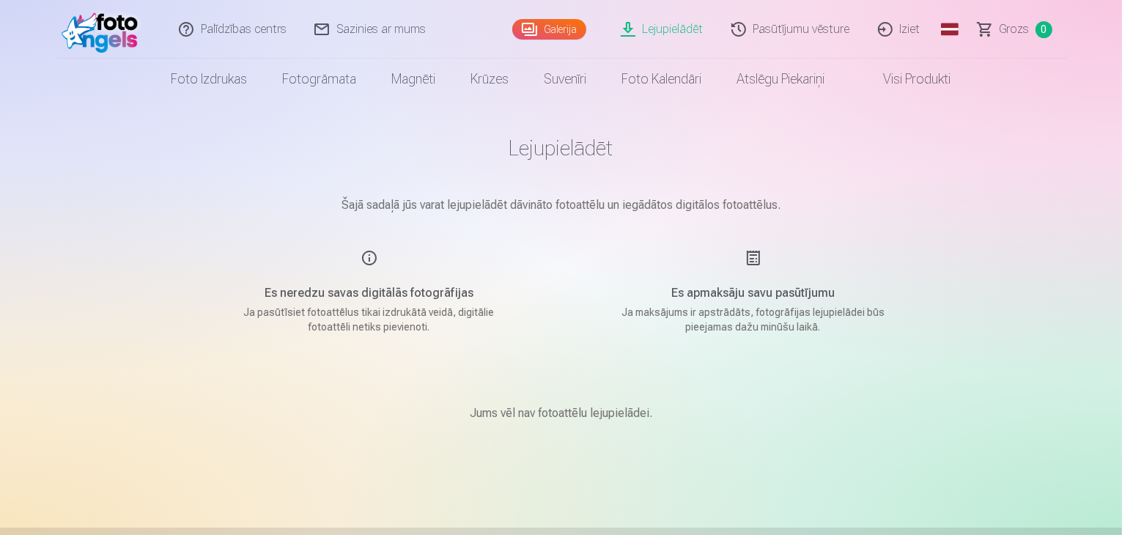
click at [667, 29] on link "Lejupielādēt" at bounding box center [663, 29] width 111 height 59
